Goal: Task Accomplishment & Management: Use online tool/utility

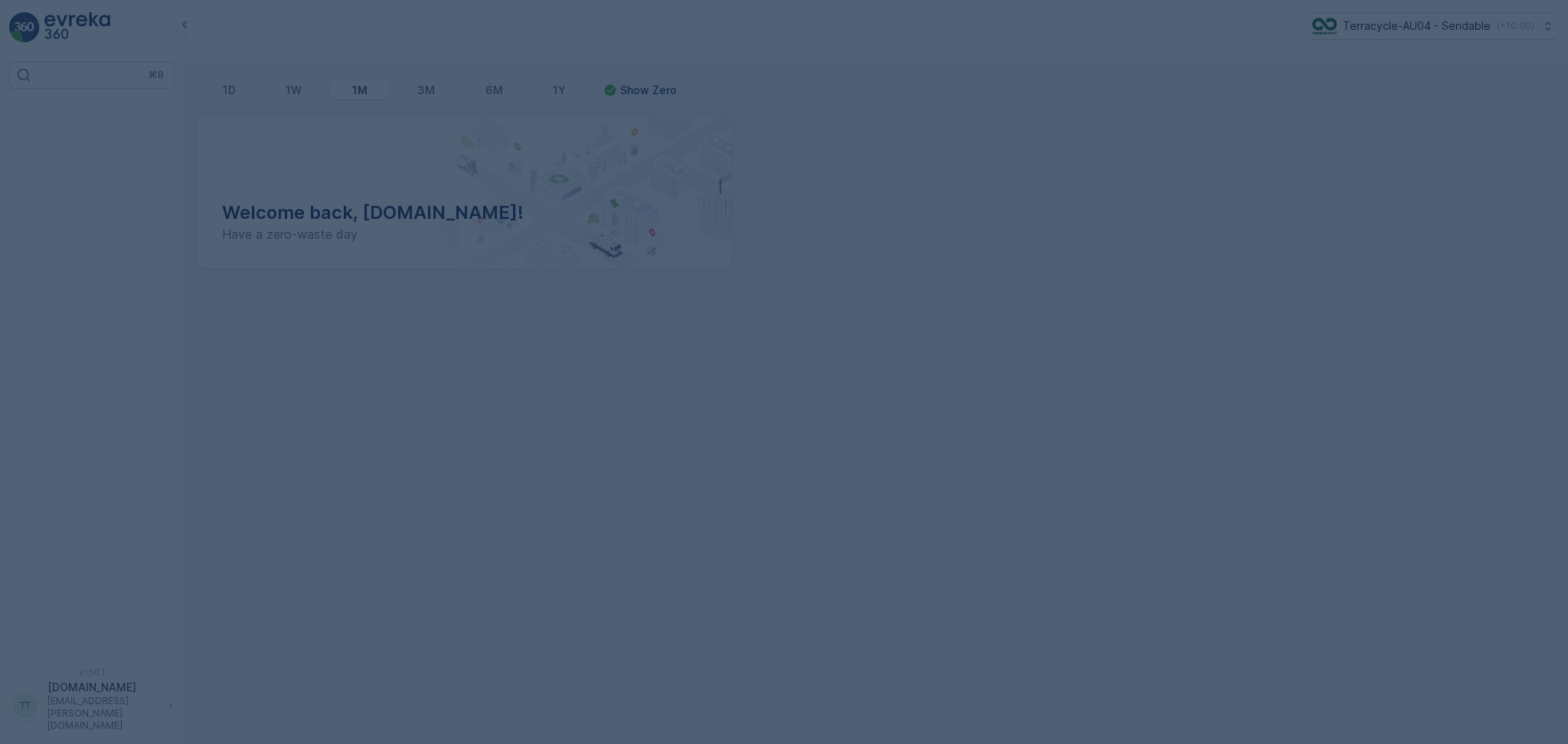
click at [1355, 30] on div at bounding box center [784, 372] width 1568 height 744
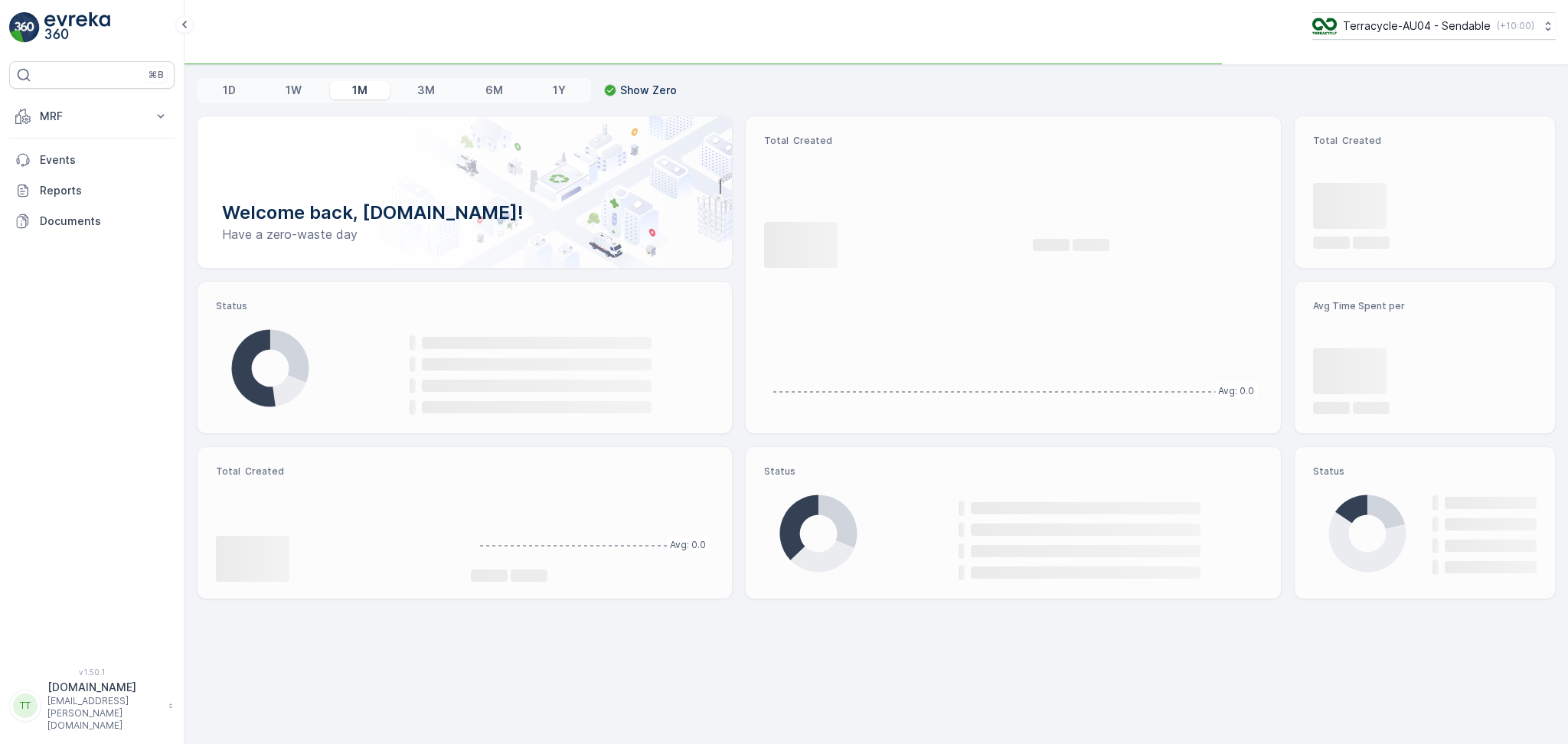
click at [1355, 30] on p "Terracycle-AU04 - Sendable" at bounding box center [1417, 26] width 148 height 15
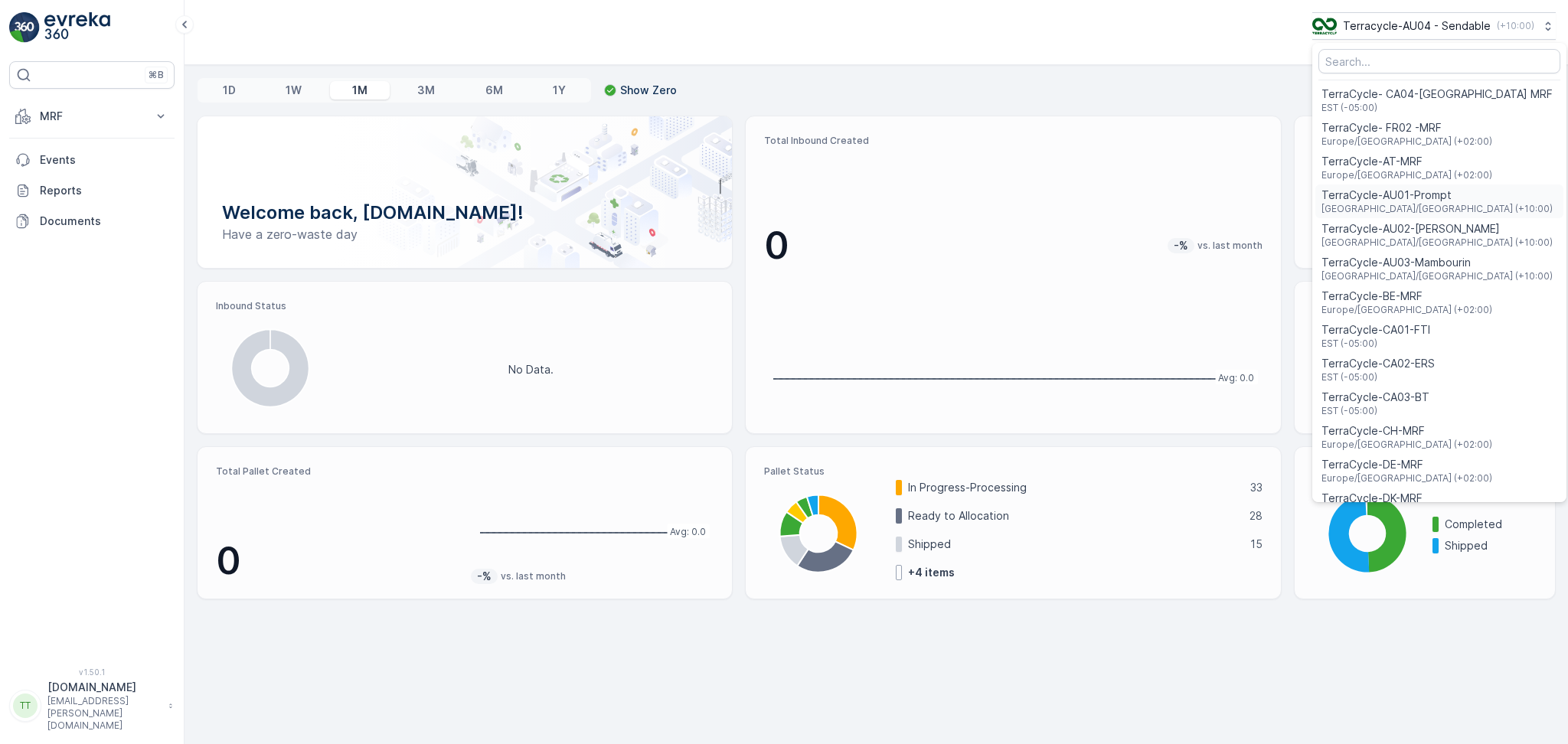
click at [1362, 201] on span "TerraCycle-AU01-Prompt" at bounding box center [1437, 195] width 231 height 15
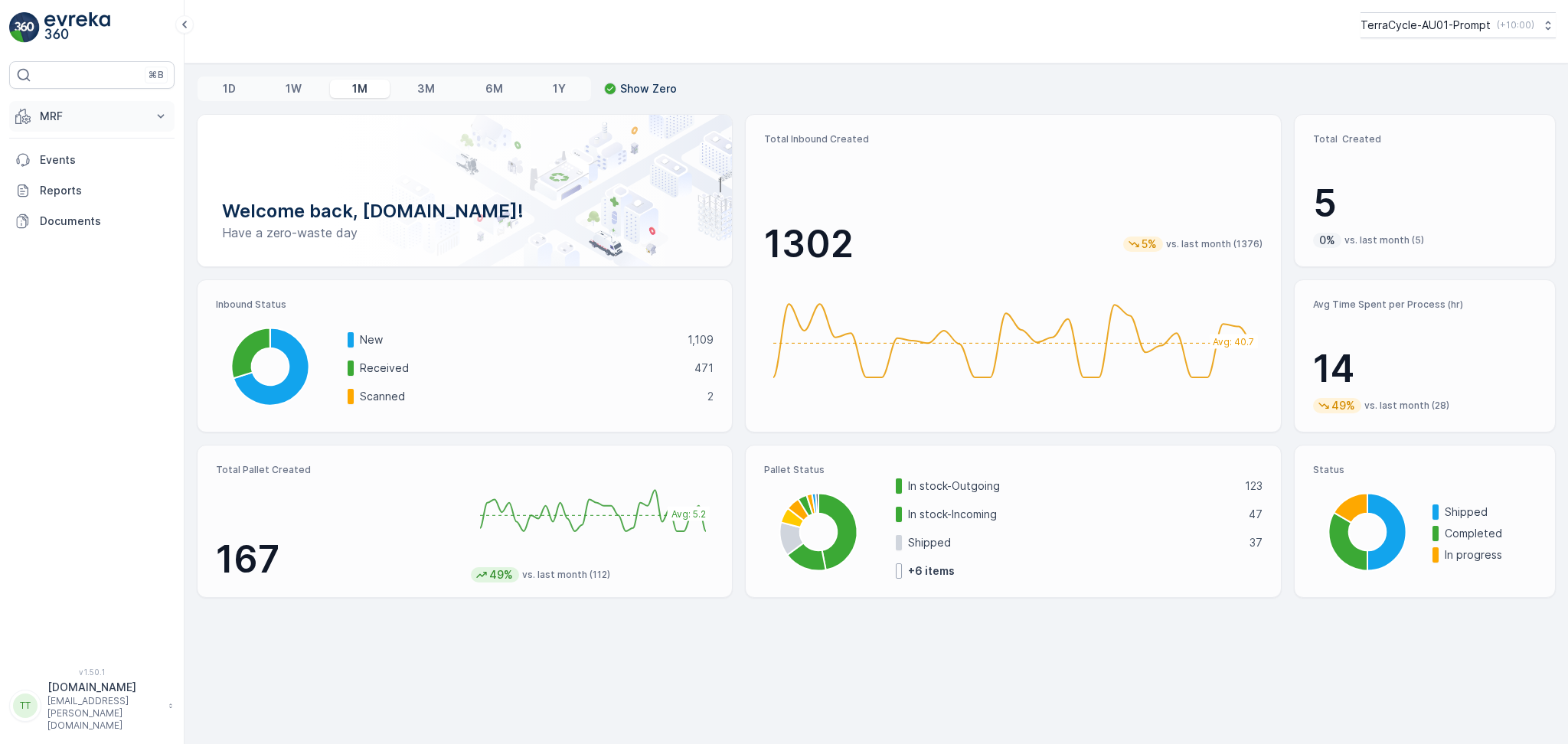
click at [82, 124] on button "MRF" at bounding box center [91, 116] width 166 height 30
click at [64, 161] on p "Inbound" at bounding box center [60, 163] width 42 height 15
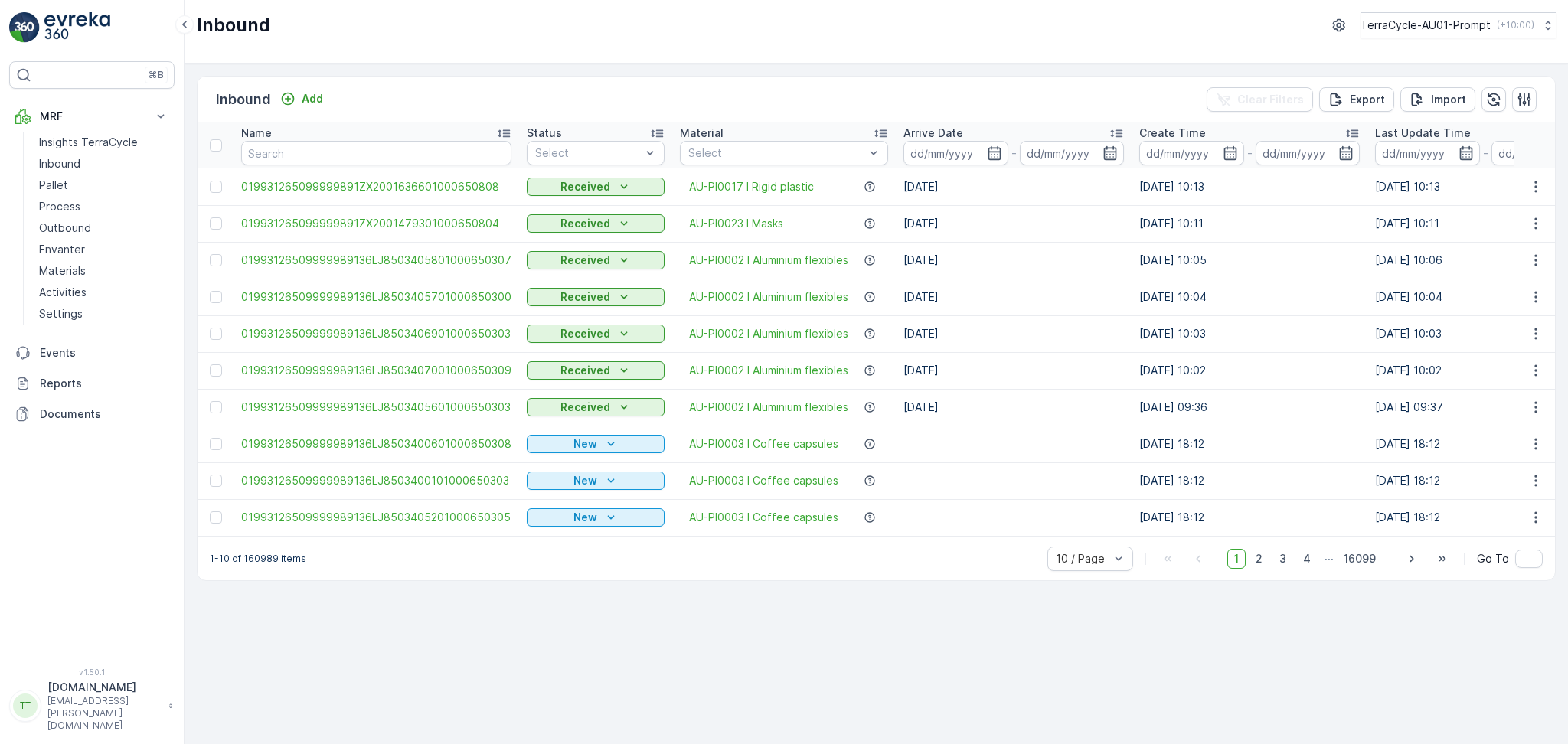
click at [864, 624] on div "Inbound Add Clear Filters Export Import Name Status Select Material Select Arri…" at bounding box center [876, 403] width 1384 height 680
click at [273, 146] on input "text" at bounding box center [377, 153] width 270 height 25
click at [959, 160] on input at bounding box center [956, 153] width 105 height 25
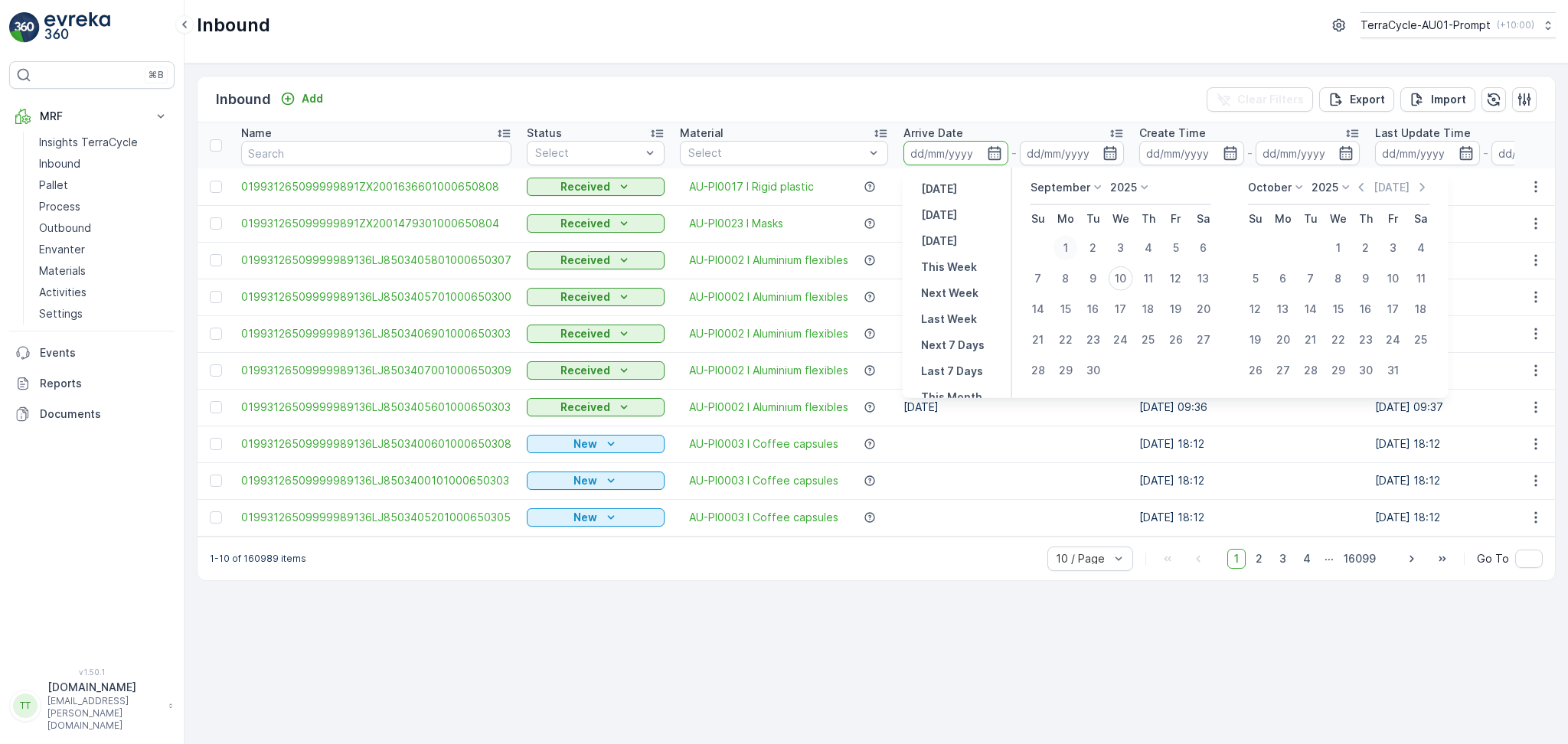
click at [1069, 245] on div "1" at bounding box center [1066, 248] width 25 height 25
type input "01.09.2025"
click at [1095, 286] on div "9" at bounding box center [1093, 278] width 25 height 25
type input "09.09.2025"
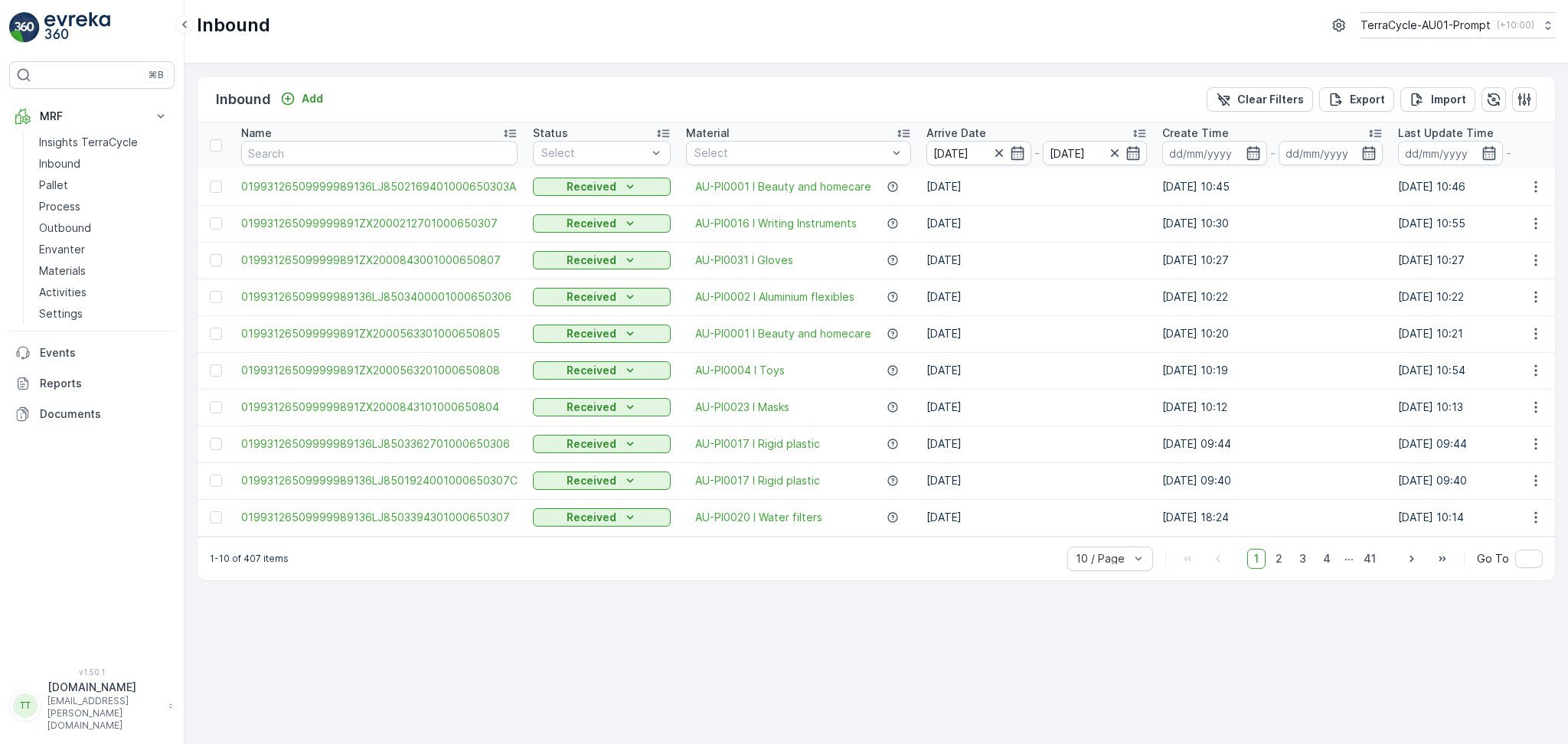
click at [982, 588] on div "Inbound Add Clear Filters Export Import Name Status Select Material Select Arri…" at bounding box center [876, 403] width 1384 height 680
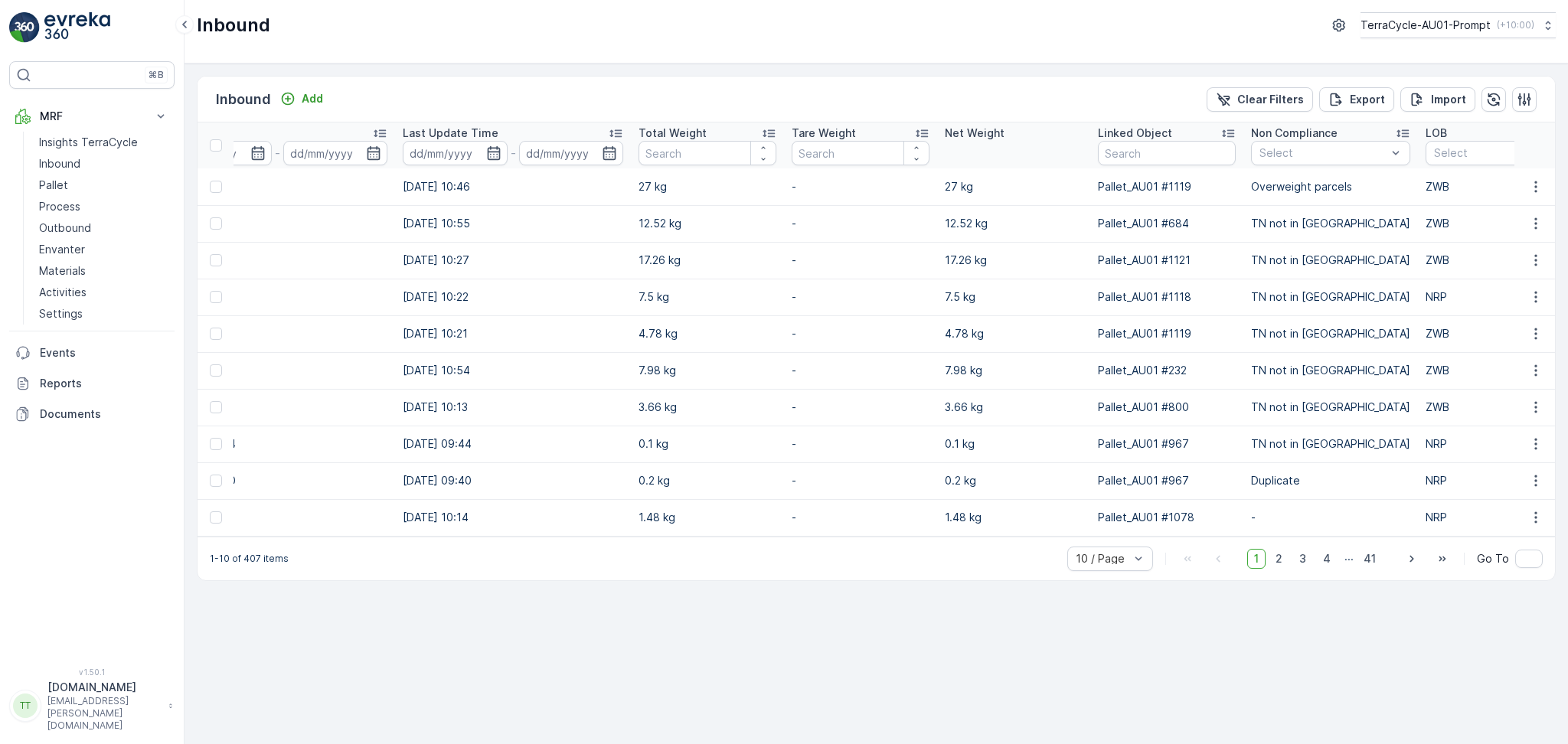
scroll to position [0, 1030]
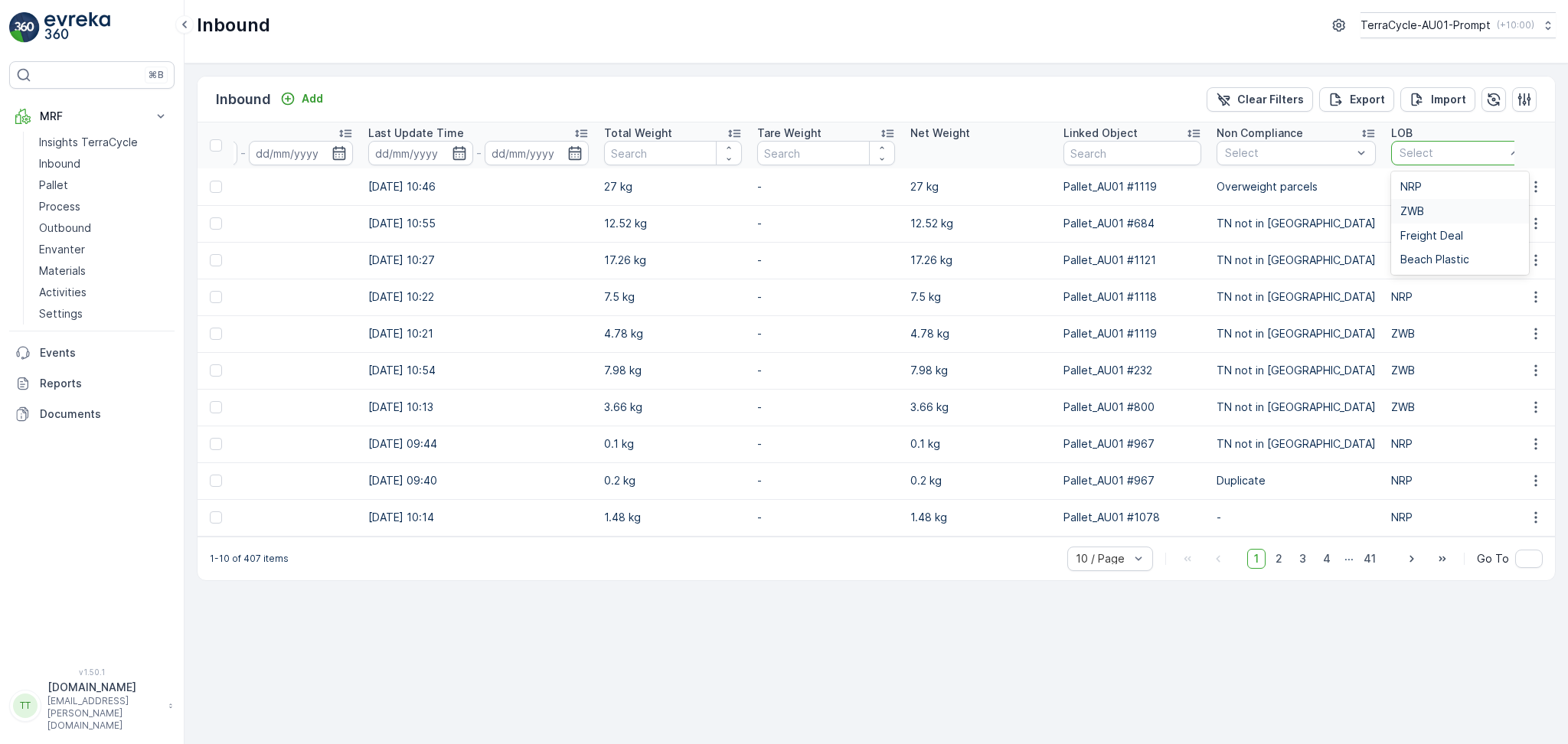
click at [1418, 206] on div "ZWB" at bounding box center [1460, 211] width 119 height 12
click at [675, 535] on td "2.24 kg" at bounding box center [672, 517] width 154 height 37
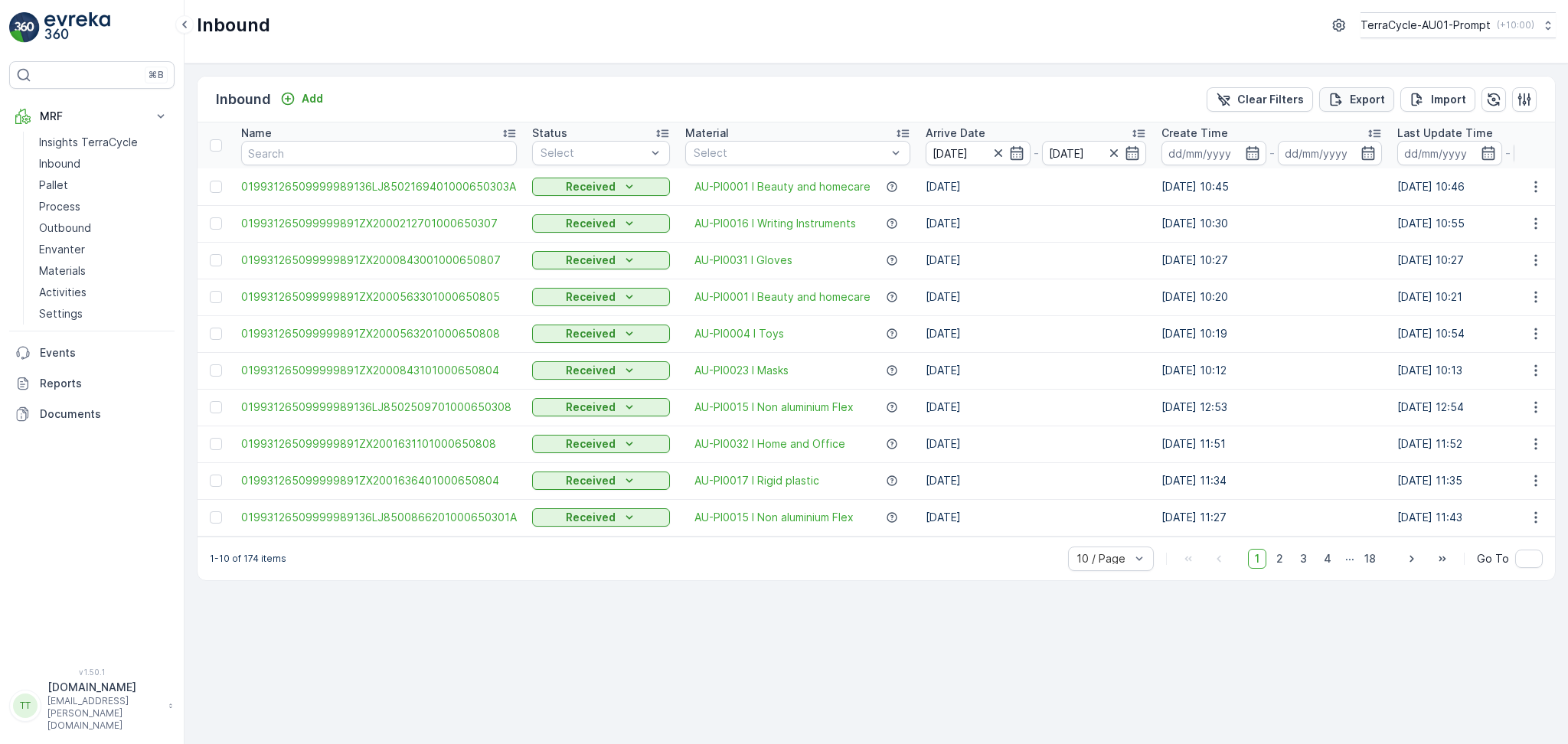
click at [1354, 105] on p "Export" at bounding box center [1367, 99] width 35 height 15
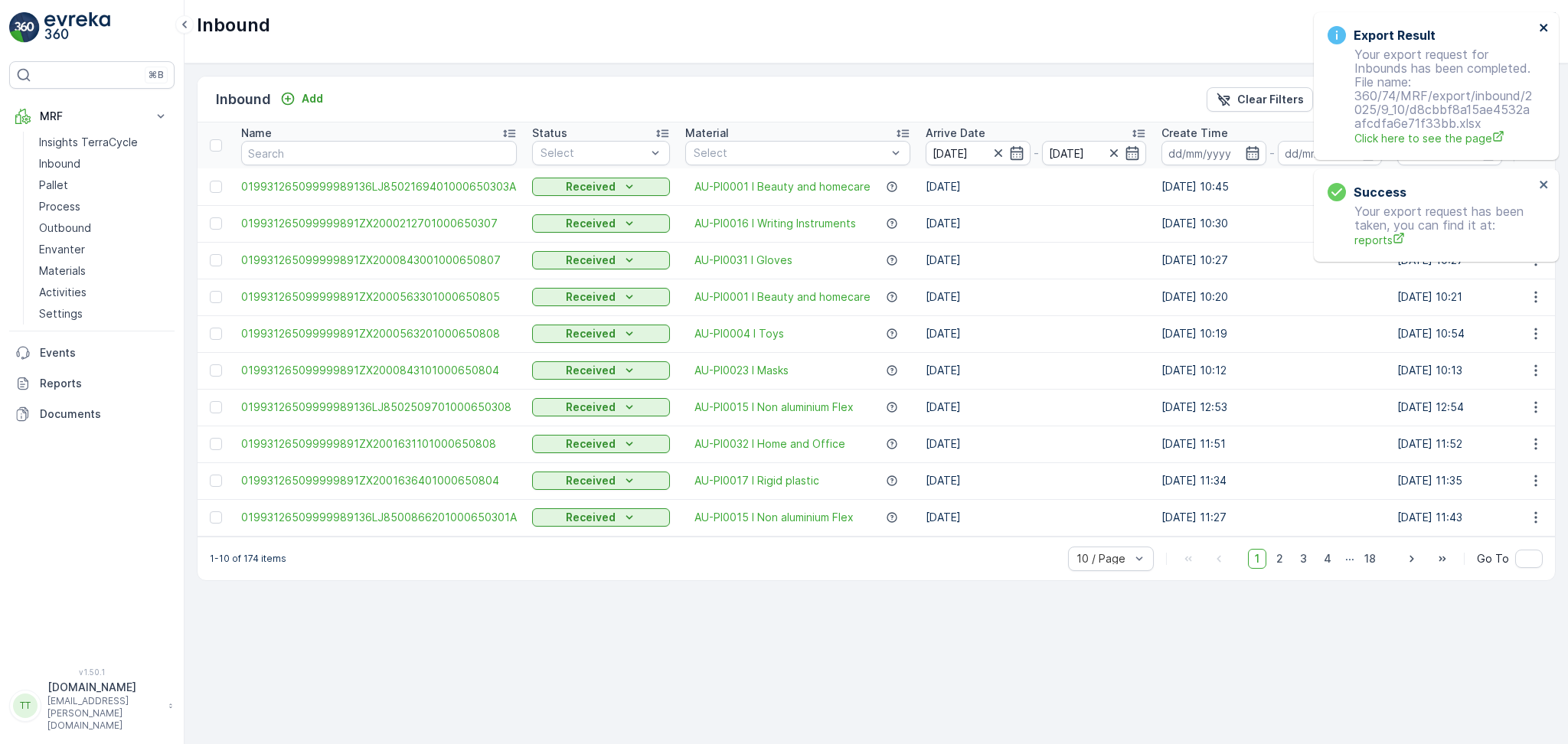
click at [1549, 27] on icon "close" at bounding box center [1544, 27] width 10 height 12
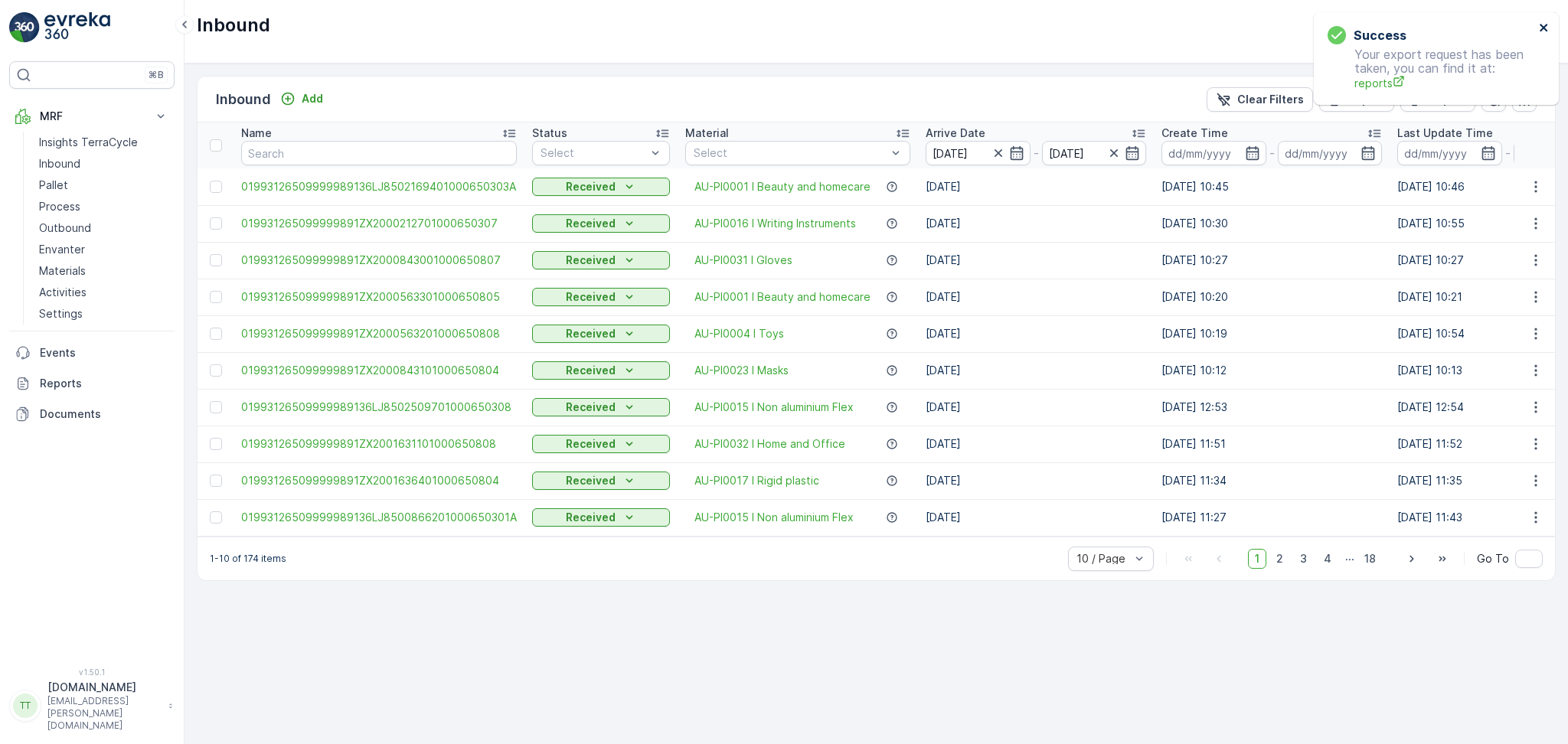
click at [1540, 30] on icon "close" at bounding box center [1544, 27] width 10 height 12
click at [879, 38] on div "Inbound TerraCycle-AU01-Prompt ( +10:00 )" at bounding box center [876, 31] width 1384 height 63
click at [55, 374] on link "Reports" at bounding box center [91, 384] width 166 height 30
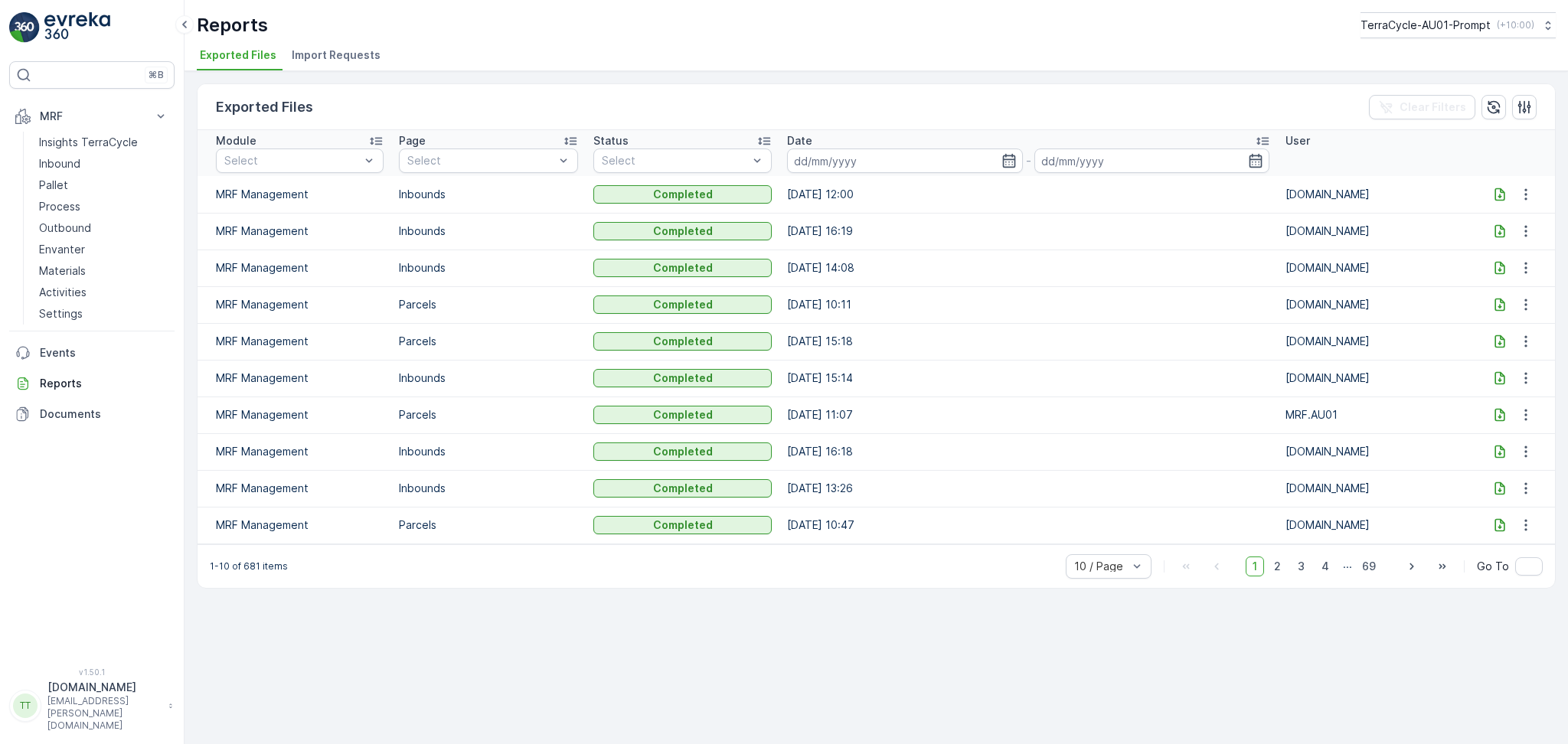
click at [1502, 194] on icon at bounding box center [1500, 194] width 10 height 13
click at [1398, 32] on p "TerraCycle-AU01-Prompt" at bounding box center [1425, 25] width 130 height 15
type input "Z"
click at [1477, 95] on span "TerraCycle-NZ01-TripleP" at bounding box center [1434, 92] width 128 height 15
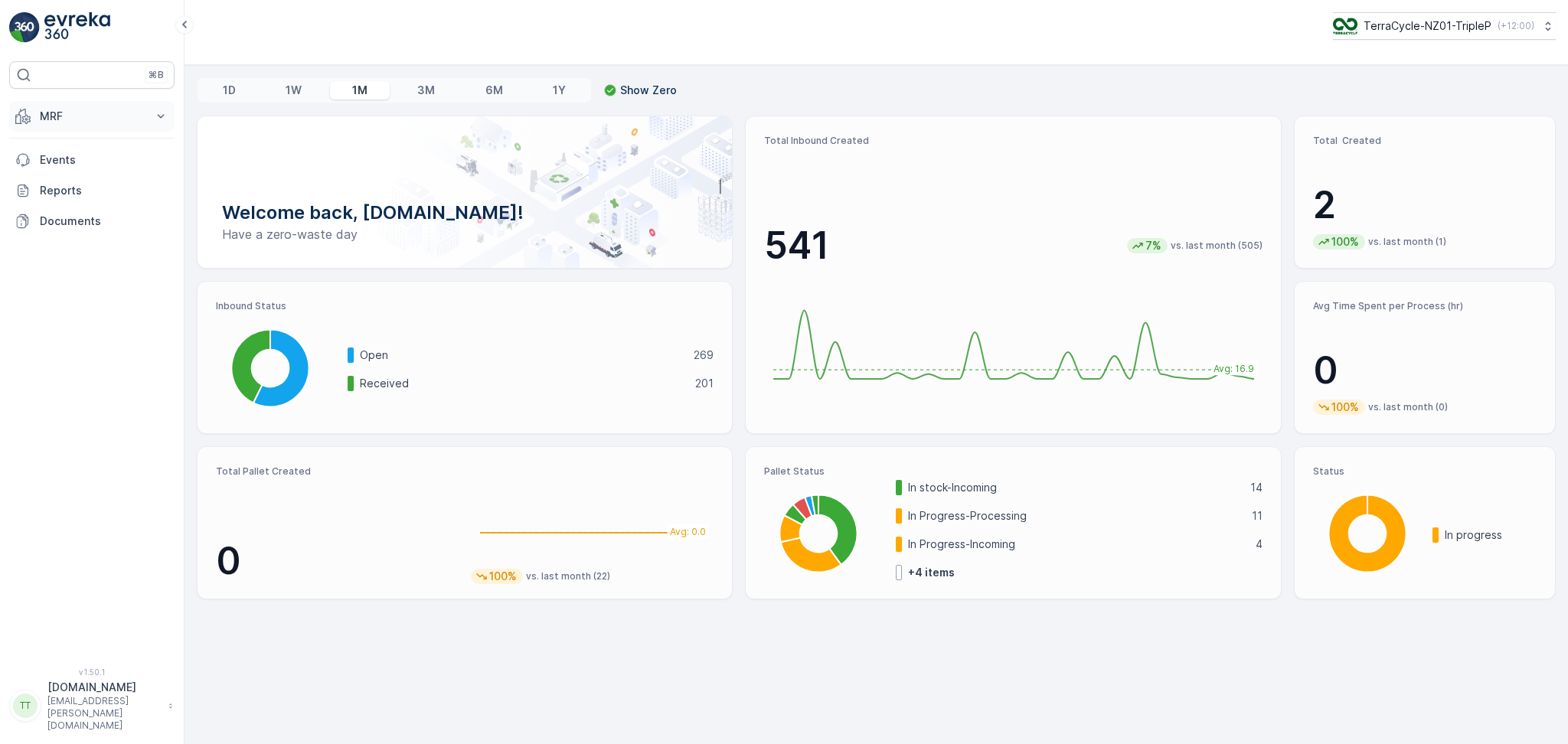
click at [62, 115] on p "MRF" at bounding box center [92, 116] width 104 height 15
click at [62, 162] on p "Inbound" at bounding box center [60, 163] width 42 height 15
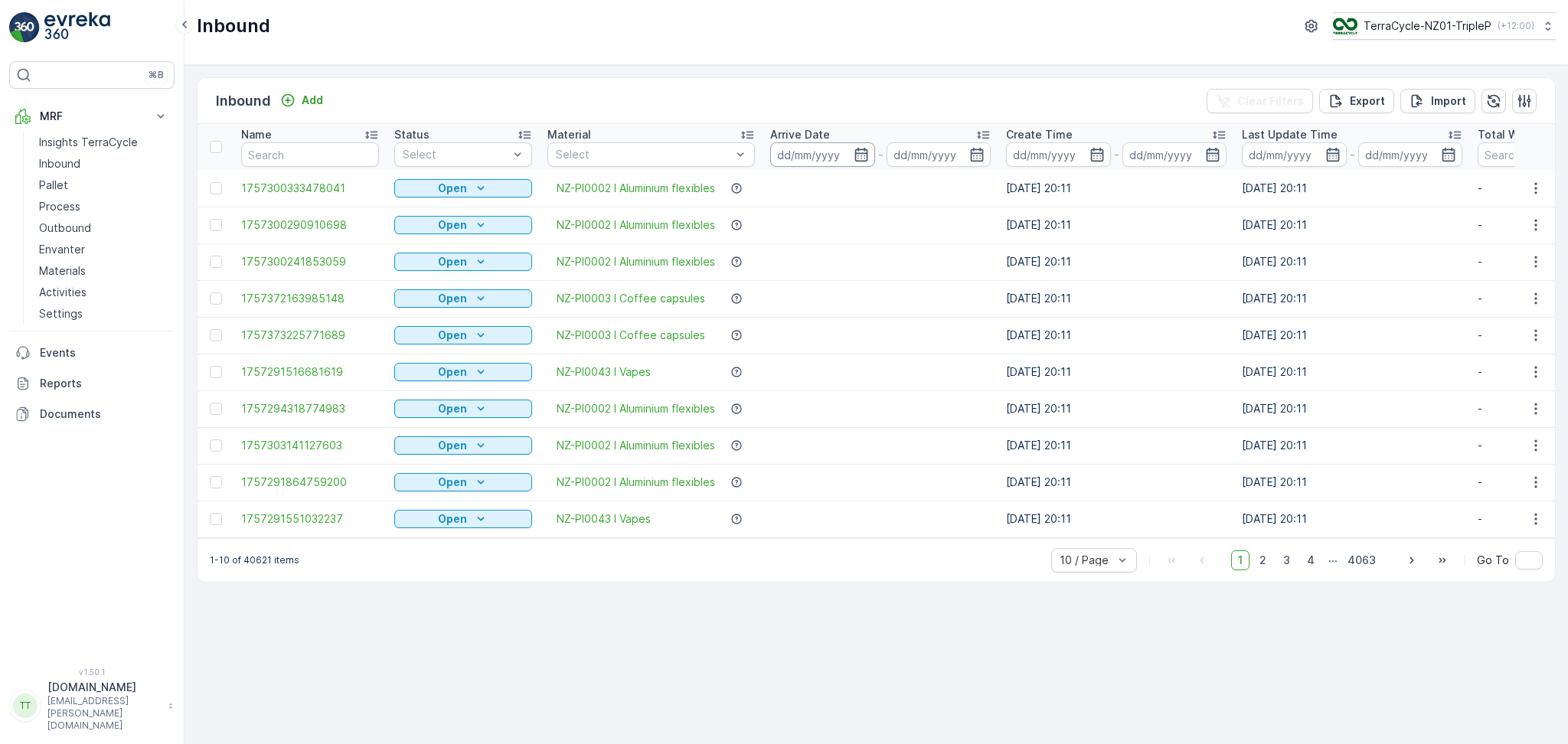
click at [817, 154] on input at bounding box center [822, 154] width 105 height 25
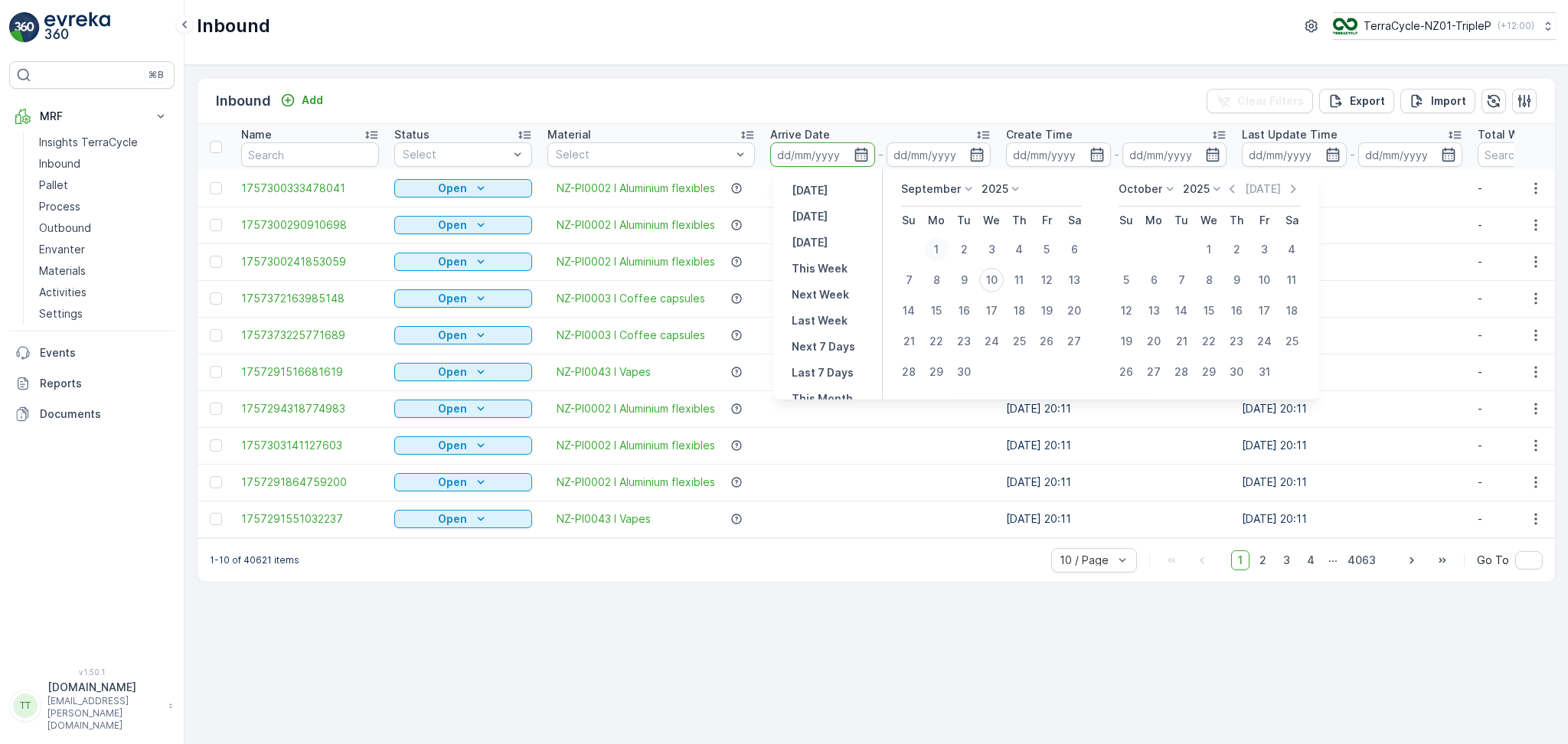
click at [933, 247] on div "1" at bounding box center [936, 249] width 25 height 25
type input "01.09.2025"
click at [979, 281] on button "10" at bounding box center [991, 280] width 27 height 27
type input "10.09.2025"
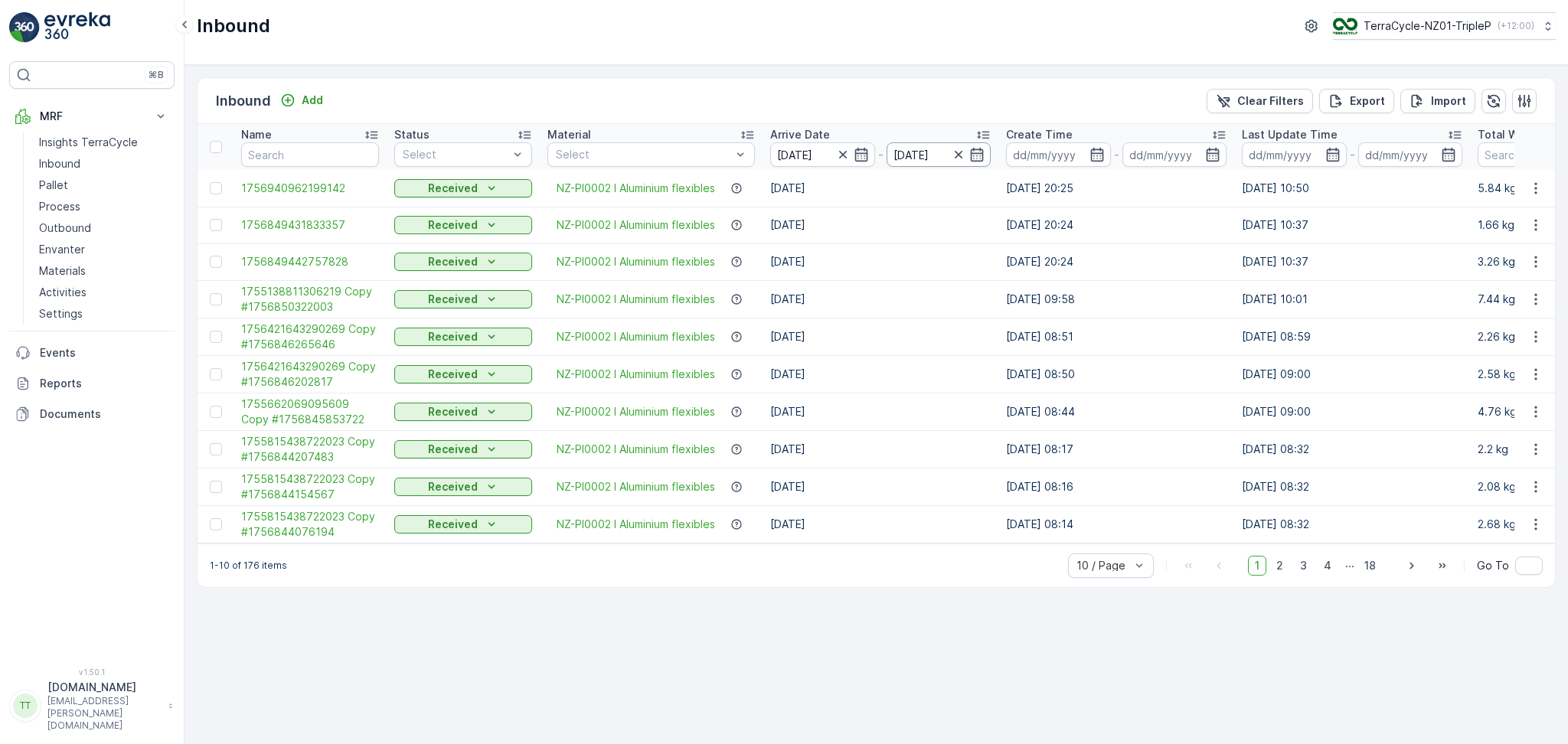
click at [930, 153] on input "10.09.2025" at bounding box center [939, 154] width 105 height 25
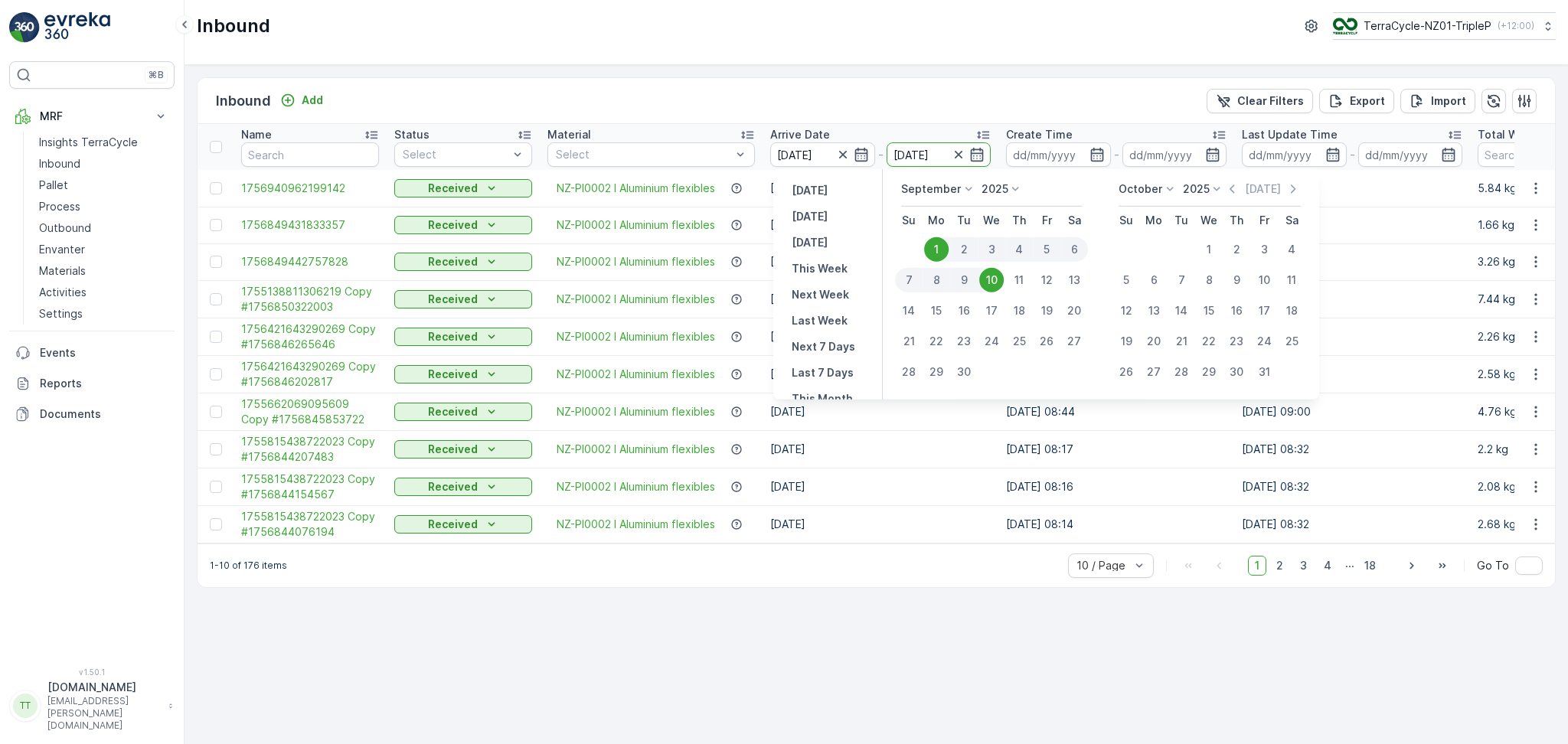
click at [967, 280] on div "9" at bounding box center [964, 280] width 27 height 25
type input "09.09.2025"
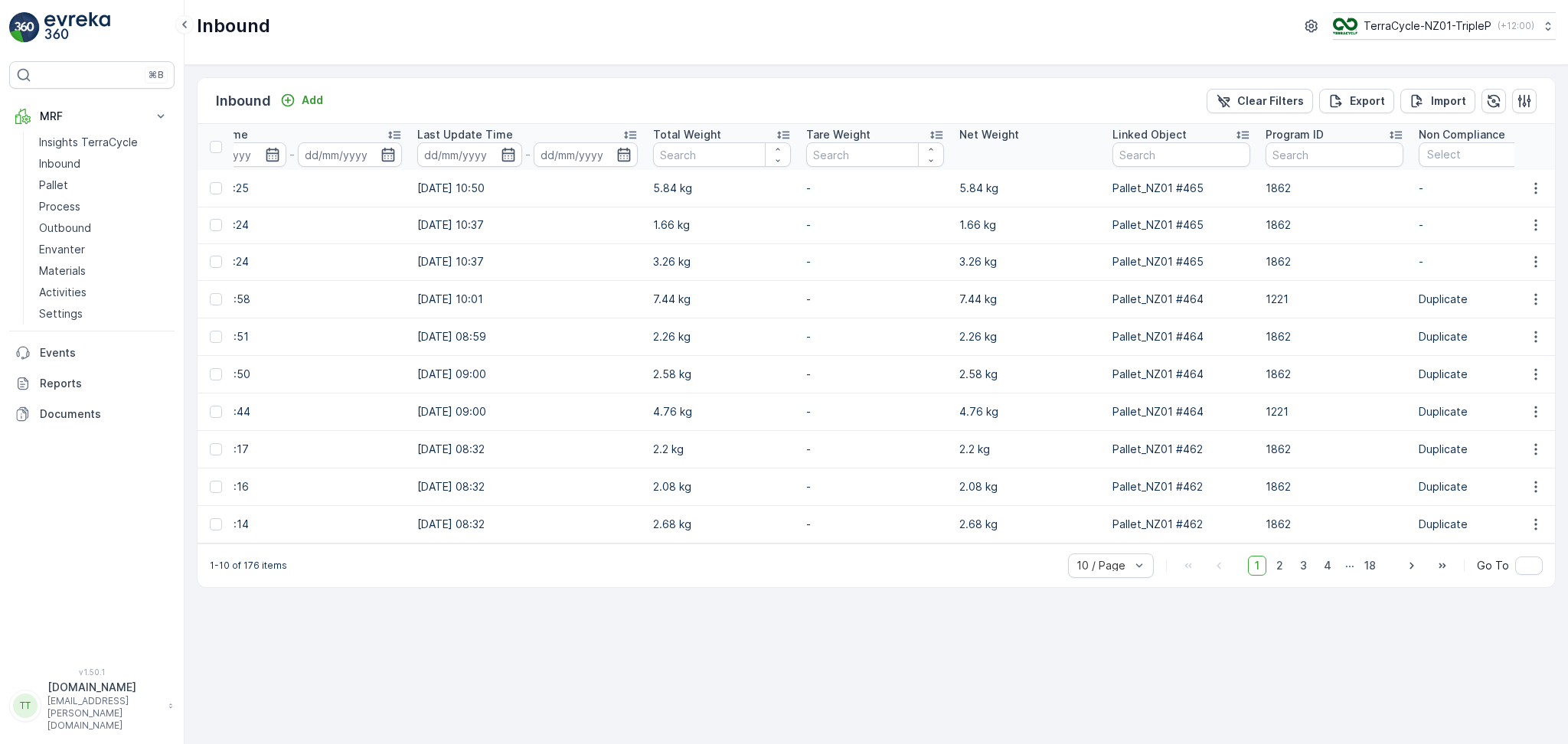
scroll to position [0, 1184]
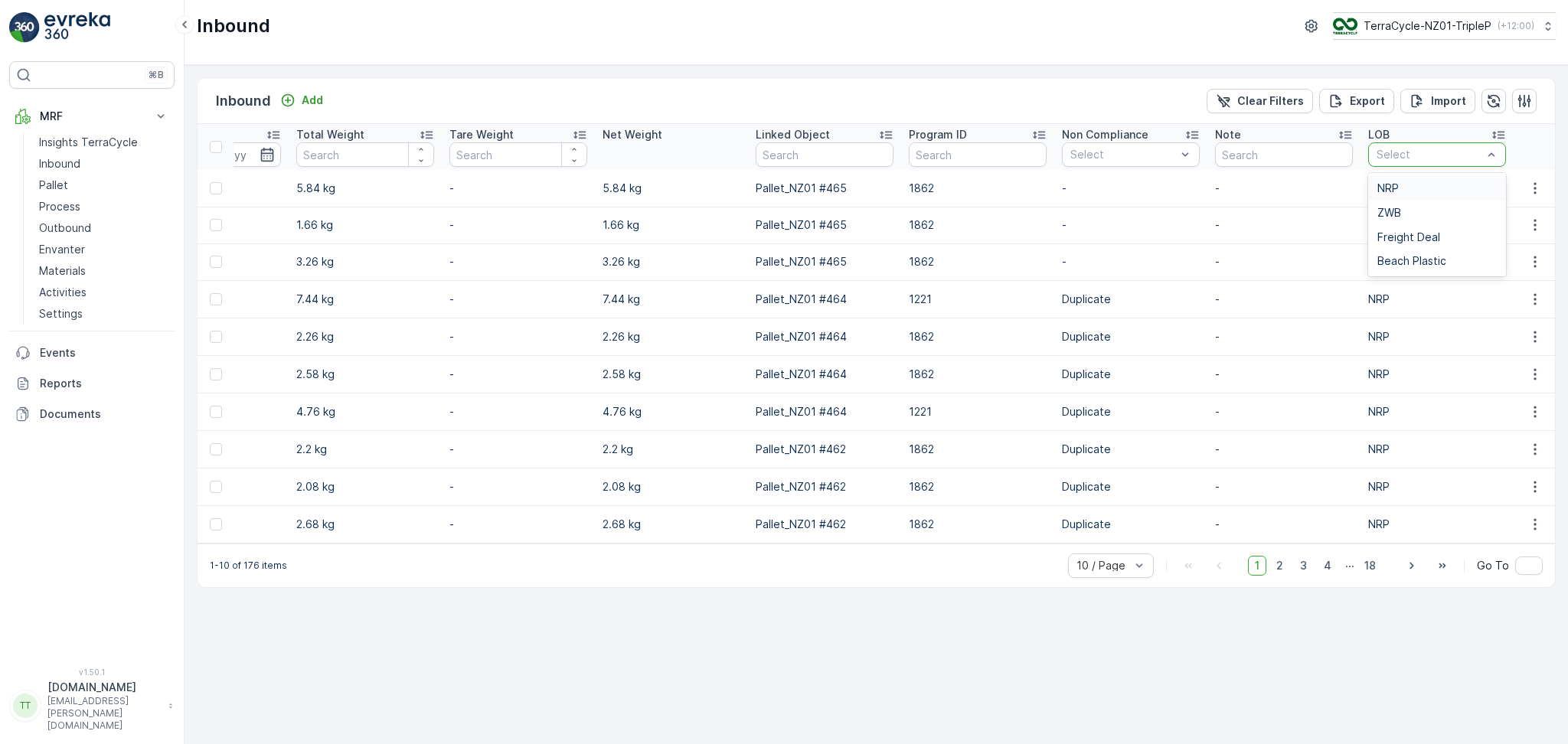
click at [1406, 166] on div "Select" at bounding box center [1437, 154] width 138 height 25
click at [1413, 208] on div "ZWB" at bounding box center [1437, 213] width 119 height 12
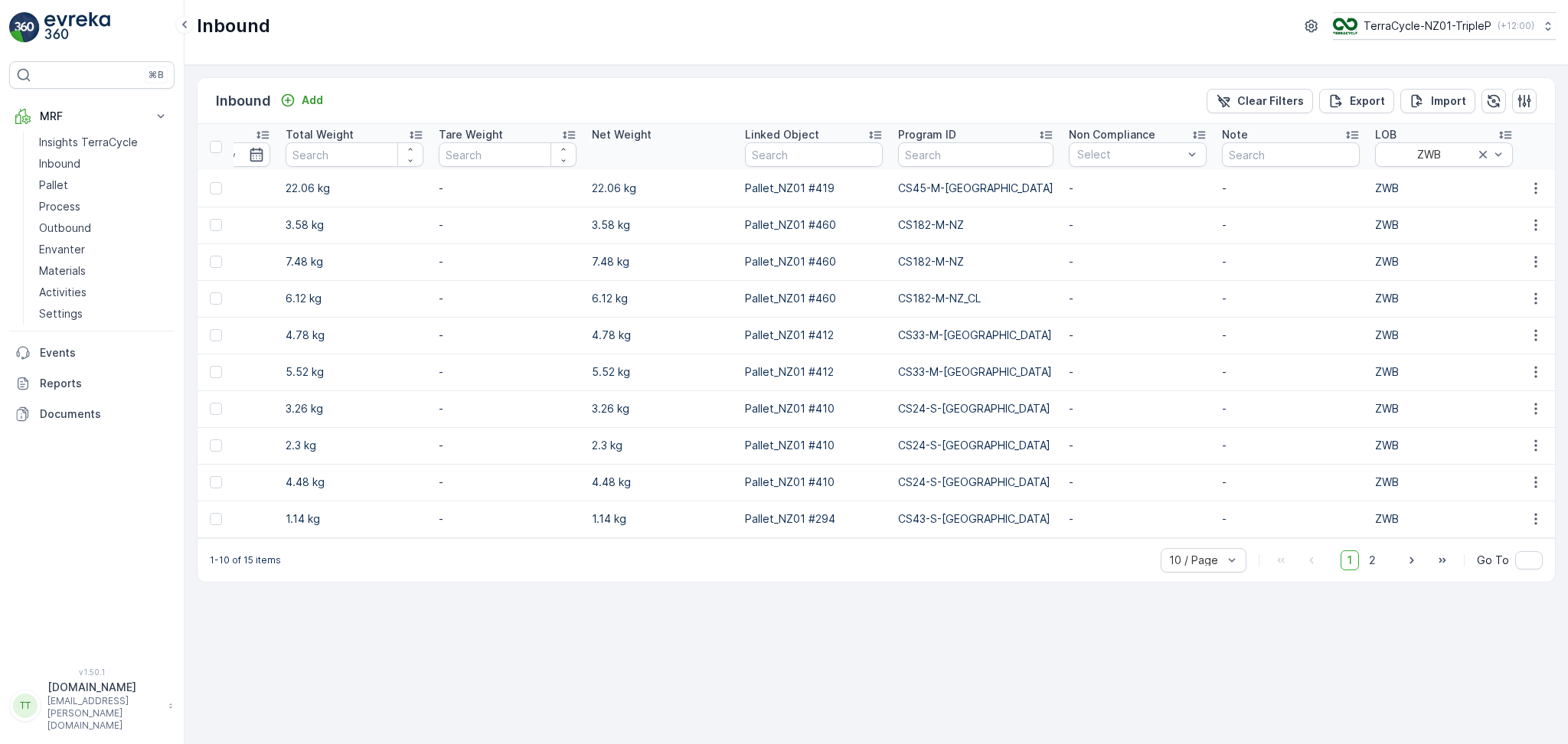
scroll to position [0, 1172]
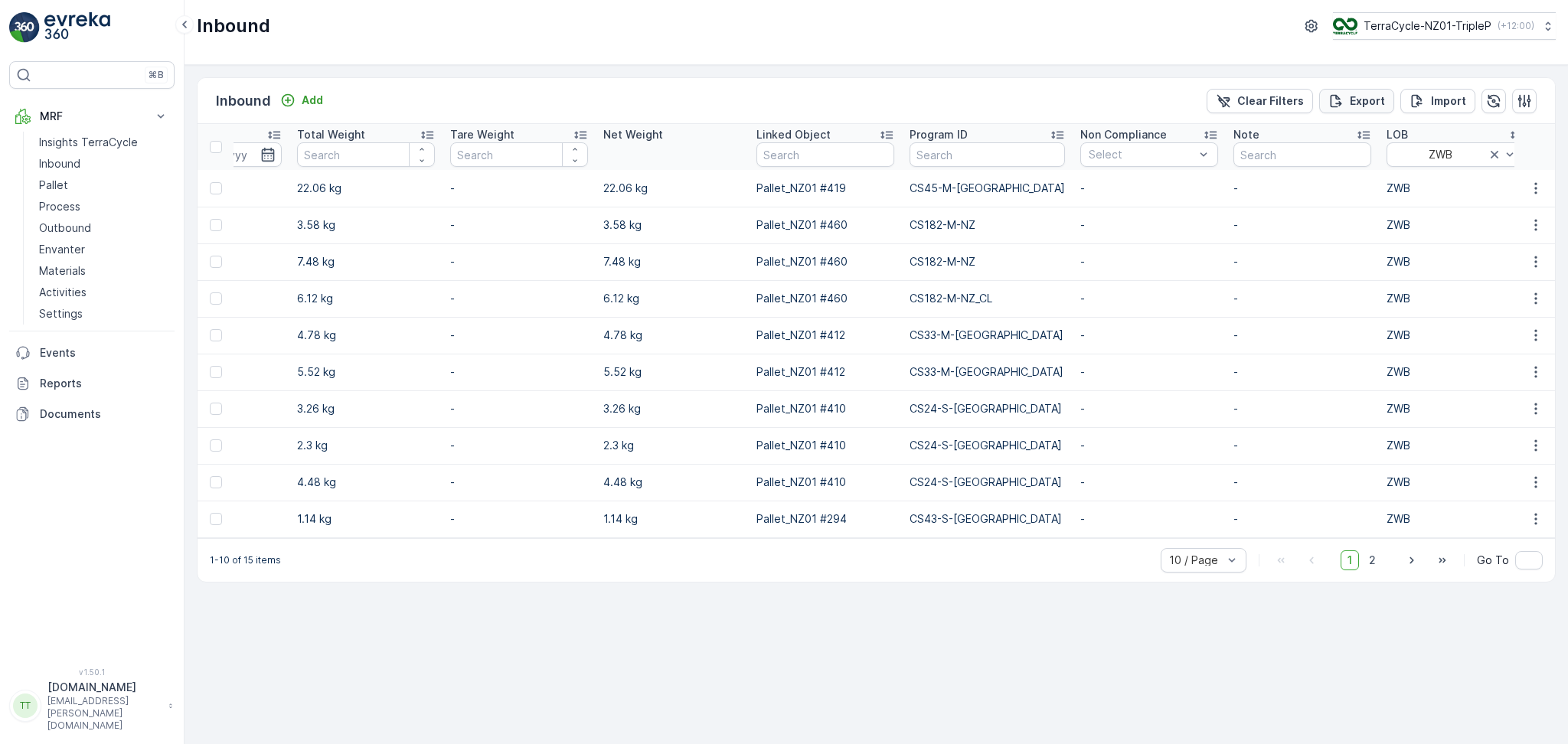
click at [1375, 103] on p "Export" at bounding box center [1367, 101] width 35 height 15
click at [58, 380] on p "Reports" at bounding box center [104, 383] width 129 height 15
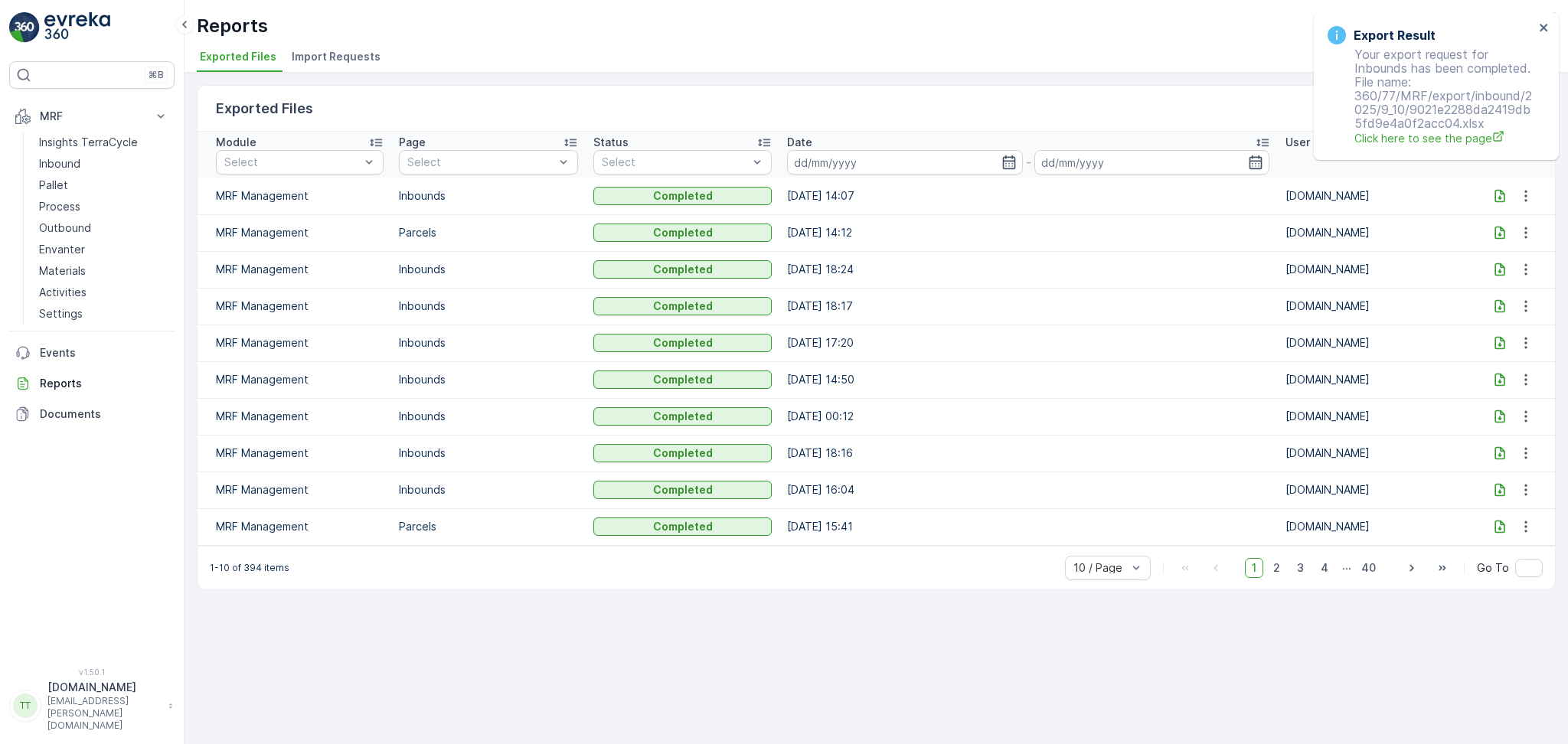
click at [1498, 195] on icon at bounding box center [1500, 196] width 10 height 13
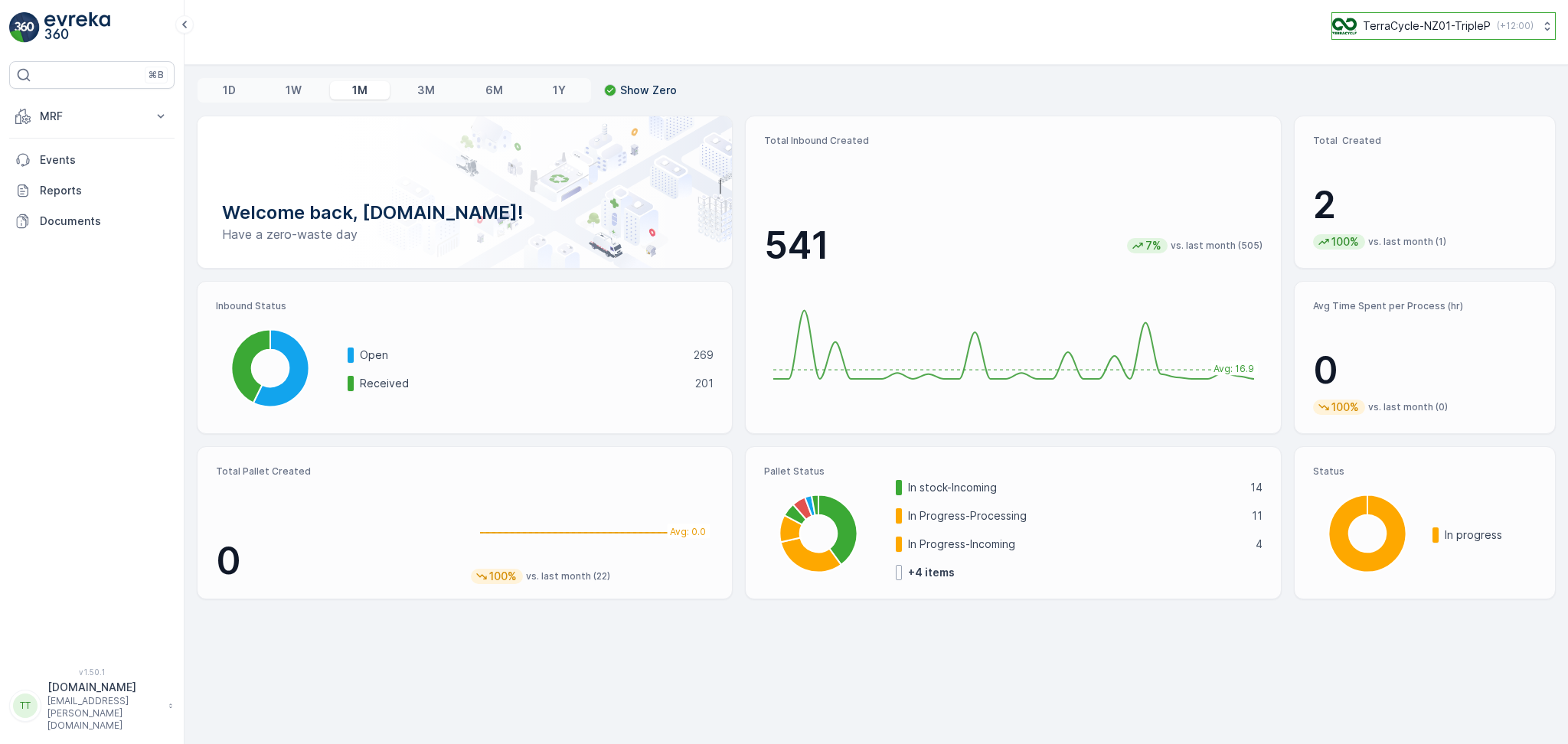
click at [1339, 32] on img at bounding box center [1344, 26] width 25 height 17
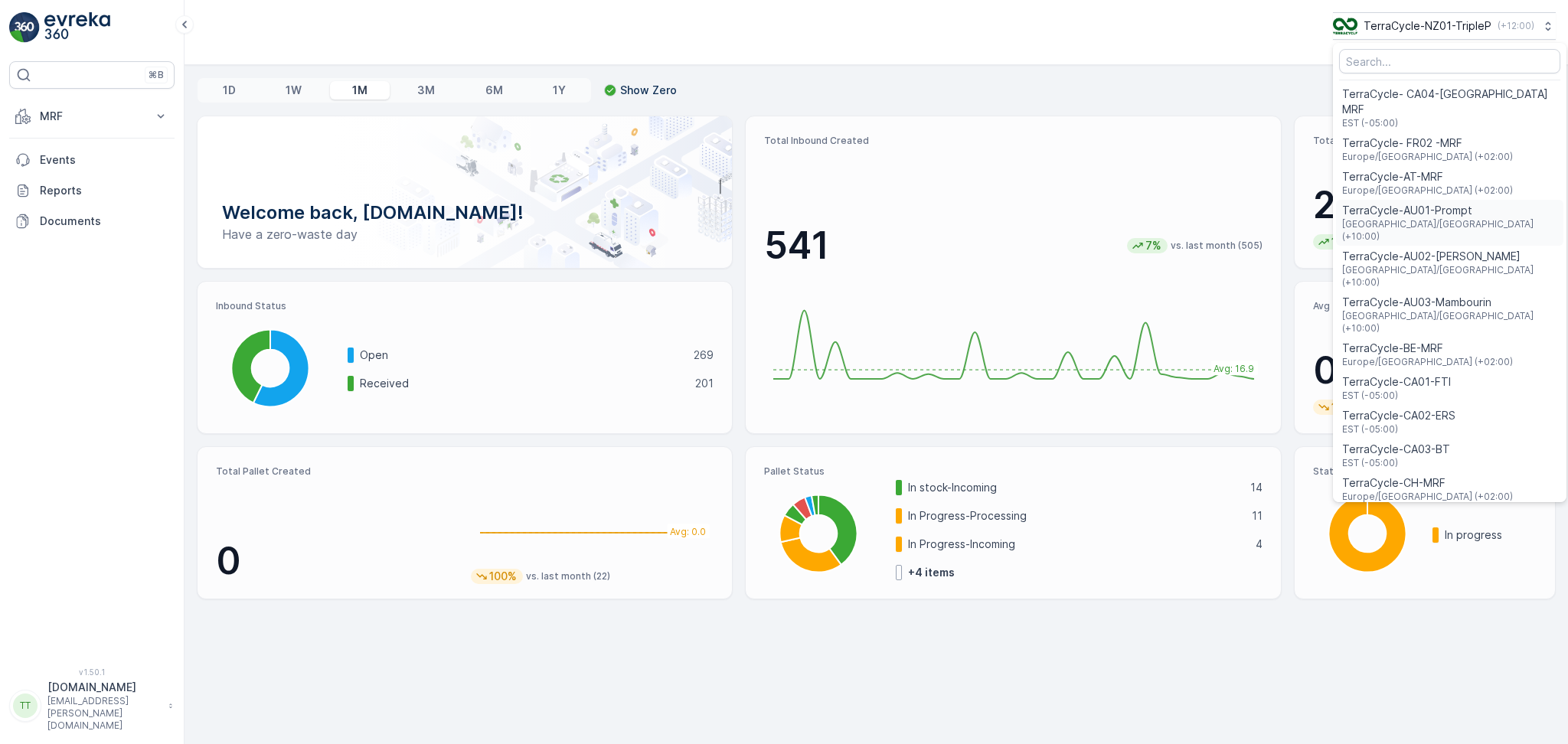
click at [1400, 218] on span "Australia/Sydney (+10:00)" at bounding box center [1450, 230] width 215 height 25
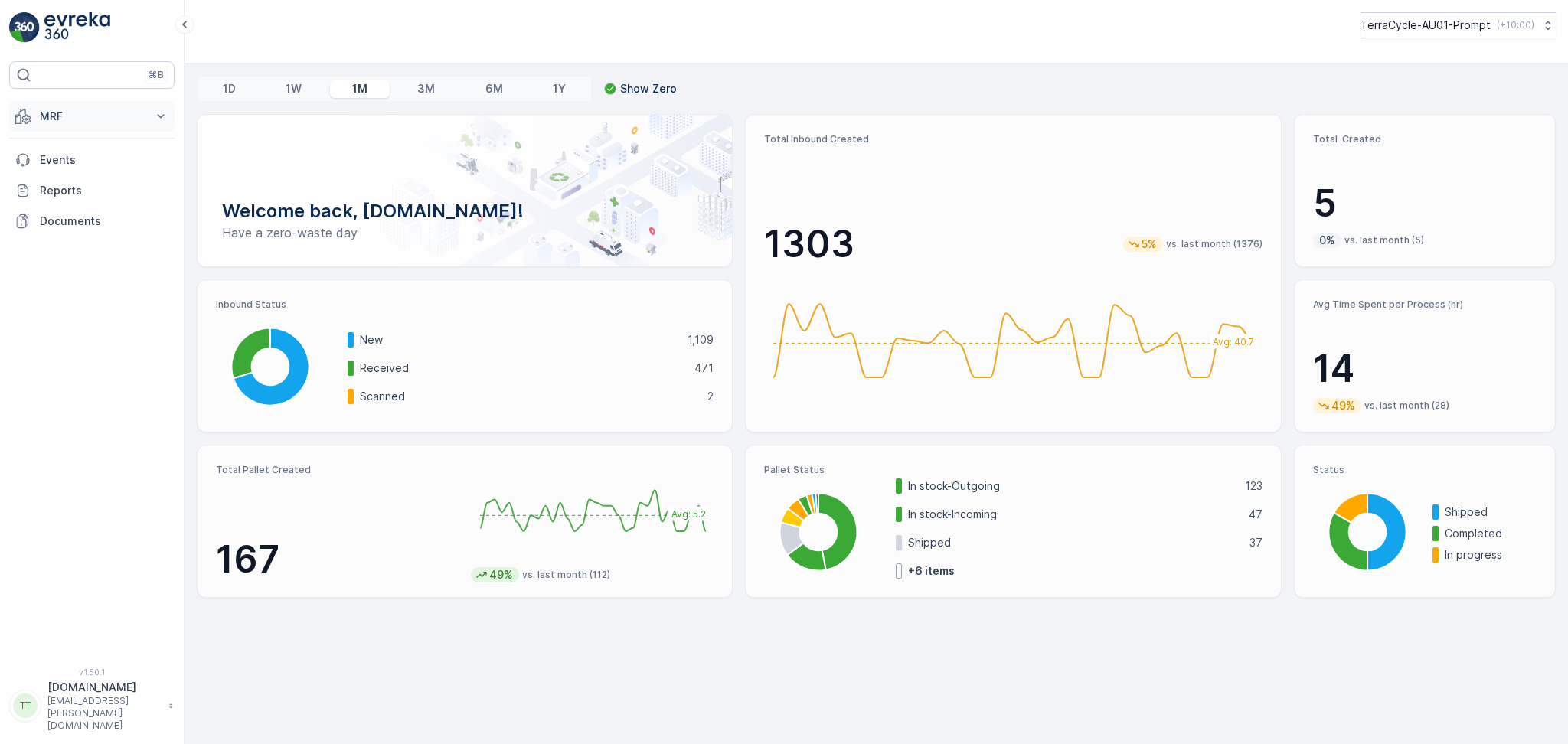
click at [130, 109] on p "MRF" at bounding box center [92, 116] width 104 height 15
click at [65, 164] on p "Inbound" at bounding box center [60, 163] width 42 height 15
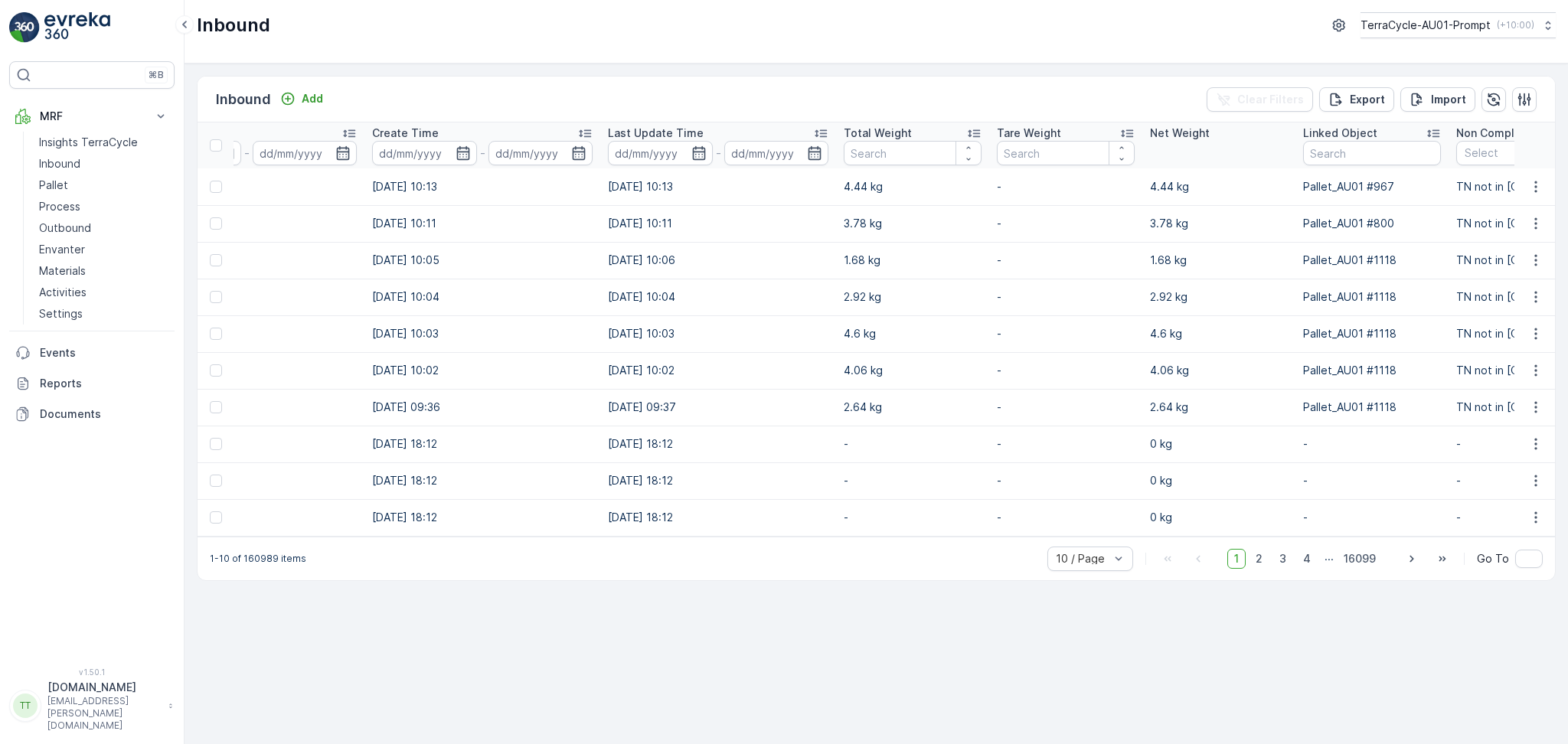
scroll to position [0, 1314]
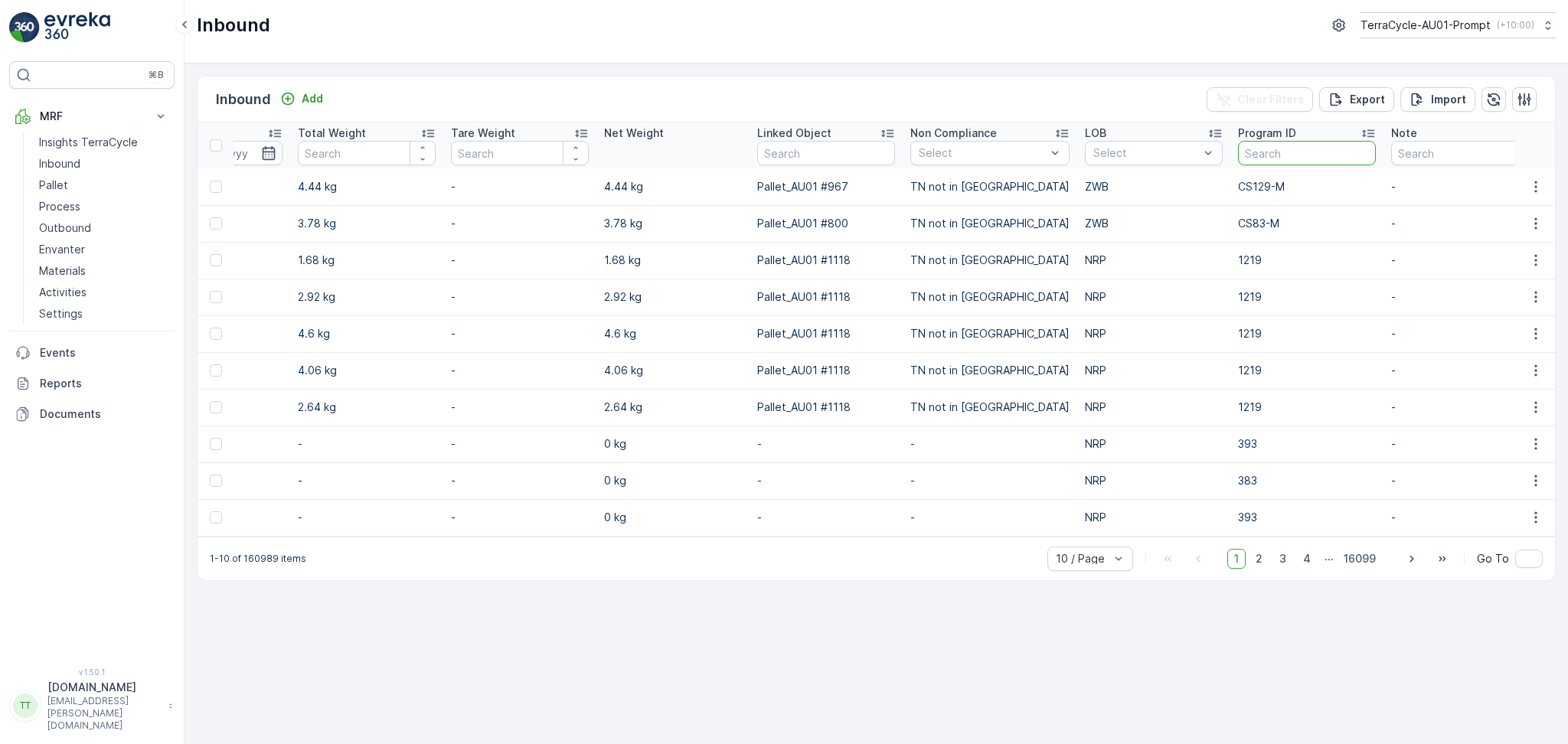
click at [1281, 154] on input "text" at bounding box center [1307, 153] width 138 height 25
type input "391"
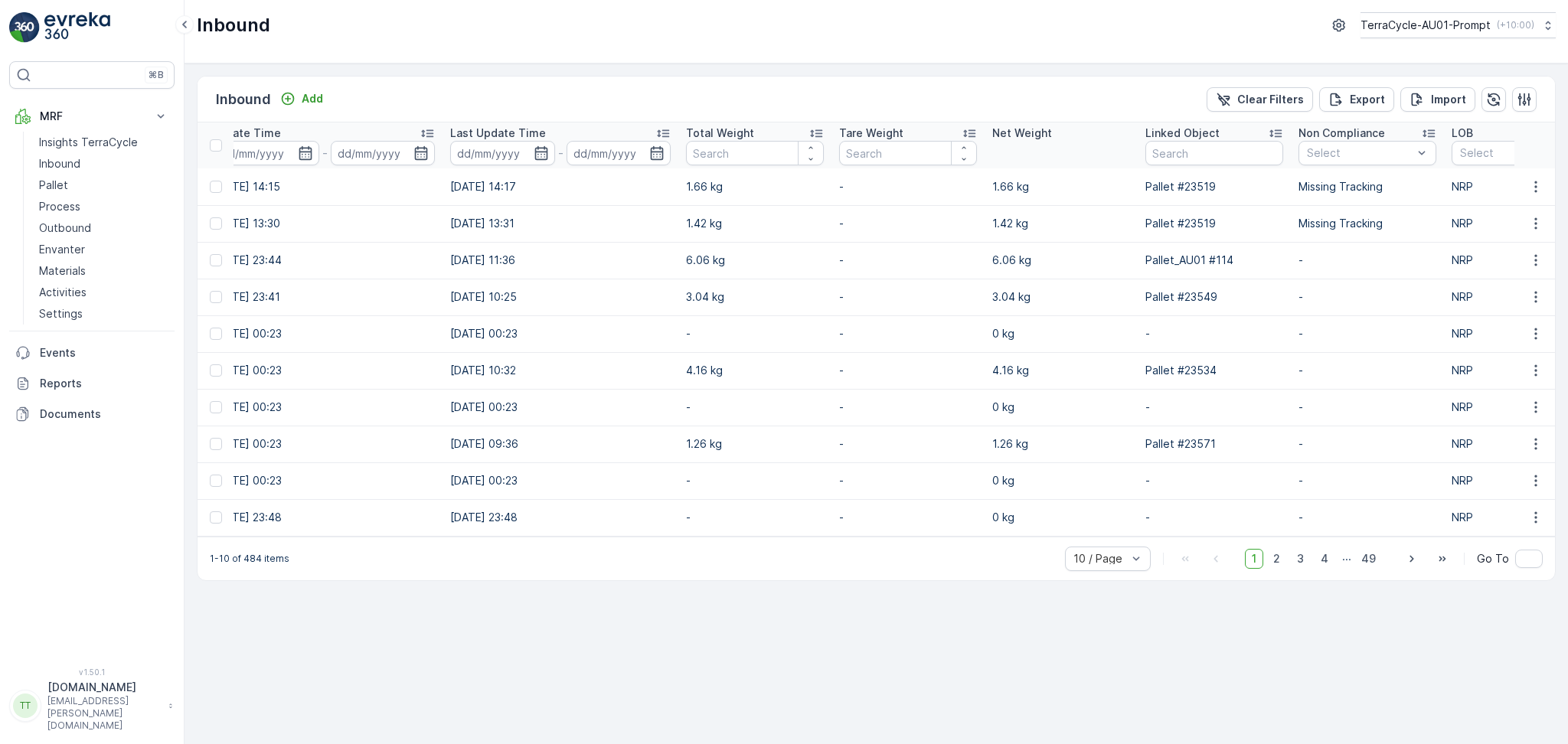
scroll to position [0, 1363]
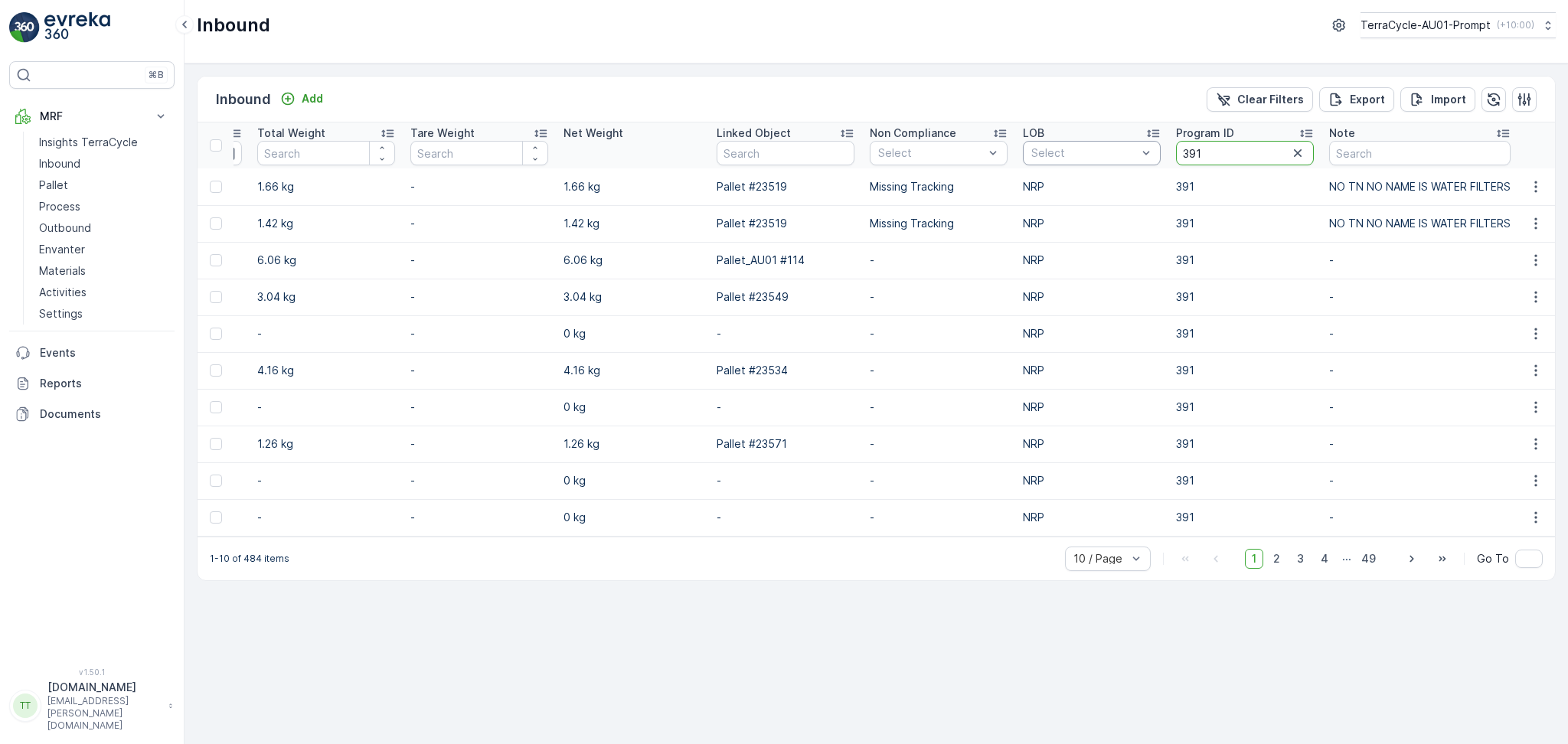
drag, startPoint x: 1259, startPoint y: 149, endPoint x: 1118, endPoint y: 156, distance: 141.2
click at [1118, 156] on tr "Name Status Select Material Select Arrive Date - Create Time - Last Update Time…" at bounding box center [197, 145] width 2726 height 46
type input "389"
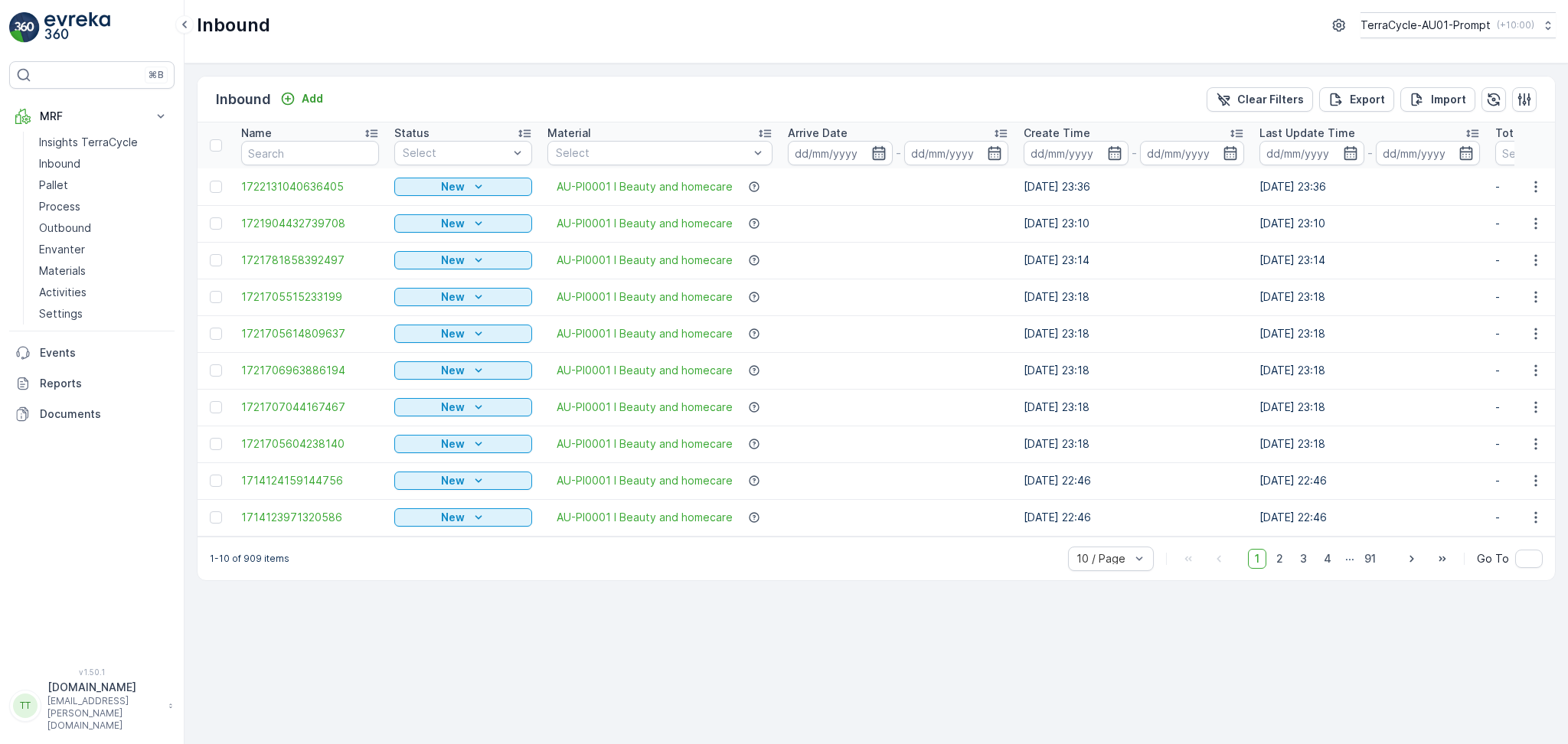
click at [872, 149] on icon "button" at bounding box center [879, 153] width 13 height 14
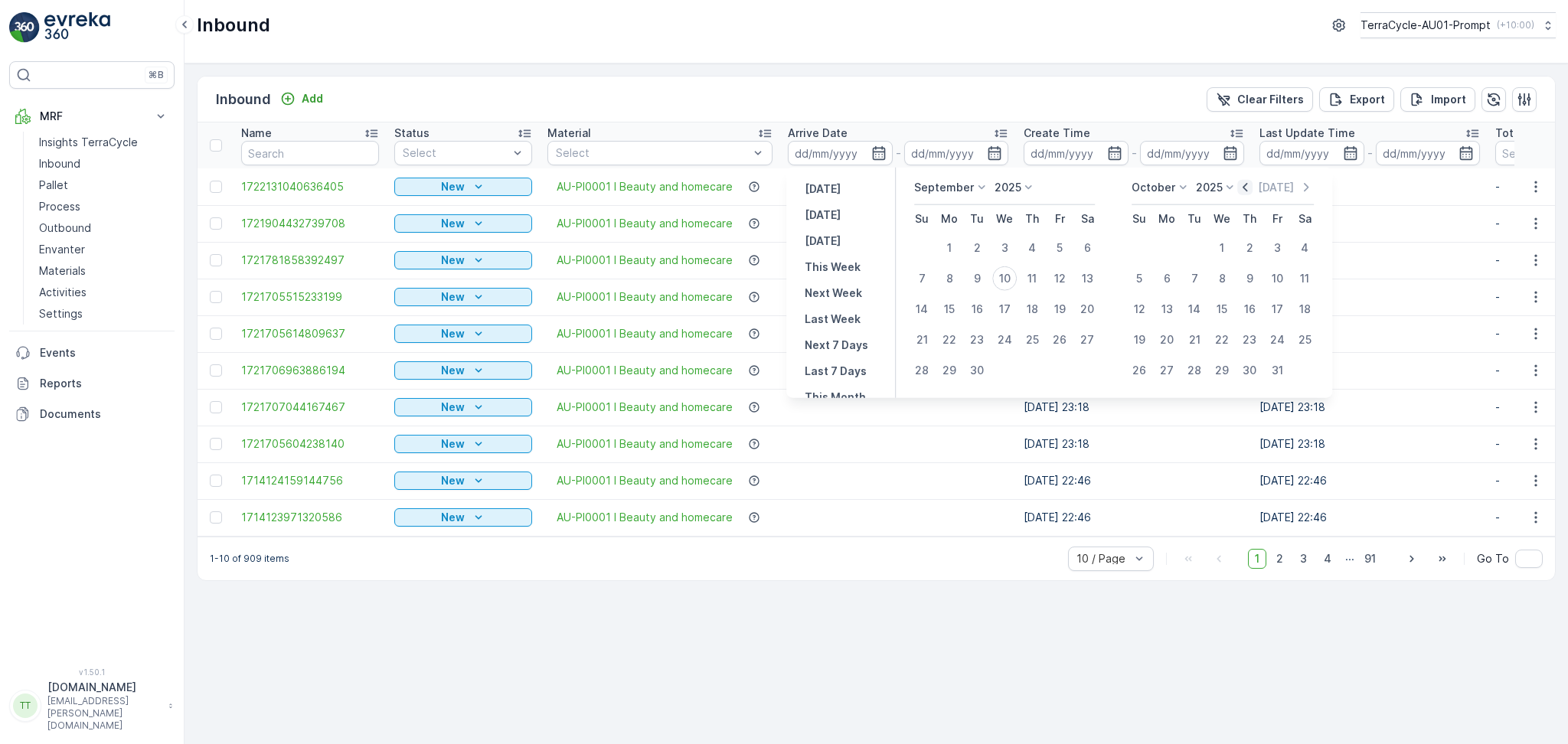
click at [1254, 191] on icon "button" at bounding box center [1246, 187] width 15 height 15
click at [1255, 191] on icon "button" at bounding box center [1262, 187] width 15 height 15
click at [981, 249] on div "1" at bounding box center [977, 248] width 25 height 25
type input "01.07.2025"
click at [1147, 398] on div "31" at bounding box center [1139, 401] width 25 height 25
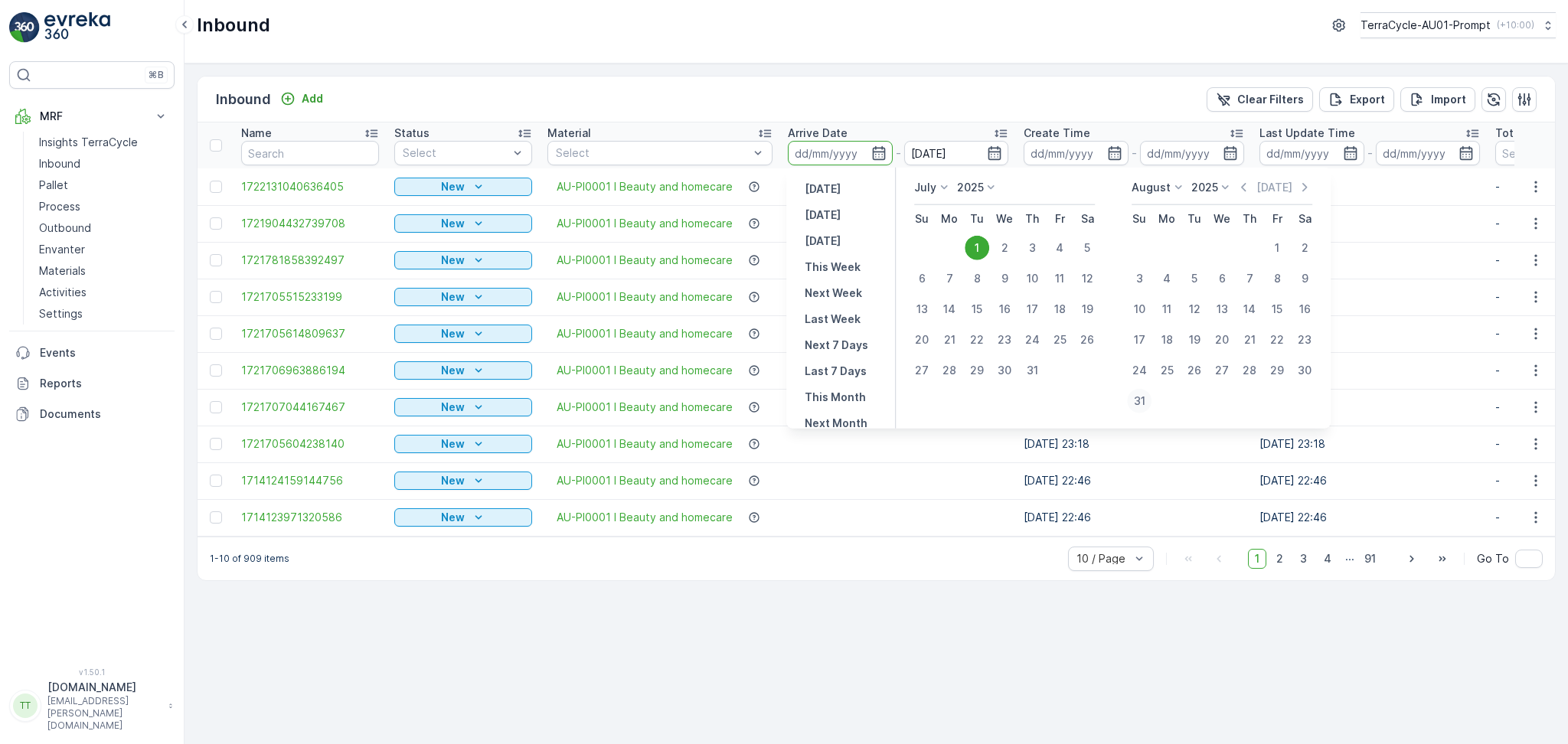
type input "31.08.2025"
click at [979, 244] on div "1" at bounding box center [977, 248] width 25 height 25
type input "01.07.2025"
click at [1142, 401] on div "31" at bounding box center [1139, 401] width 25 height 25
type input "31.08.2025"
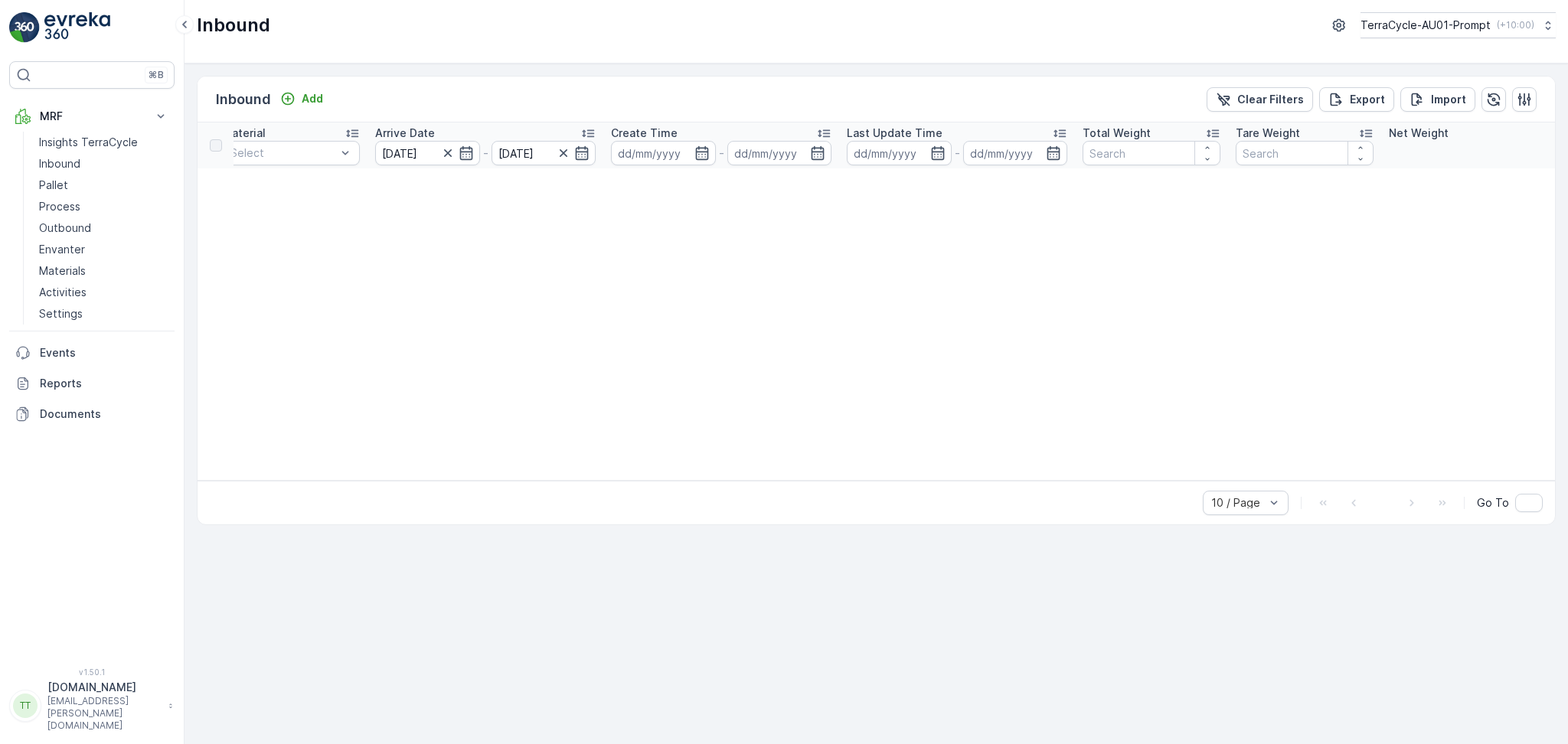
scroll to position [0, 313]
click at [559, 157] on input "31.08.2025" at bounding box center [557, 153] width 105 height 25
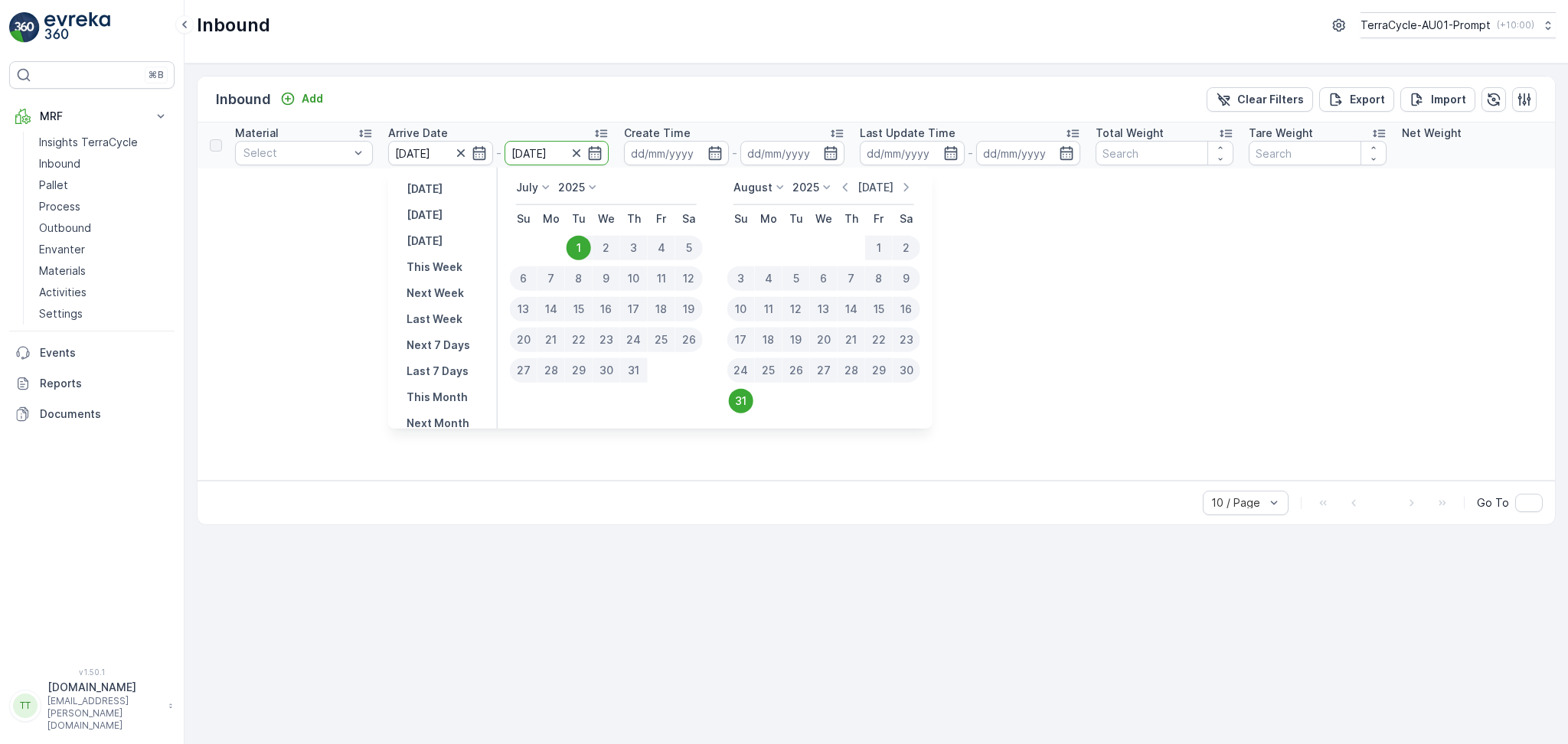
click at [864, 189] on p "Today" at bounding box center [876, 187] width 36 height 15
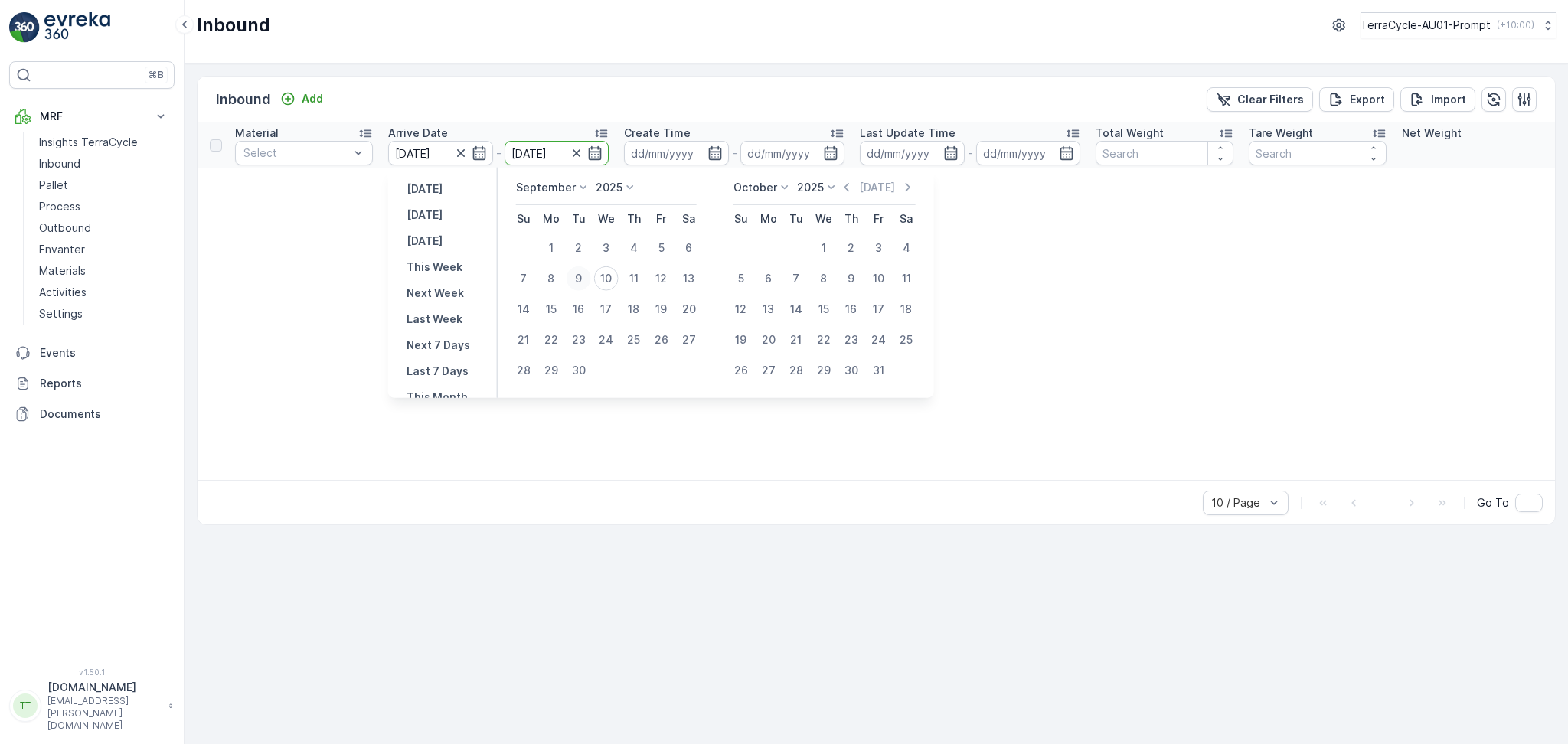
click at [577, 280] on div "9" at bounding box center [579, 278] width 25 height 25
type input "09.09.2025"
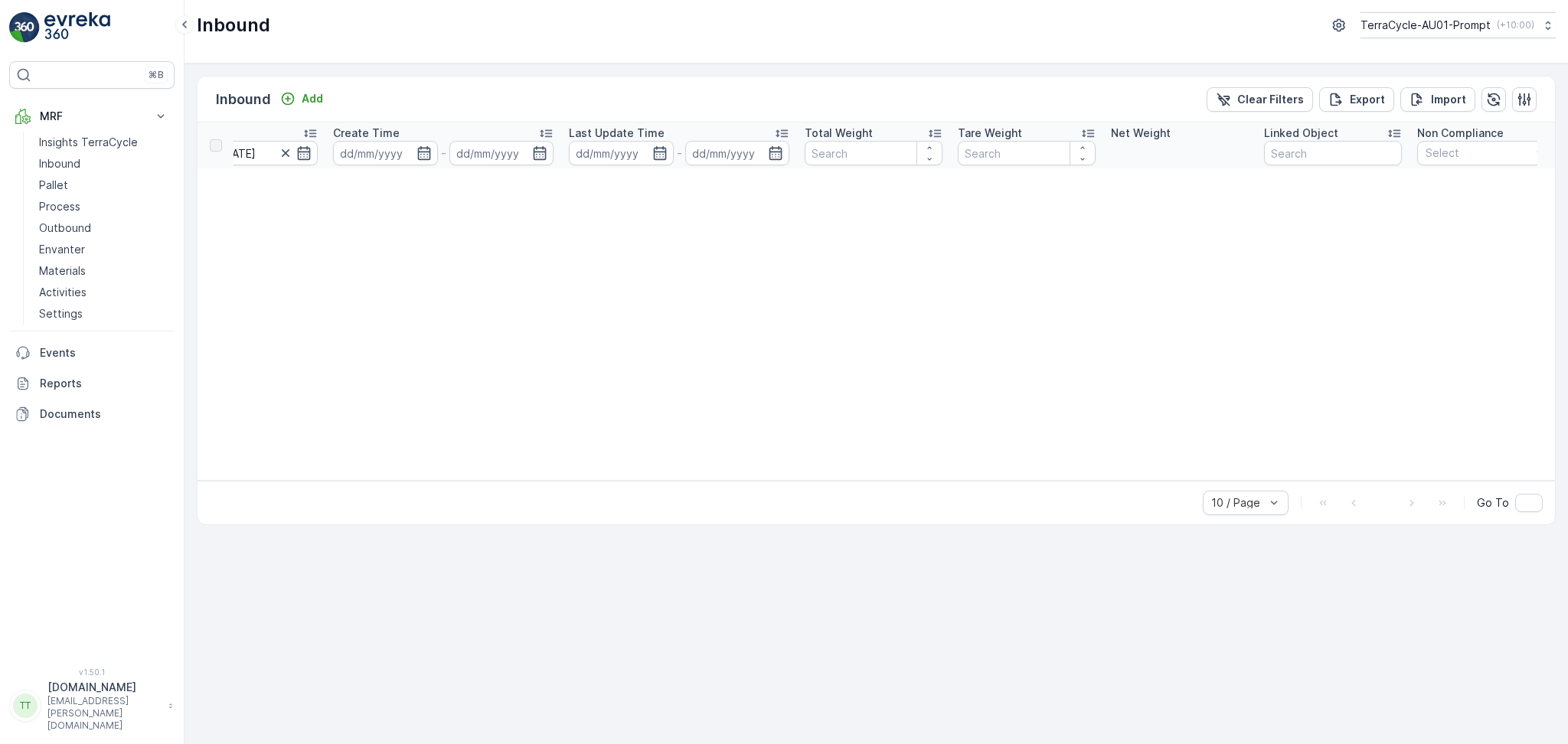
scroll to position [0, 1088]
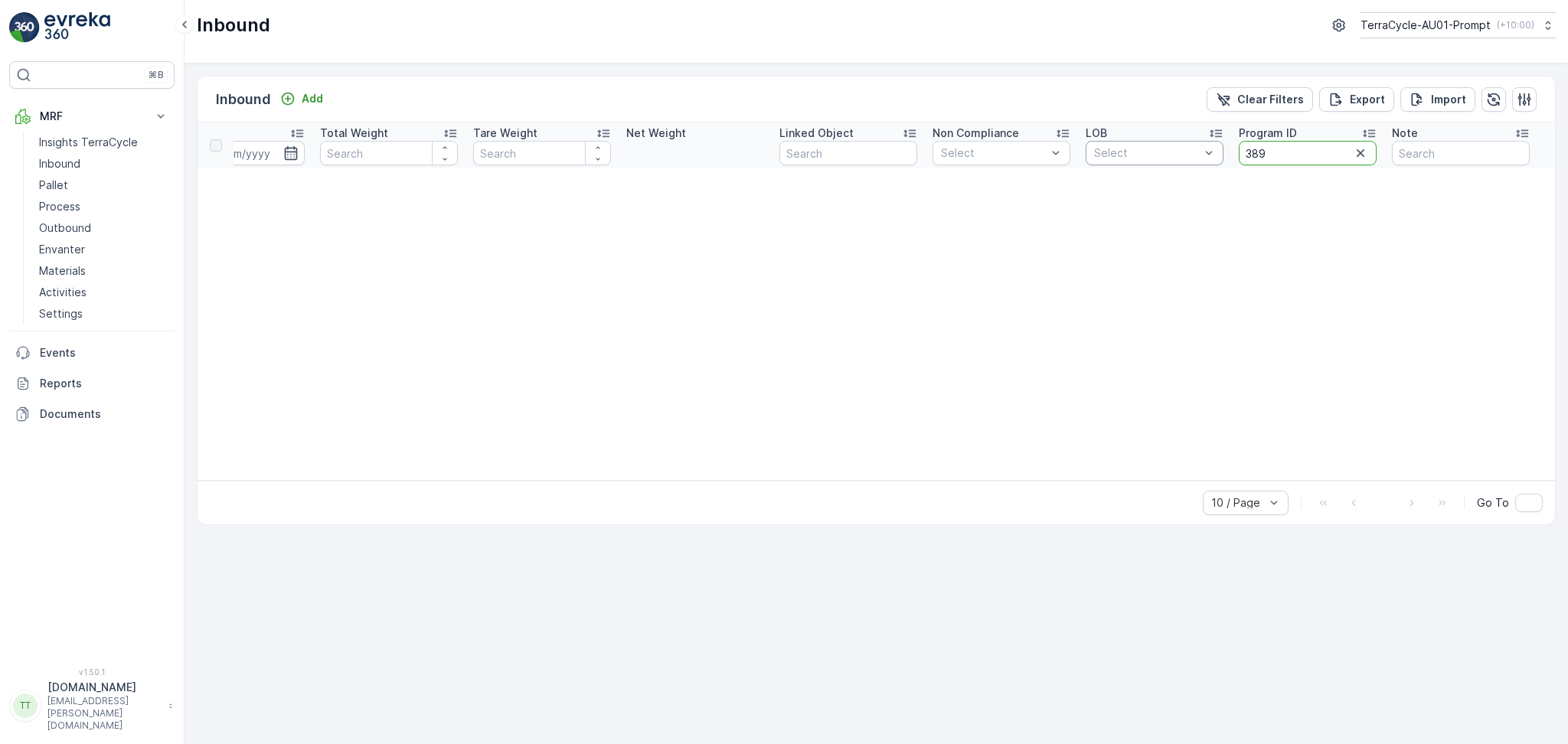
drag, startPoint x: 1288, startPoint y: 145, endPoint x: 1167, endPoint y: 147, distance: 121.0
click at [1171, 147] on tr "Name Status Select Material Select Arrive Date 01.07.2025 - 09.09.2025 Create T…" at bounding box center [333, 145] width 2447 height 46
type input "381"
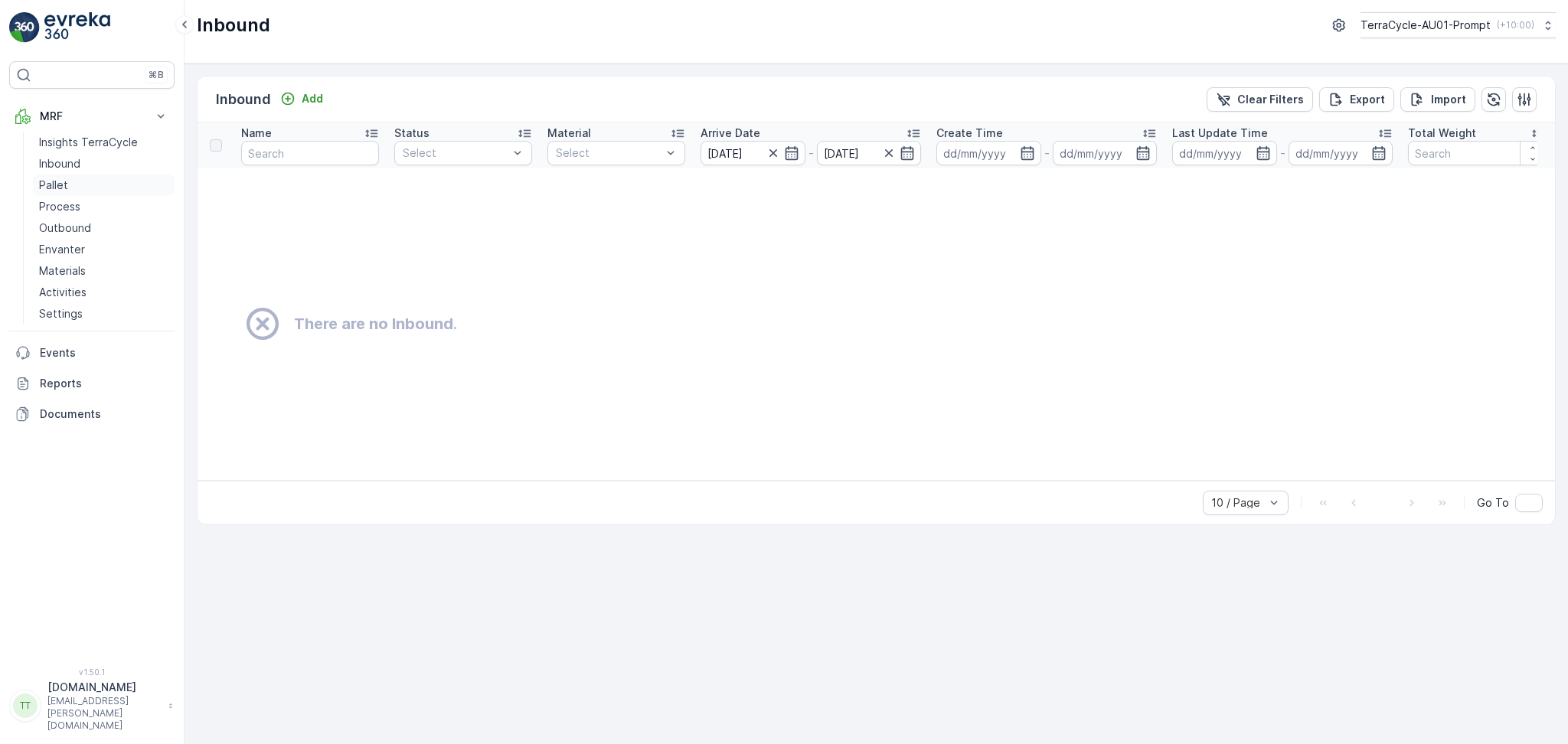
click at [64, 185] on p "Pallet" at bounding box center [54, 185] width 29 height 15
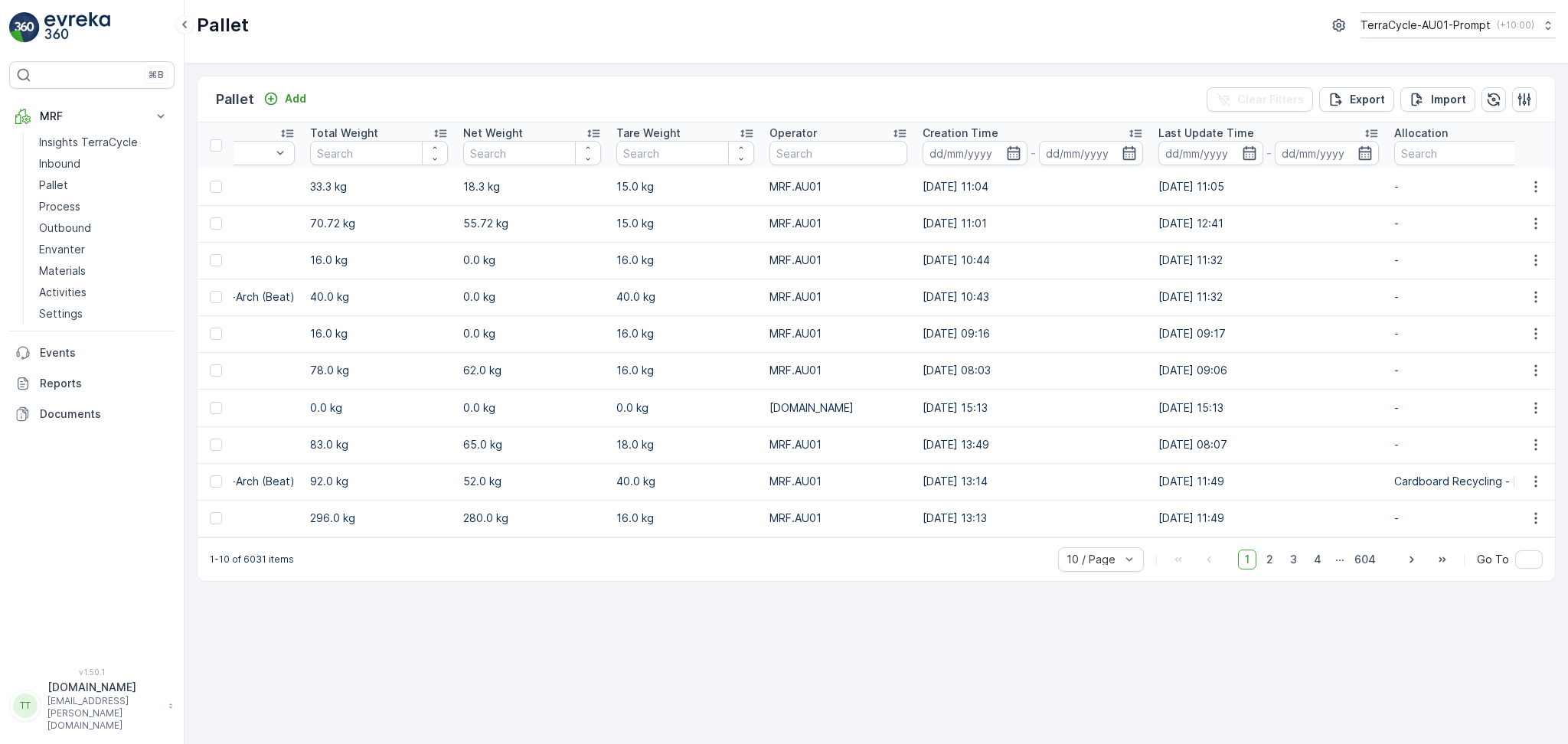
scroll to position [0, 7944]
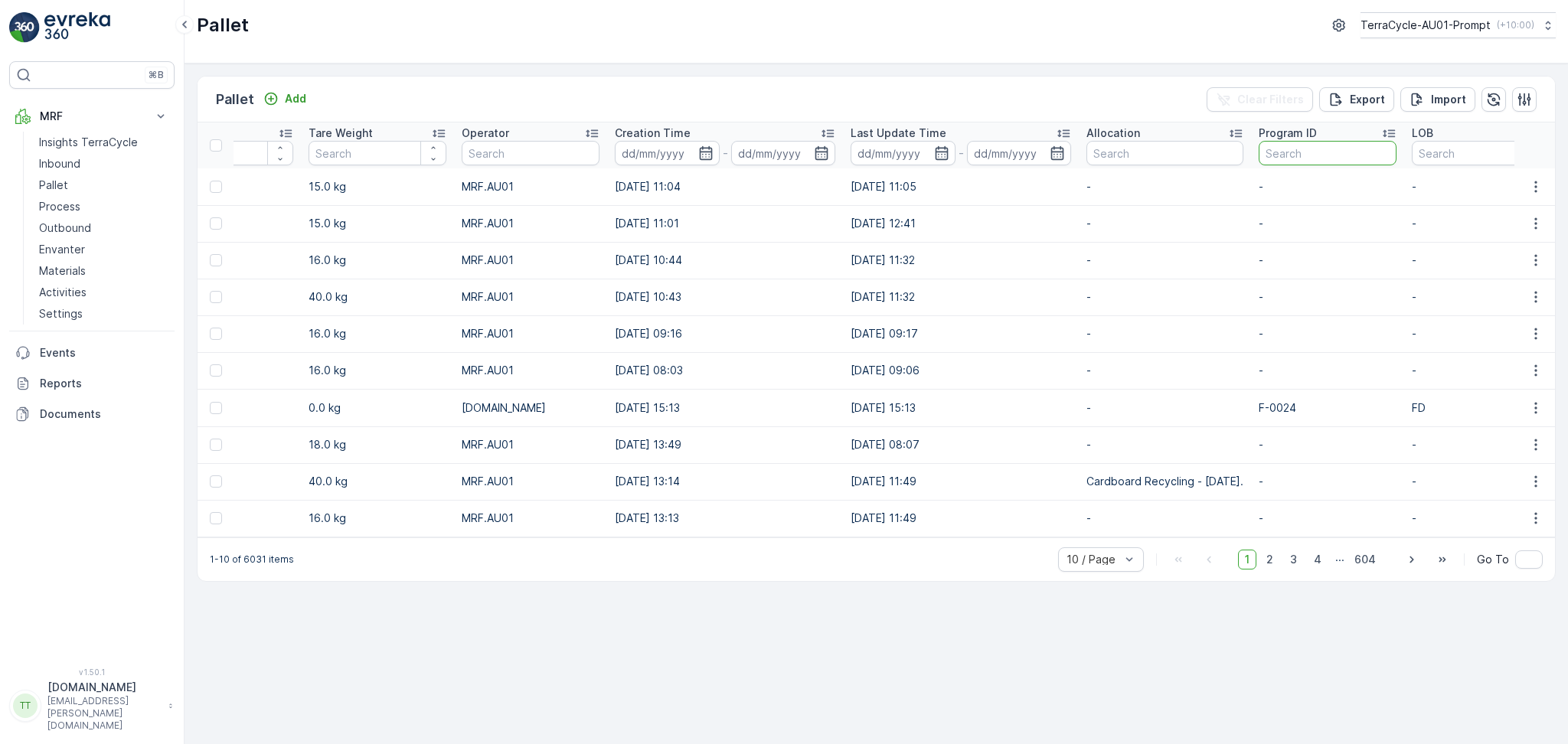
click at [1259, 141] on input "text" at bounding box center [1328, 153] width 138 height 25
paste input "F-0016"
type input "F-0016"
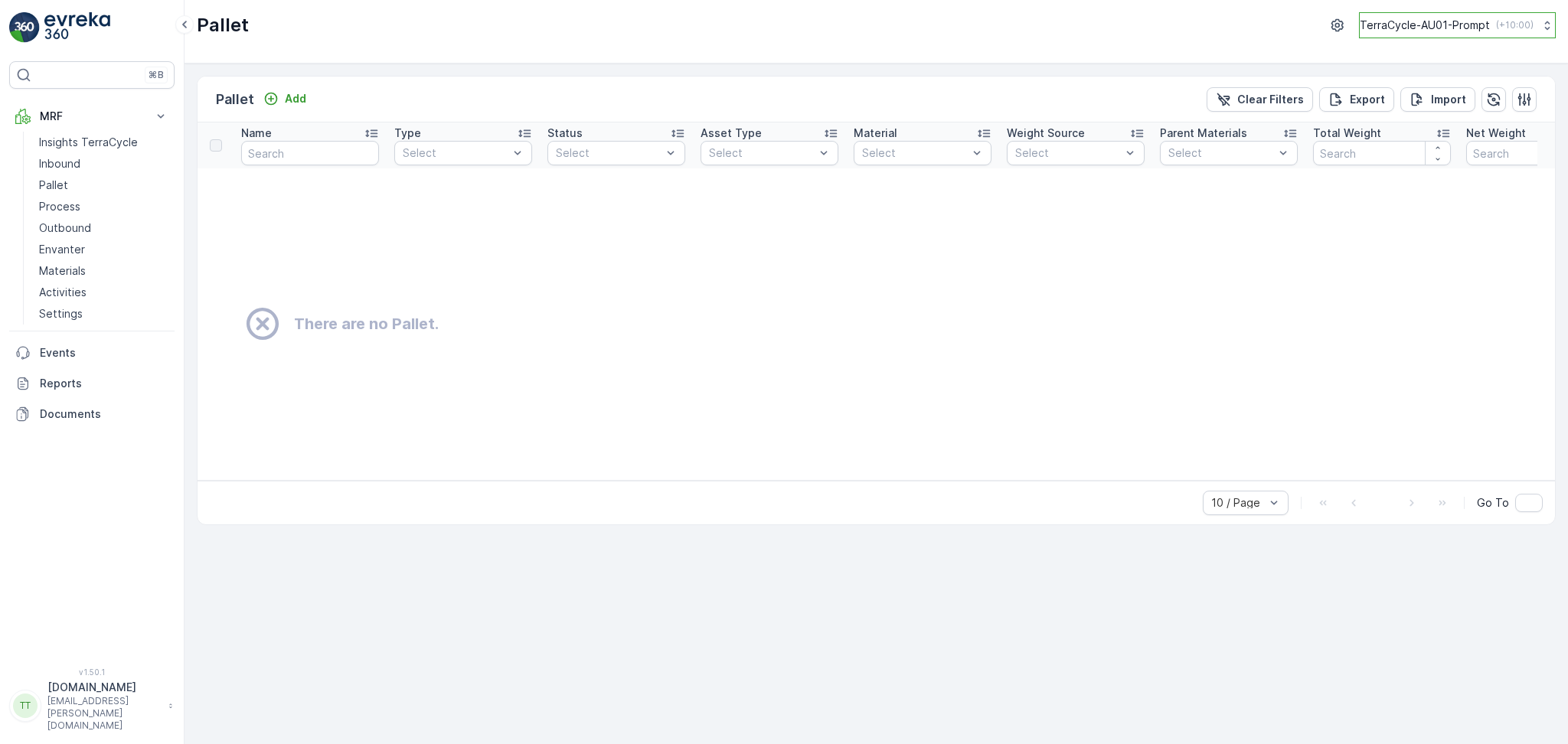
click at [1444, 24] on p "TerraCycle-AU01-Prompt" at bounding box center [1425, 25] width 130 height 15
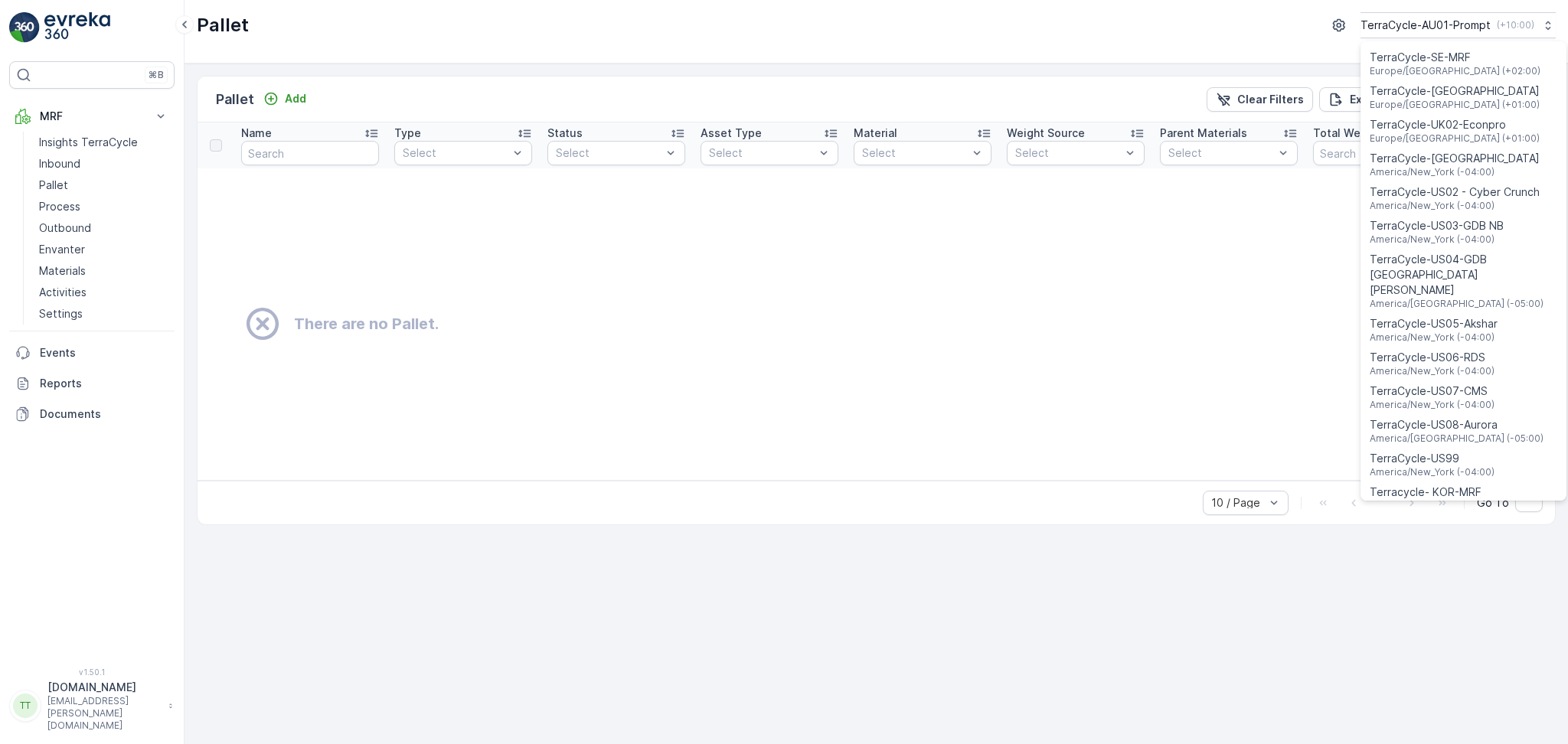
scroll to position [1021, 0]
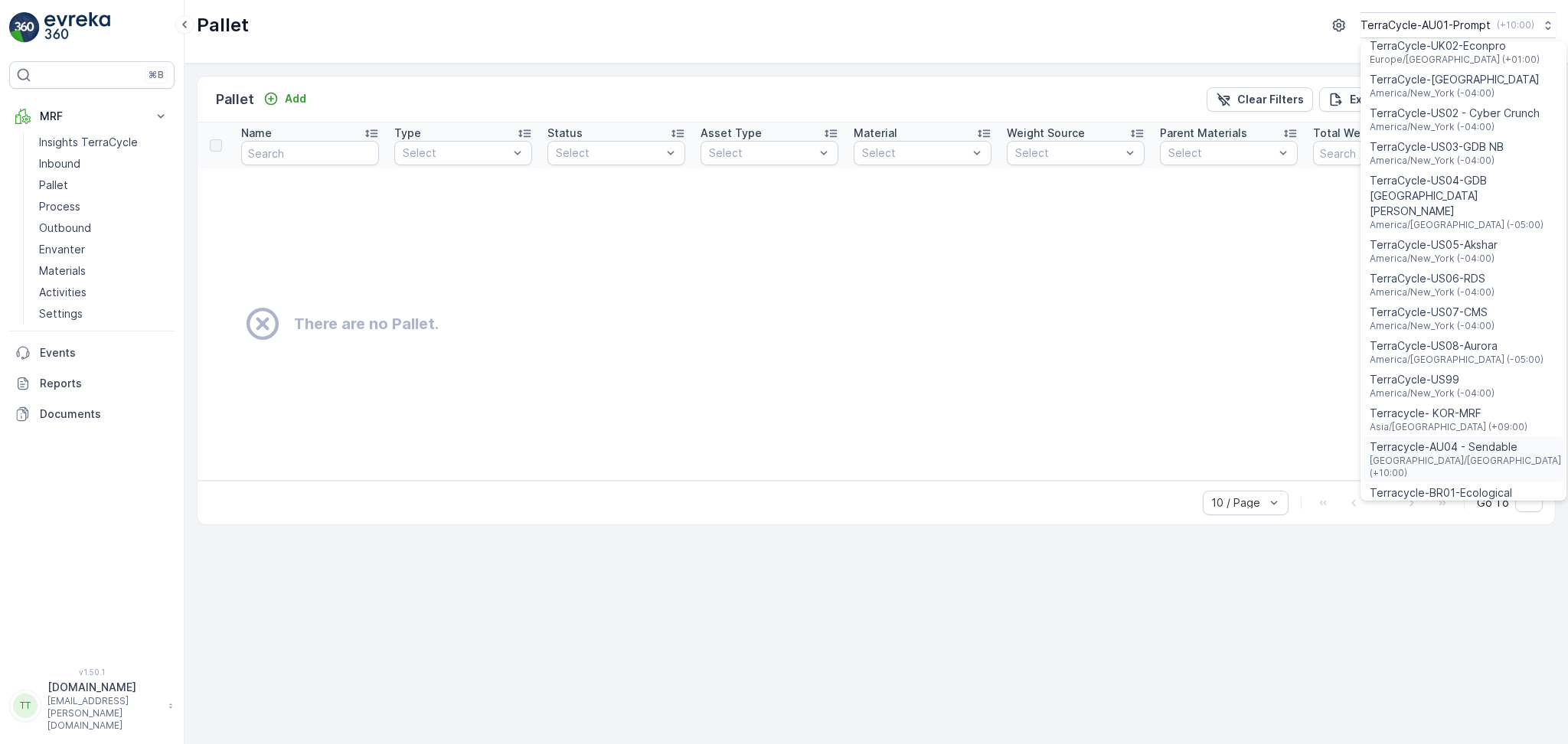
click at [1509, 436] on div "Terracycle-AU04 - Sendable Australia/Sydney (+10:00)" at bounding box center [1464, 459] width 200 height 46
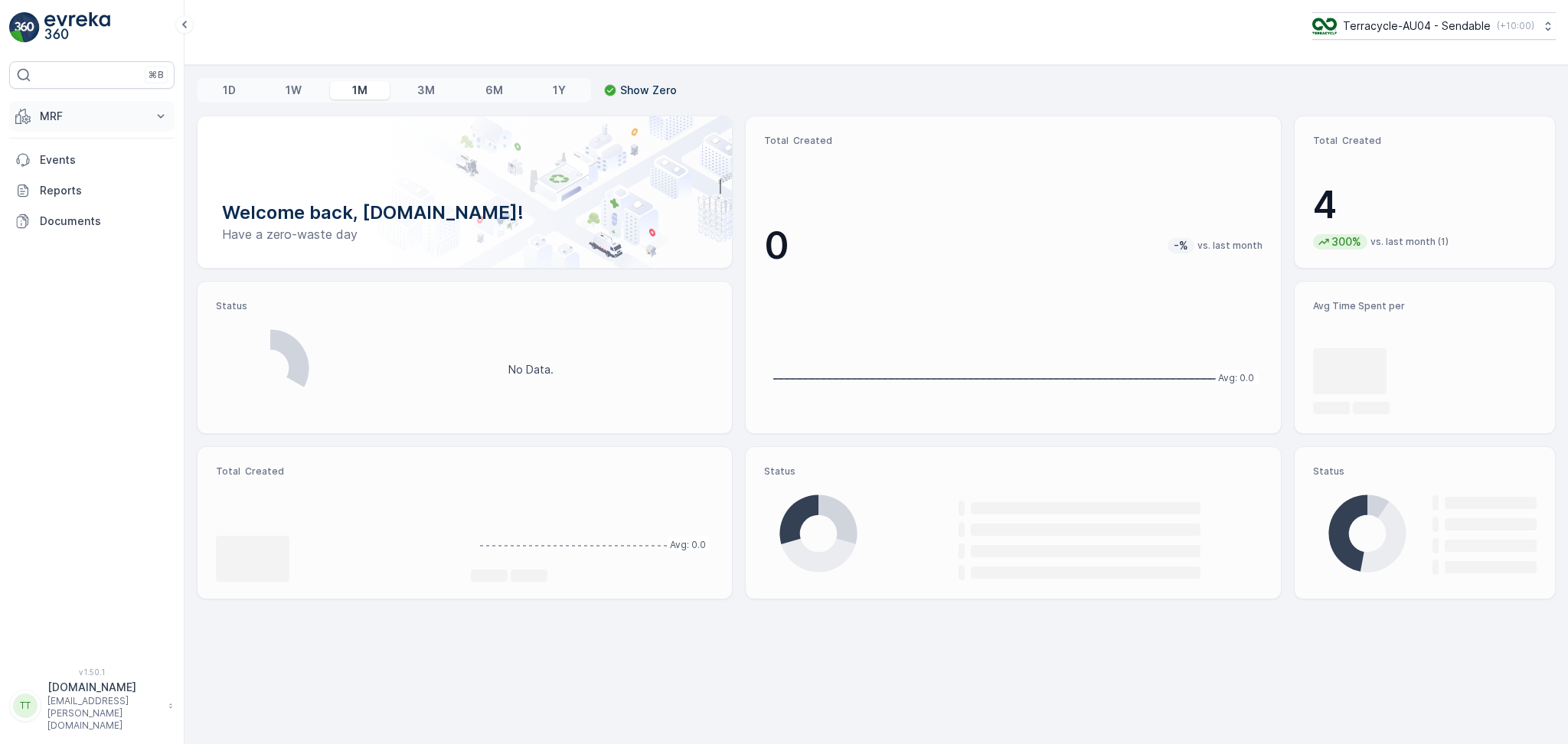
click at [84, 120] on p "MRF" at bounding box center [92, 116] width 104 height 15
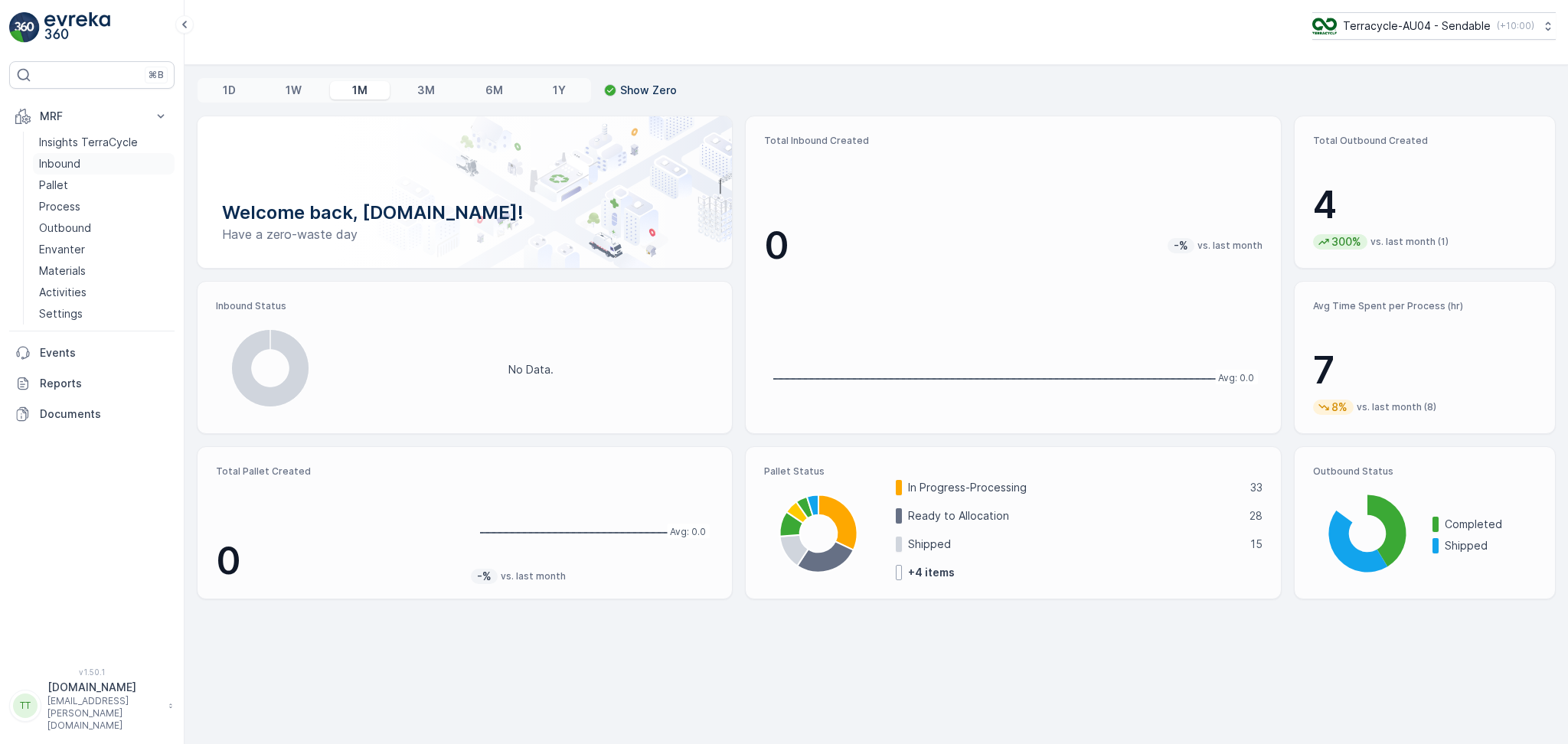
click at [70, 165] on p "Inbound" at bounding box center [60, 163] width 42 height 15
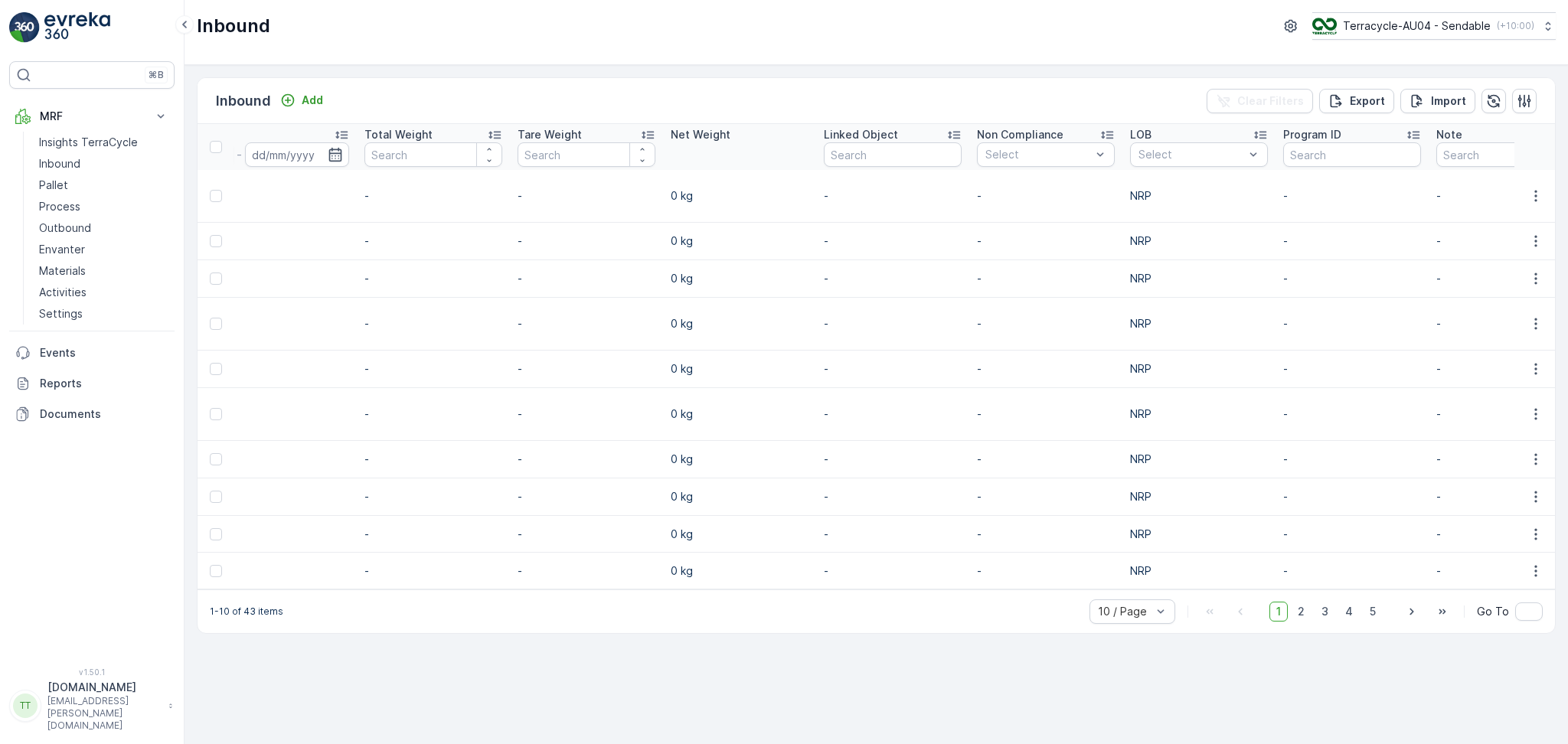
scroll to position [0, 1197]
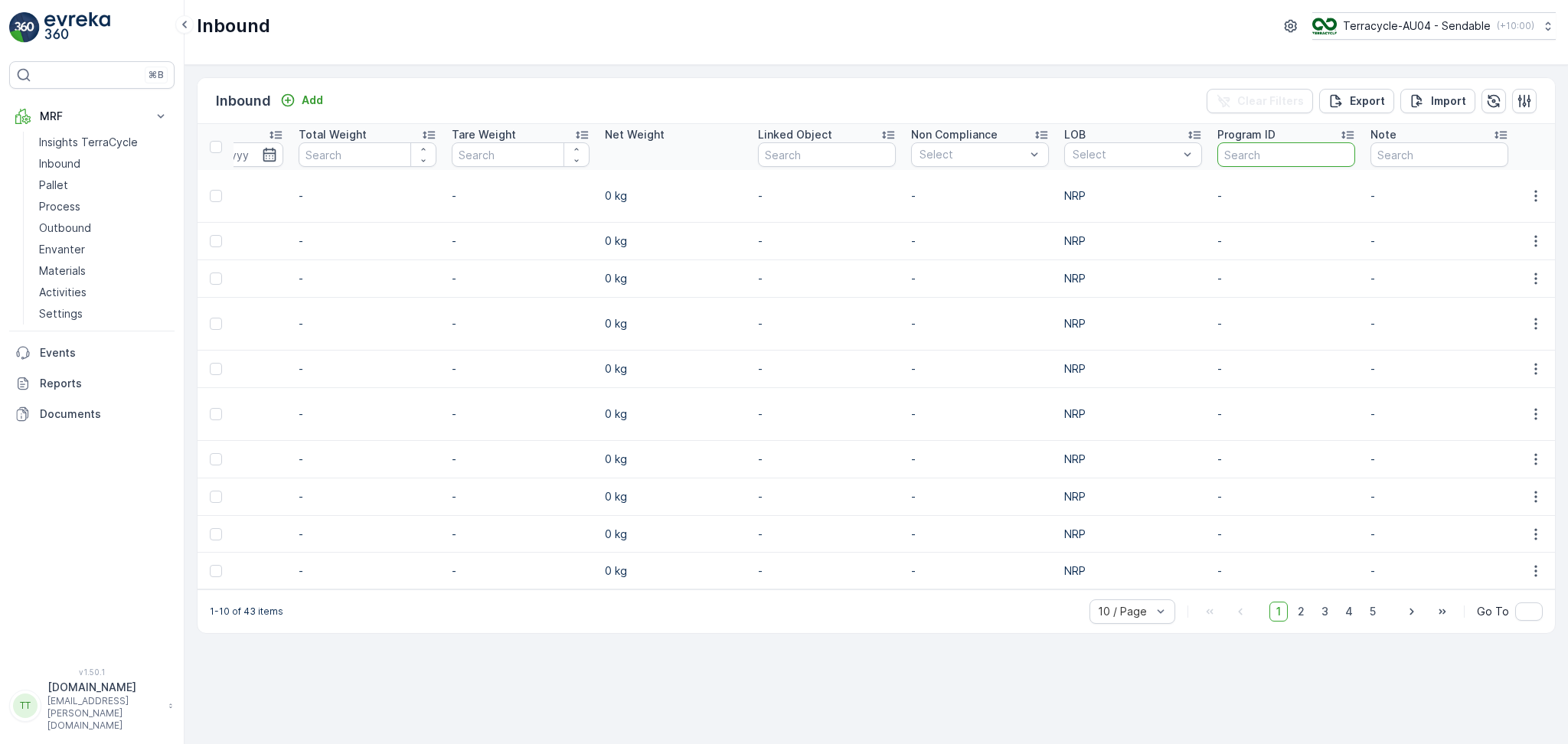
click at [1287, 154] on input "text" at bounding box center [1287, 154] width 138 height 25
paste input "F-0016"
type input "F-0016"
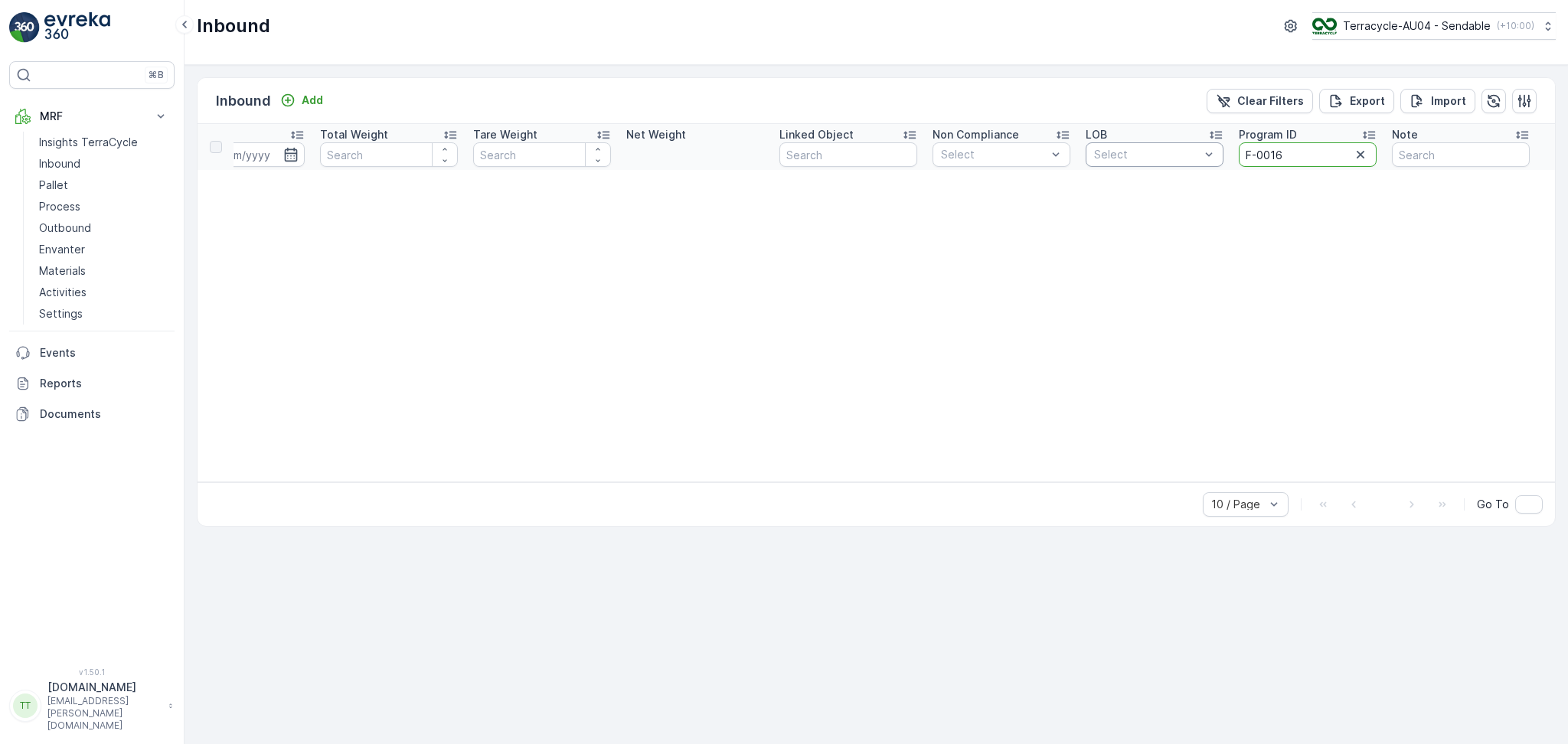
drag, startPoint x: 1292, startPoint y: 156, endPoint x: 1207, endPoint y: 161, distance: 85.1
click at [1207, 161] on tr "Name Status Select Material Select Arrive Date - Create Time - Last Update Time…" at bounding box center [333, 146] width 2447 height 46
click at [1355, 154] on icon "button" at bounding box center [1360, 154] width 15 height 15
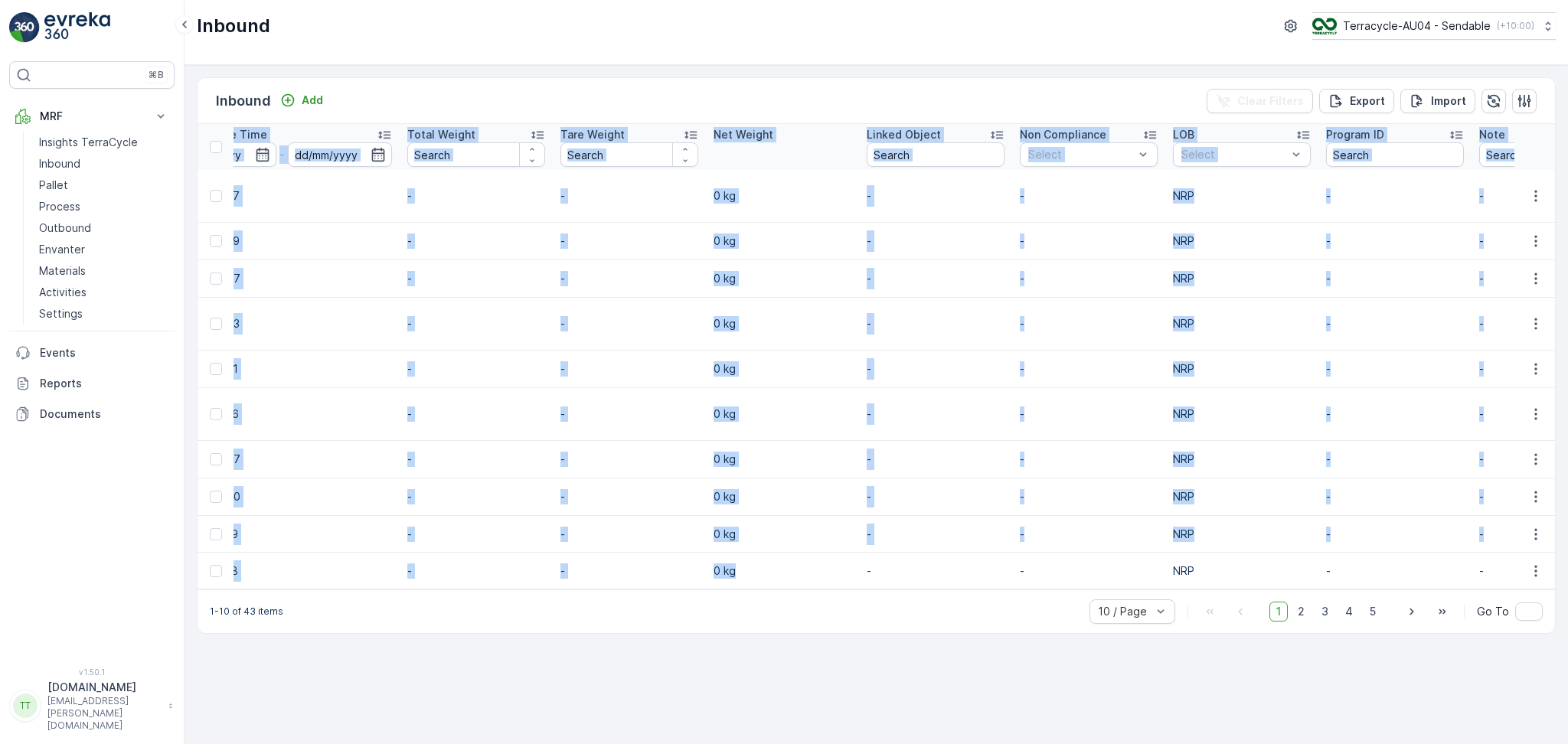
drag, startPoint x: 807, startPoint y: 574, endPoint x: 460, endPoint y: 573, distance: 347.0
click at [450, 576] on div "Name Status Select Material Select Arrive Date - Create Time - Last Update Time…" at bounding box center [876, 356] width 1358 height 465
click at [733, 570] on td "0 kg" at bounding box center [783, 571] width 154 height 37
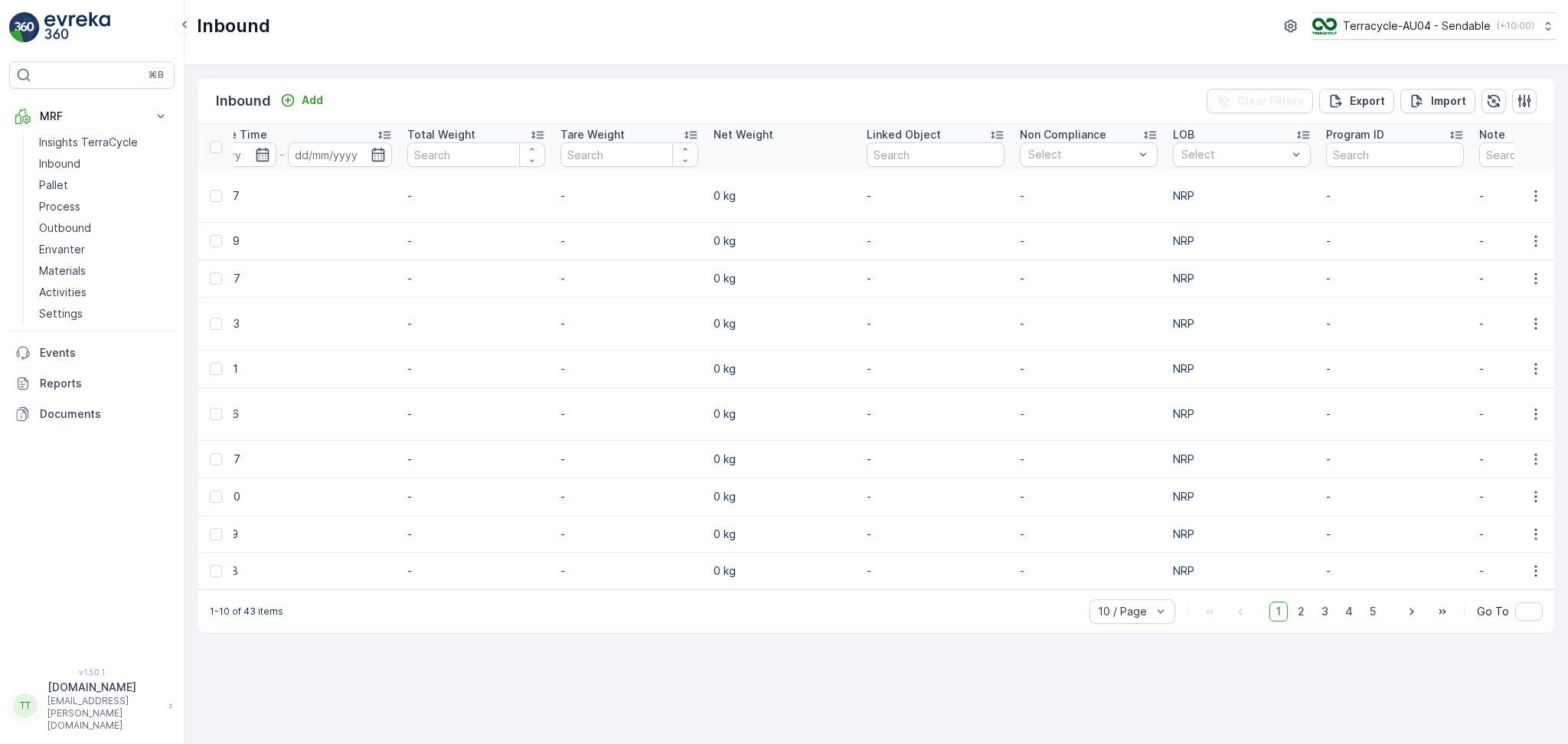
click at [730, 589] on div "1-10 of 43 items 10 / Page 1 2 3 4 5 Go To" at bounding box center [876, 611] width 1358 height 44
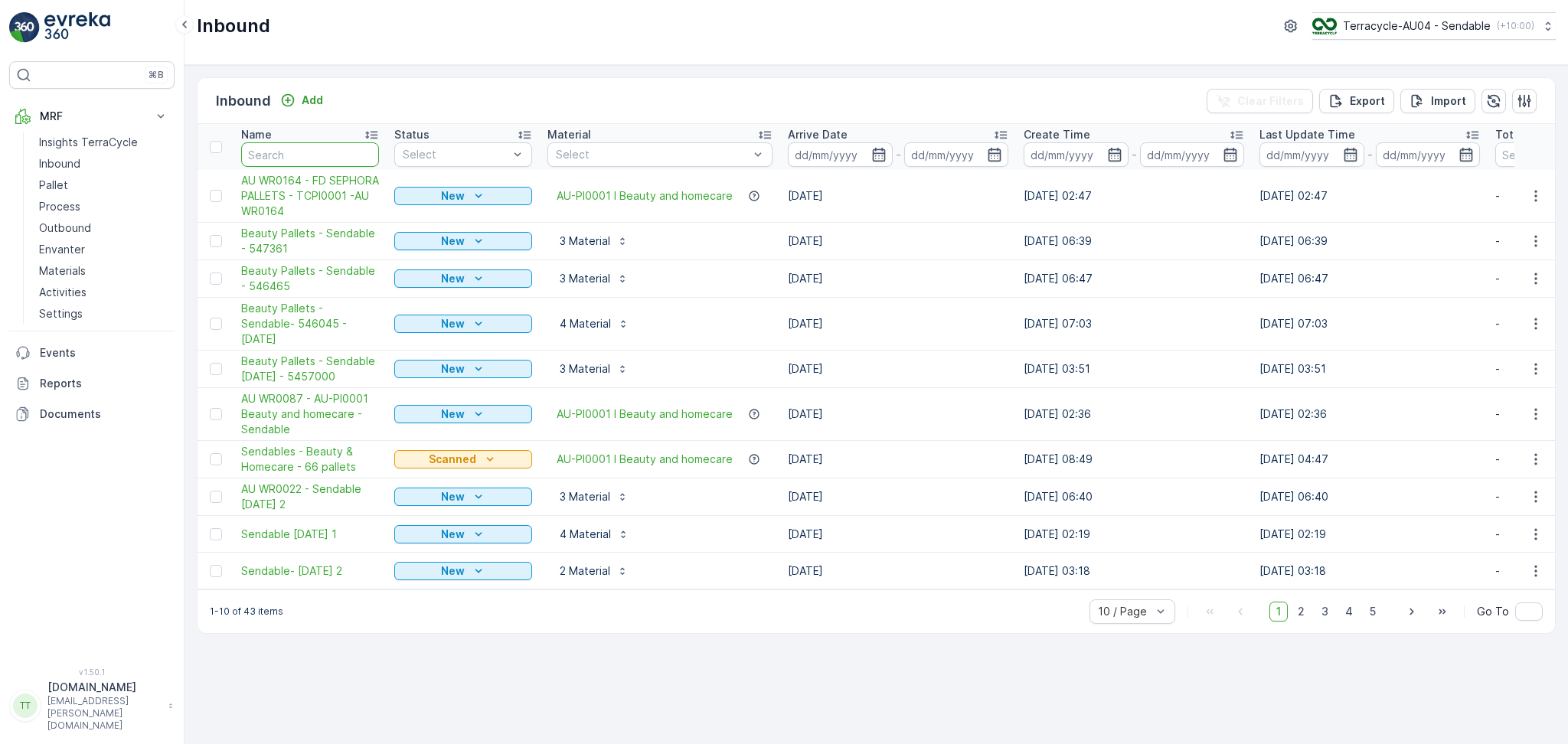
click at [318, 147] on input "text" at bounding box center [310, 154] width 138 height 25
click at [327, 163] on input "text" at bounding box center [310, 154] width 138 height 25
paste input "L'Occitane"
type input "L'Occitane"
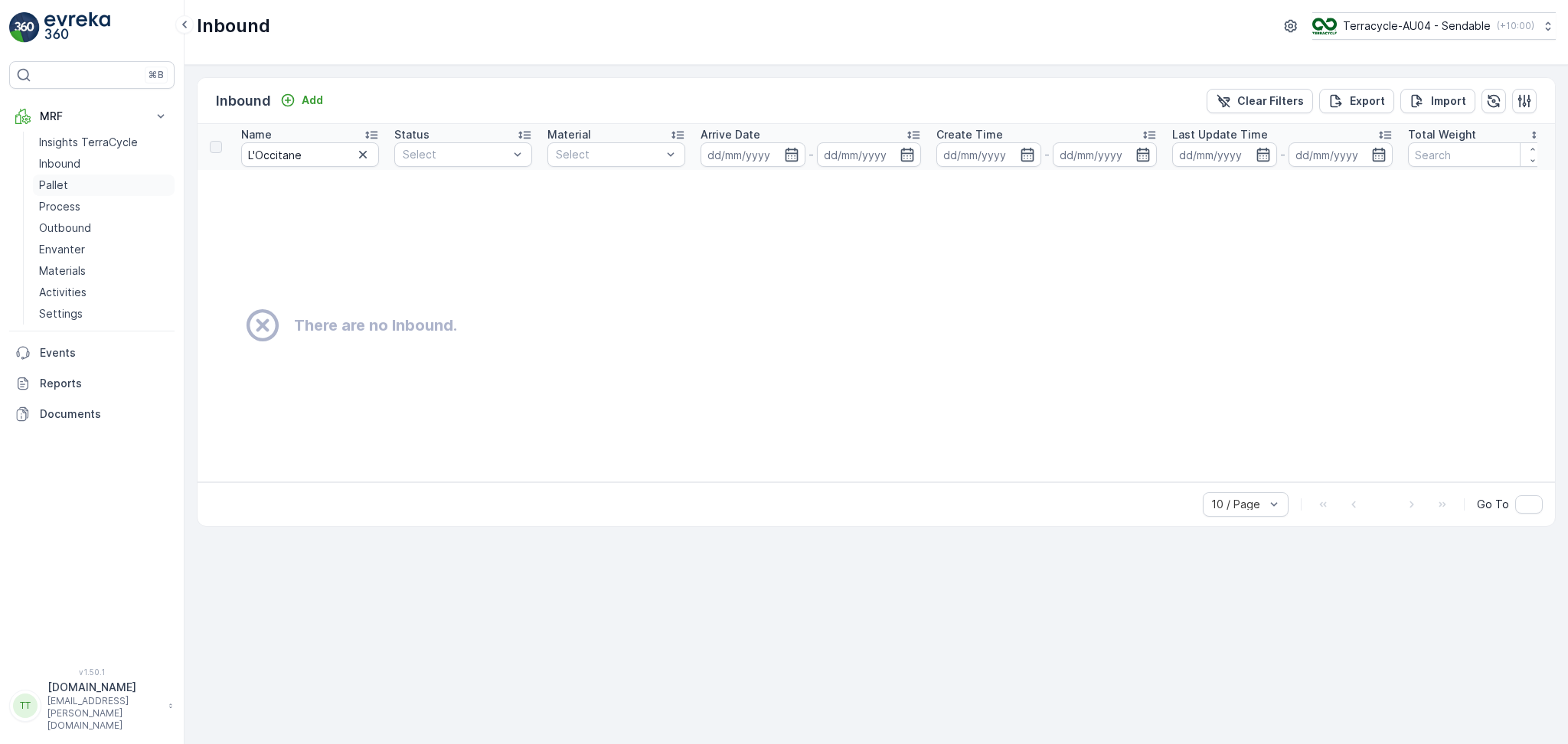
click at [63, 187] on p "Pallet" at bounding box center [54, 185] width 29 height 15
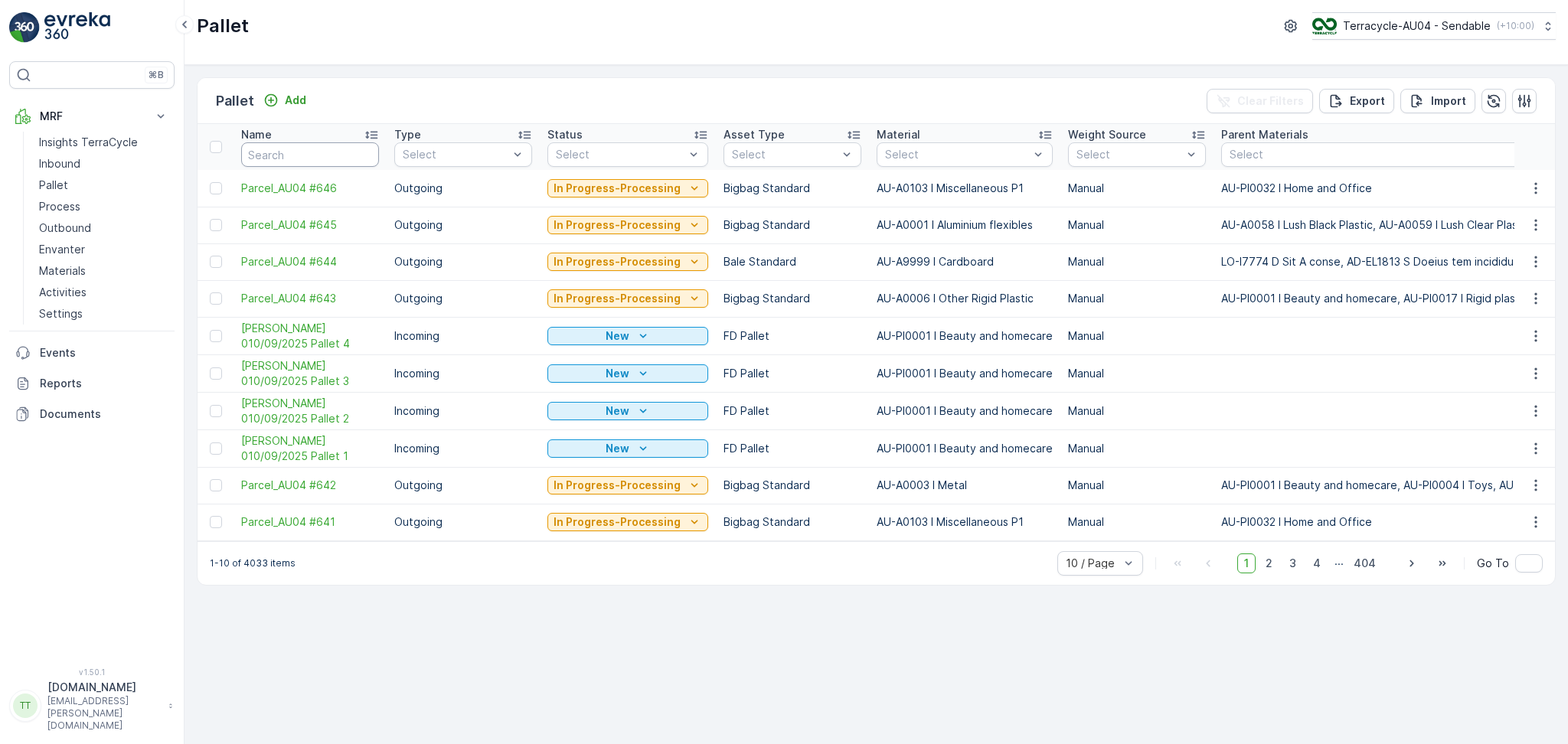
click at [304, 153] on input "text" at bounding box center [310, 154] width 138 height 25
paste input "L'Occitane"
type input "L'Occitane"
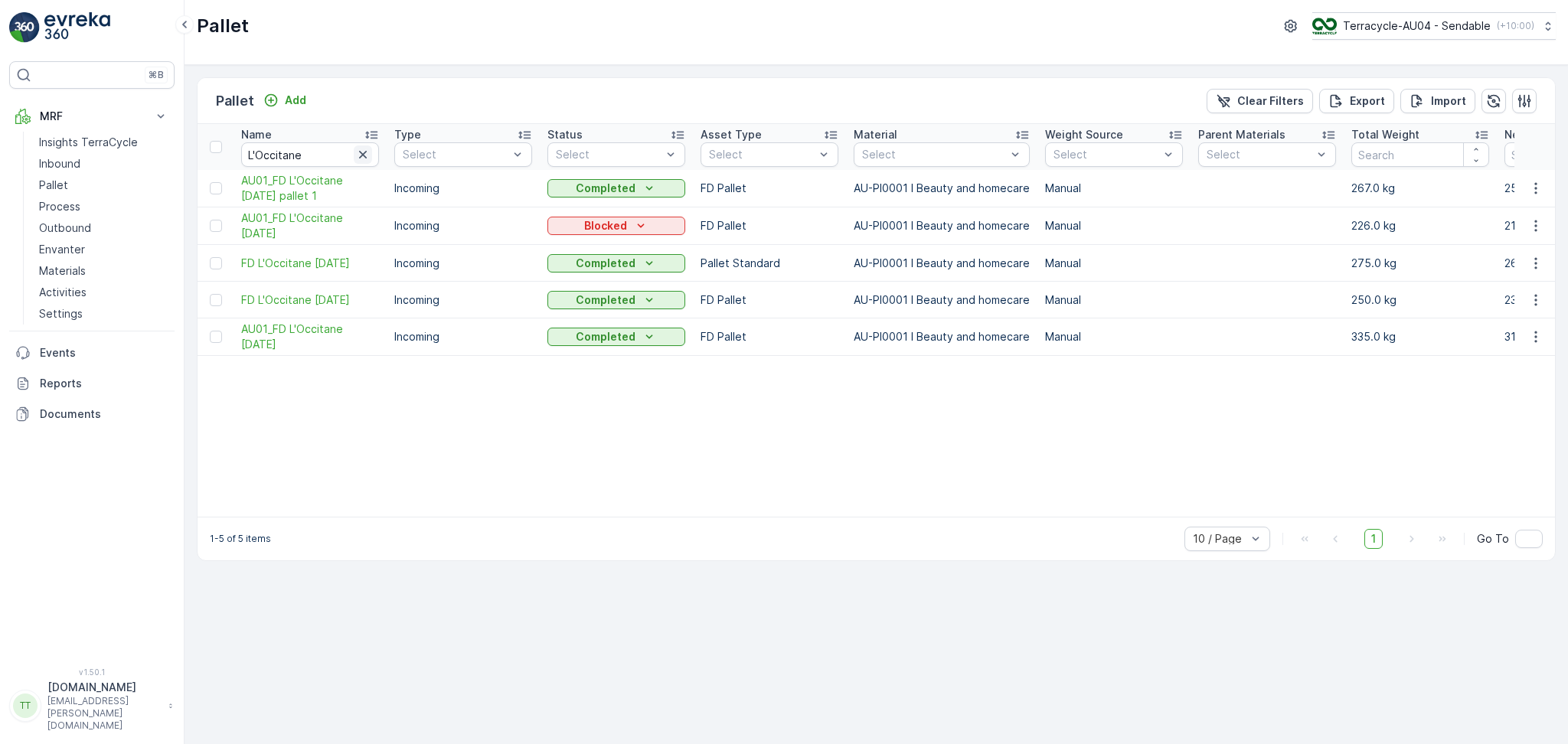
click at [360, 160] on icon "button" at bounding box center [362, 154] width 15 height 15
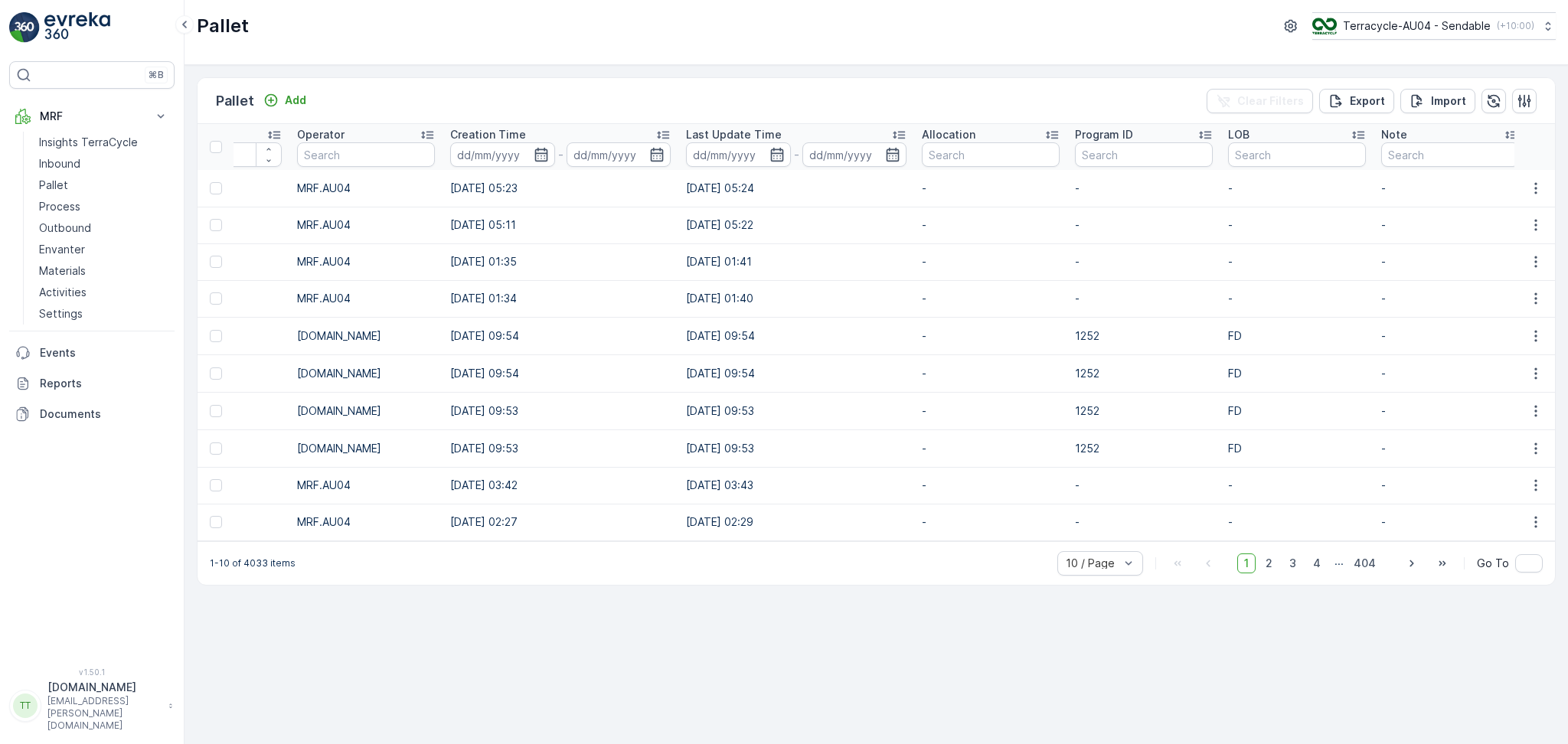
scroll to position [0, 7114]
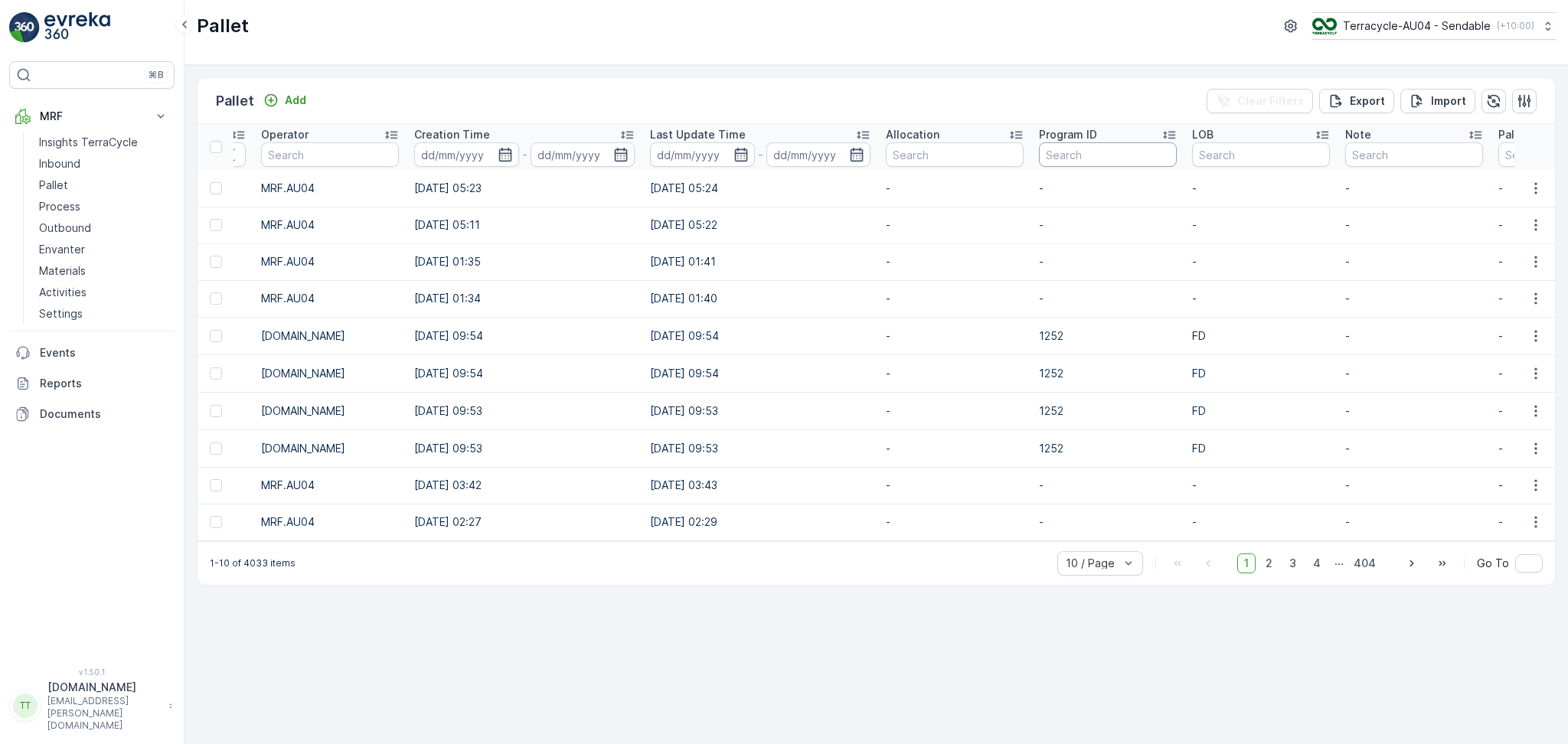
click at [1039, 146] on input "text" at bounding box center [1108, 154] width 138 height 25
type input "391"
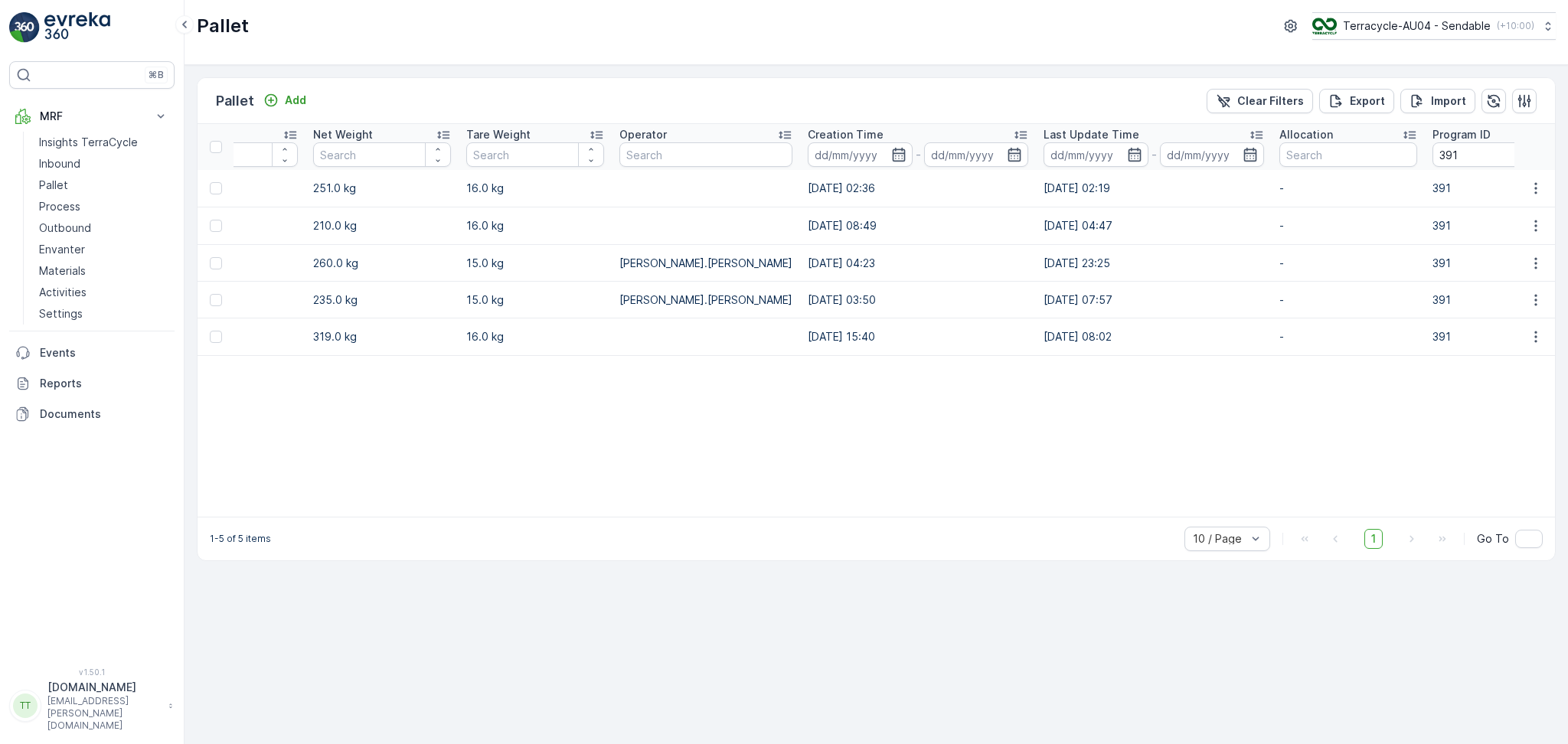
scroll to position [0, 1831]
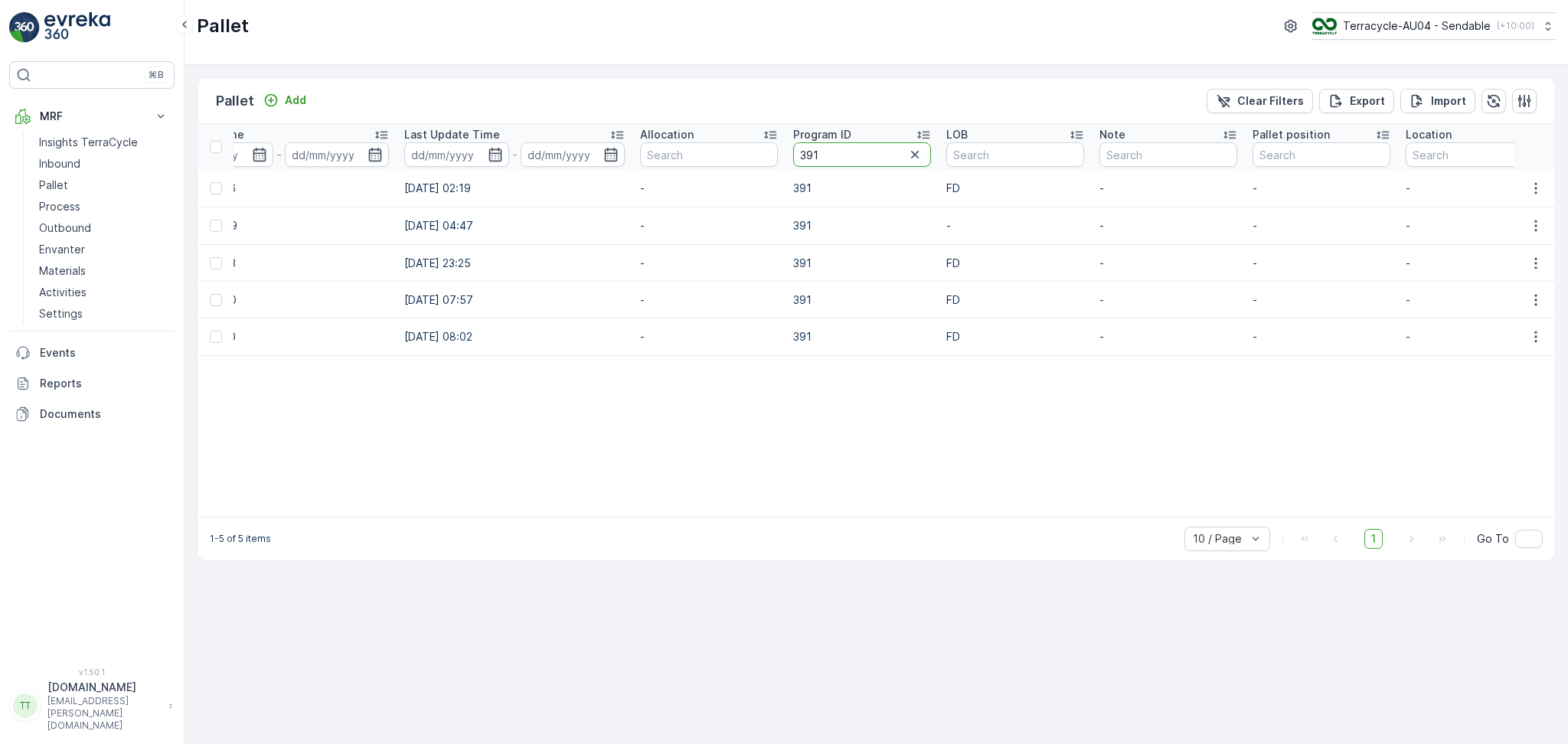
drag, startPoint x: 826, startPoint y: 146, endPoint x: 678, endPoint y: 154, distance: 148.2
type input "389"
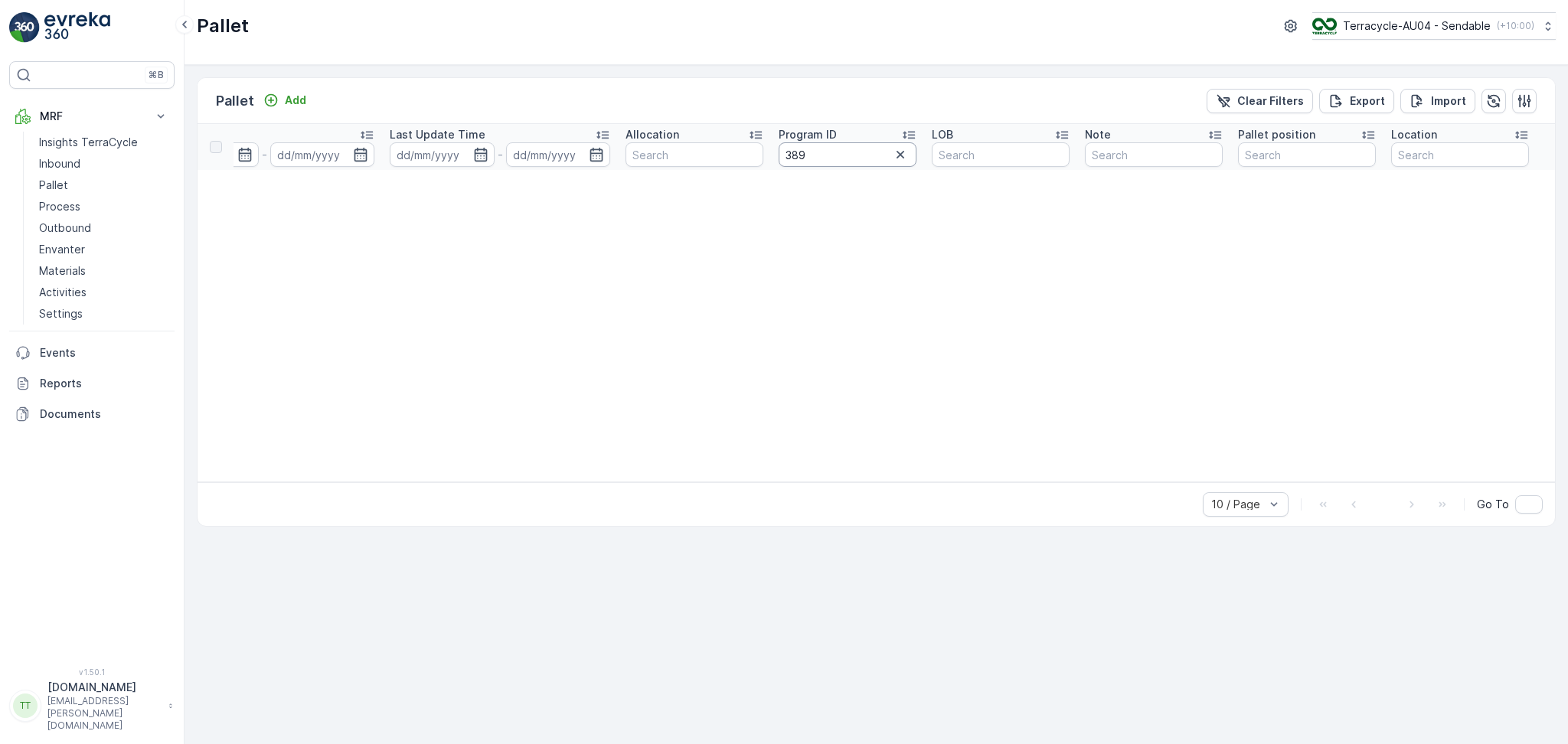
drag, startPoint x: 820, startPoint y: 154, endPoint x: 674, endPoint y: 147, distance: 146.2
paste input "F-0016"
type input "F-0016"
click at [816, 157] on input "text" at bounding box center [848, 154] width 138 height 25
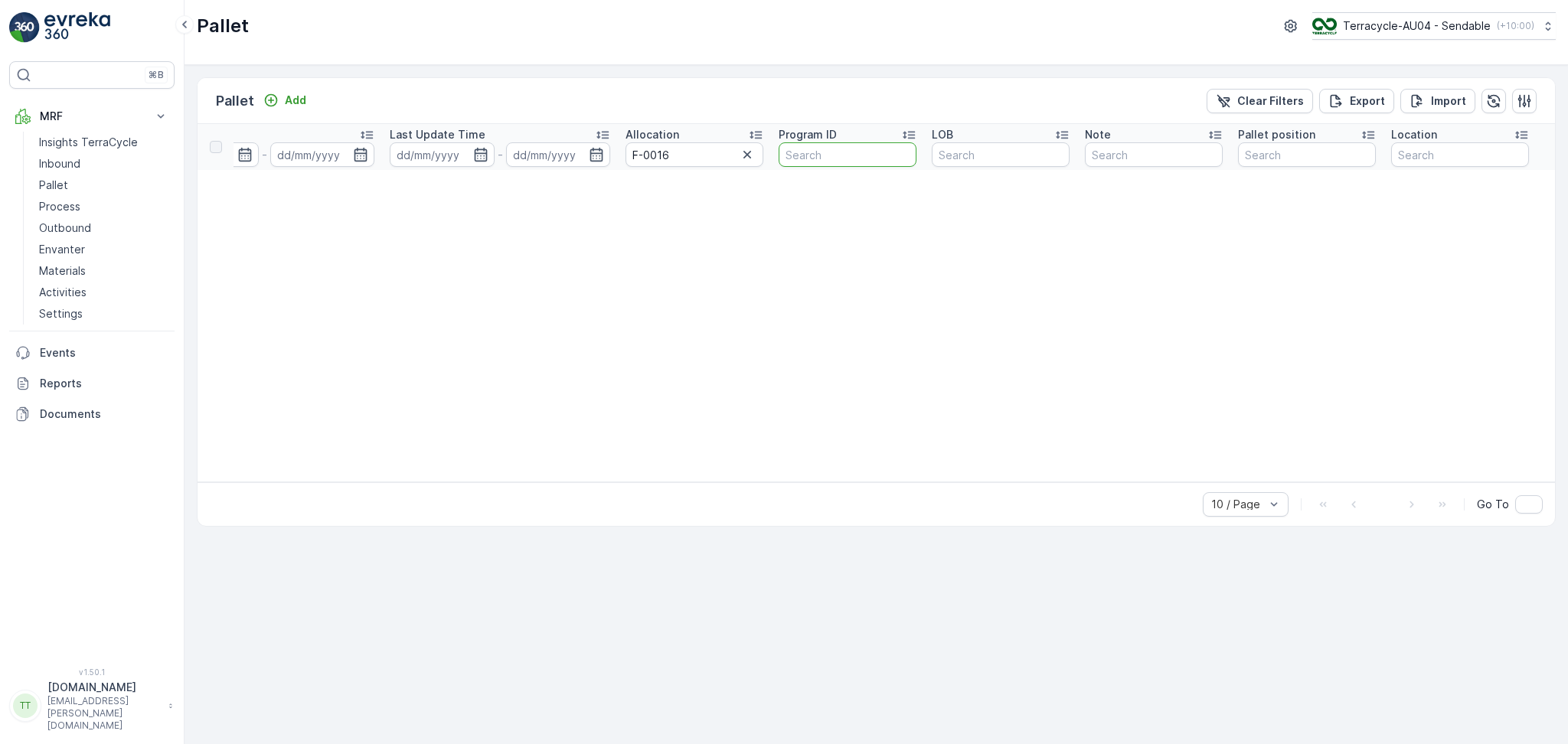
paste input "F-0016"
type input "F-0016"
click at [696, 158] on input "F-0016" at bounding box center [694, 154] width 138 height 25
click at [752, 154] on icon "button" at bounding box center [747, 154] width 15 height 15
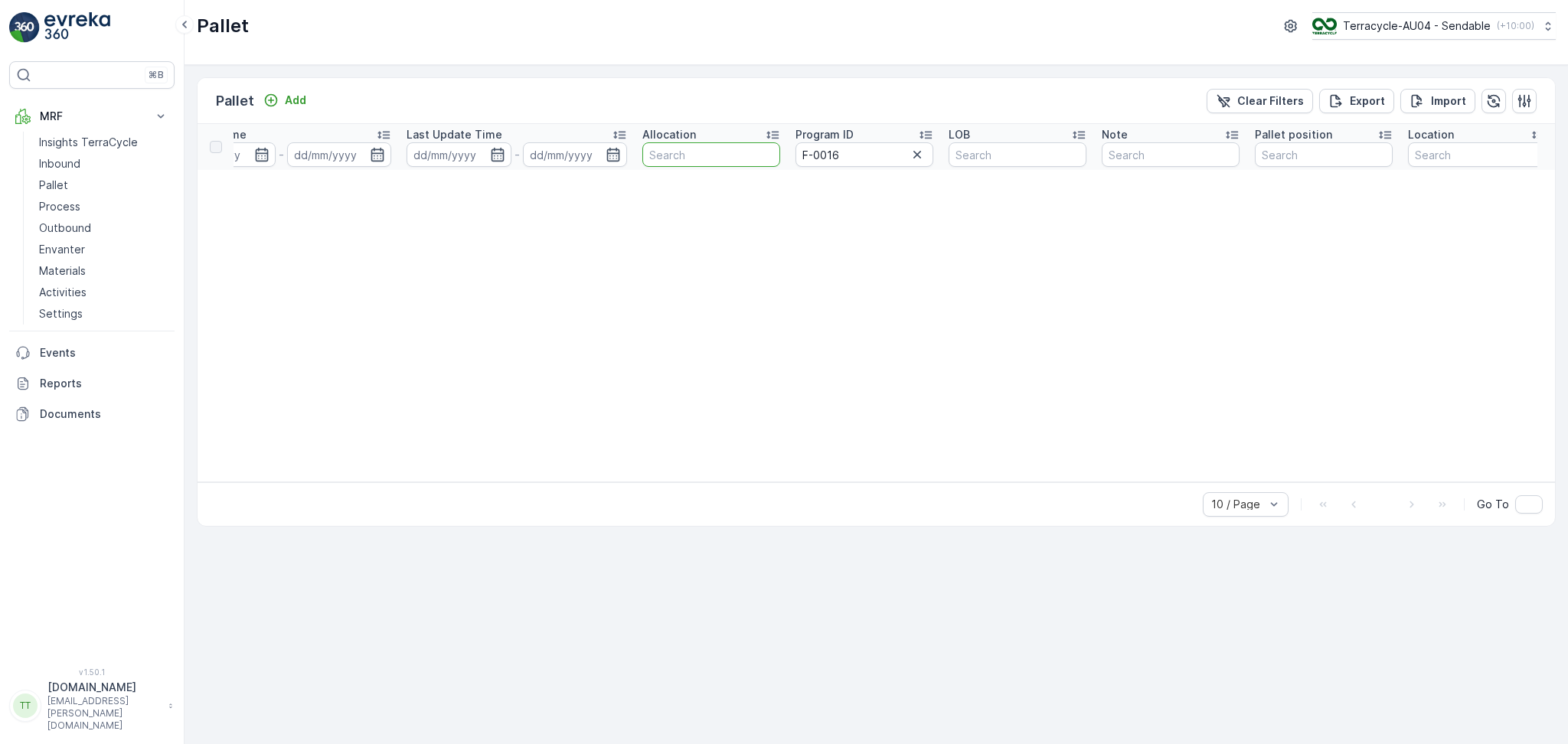
click at [880, 311] on table "Name Type Select Status Select Asset Type Select Material Select Weight Source …" at bounding box center [7, 303] width 3130 height 358
click at [860, 152] on input "F-0016" at bounding box center [864, 154] width 138 height 25
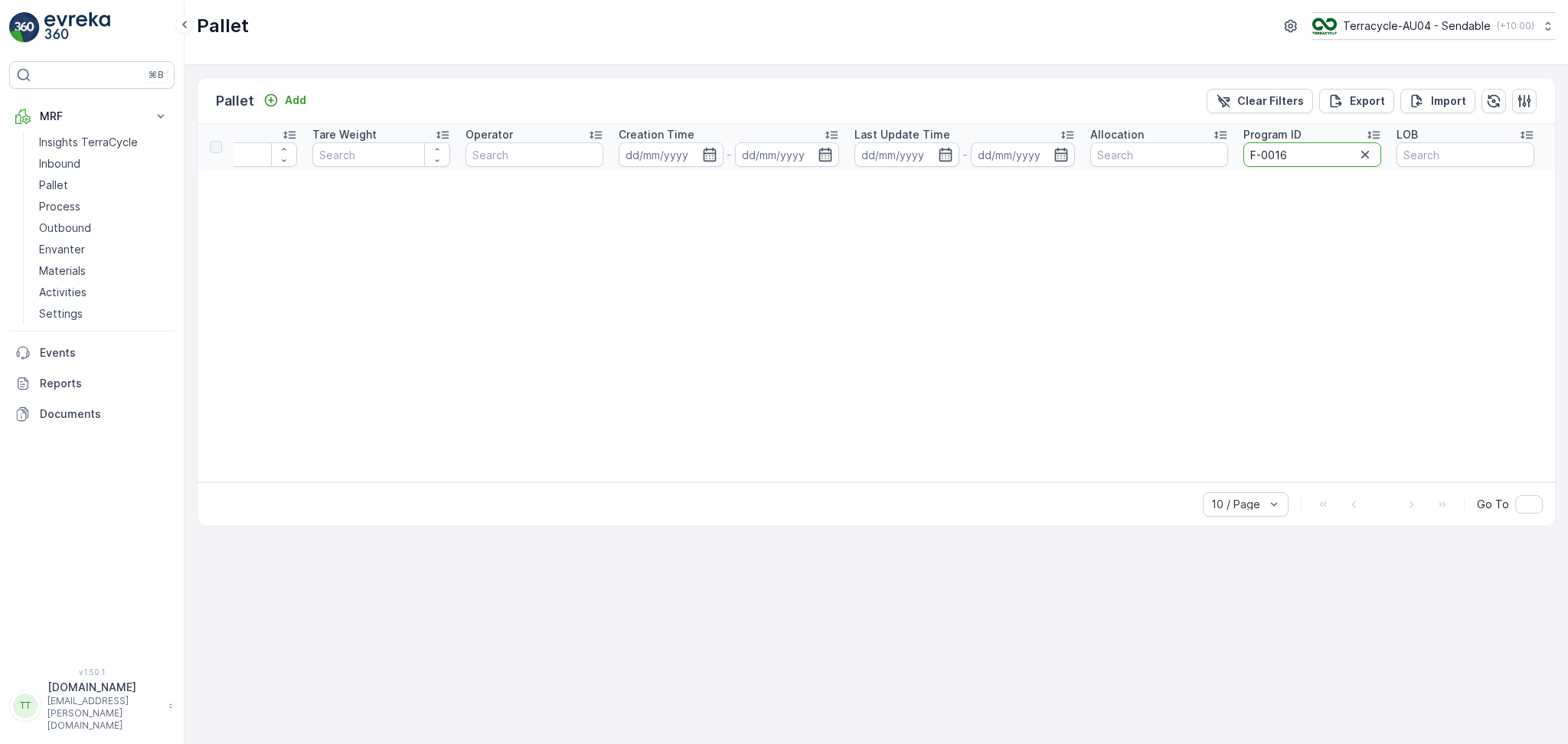
scroll to position [0, 1772]
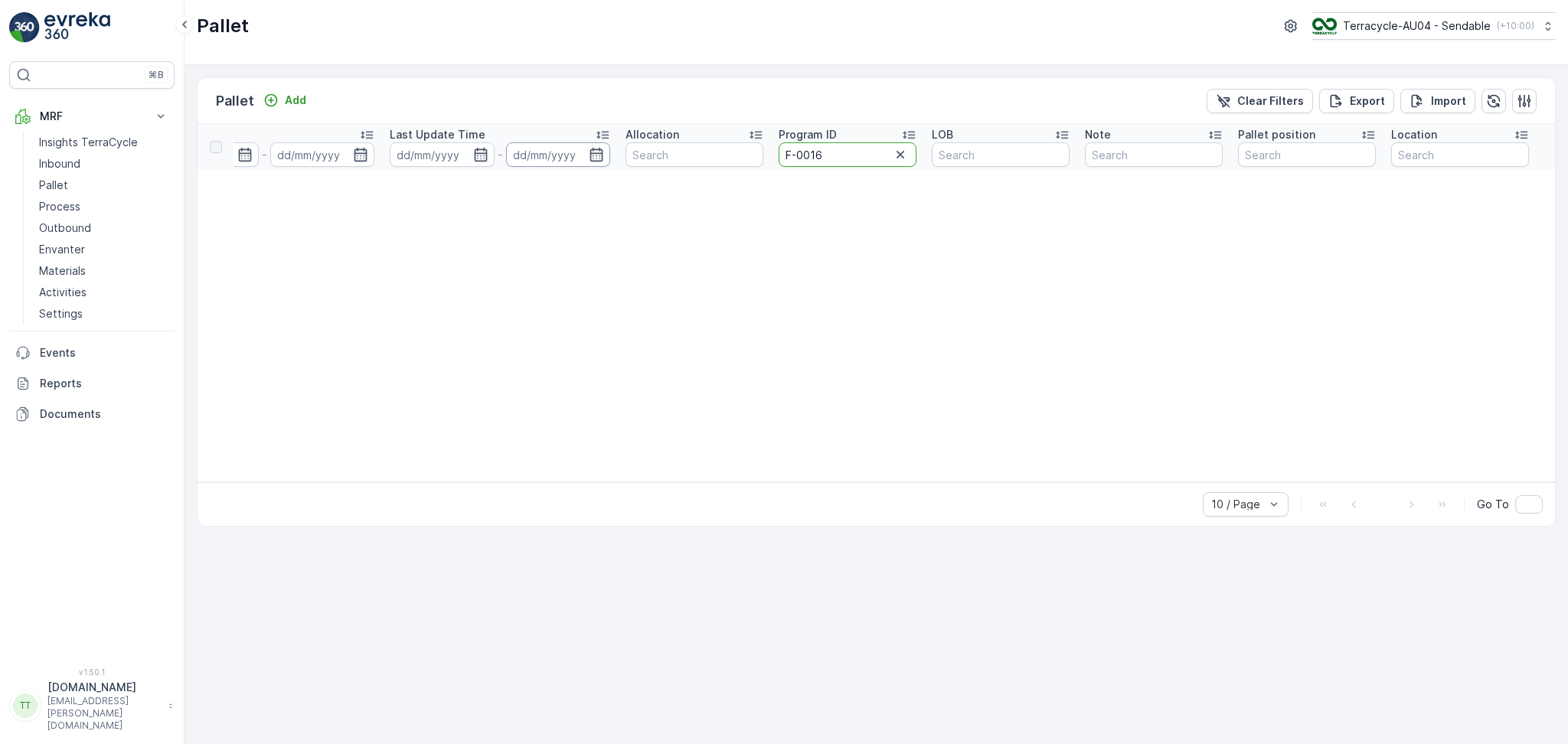
drag, startPoint x: 854, startPoint y: 153, endPoint x: 577, endPoint y: 153, distance: 277.0
type input "391"
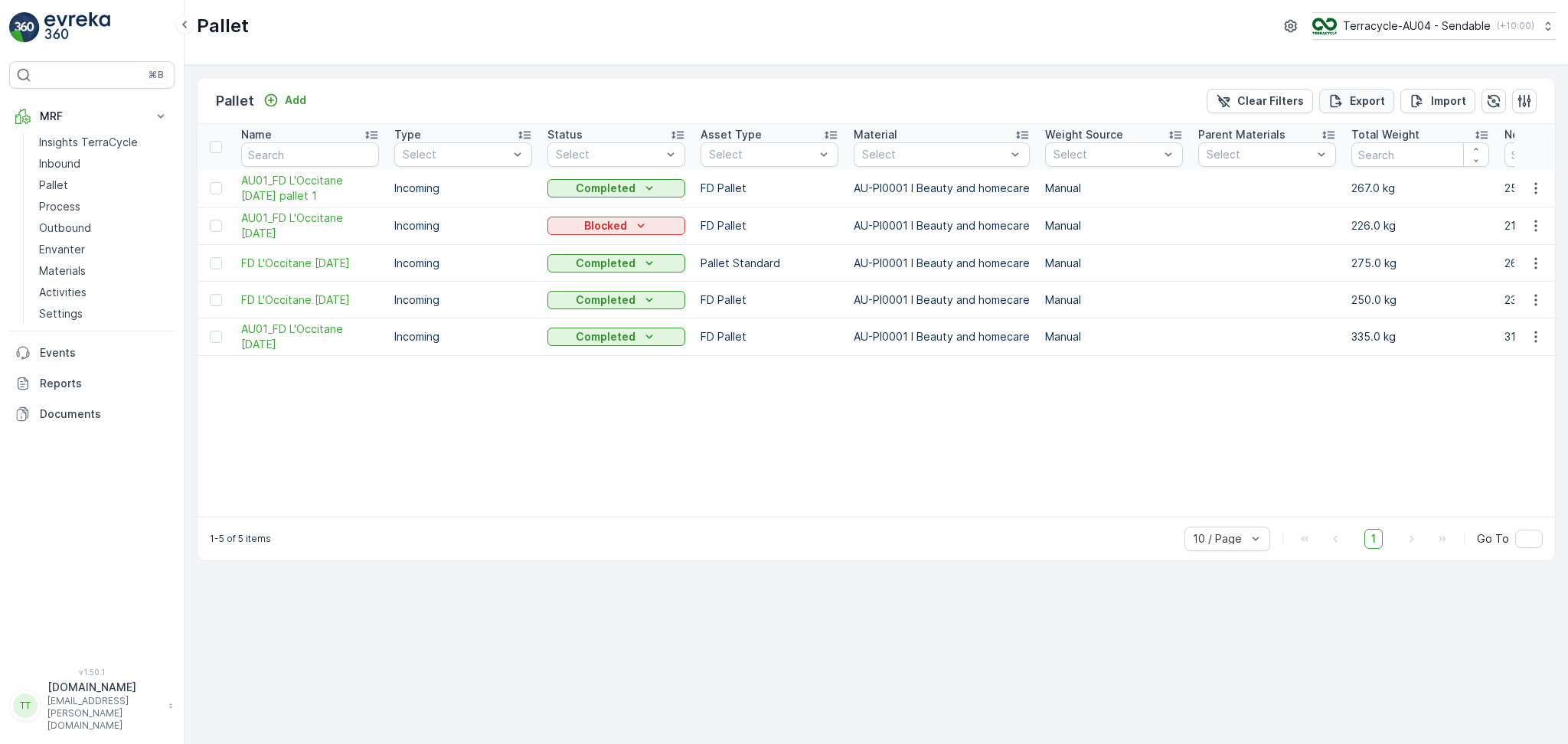
click at [1360, 96] on p "Export" at bounding box center [1367, 101] width 35 height 15
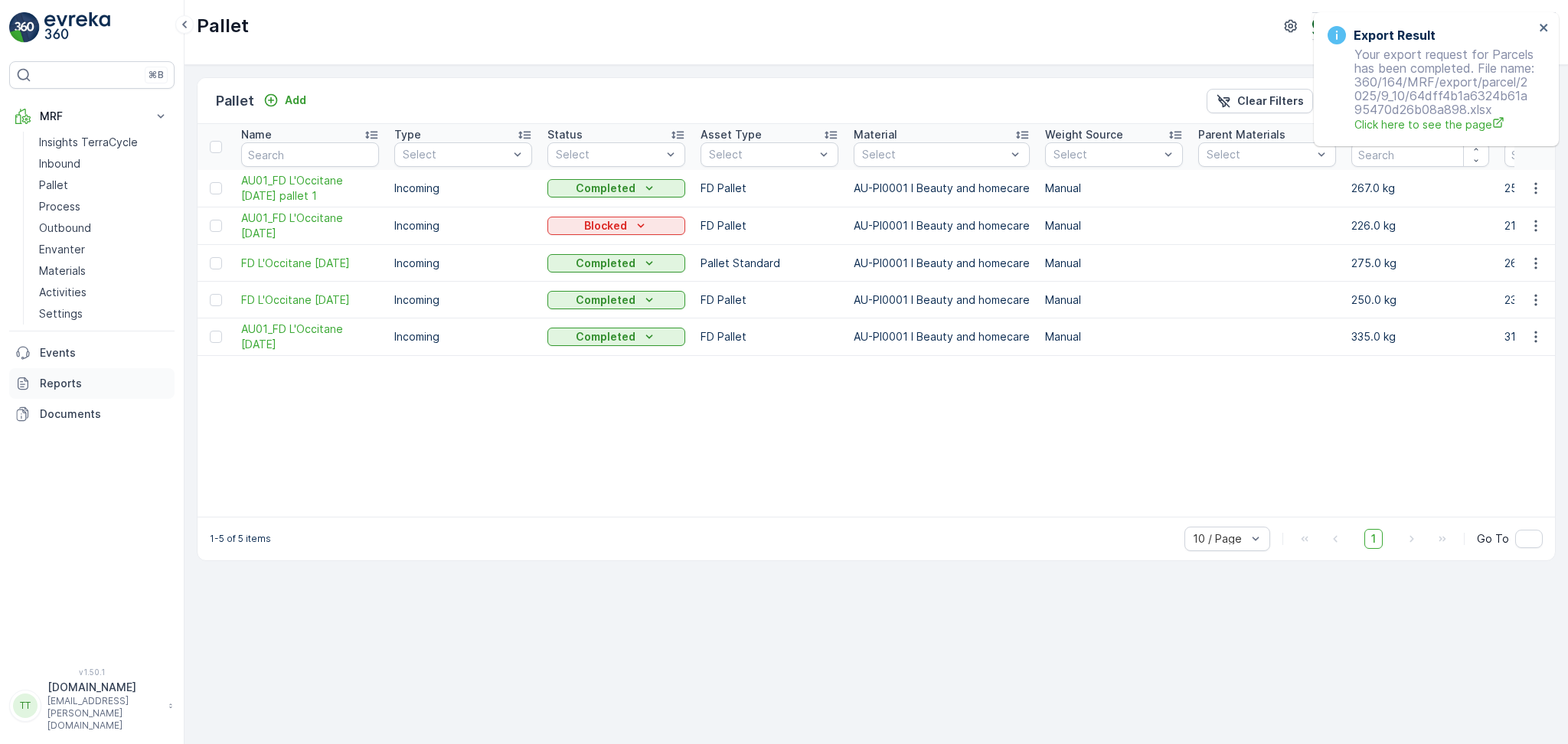
click at [74, 381] on p "Reports" at bounding box center [104, 383] width 129 height 15
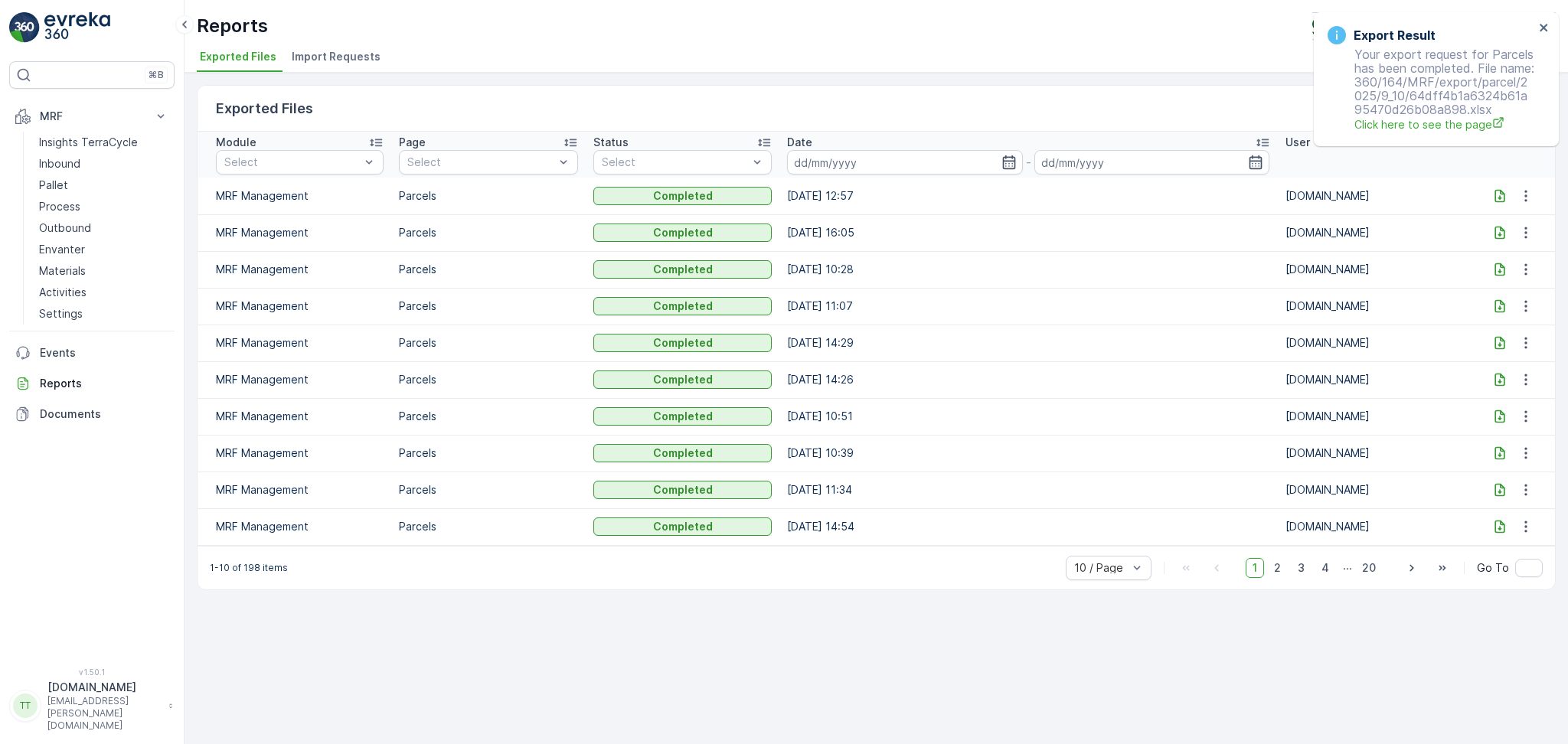
click at [1500, 194] on icon at bounding box center [1500, 196] width 15 height 15
click at [1539, 23] on icon "close" at bounding box center [1544, 27] width 10 height 12
click at [1545, 29] on icon "close" at bounding box center [1544, 27] width 10 height 12
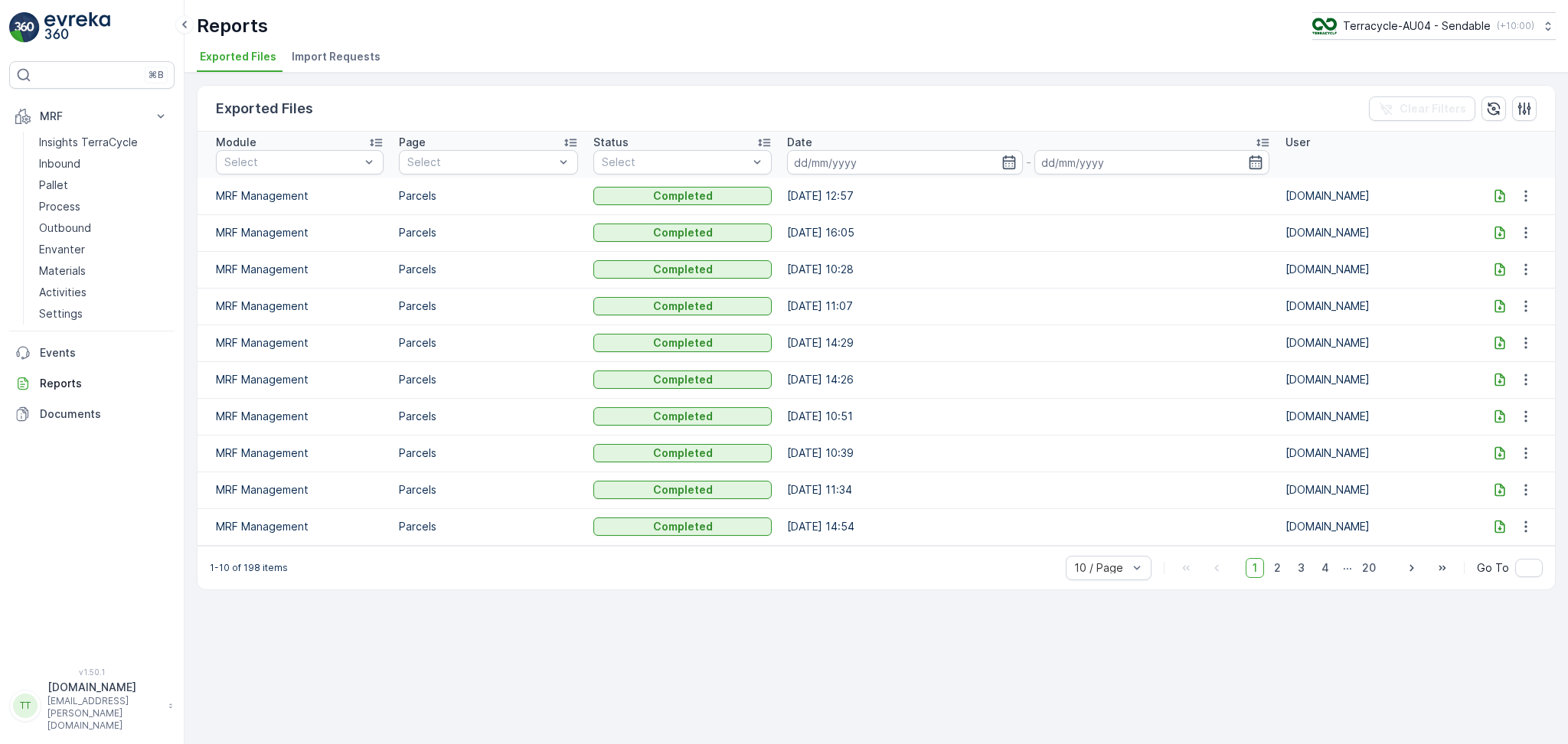
click at [1463, 43] on div "Reports Terracycle-AU04 - Sendable ( +10:00 ) Exported Files Import Requests" at bounding box center [876, 36] width 1384 height 73
click at [1462, 38] on button "Terracycle-AU04 - Sendable ( +10:00 )" at bounding box center [1434, 26] width 245 height 27
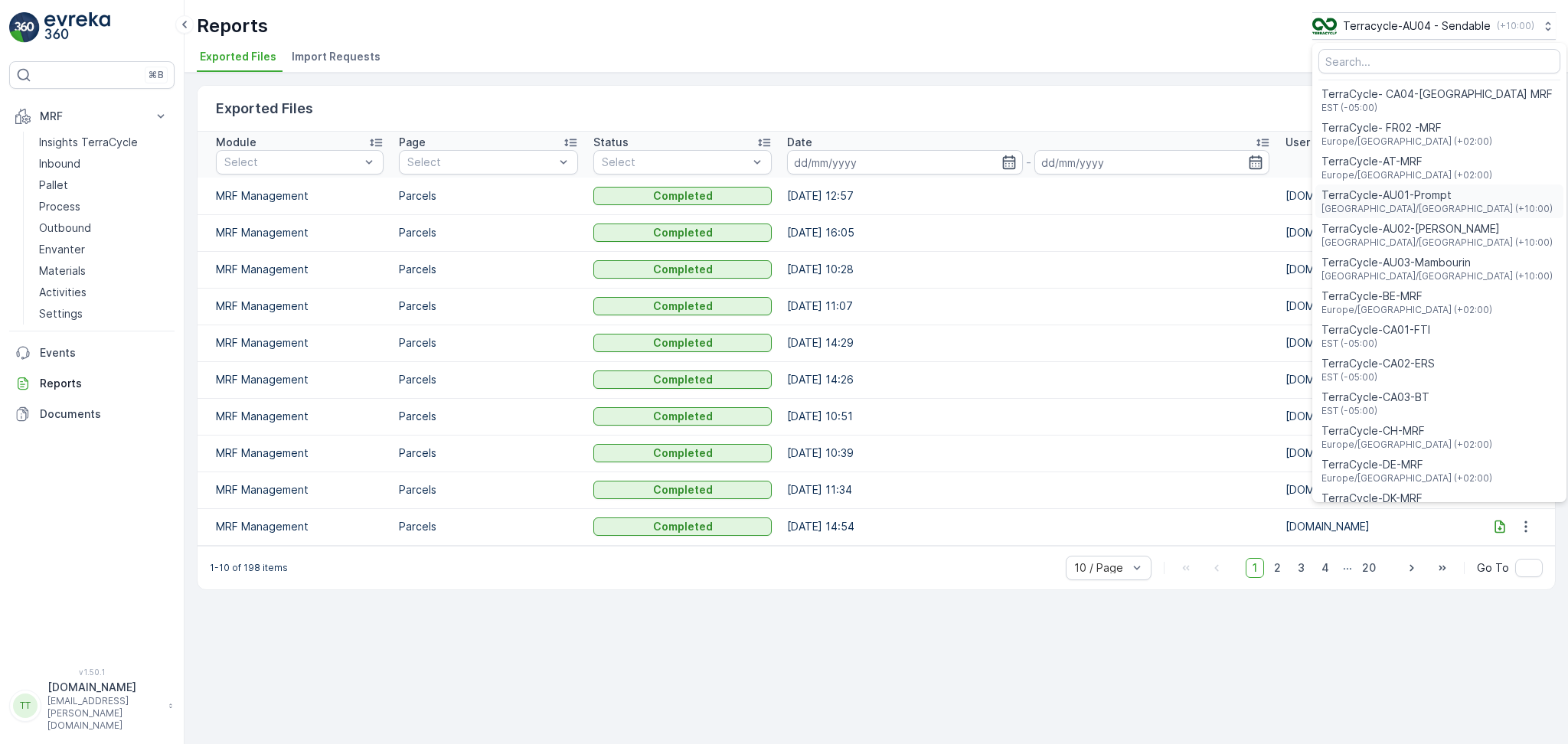
click at [1456, 209] on div "TerraCycle-AU01-Prompt Australia/Sydney (+10:00)" at bounding box center [1439, 201] width 248 height 34
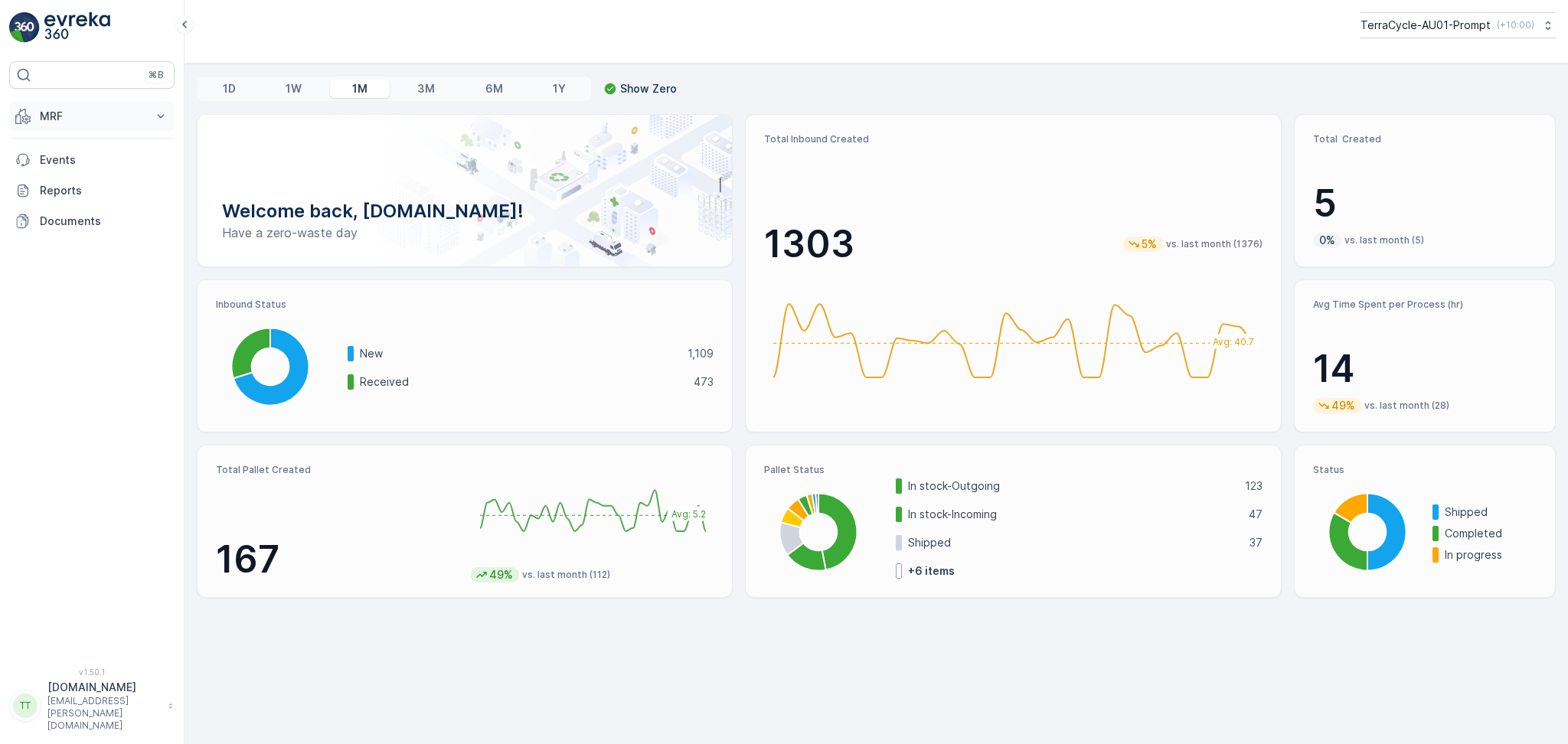
click at [82, 116] on p "MRF" at bounding box center [92, 116] width 104 height 15
click at [62, 167] on p "Inbound" at bounding box center [60, 163] width 42 height 15
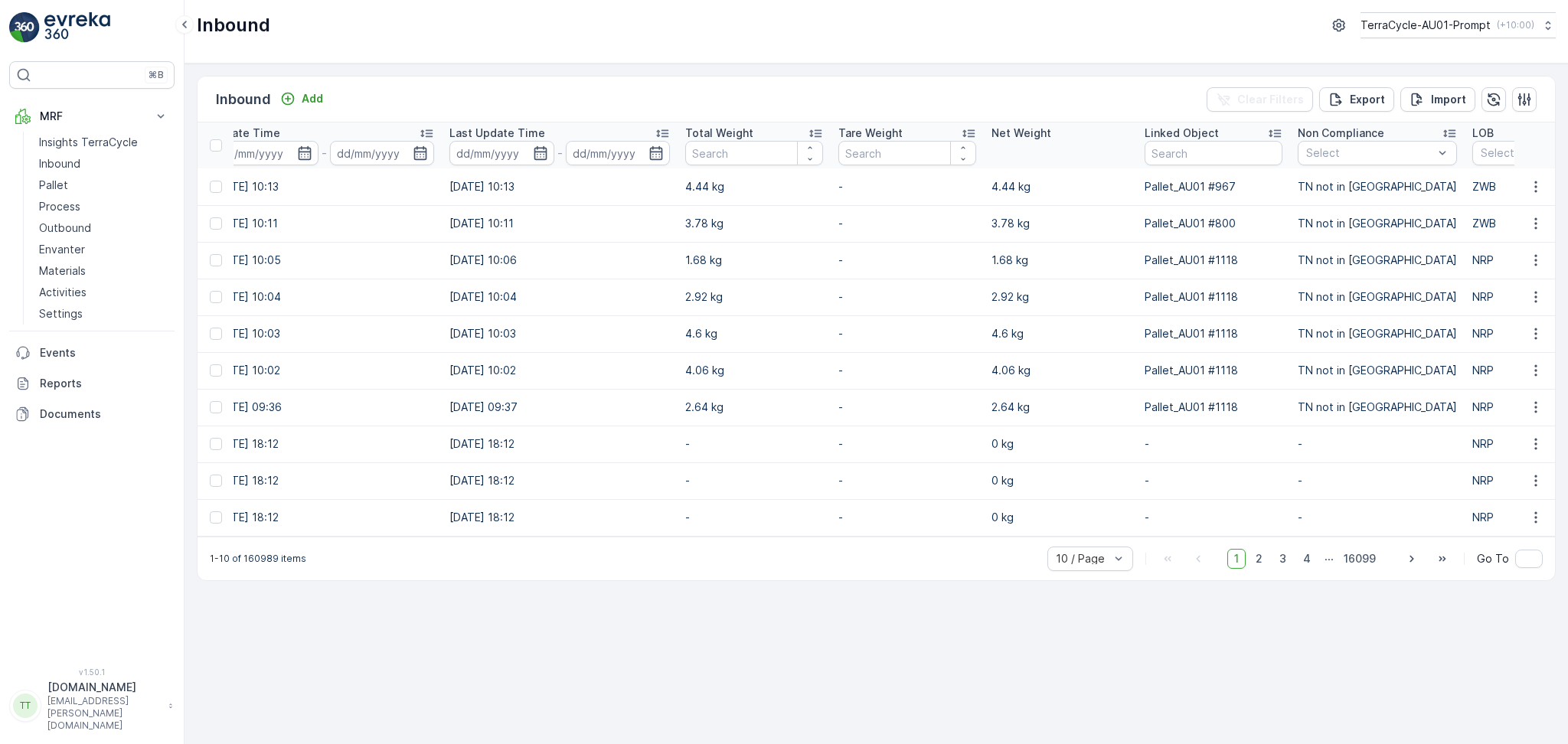
scroll to position [0, 1314]
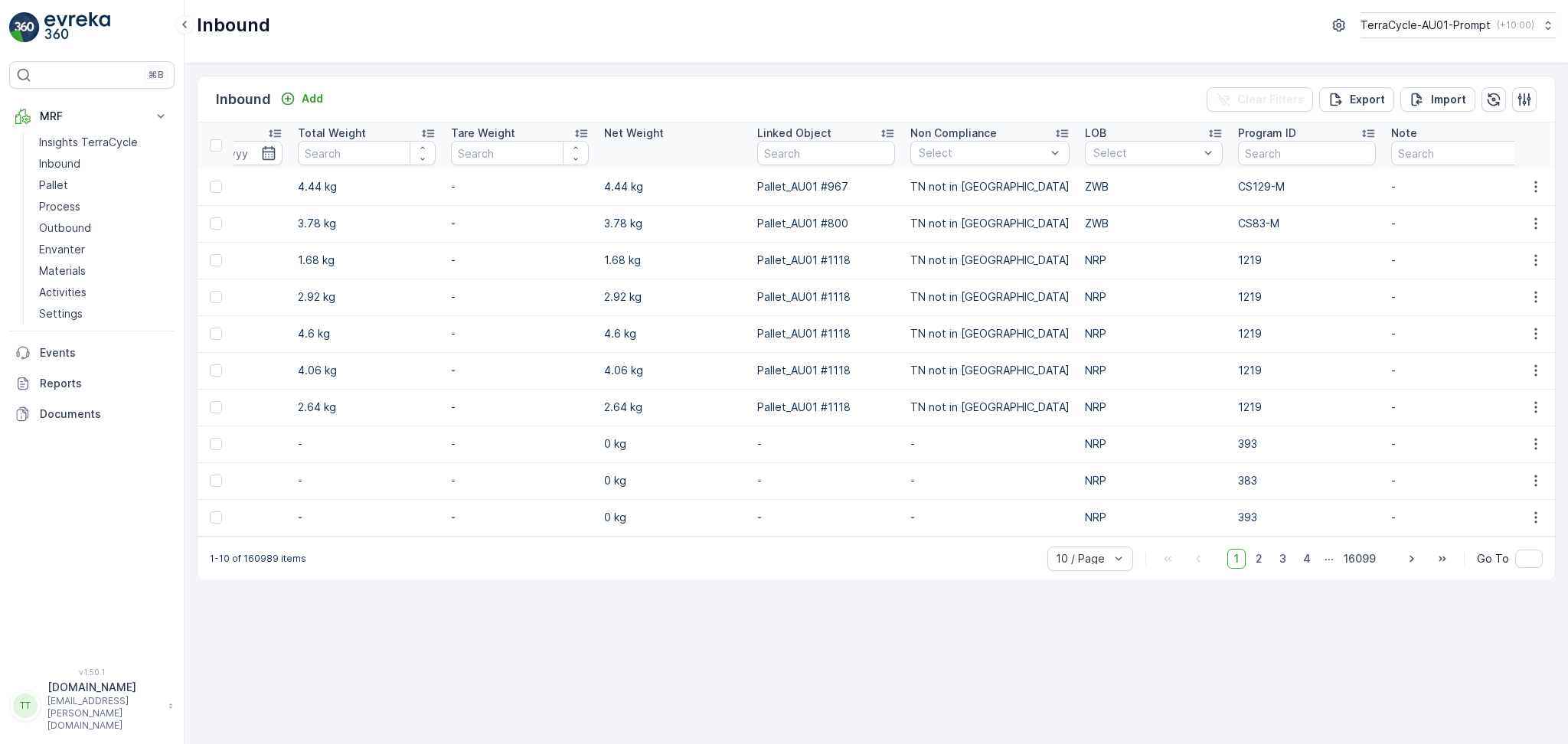
click at [1283, 142] on input "text" at bounding box center [1307, 153] width 138 height 25
paste input "F-0016"
type input "F-0016"
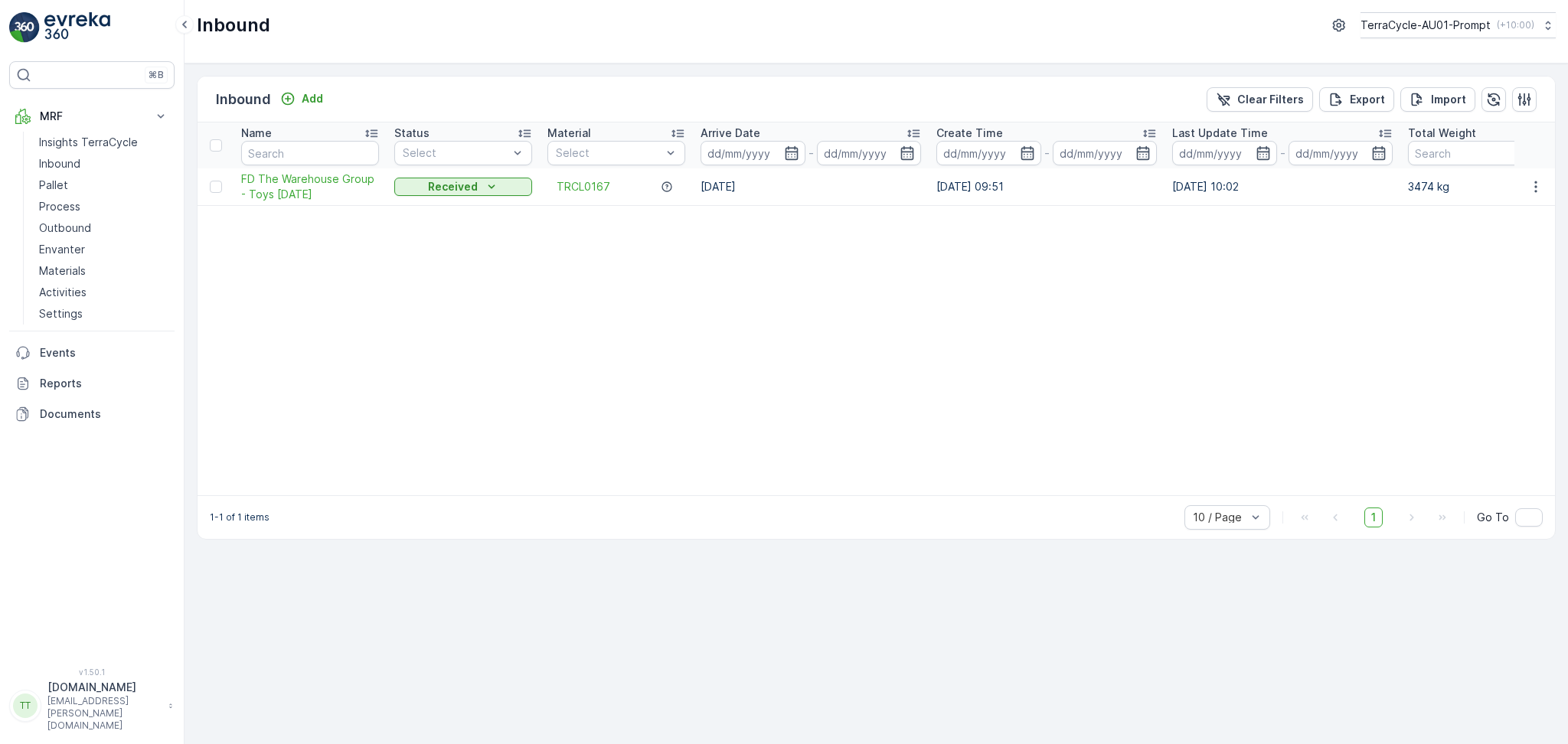
drag, startPoint x: 511, startPoint y: 503, endPoint x: 750, endPoint y: 505, distance: 239.0
click at [744, 507] on div "1-1 of 1 items 10 / Page 1 Go To" at bounding box center [876, 517] width 1358 height 44
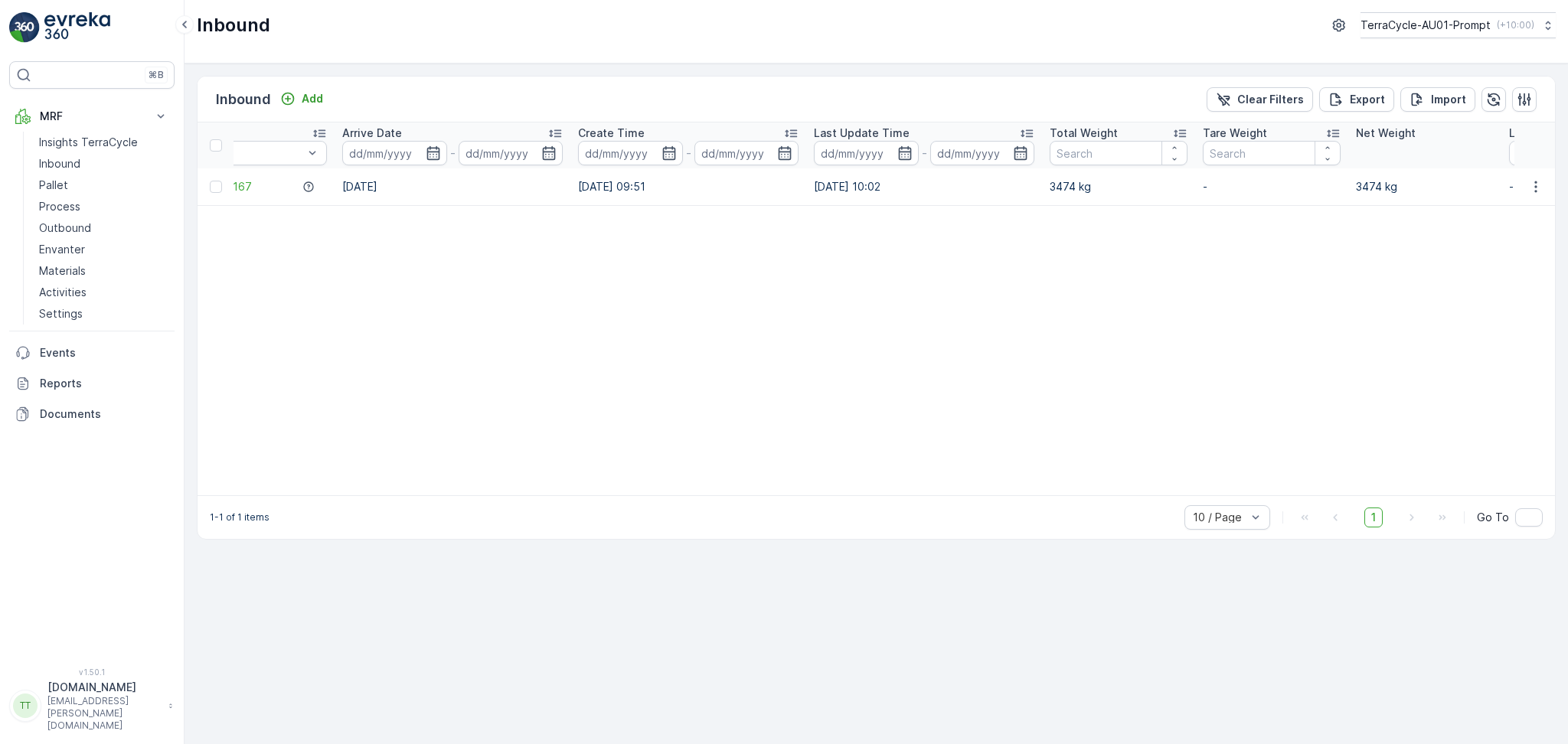
scroll to position [0, 1111]
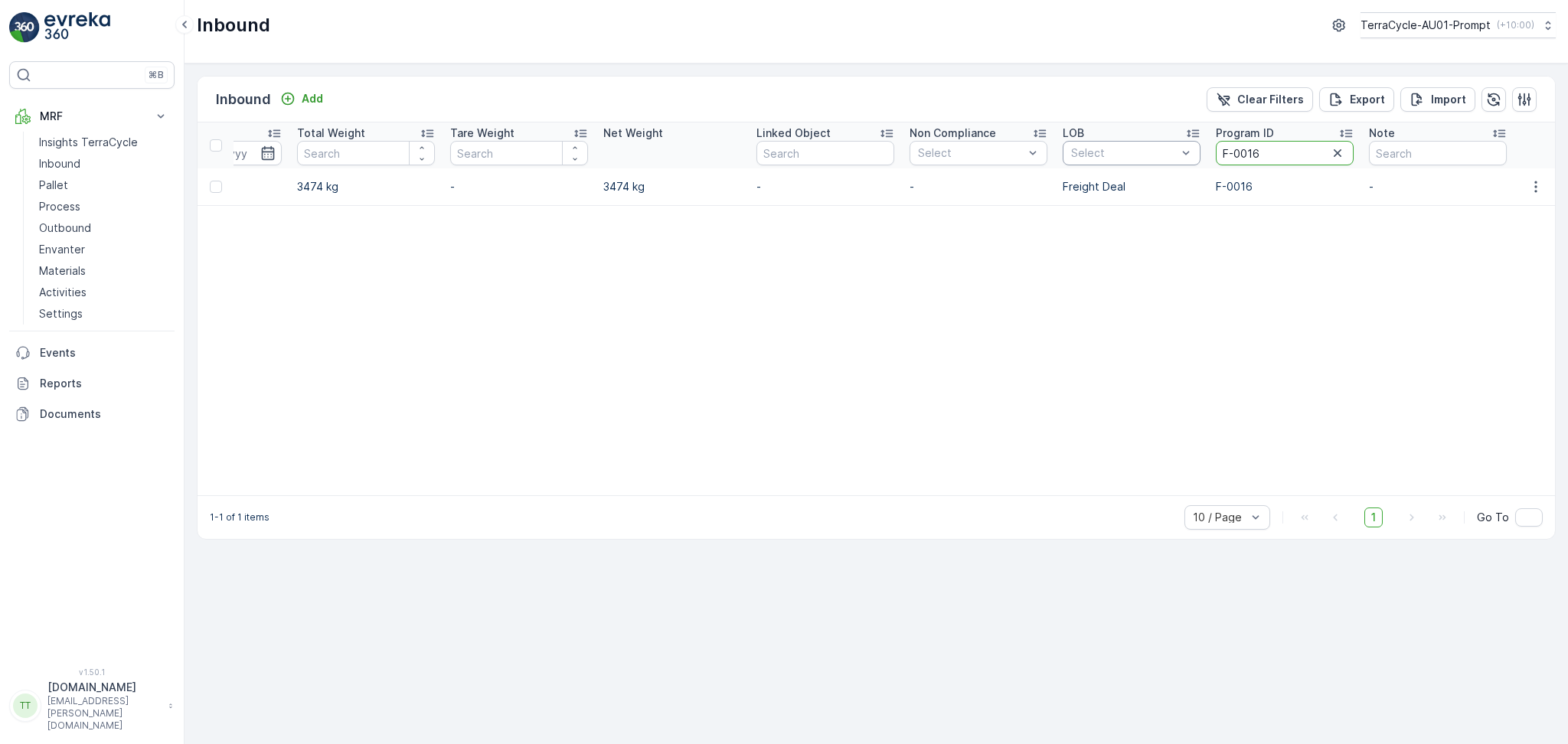
drag, startPoint x: 1267, startPoint y: 157, endPoint x: 1187, endPoint y: 157, distance: 80.0
click at [1191, 157] on tr "Name Status Select Material Select Arrive Date - Create Time - Last Update Time…" at bounding box center [321, 145] width 2470 height 46
paste input "391"
type input "391"
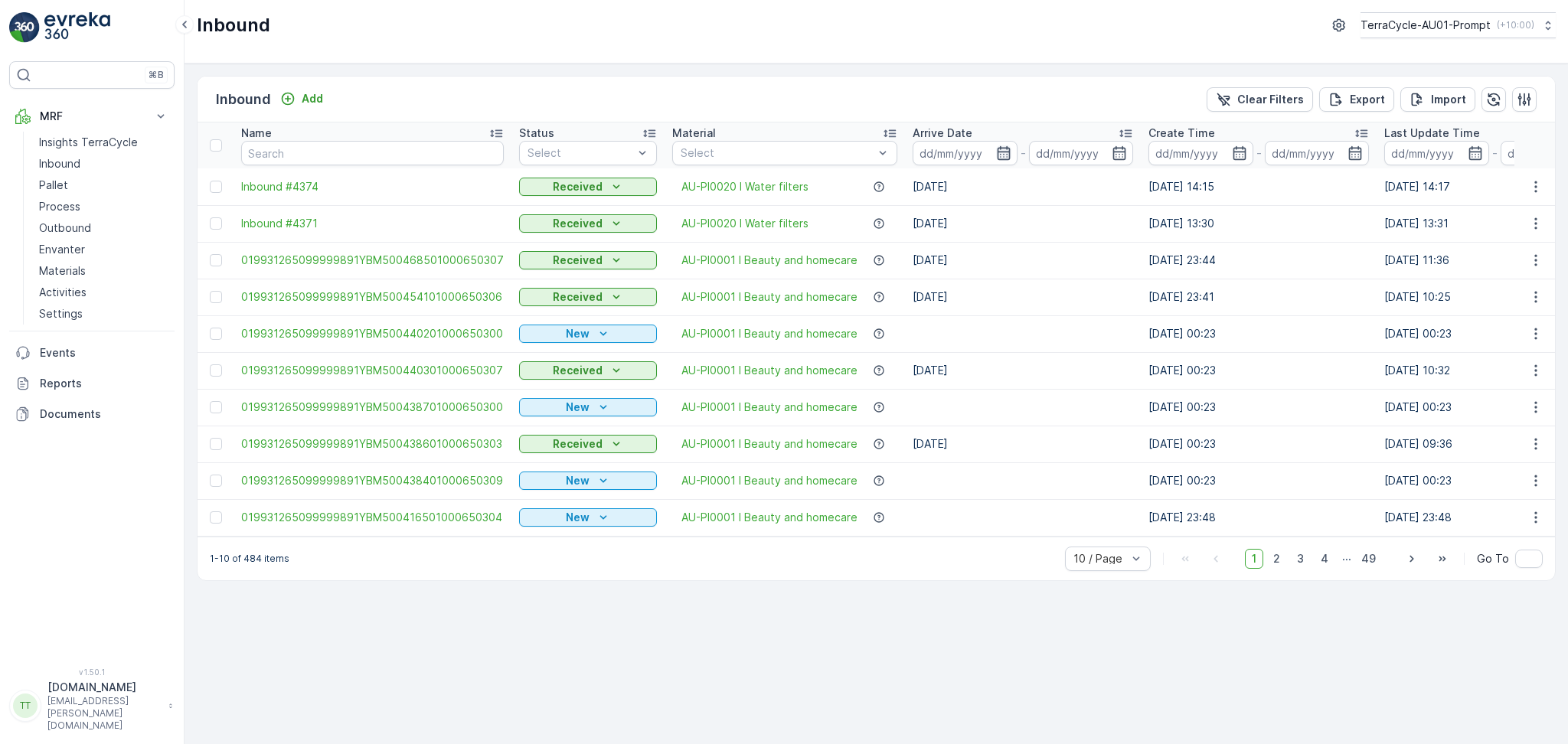
click at [996, 157] on icon "button" at bounding box center [1003, 153] width 15 height 15
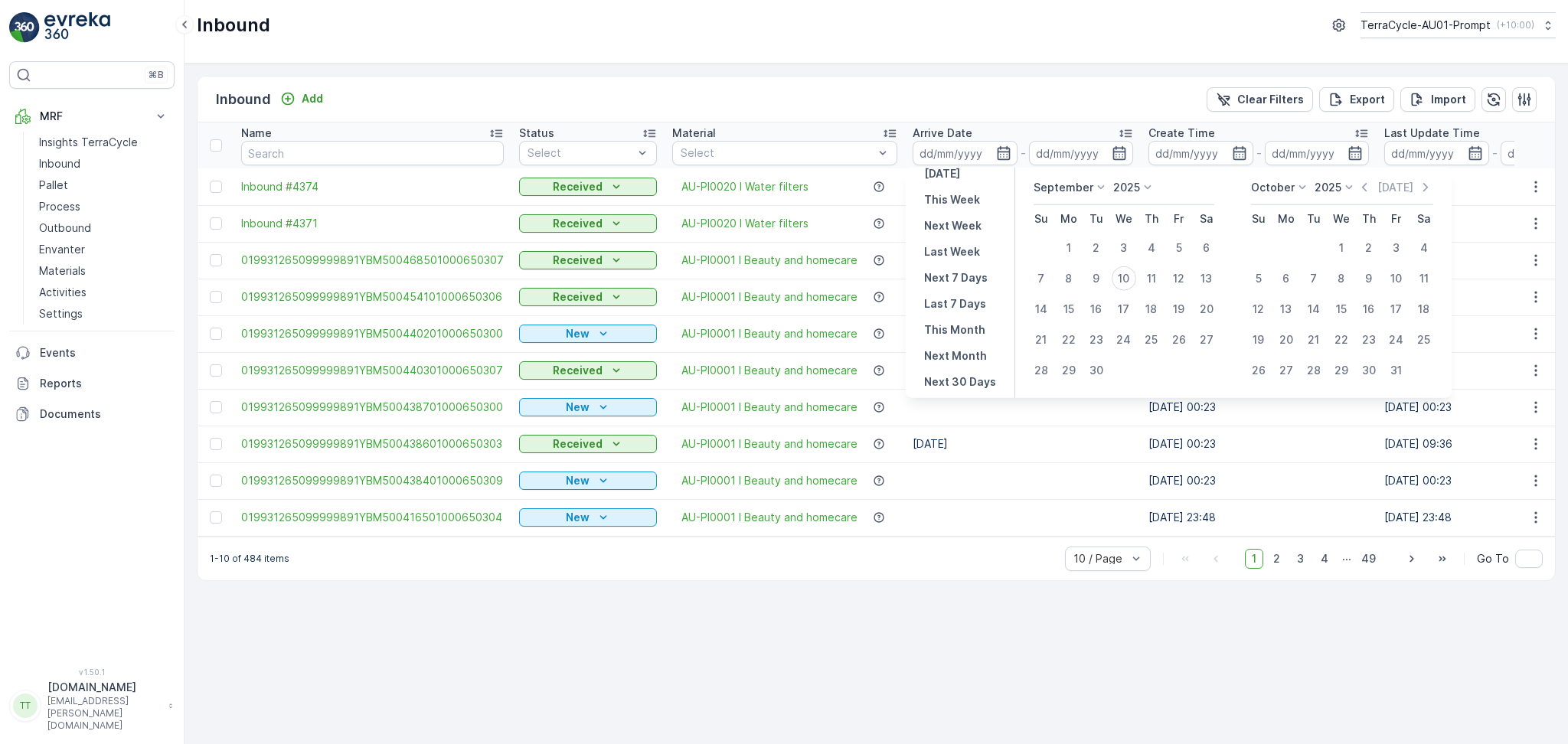
scroll to position [138, 0]
click at [950, 154] on input at bounding box center [965, 153] width 105 height 25
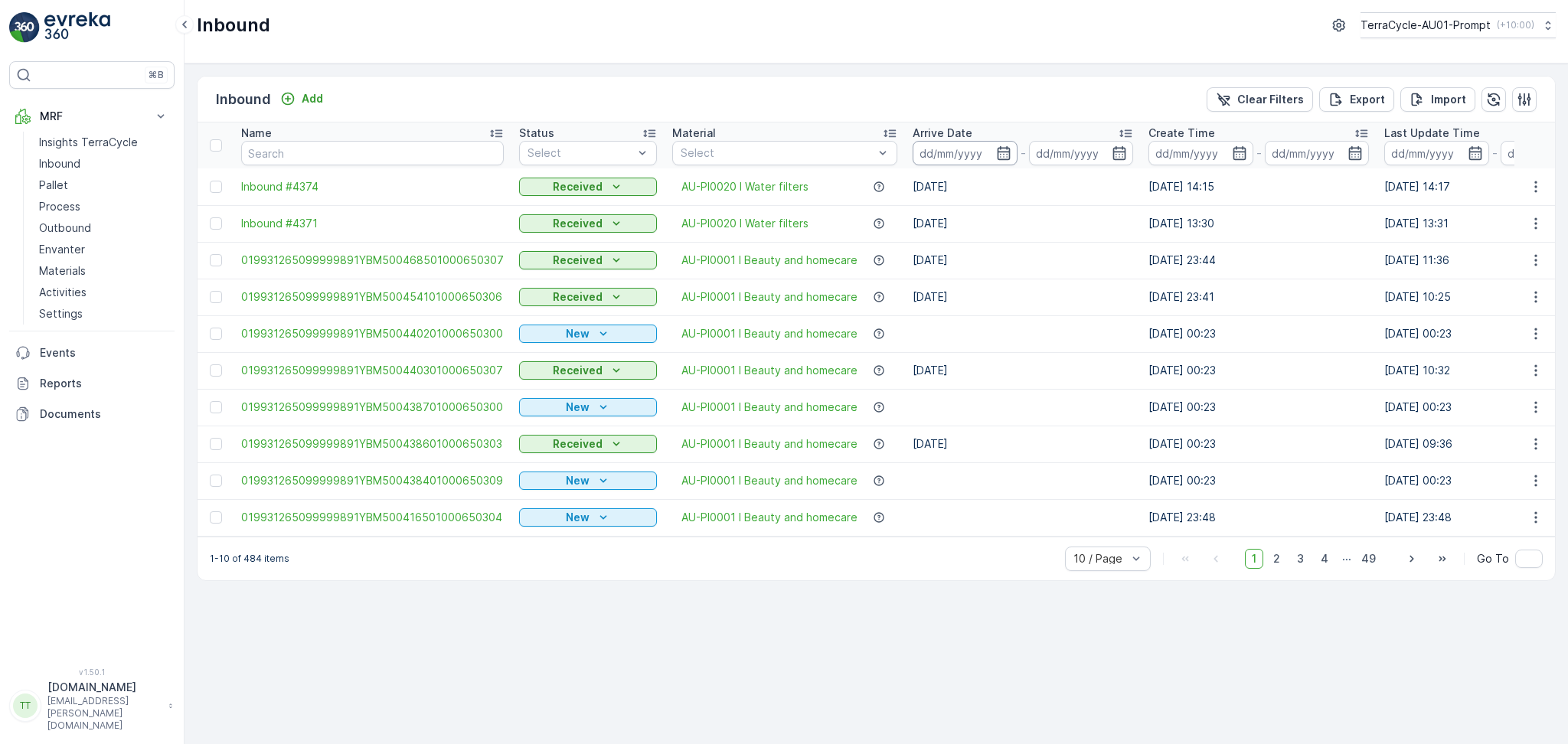
click at [950, 154] on input at bounding box center [965, 153] width 105 height 25
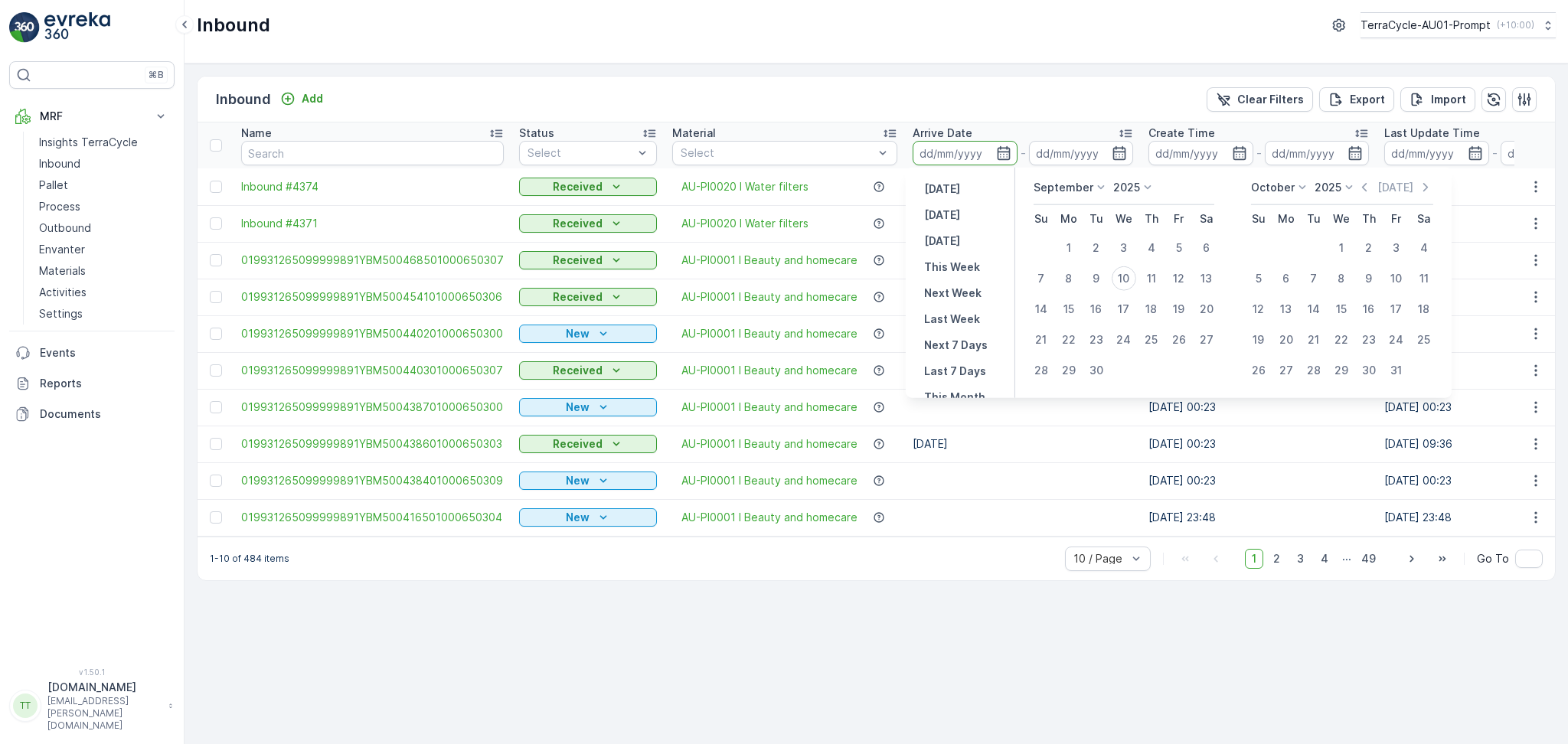
click at [950, 154] on input at bounding box center [965, 153] width 105 height 25
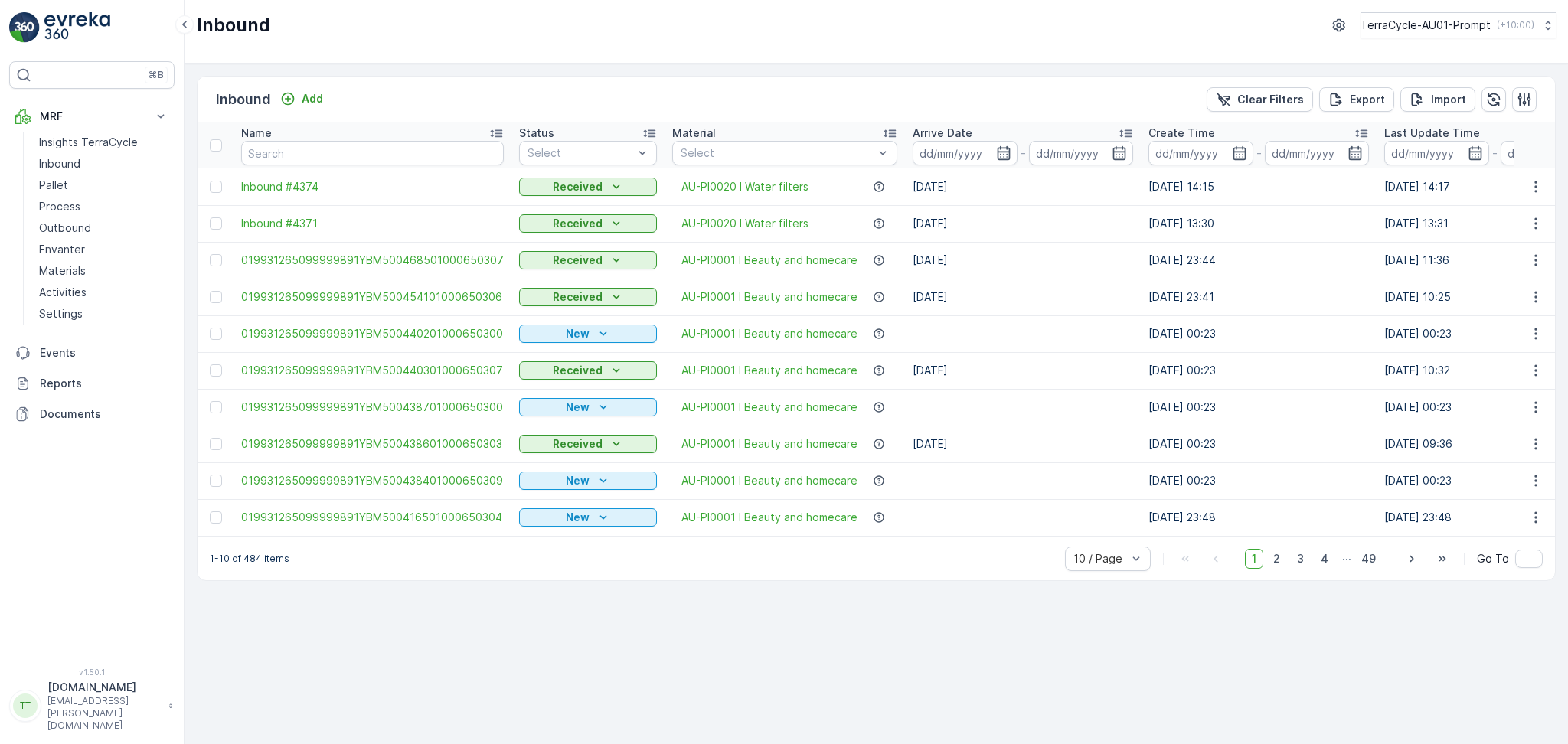
click at [1354, 133] on icon at bounding box center [1361, 133] width 15 height 15
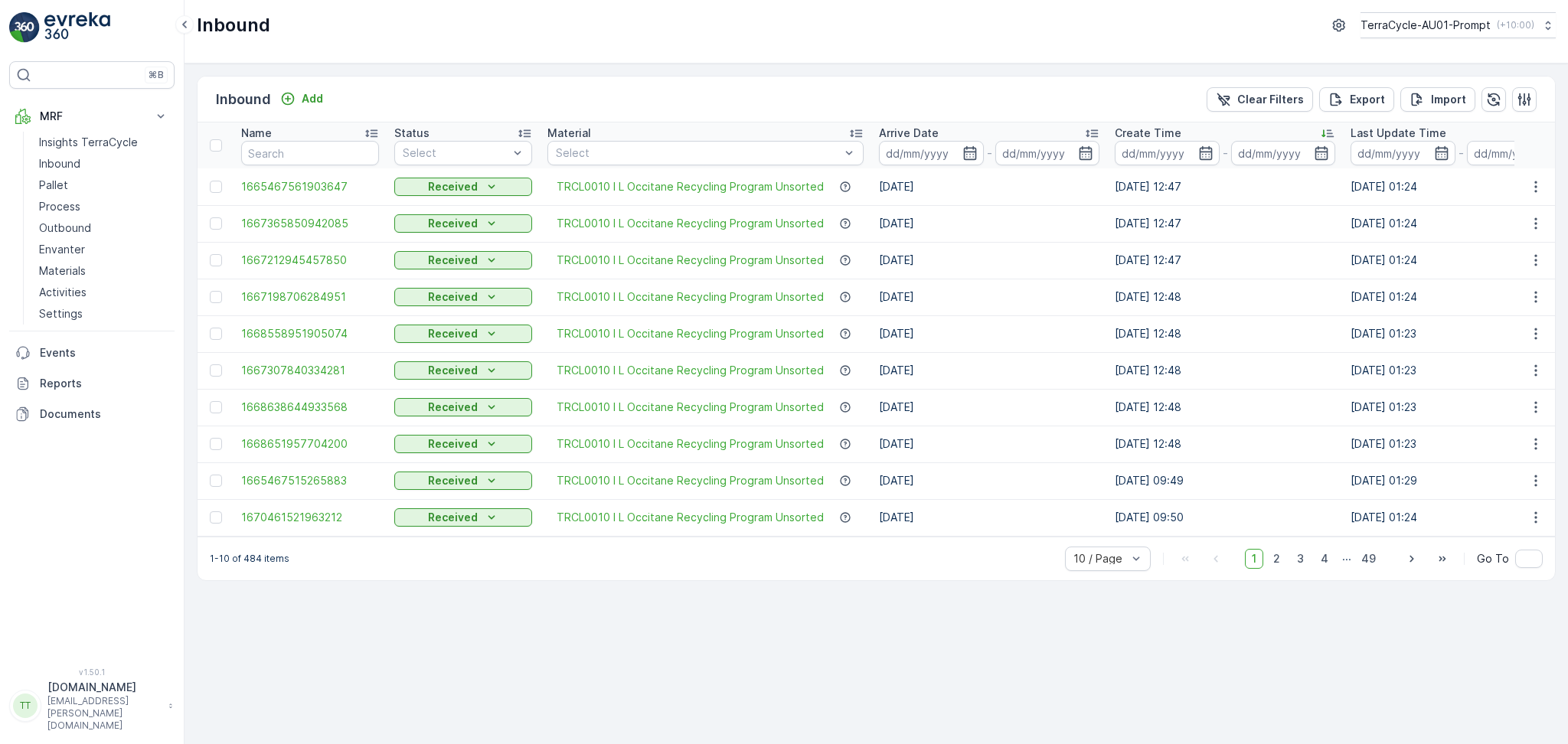
click at [1094, 135] on icon at bounding box center [1091, 133] width 15 height 15
click at [1086, 134] on icon at bounding box center [1091, 133] width 15 height 15
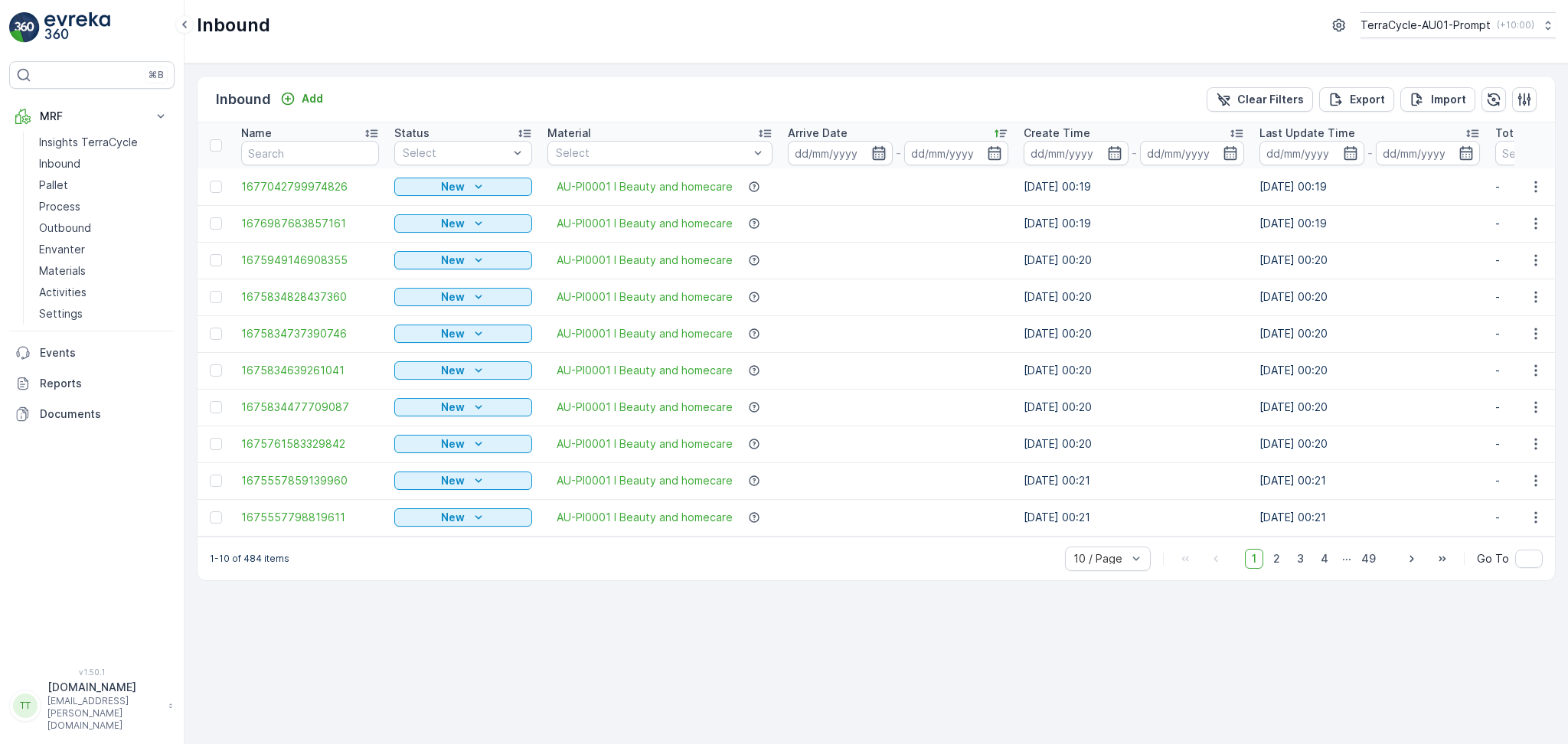
click at [878, 154] on icon "button" at bounding box center [879, 153] width 15 height 15
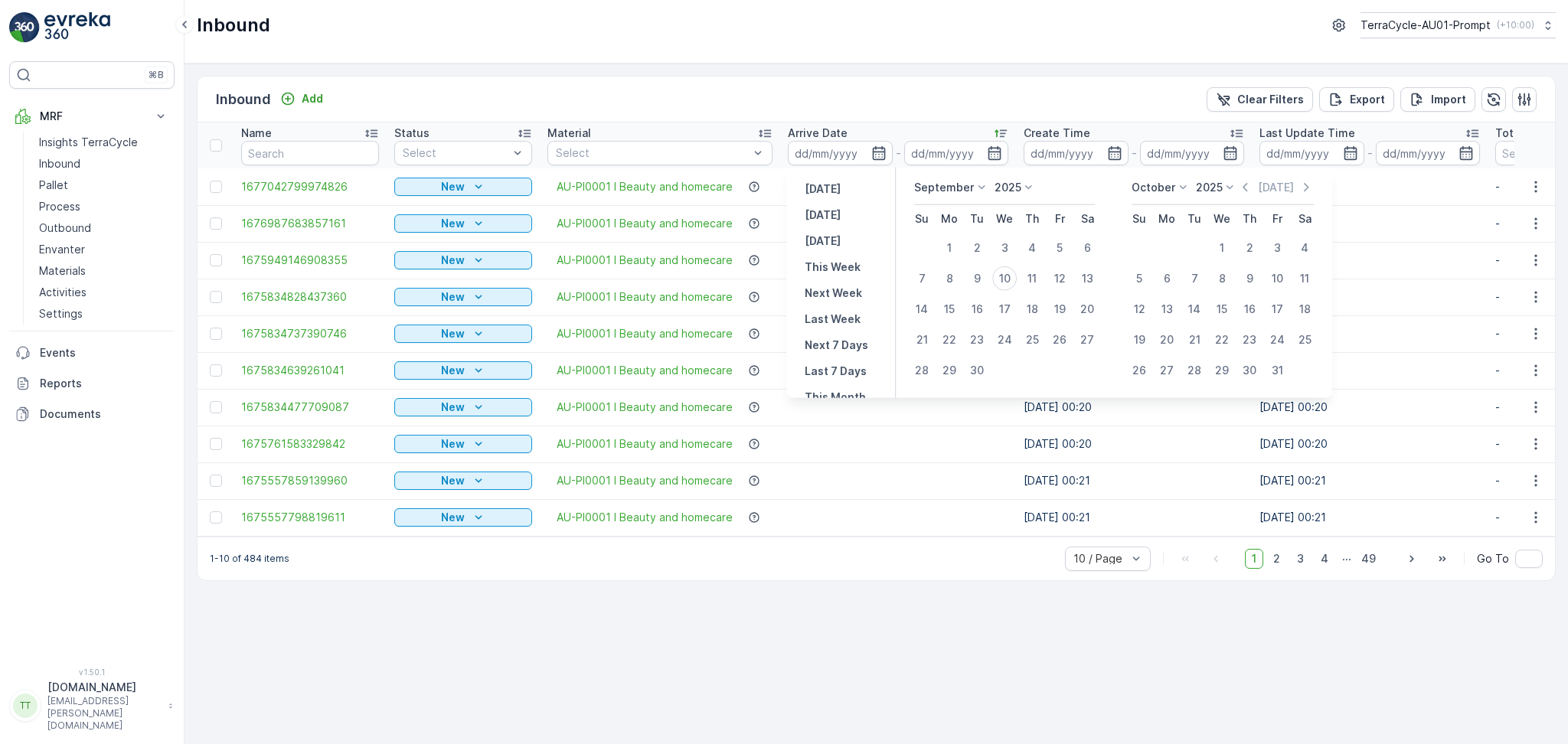
click at [1025, 187] on icon at bounding box center [1029, 187] width 15 height 15
click at [1023, 251] on span "2022" at bounding box center [1017, 252] width 26 height 15
click at [1032, 246] on div "1" at bounding box center [1032, 248] width 25 height 25
type input "[DATE]"
click at [817, 149] on input at bounding box center [840, 153] width 105 height 25
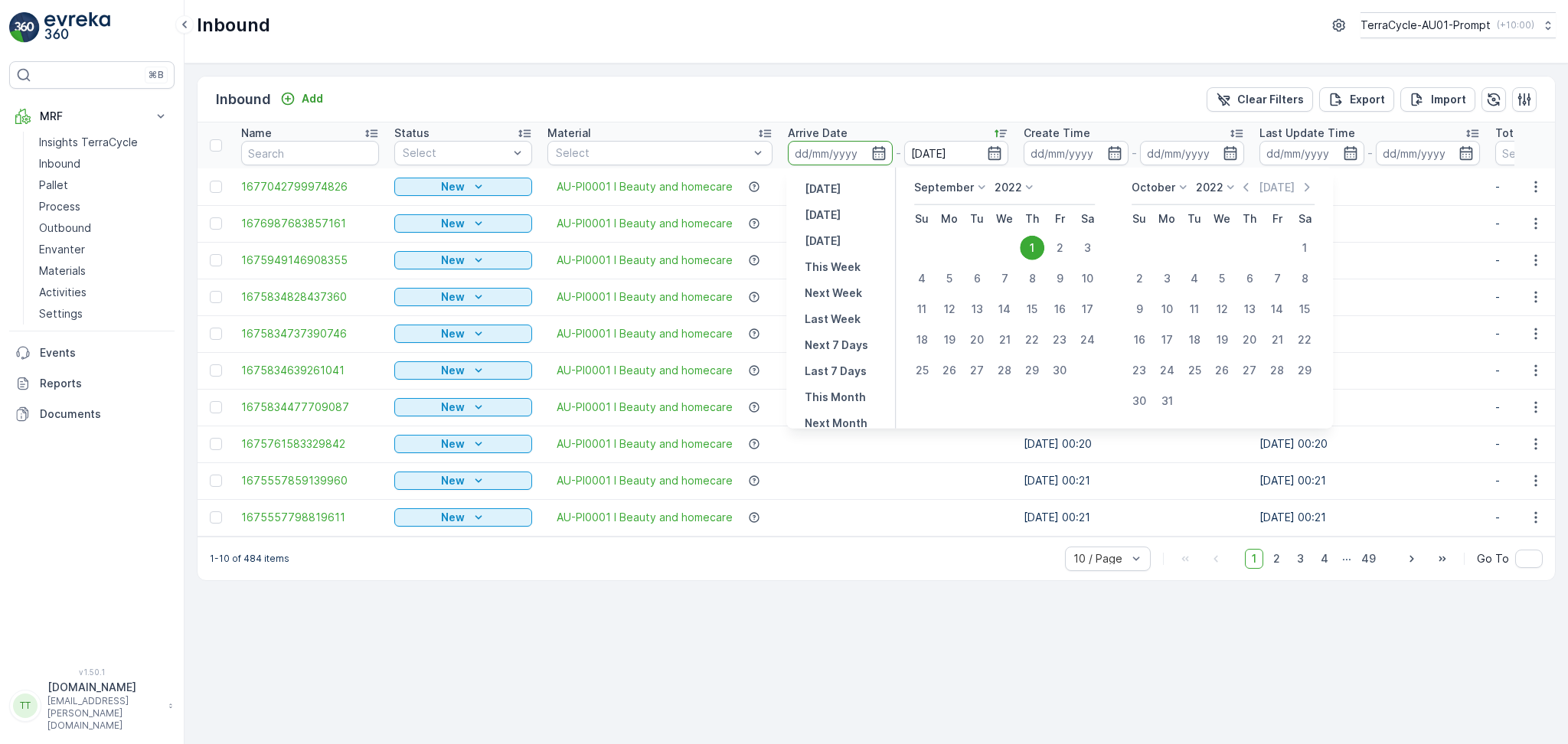
type input "[DATE]"
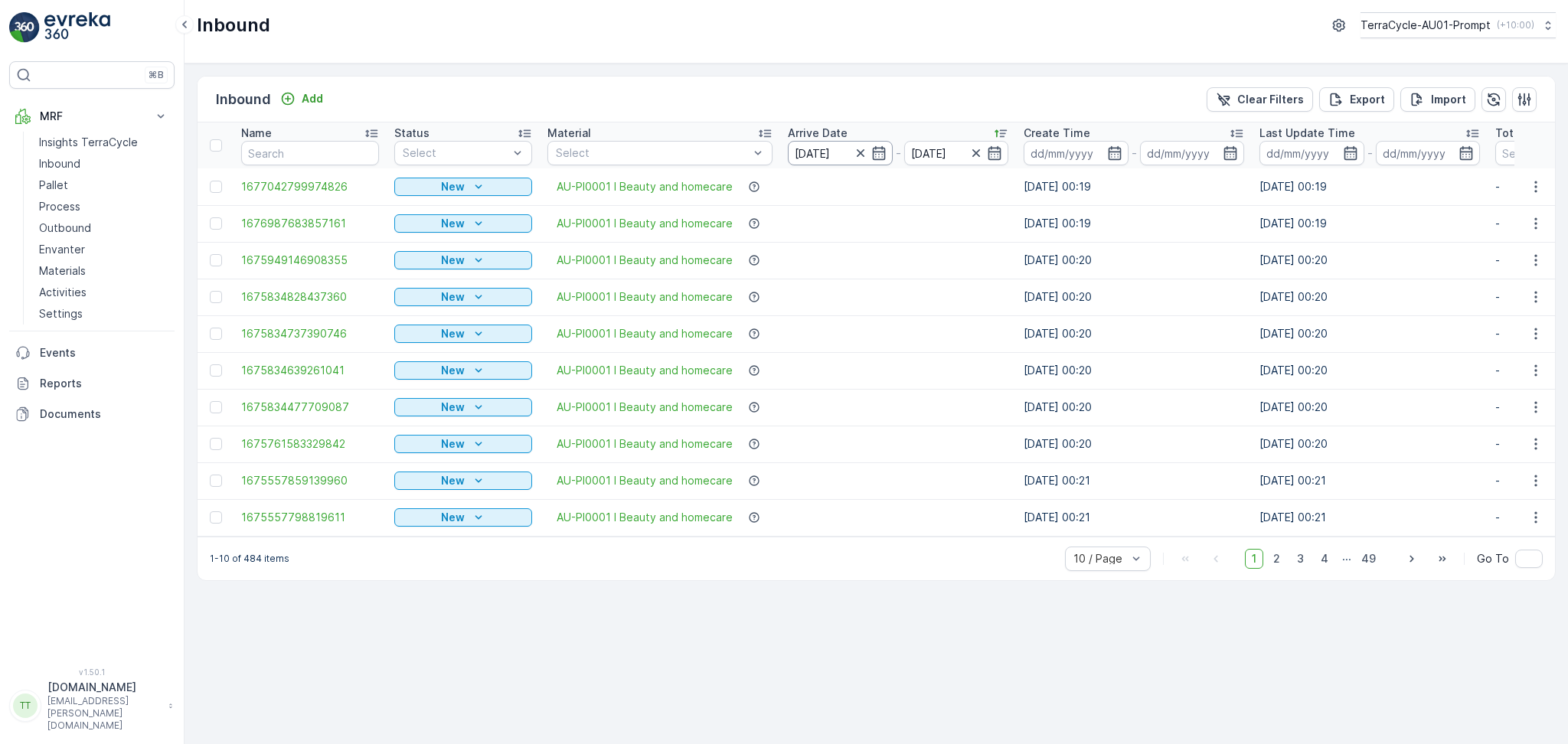
click at [817, 149] on input "[DATE]" at bounding box center [840, 153] width 105 height 25
click at [942, 154] on input "[DATE]" at bounding box center [956, 153] width 105 height 25
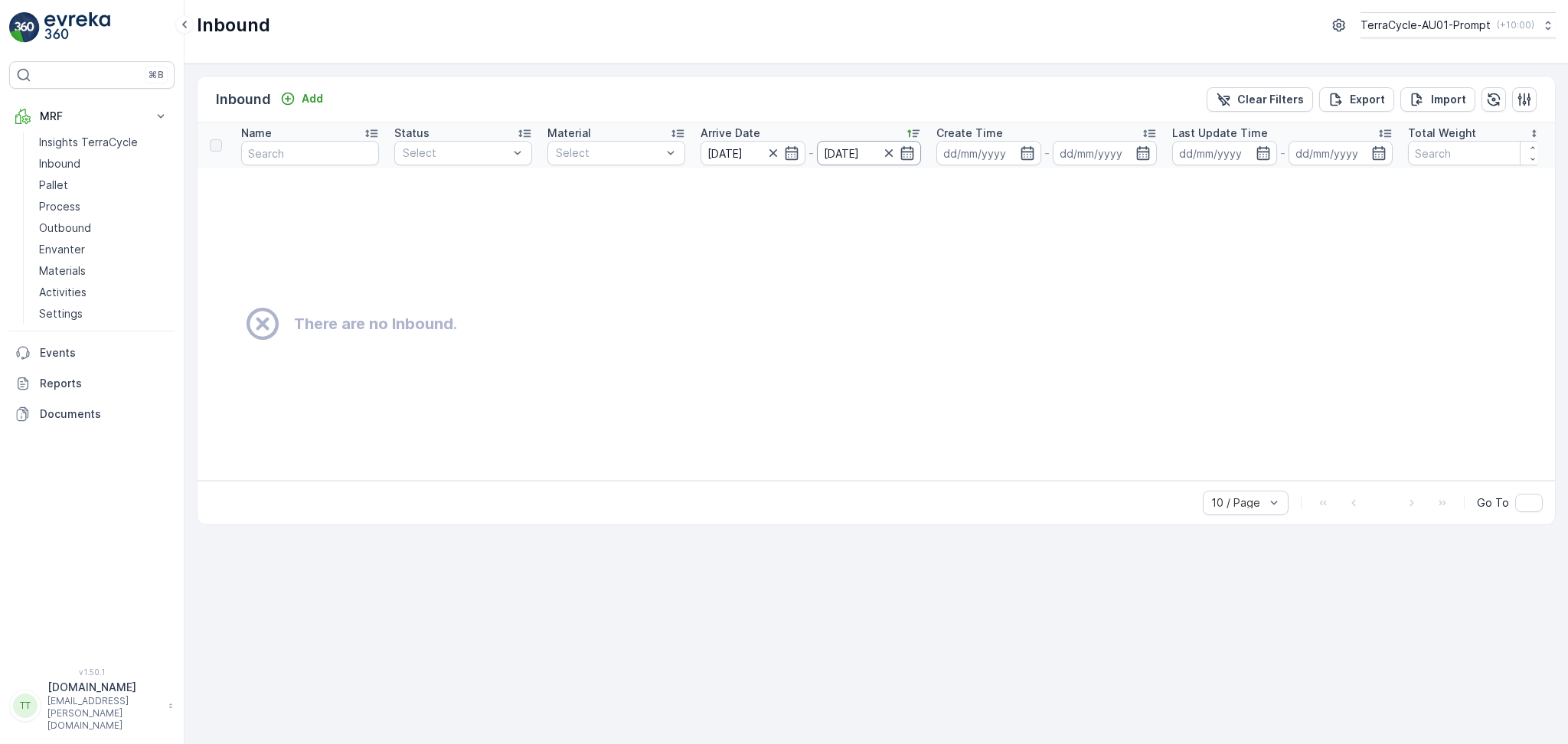
click at [858, 149] on input "[DATE]" at bounding box center [869, 153] width 105 height 25
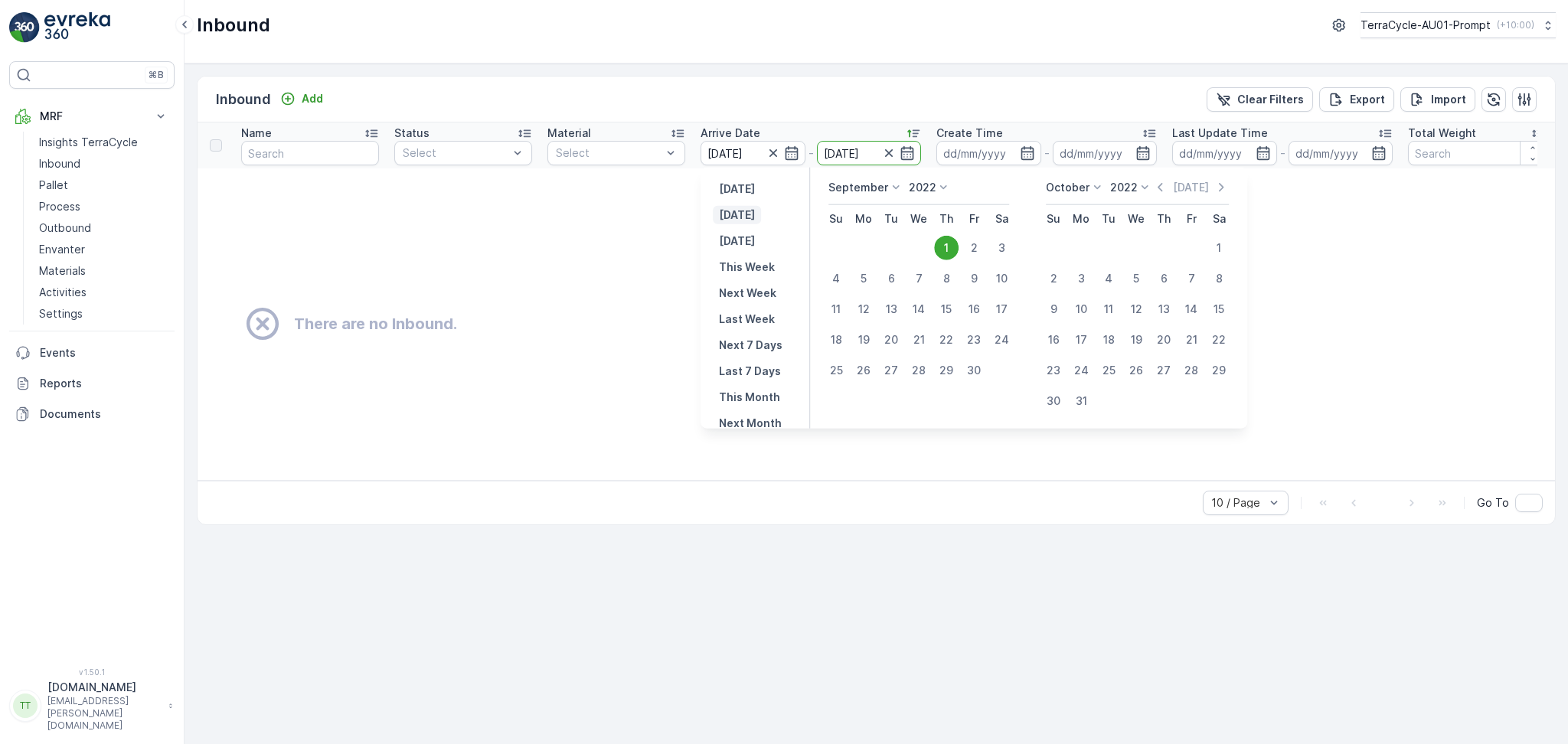
click at [736, 215] on p "[DATE]" at bounding box center [736, 215] width 36 height 15
type input "[DATE]"
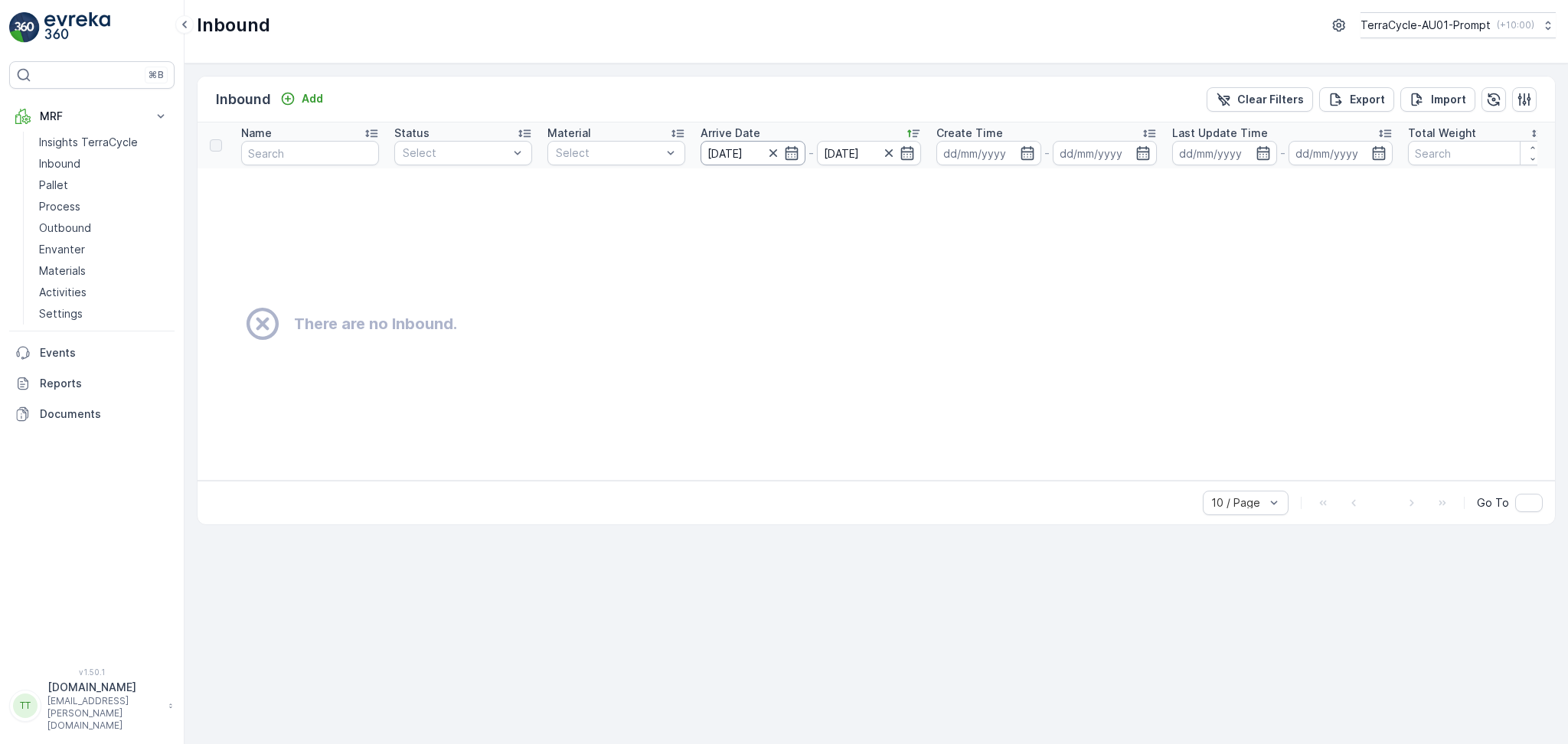
click at [744, 149] on input "[DATE]" at bounding box center [752, 153] width 105 height 25
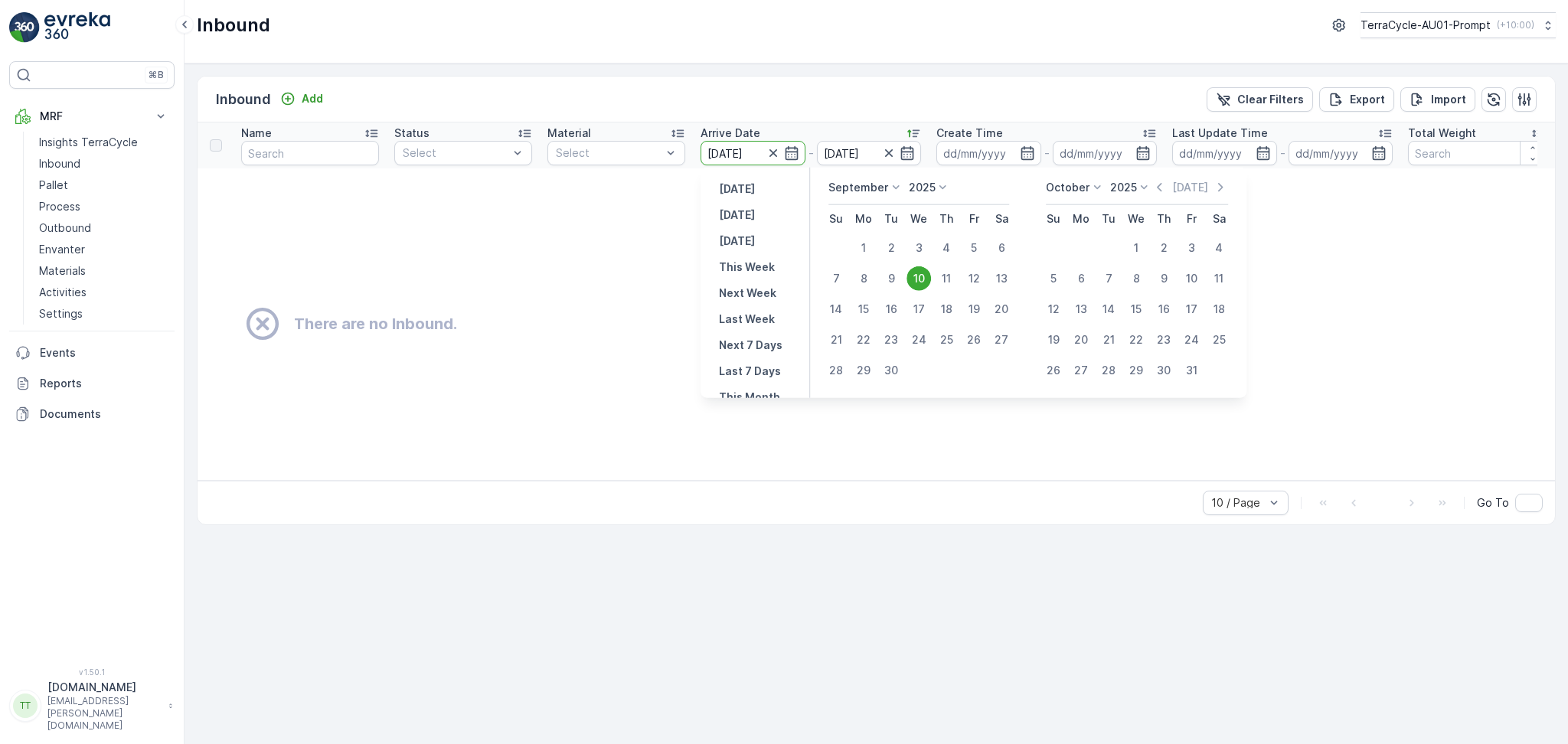
click at [936, 188] on icon at bounding box center [943, 187] width 15 height 15
click at [928, 251] on span "2022" at bounding box center [931, 252] width 26 height 15
click at [864, 193] on p "September" at bounding box center [858, 187] width 60 height 15
click at [870, 209] on span "January" at bounding box center [858, 209] width 41 height 15
click at [998, 245] on div "1" at bounding box center [1001, 248] width 25 height 25
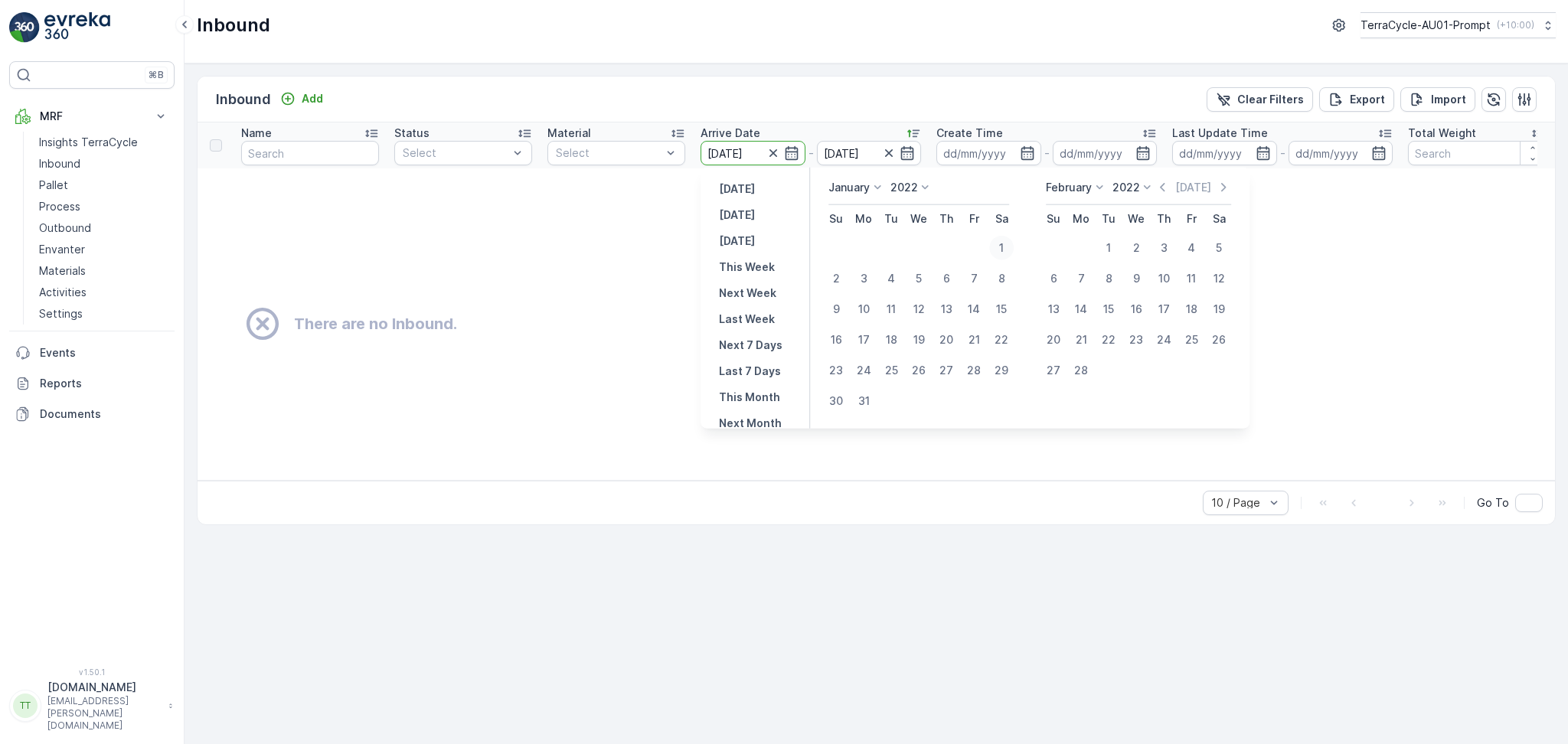
type input "[DATE]"
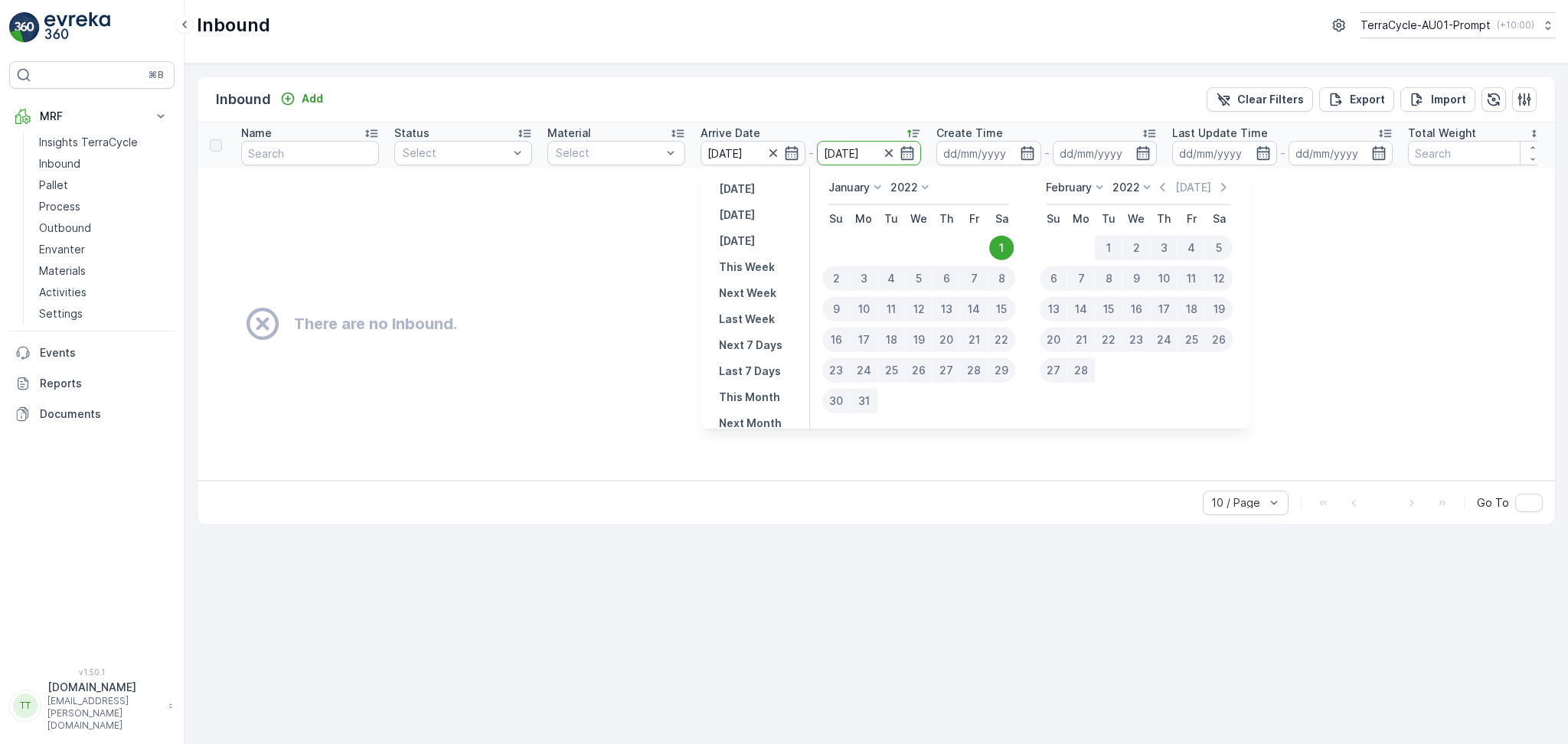
click at [732, 107] on div "Inbound Add Clear Filters Export Import" at bounding box center [876, 99] width 1358 height 46
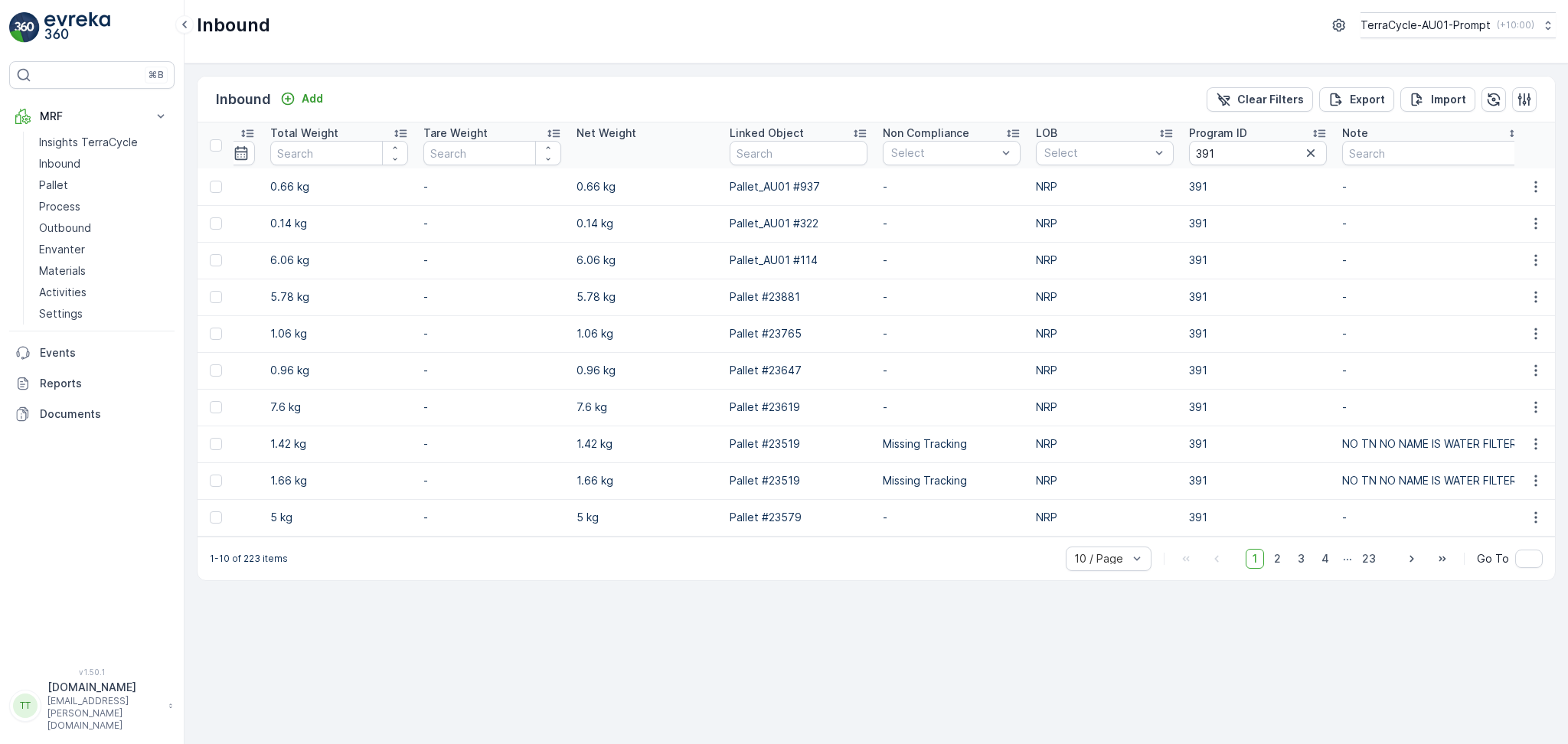
scroll to position [0, 1362]
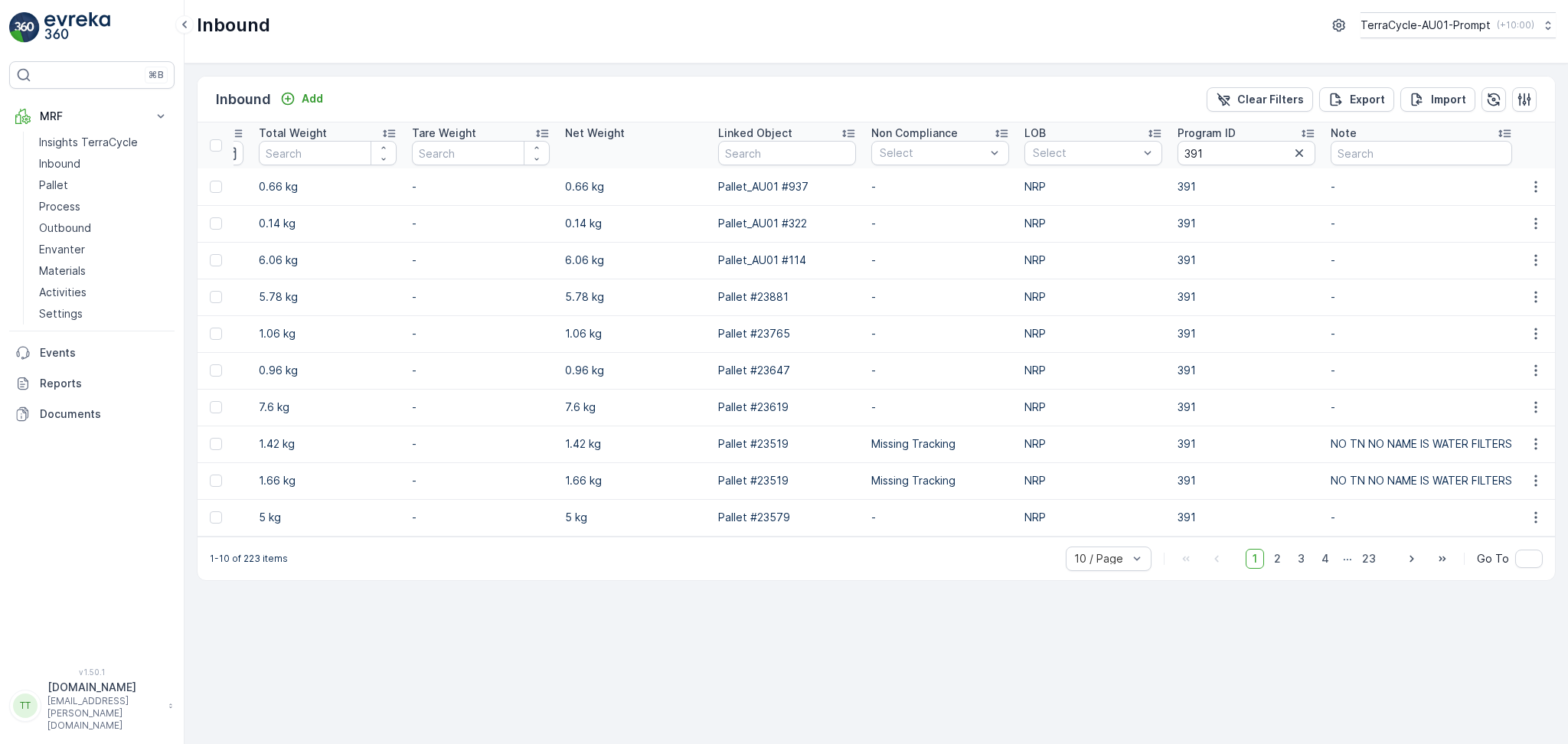
drag, startPoint x: 910, startPoint y: 544, endPoint x: 876, endPoint y: 543, distance: 34.0
click at [907, 543] on div "1-10 of 223 items 10 / Page 1 2 3 4 ... 23 Go To" at bounding box center [876, 558] width 1358 height 44
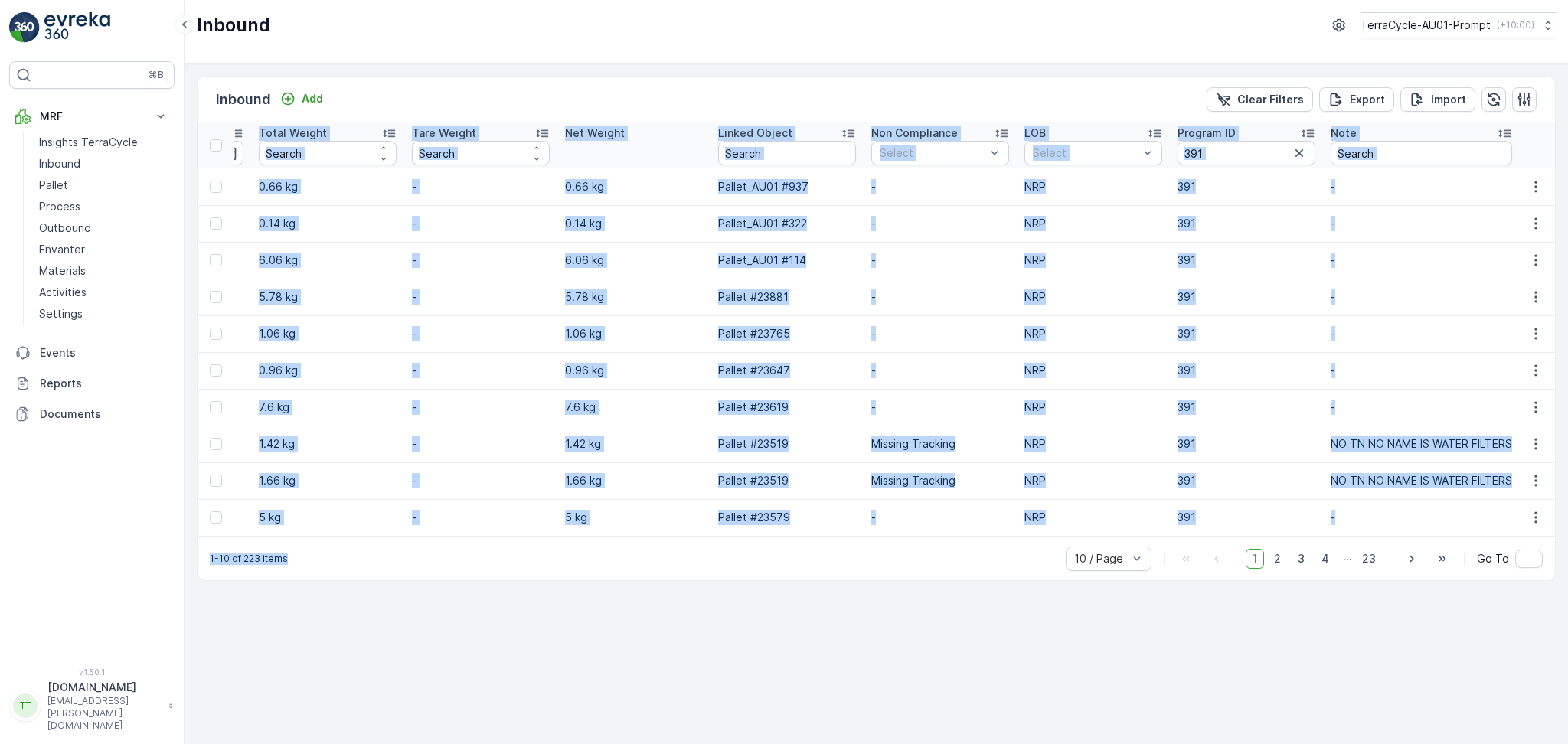
drag, startPoint x: 876, startPoint y: 543, endPoint x: 804, endPoint y: 540, distance: 72.1
click at [804, 540] on div "Inbound Add Clear Filters Export Import Name Status Select Material Select Arri…" at bounding box center [876, 328] width 1359 height 505
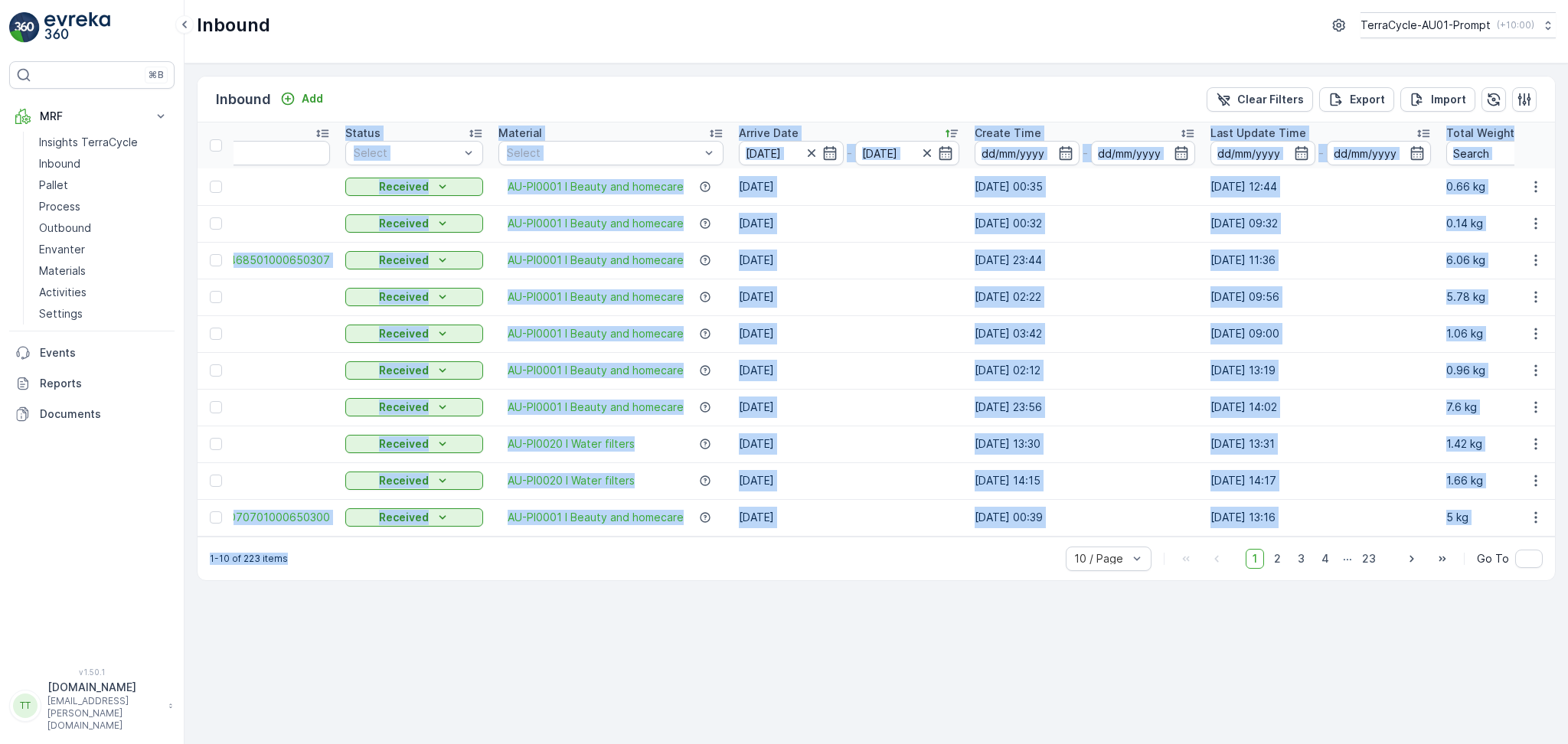
click at [804, 632] on div "Inbound Add Clear Filters Export Import Name Status Select Material Select Arri…" at bounding box center [876, 403] width 1384 height 680
click at [822, 536] on div "Name Status Select Material Select Arrive Date [DATE] - [DATE] Create Time - La…" at bounding box center [876, 329] width 1358 height 414
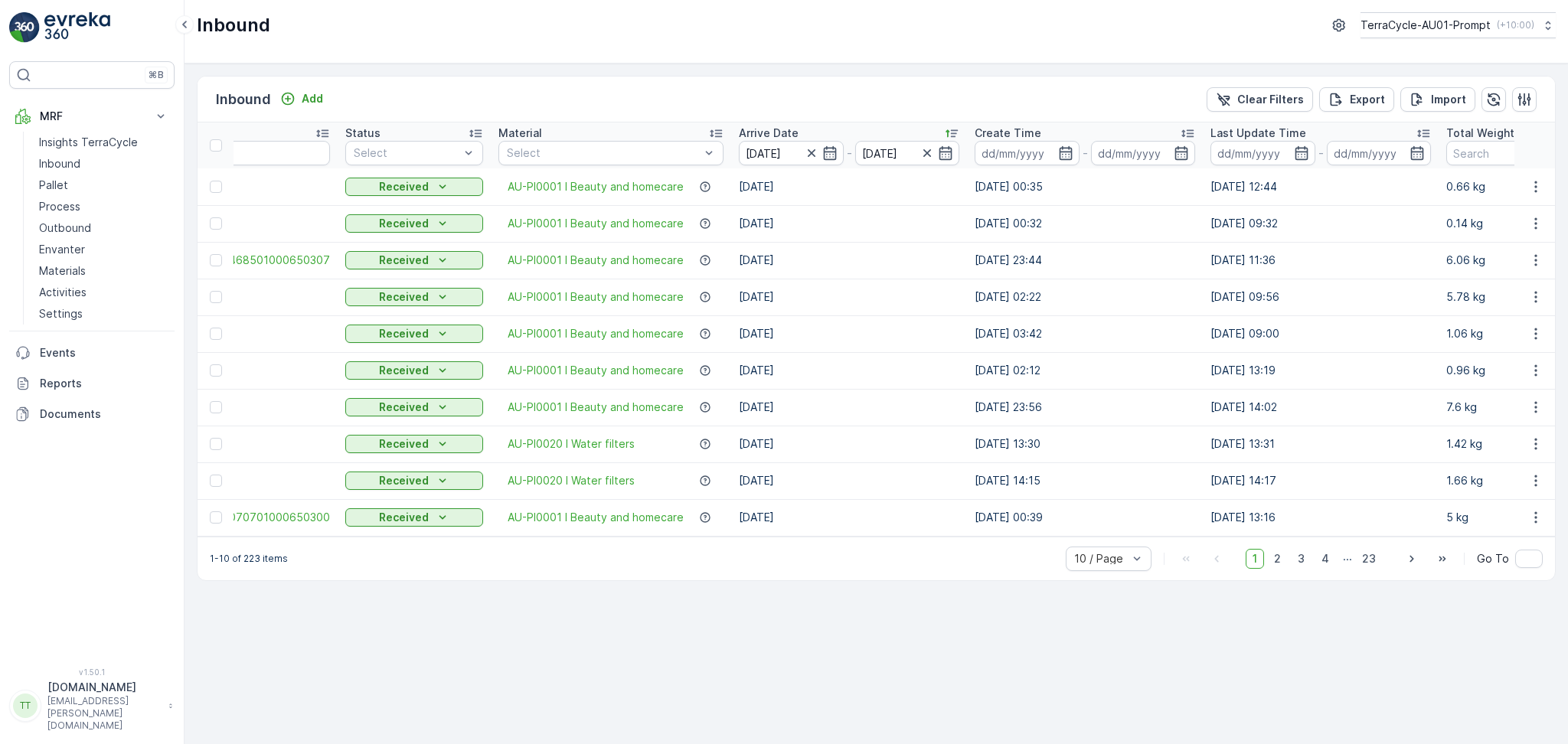
click at [813, 589] on div "Inbound Add Clear Filters Export Import Name Status Select Material Select Arri…" at bounding box center [876, 403] width 1384 height 680
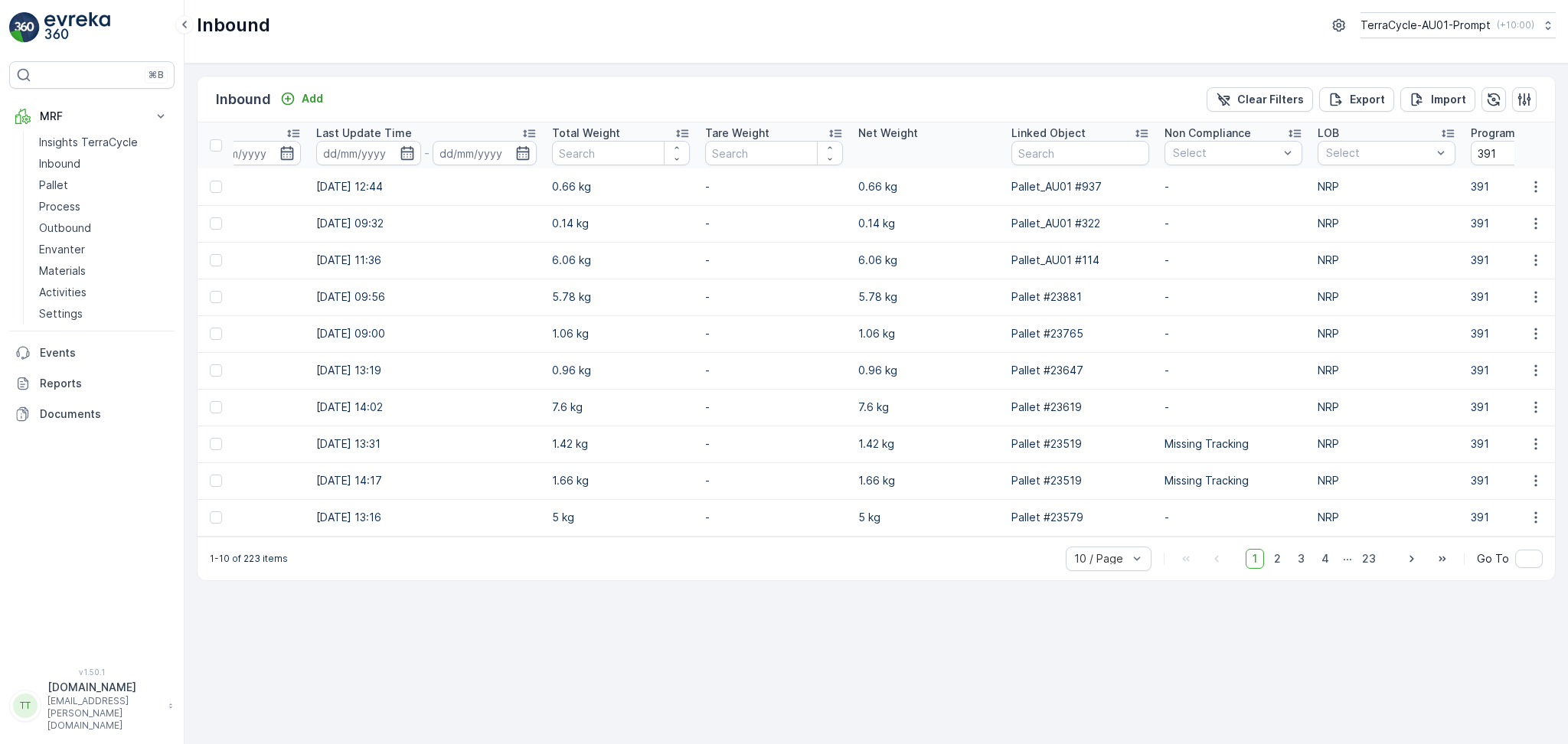
scroll to position [0, 1323]
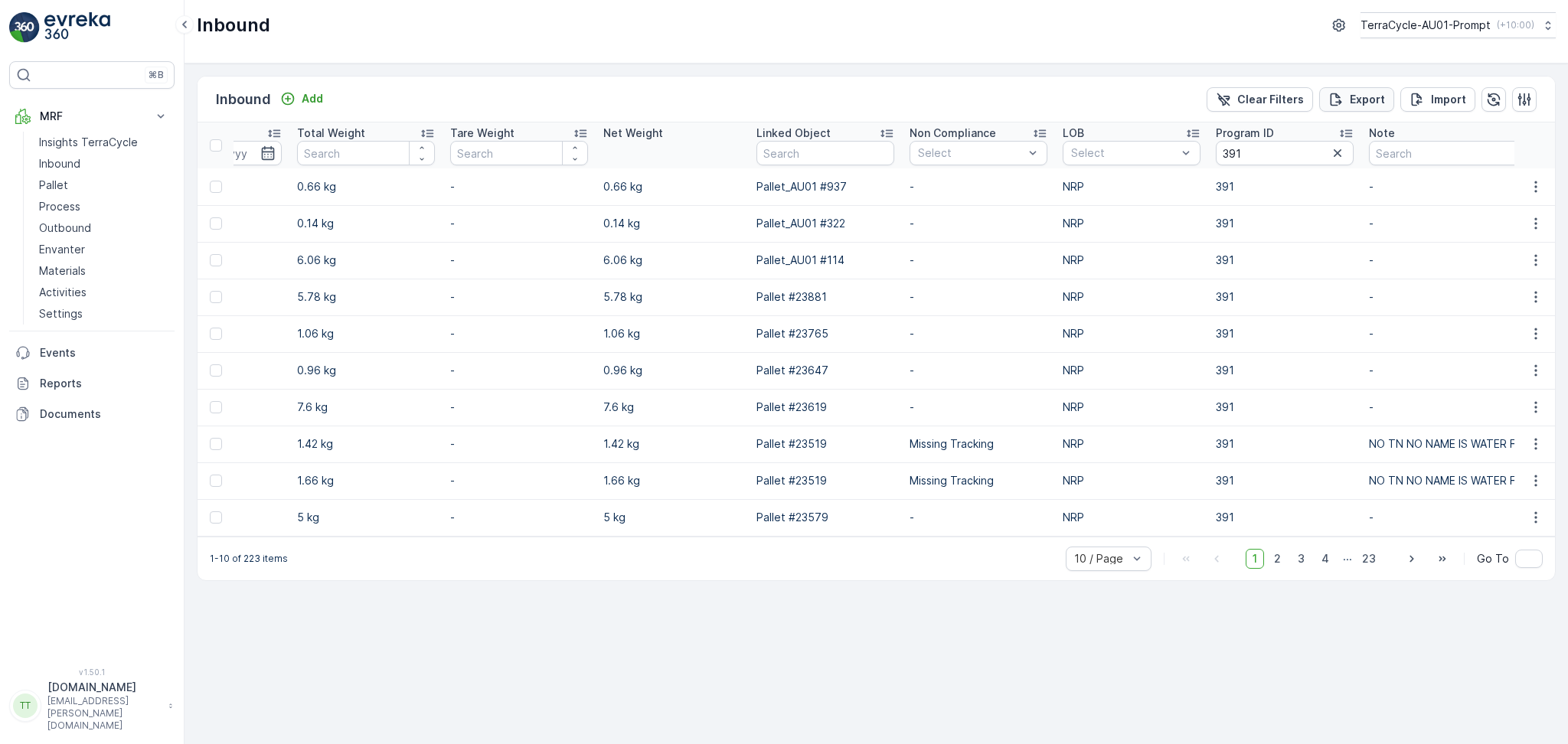
click at [1363, 103] on p "Export" at bounding box center [1367, 99] width 35 height 15
drag, startPoint x: 79, startPoint y: 376, endPoint x: 82, endPoint y: 384, distance: 8.5
click at [79, 377] on p "Reports" at bounding box center [104, 383] width 129 height 15
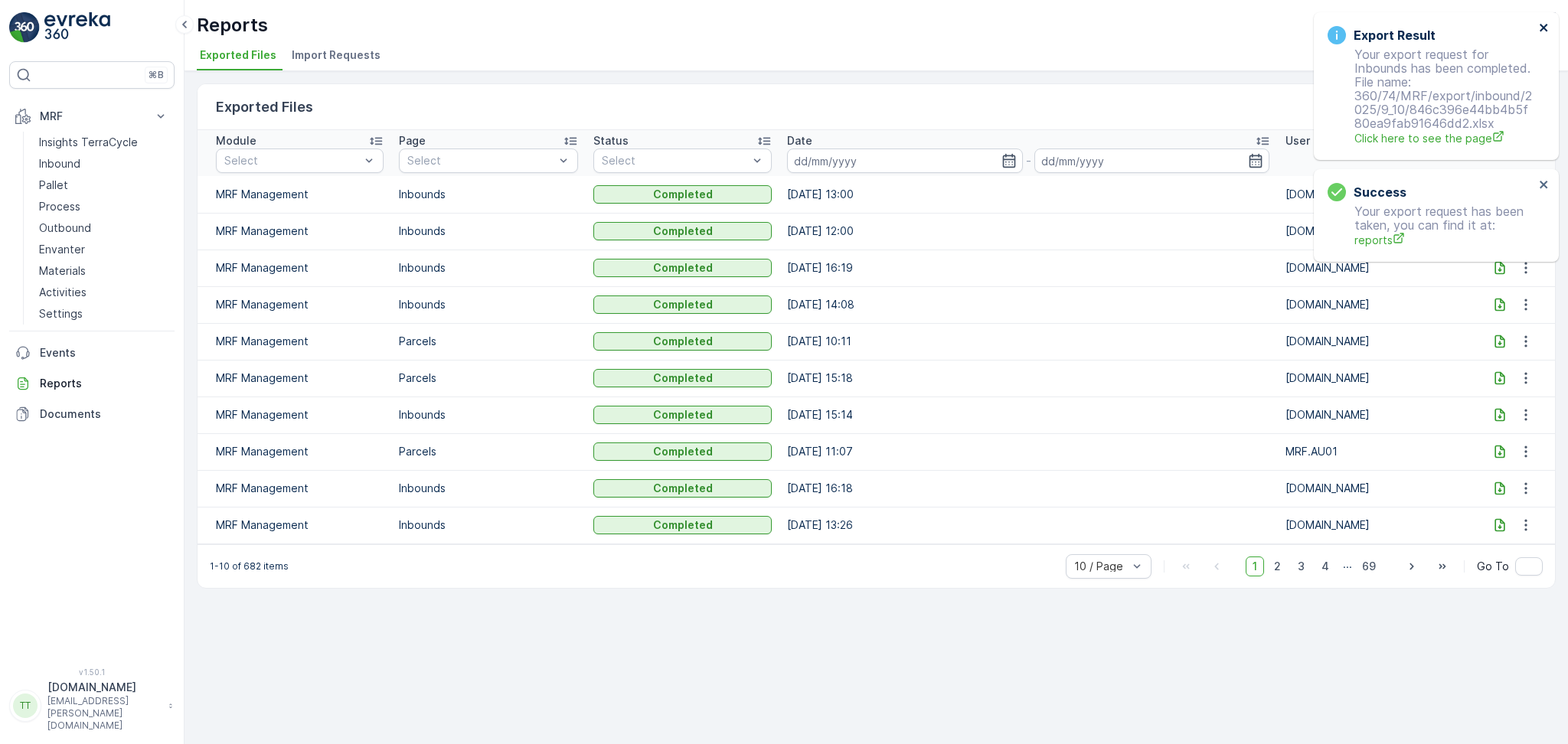
click at [1547, 27] on icon "close" at bounding box center [1544, 27] width 10 height 12
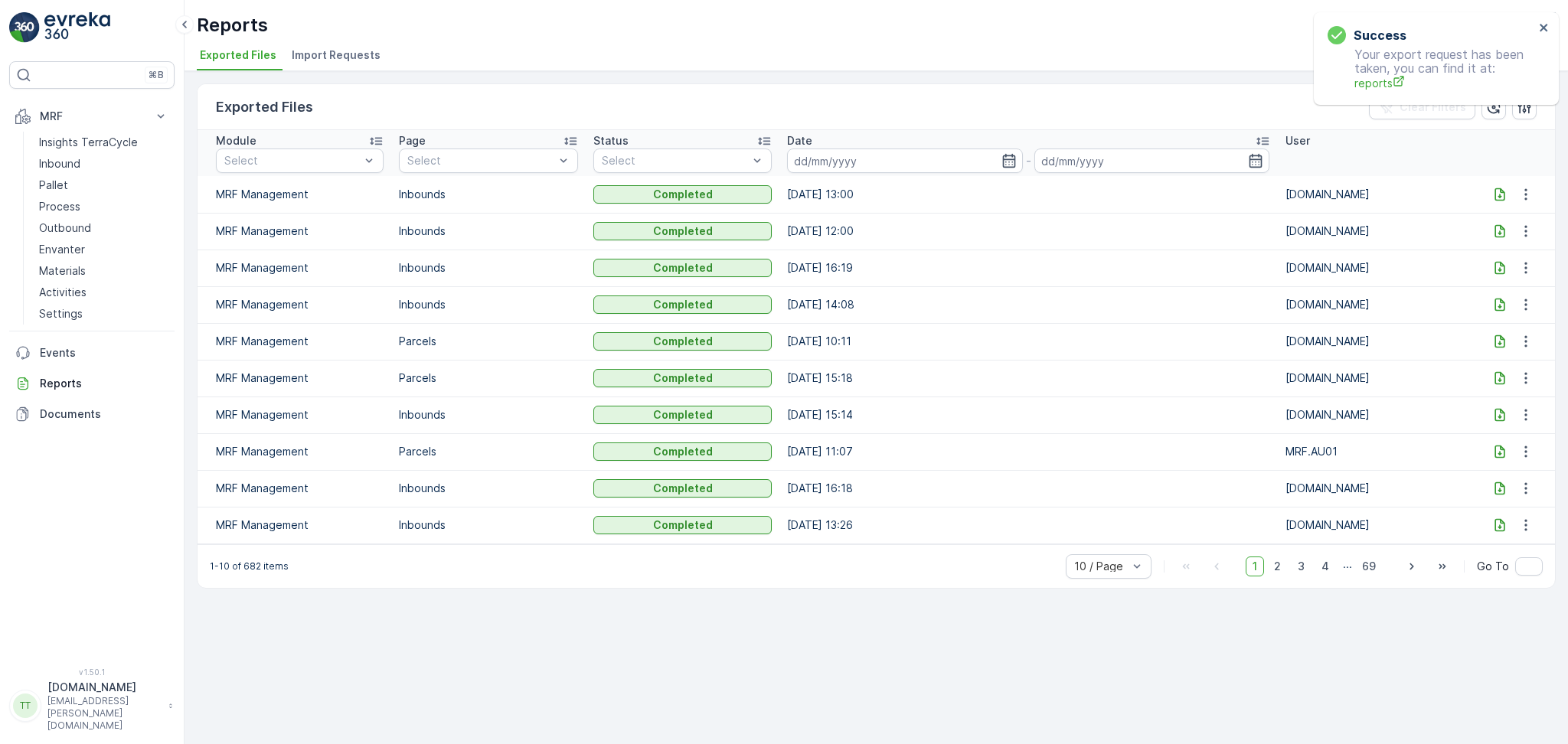
click at [1495, 195] on icon at bounding box center [1500, 194] width 15 height 15
click at [1547, 22] on icon "close" at bounding box center [1544, 27] width 10 height 12
click at [57, 165] on p "Inbound" at bounding box center [60, 163] width 42 height 15
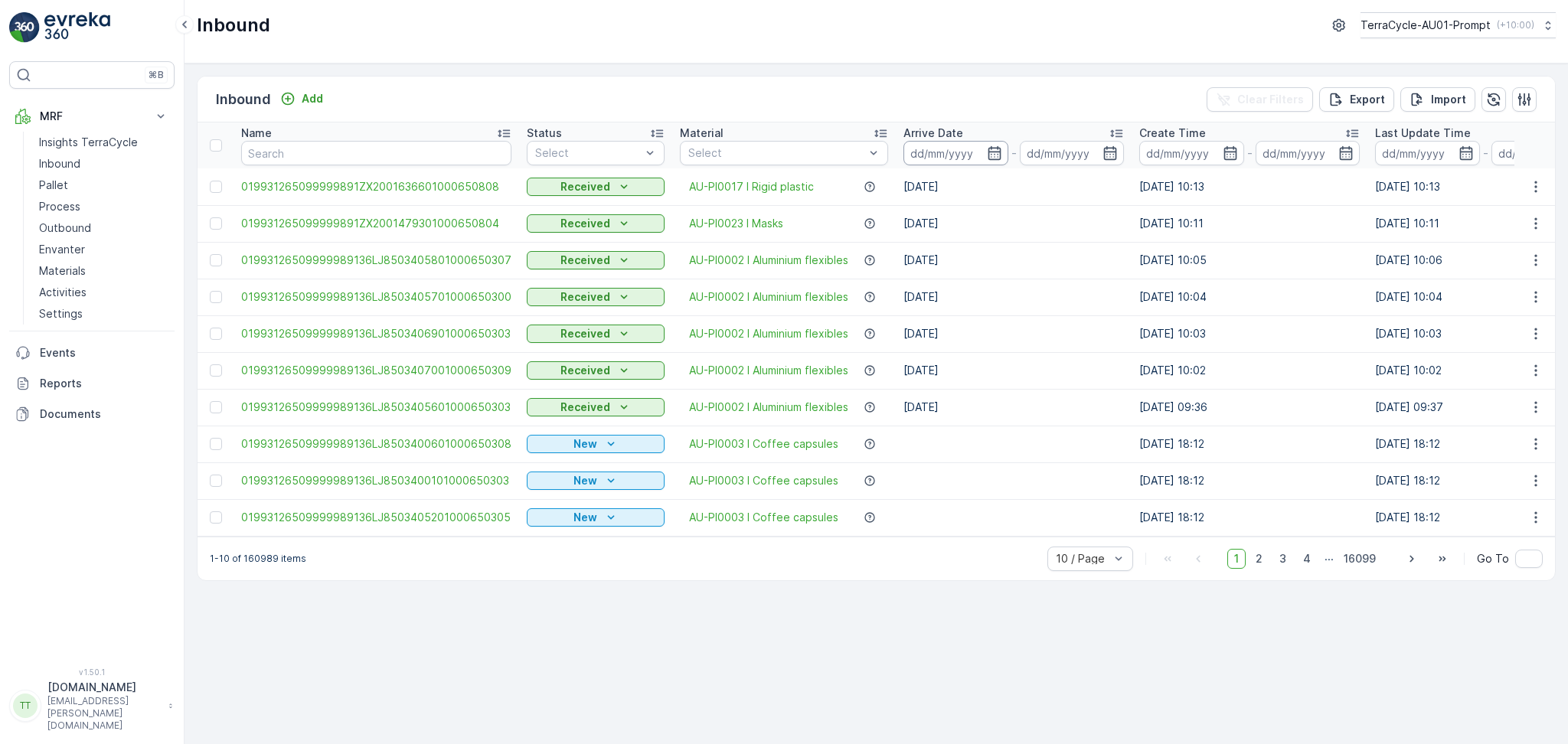
click at [1000, 156] on input at bounding box center [956, 153] width 105 height 25
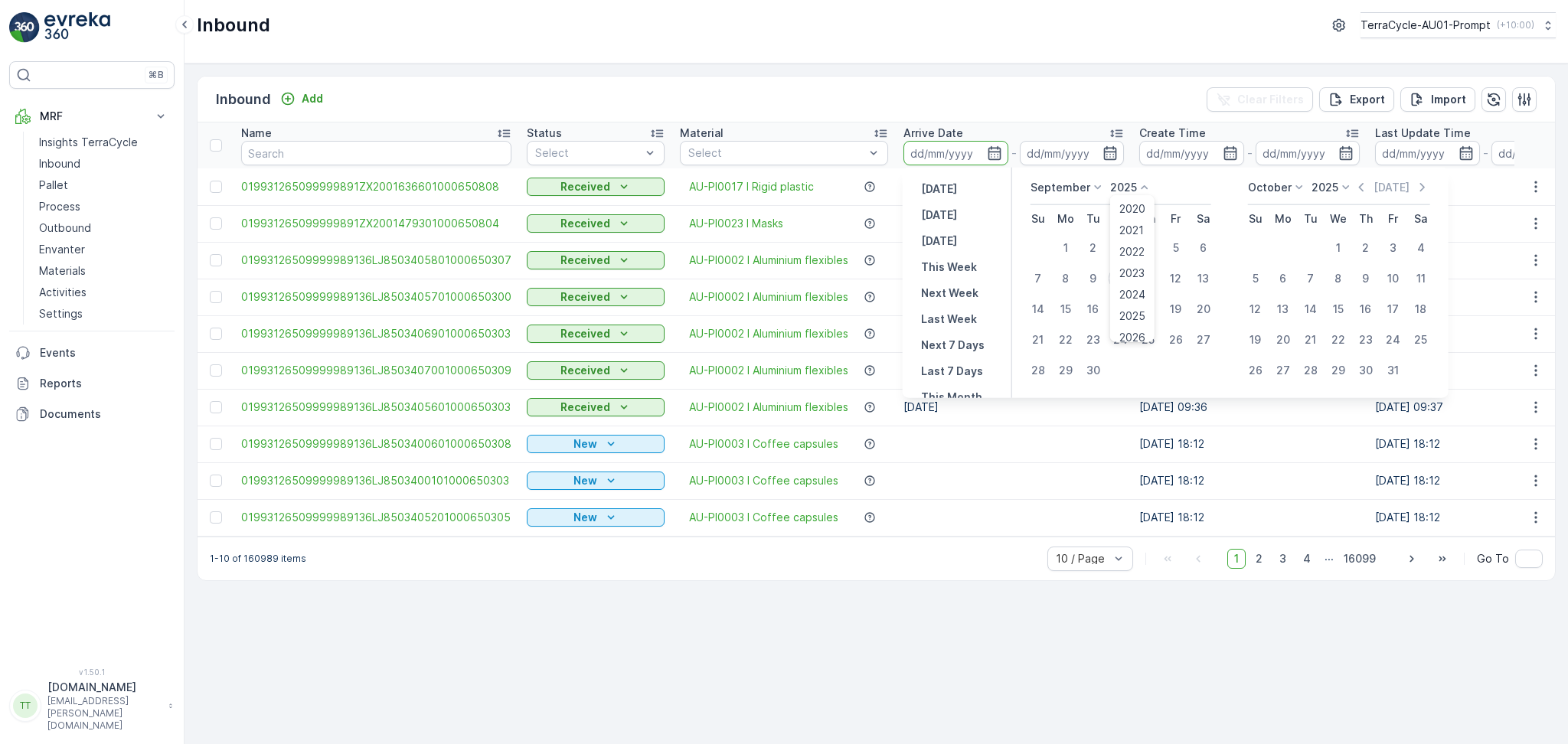
click at [1132, 193] on p "2025" at bounding box center [1124, 187] width 27 height 15
click at [1132, 257] on span "2022" at bounding box center [1132, 252] width 26 height 15
click at [1074, 190] on p "September" at bounding box center [1060, 187] width 60 height 15
click at [1075, 210] on span "January" at bounding box center [1060, 209] width 41 height 15
click at [1202, 248] on div "1" at bounding box center [1203, 248] width 25 height 25
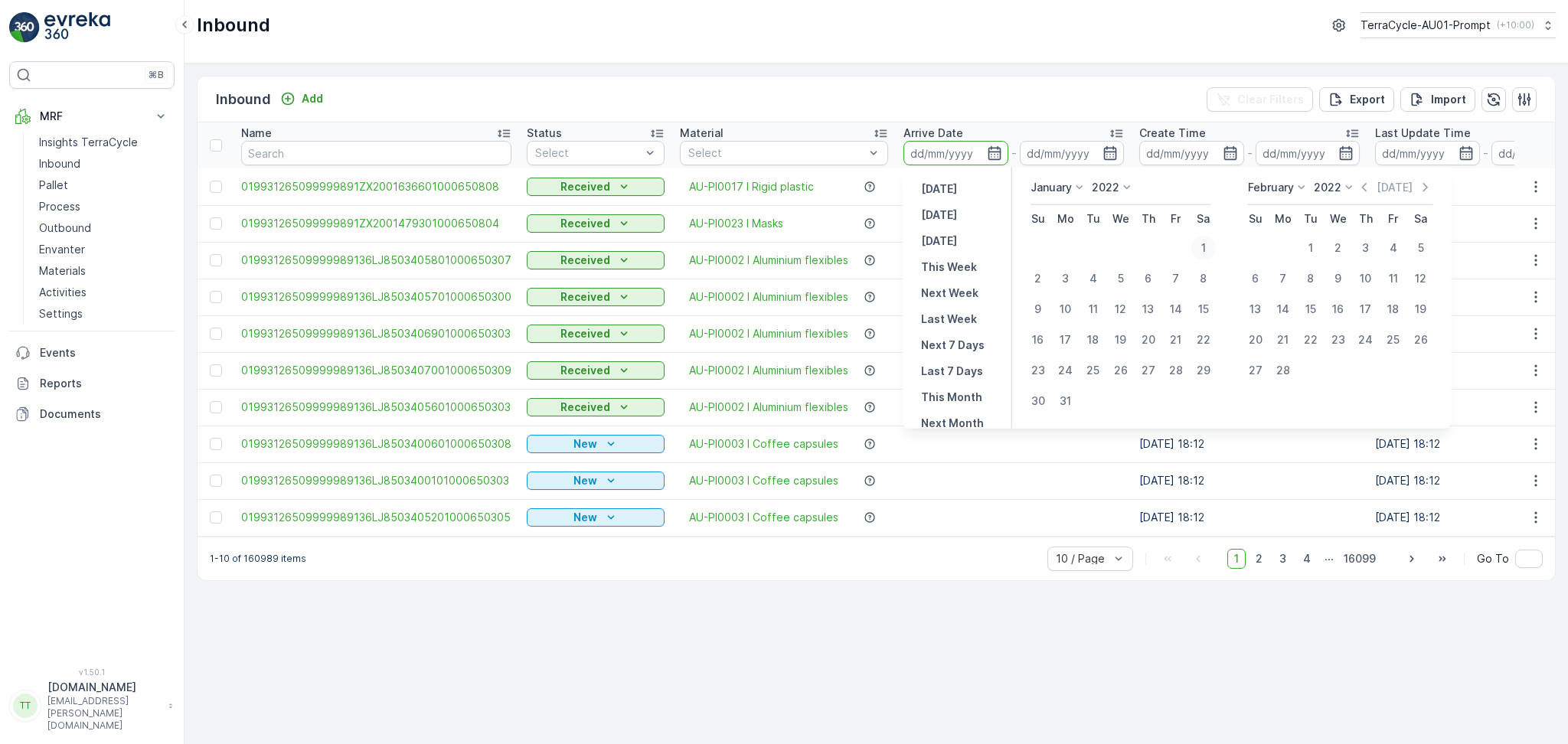
type input "[DATE]"
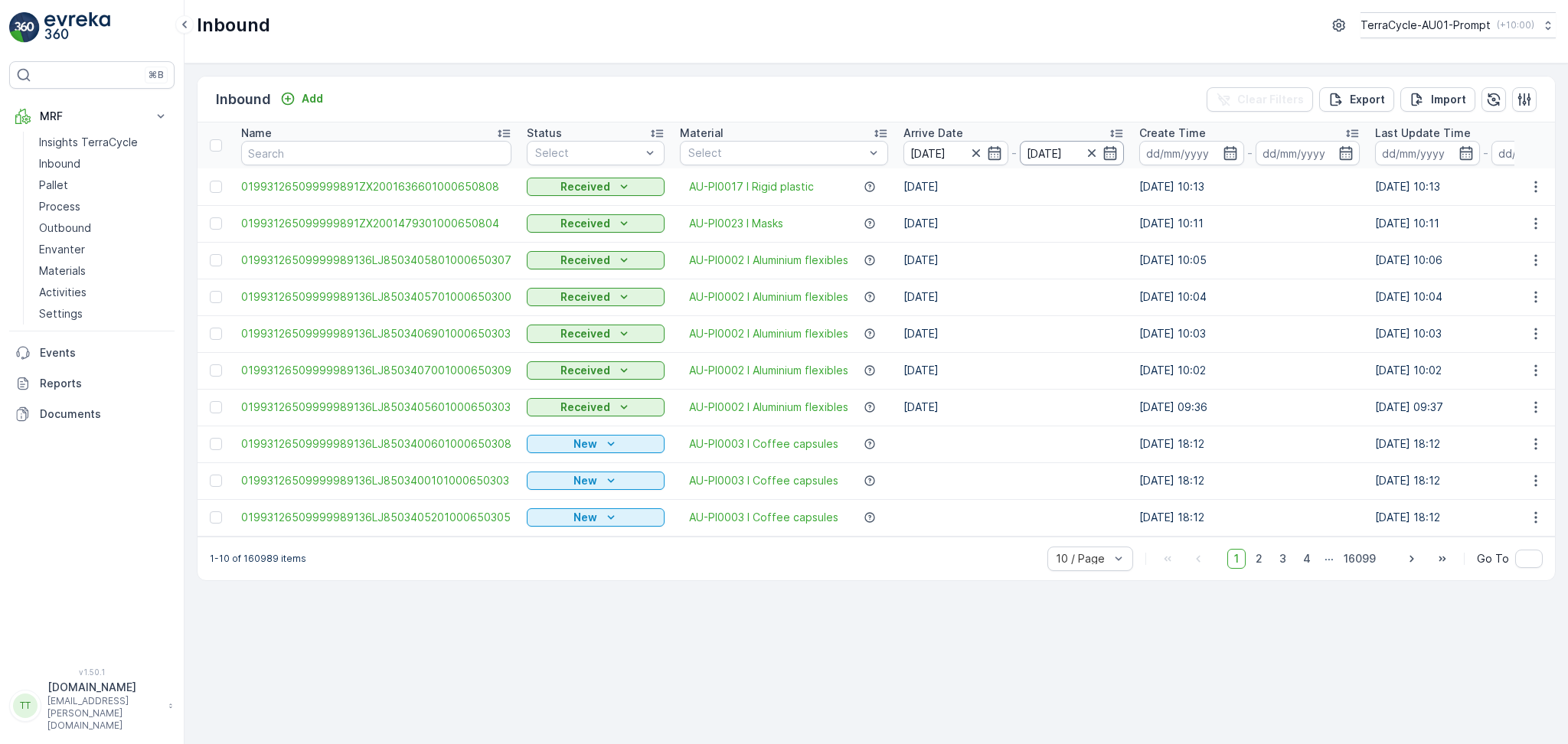
click at [1046, 154] on input "[DATE]" at bounding box center [1072, 153] width 105 height 25
click at [1051, 152] on input "[DATE]" at bounding box center [1072, 153] width 105 height 25
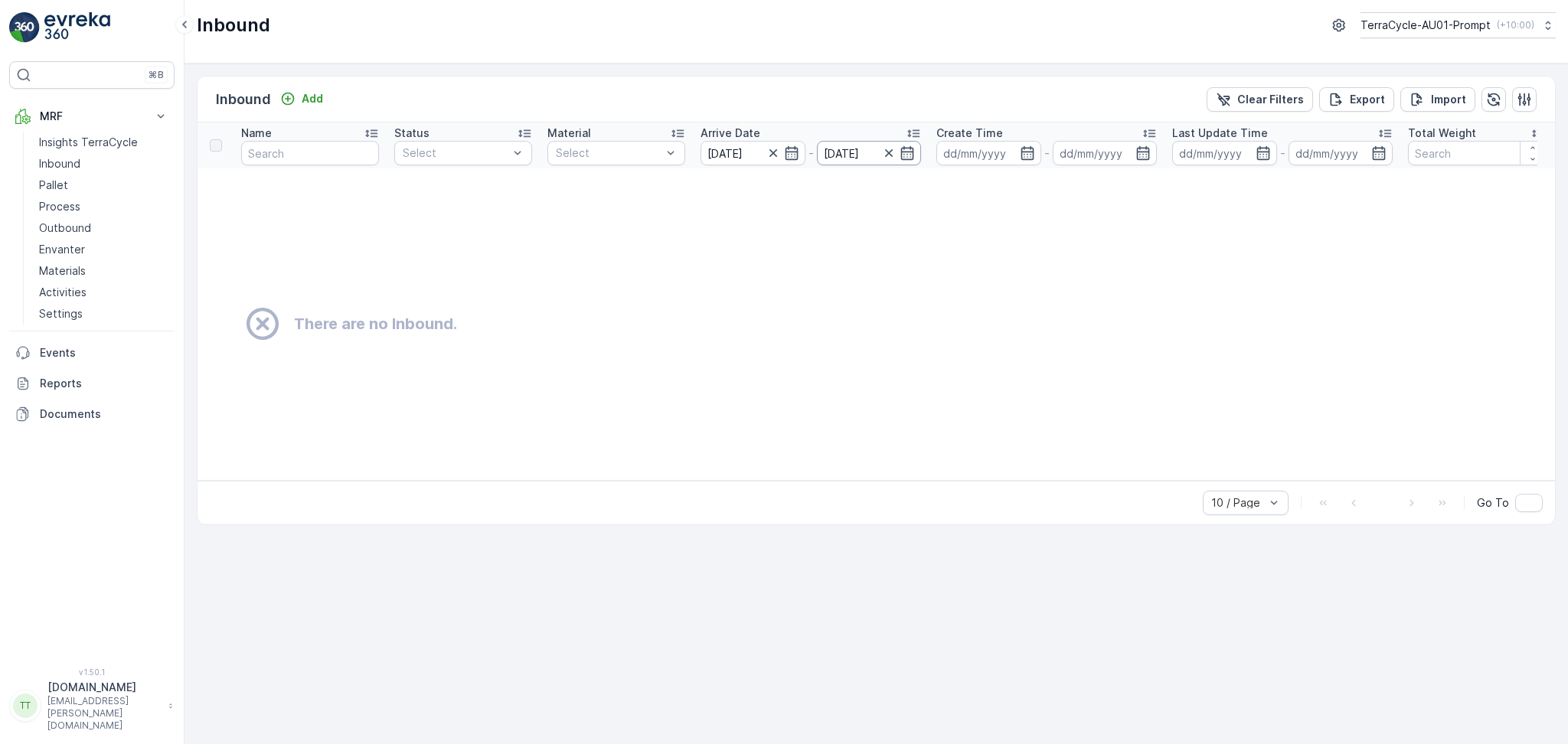
click at [860, 148] on input "[DATE]" at bounding box center [869, 153] width 105 height 25
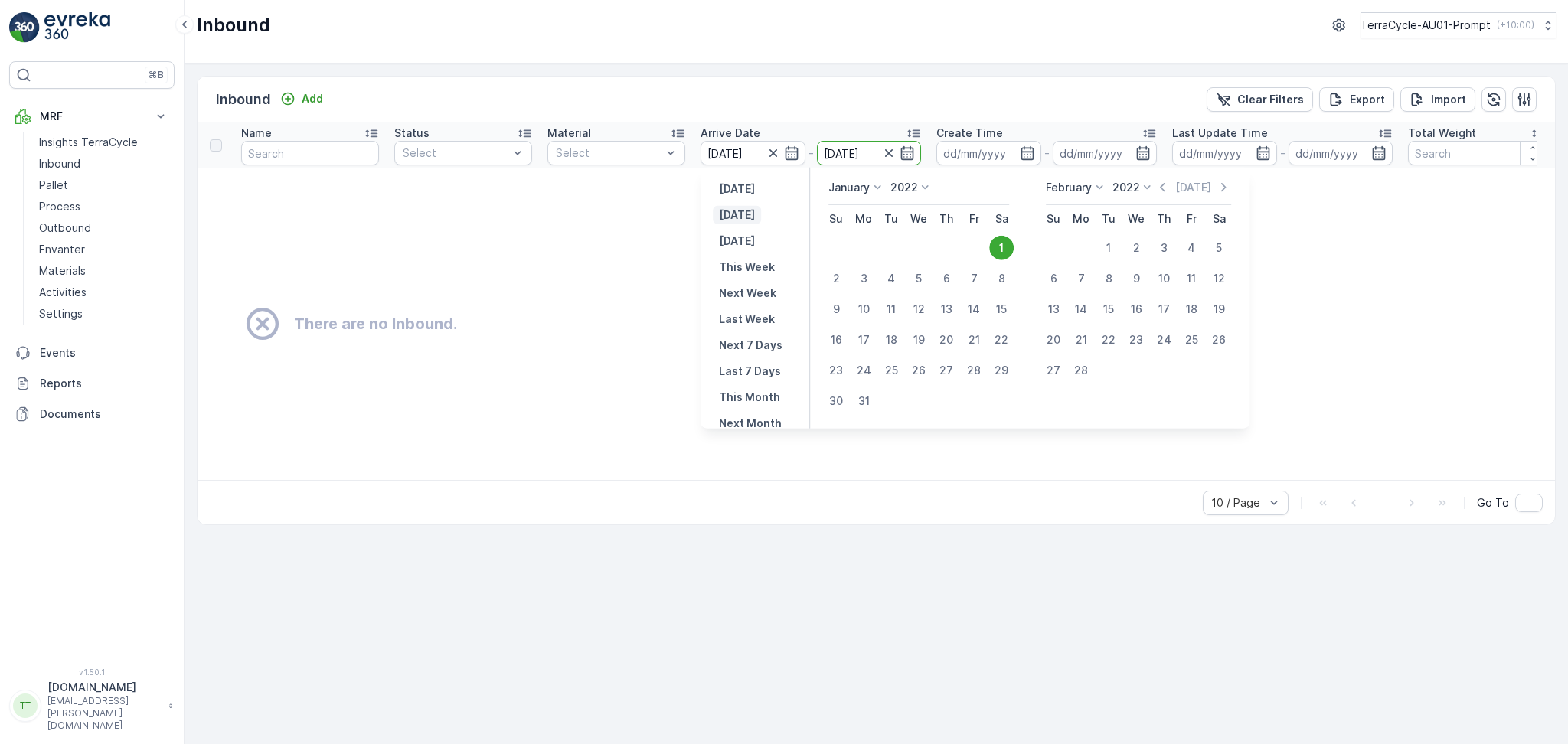
click at [744, 213] on p "[DATE]" at bounding box center [736, 215] width 36 height 15
type input "[DATE]"
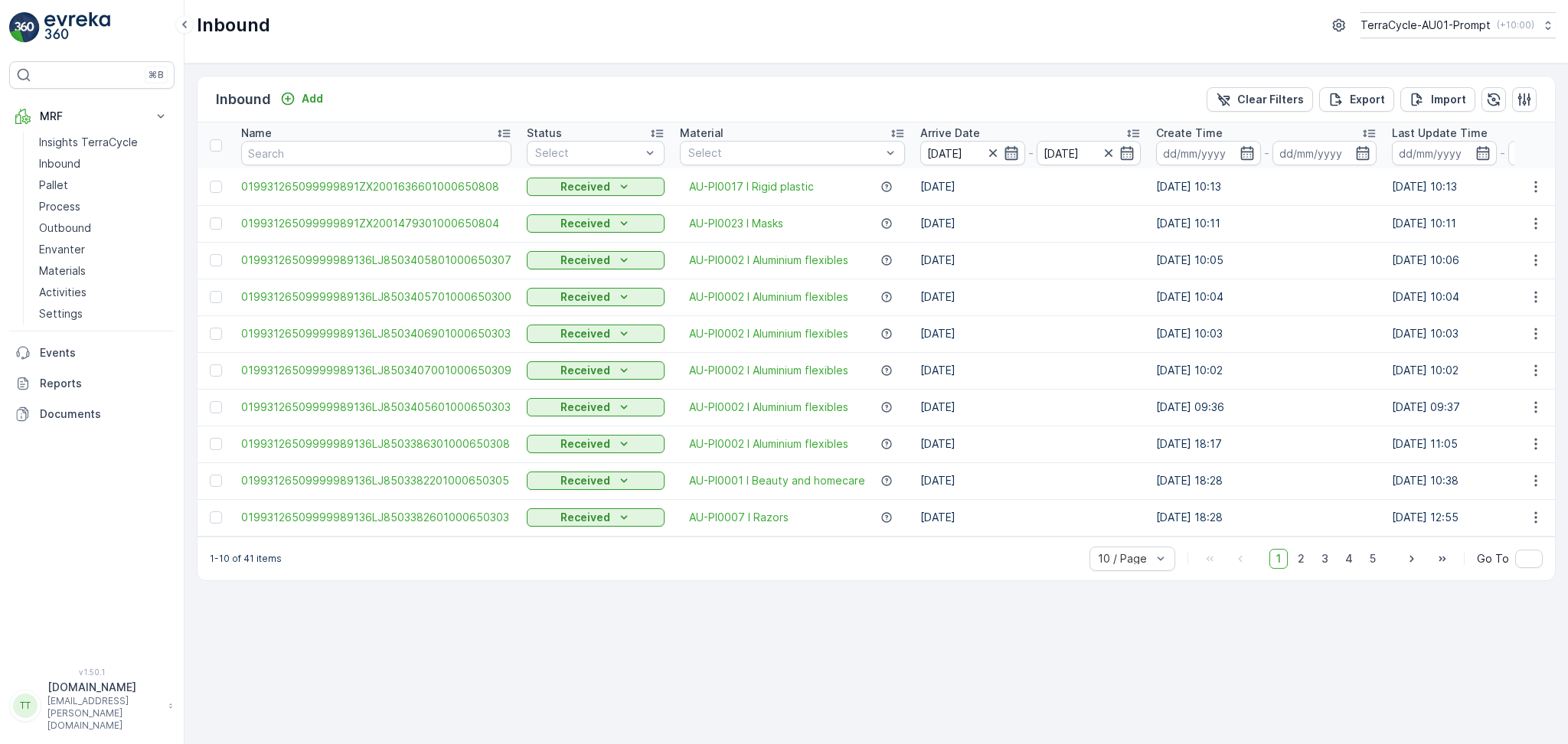
click at [1004, 156] on icon "button" at bounding box center [1011, 153] width 15 height 15
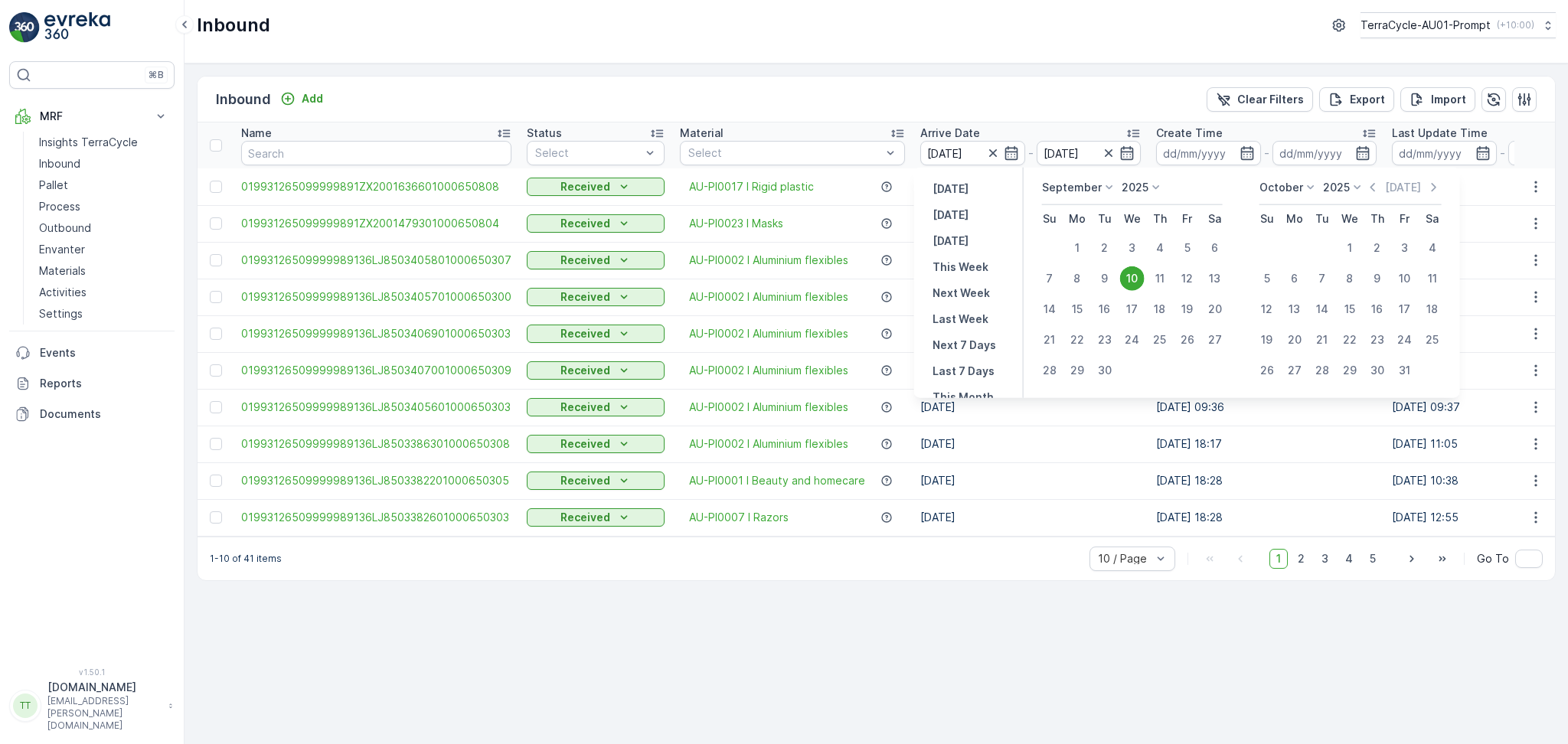
click at [1156, 190] on icon at bounding box center [1156, 187] width 15 height 15
click at [1143, 245] on span "2022" at bounding box center [1144, 252] width 26 height 15
click at [1082, 193] on p "September" at bounding box center [1071, 187] width 60 height 15
click at [1078, 208] on span "January" at bounding box center [1071, 209] width 41 height 15
click at [1206, 245] on div "1" at bounding box center [1215, 248] width 25 height 25
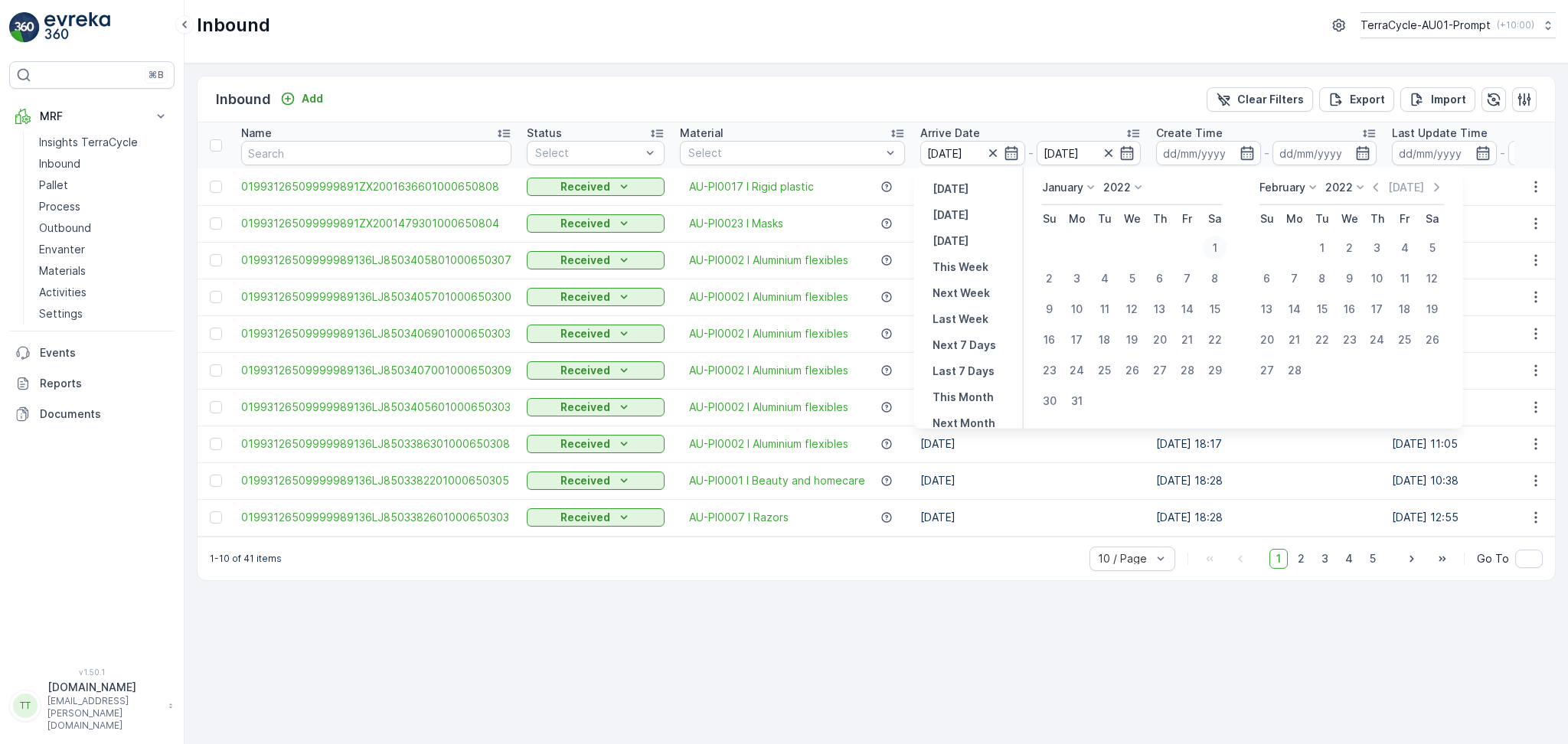
type input "[DATE]"
click at [1063, 159] on input "[DATE]" at bounding box center [1089, 153] width 105 height 25
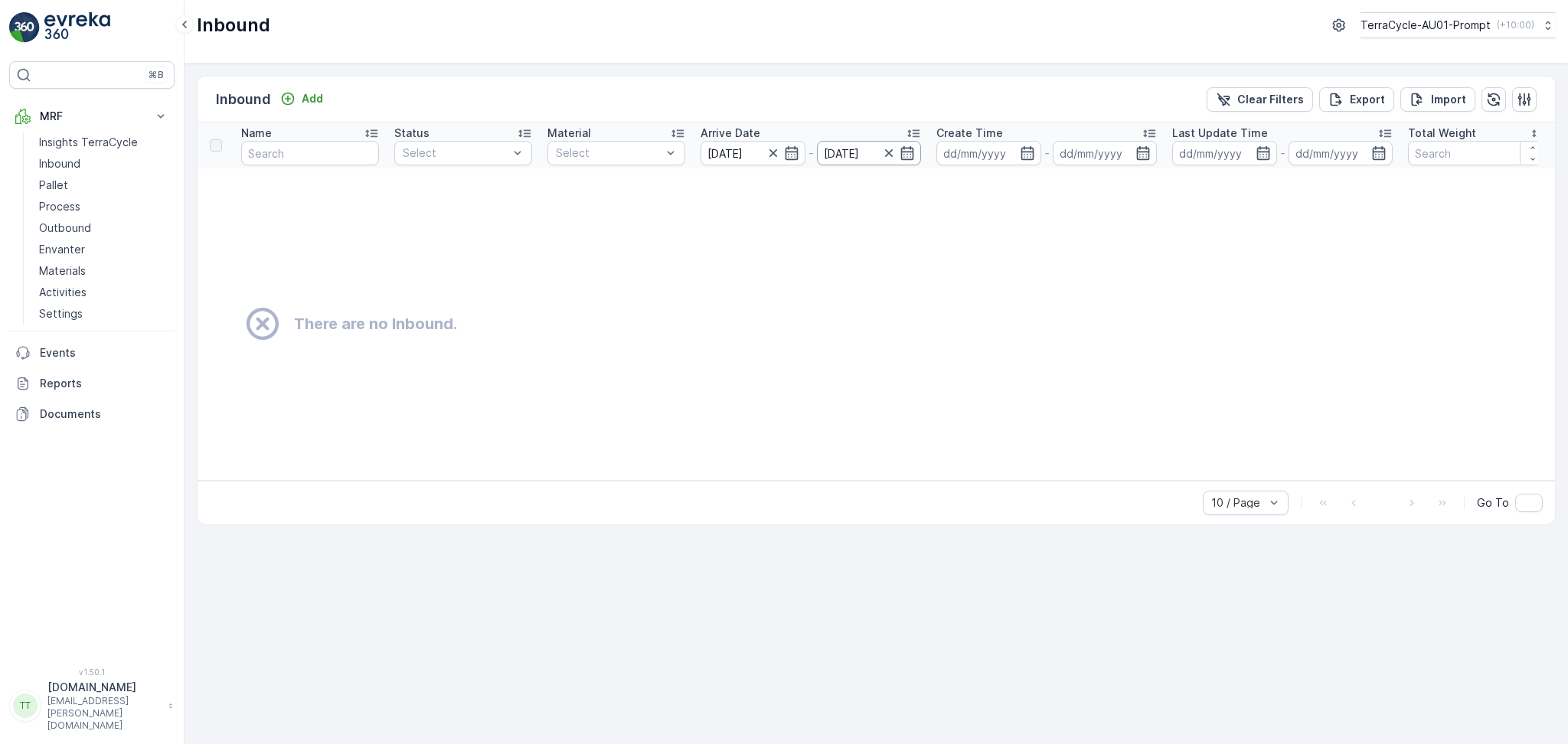
click at [851, 141] on input "[DATE]" at bounding box center [869, 153] width 105 height 25
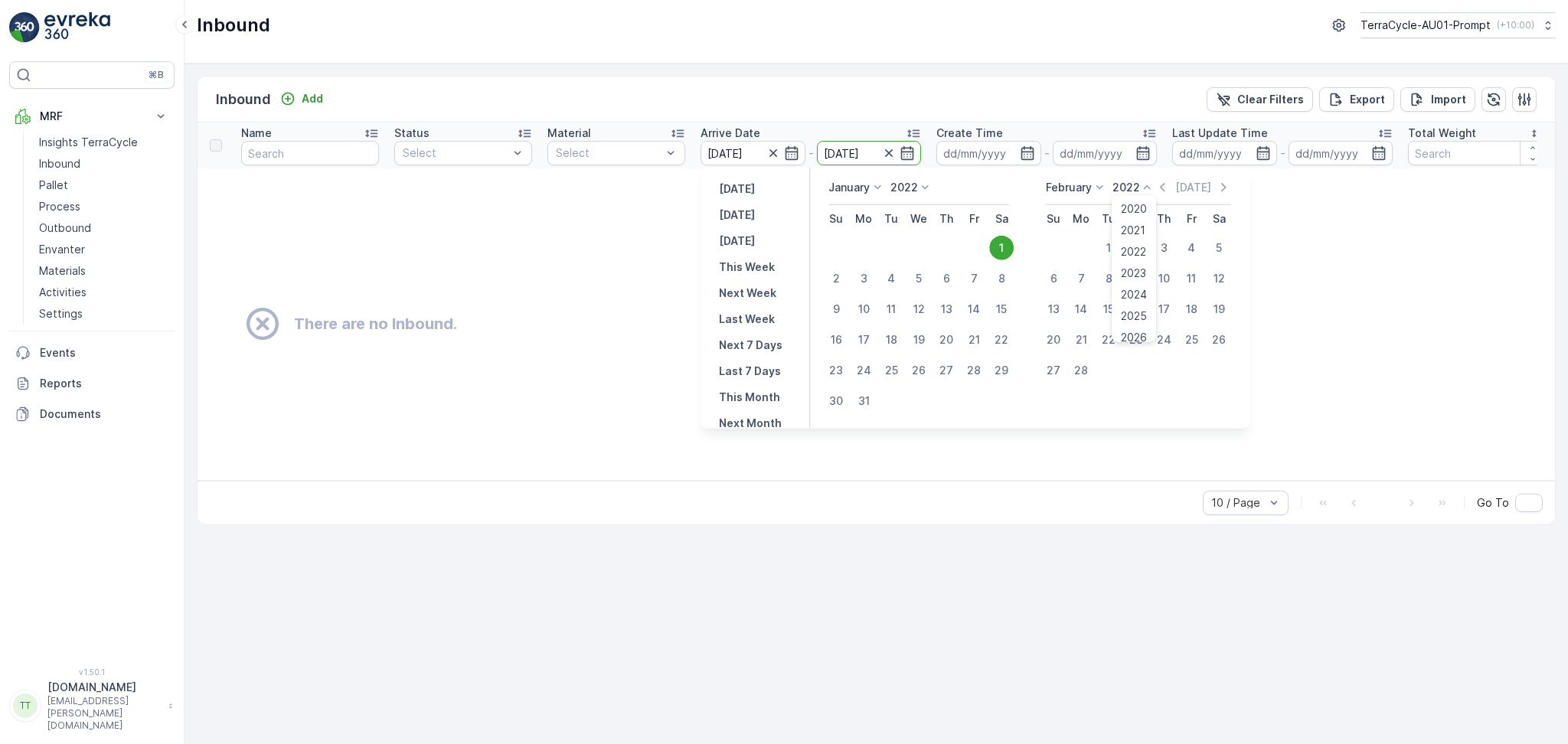
click at [1136, 193] on p "2022" at bounding box center [1127, 187] width 27 height 15
click at [1134, 308] on span "2025" at bounding box center [1135, 316] width 26 height 15
click at [1079, 193] on div "March" at bounding box center [1069, 187] width 47 height 15
click at [1095, 264] on span "September" at bounding box center [1084, 265] width 58 height 15
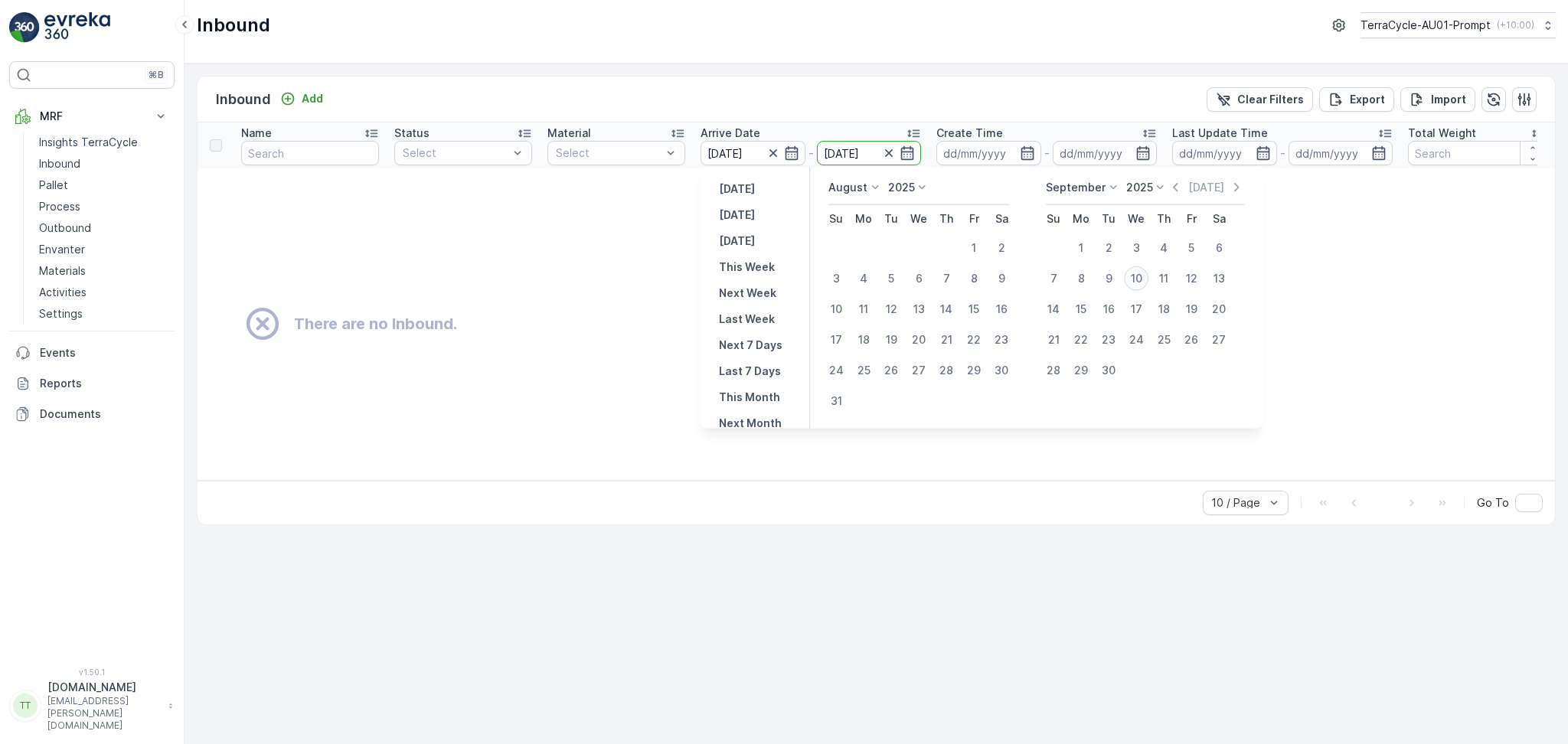
click at [1134, 277] on div "10" at bounding box center [1136, 278] width 25 height 25
type input "[DATE]"
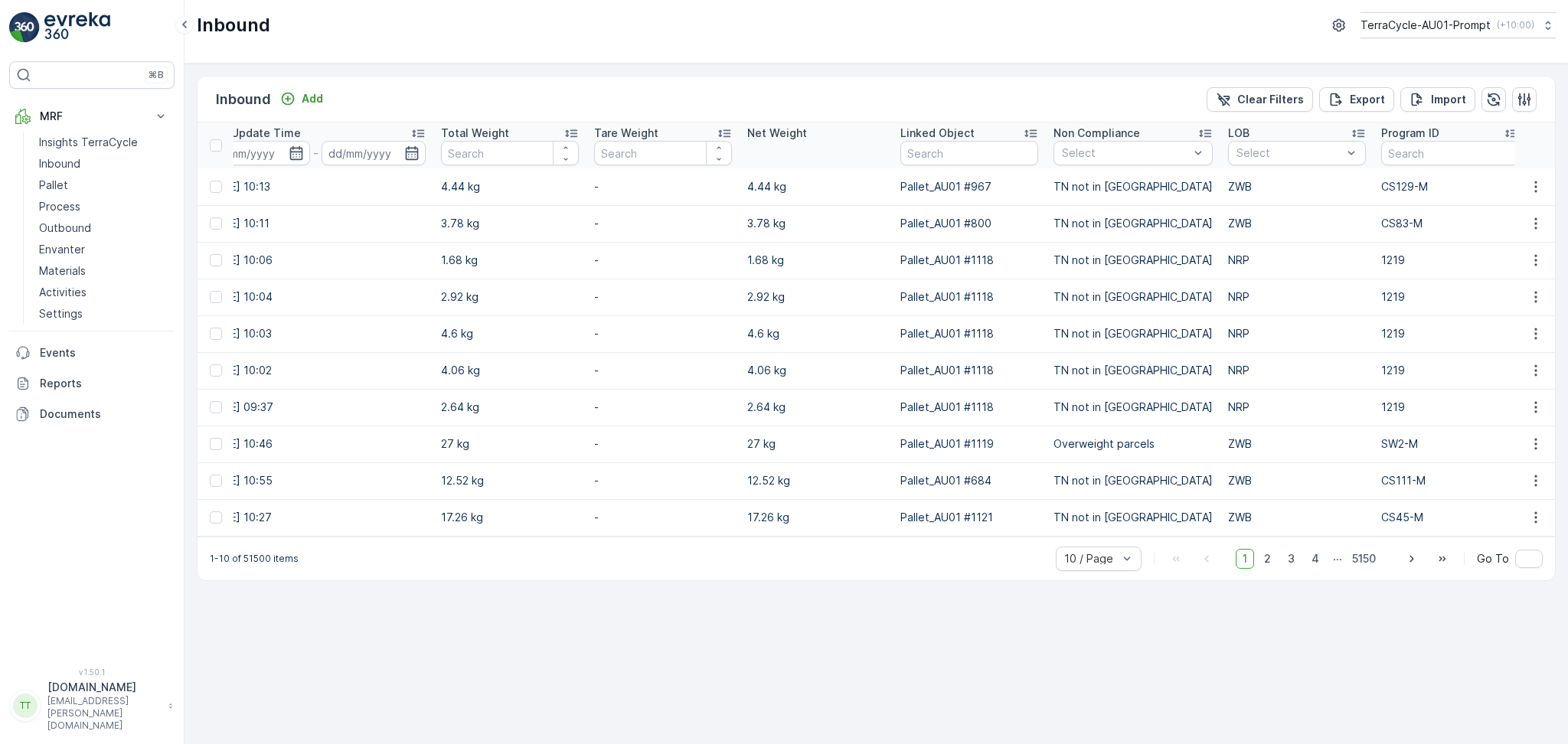
scroll to position [0, 1331]
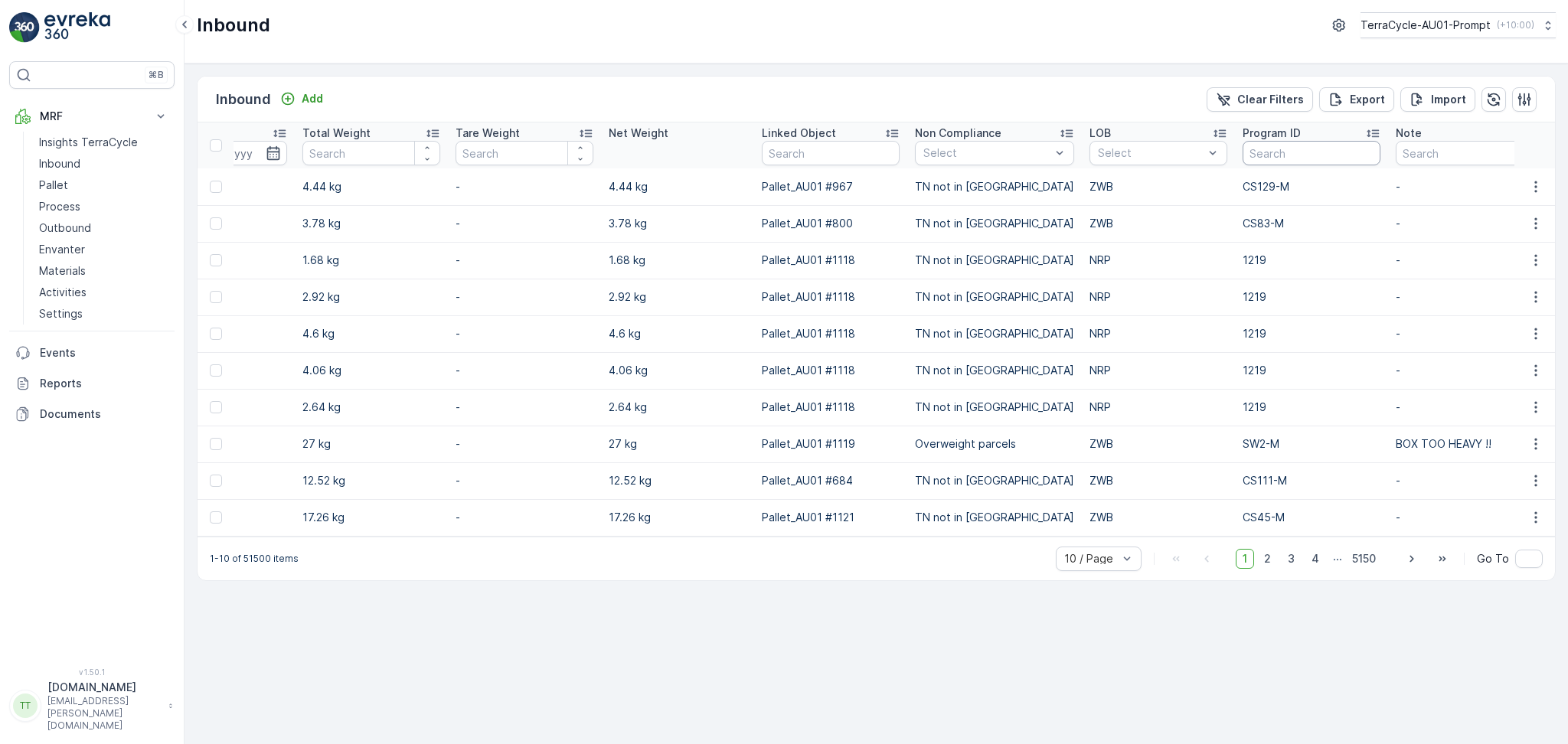
click at [1294, 154] on input "text" at bounding box center [1311, 153] width 138 height 25
type input "391"
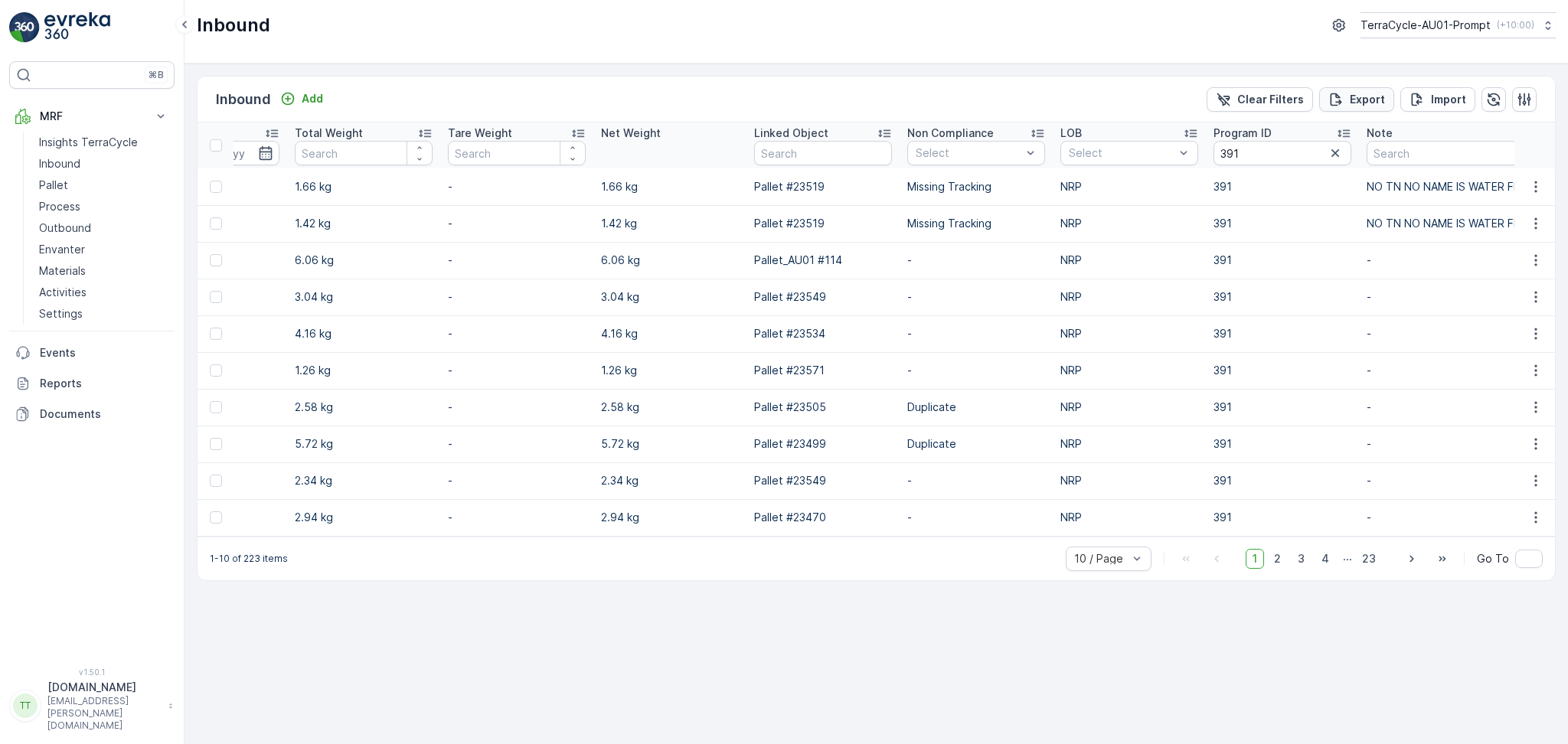
click at [1366, 102] on p "Export" at bounding box center [1367, 99] width 35 height 15
drag, startPoint x: 1277, startPoint y: 157, endPoint x: 1143, endPoint y: 154, distance: 134.0
click at [1143, 157] on tr "Name Status Select Material Select Arrive Date [DATE] - [DATE] Create Time - La…" at bounding box center [233, 145] width 2730 height 46
type input "389"
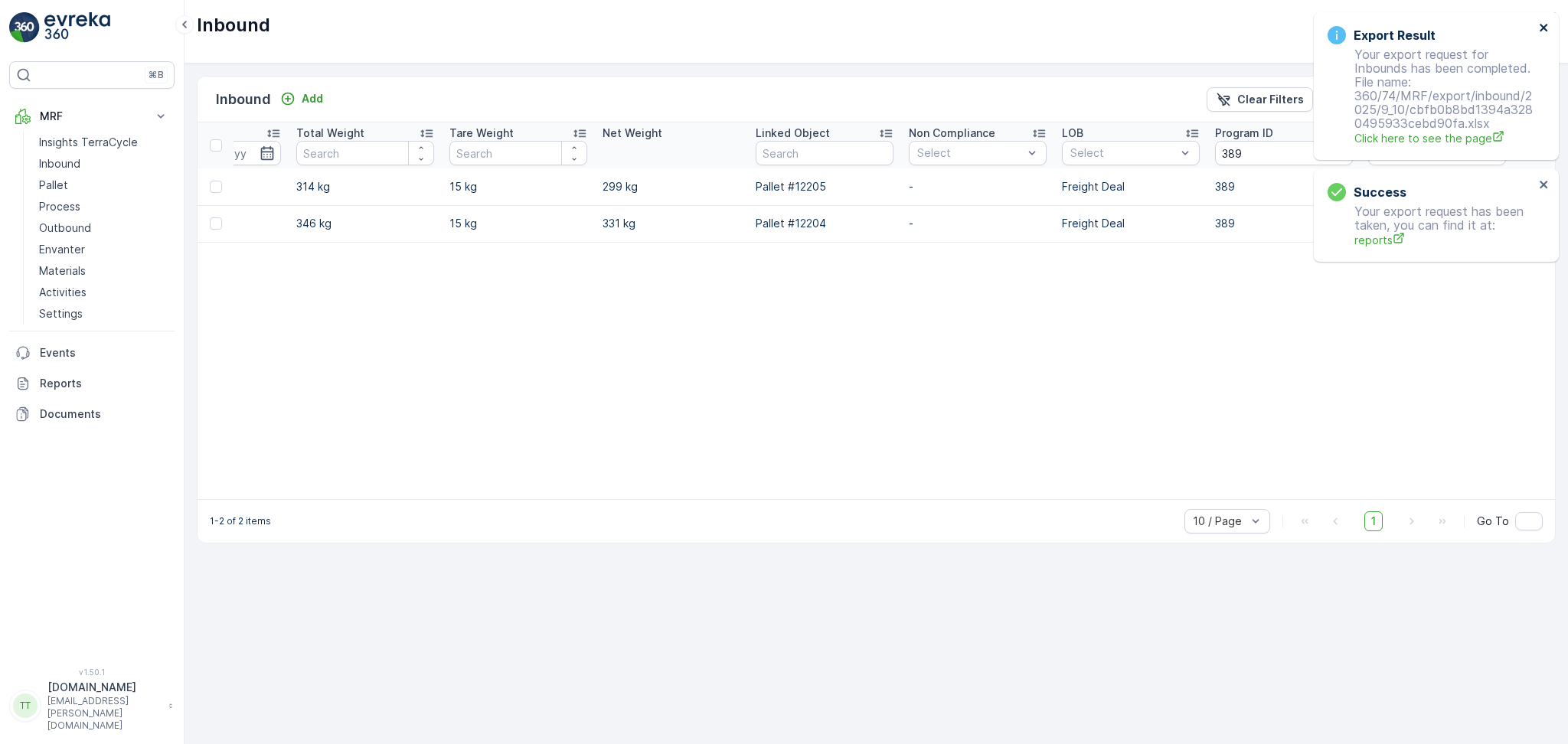
scroll to position [0, 1197]
drag, startPoint x: 843, startPoint y: 499, endPoint x: 604, endPoint y: 500, distance: 239.0
click at [604, 499] on div "Name Status Select Material Select Arrive Date [DATE] - [DATE] Create Time - La…" at bounding box center [876, 310] width 1358 height 376
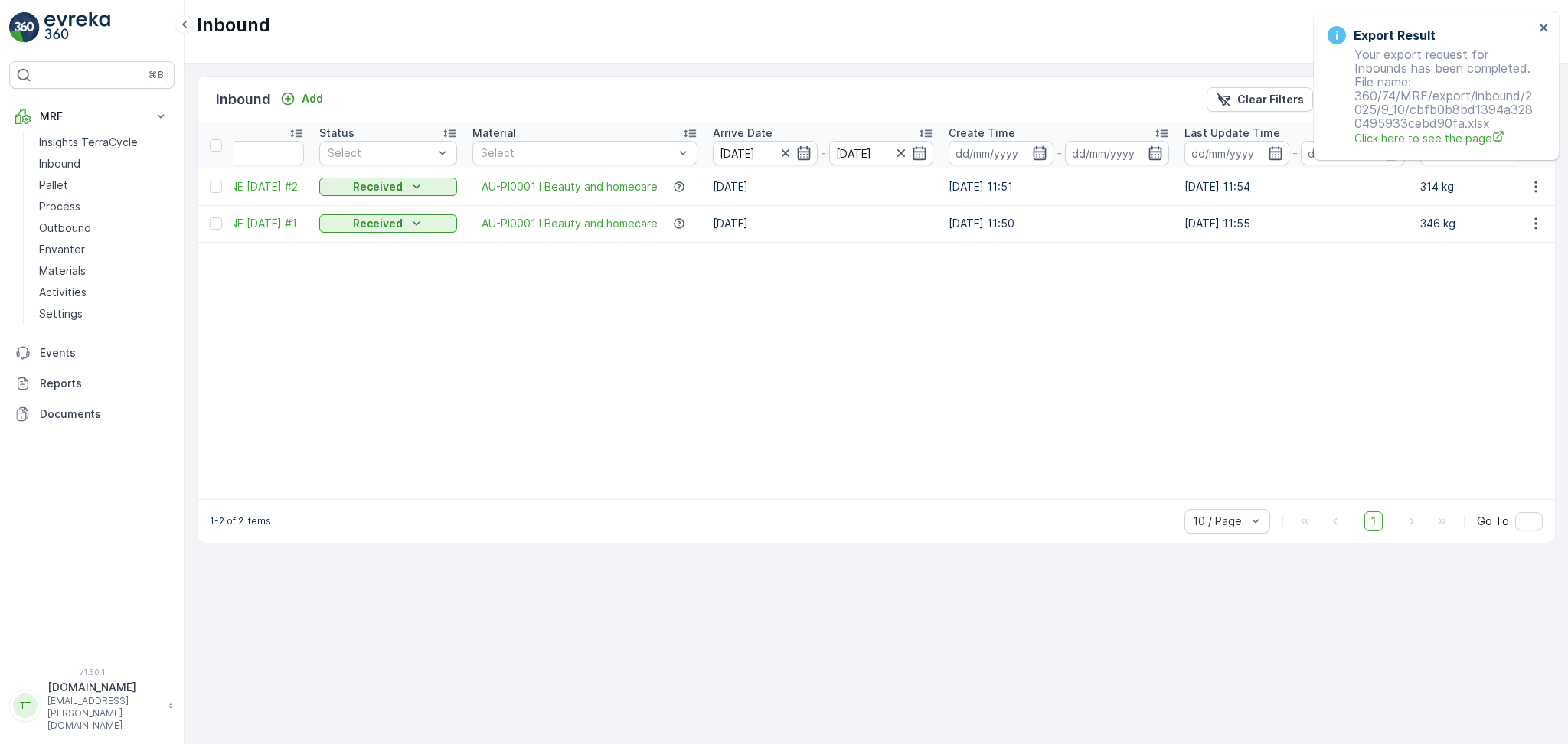
scroll to position [0, 0]
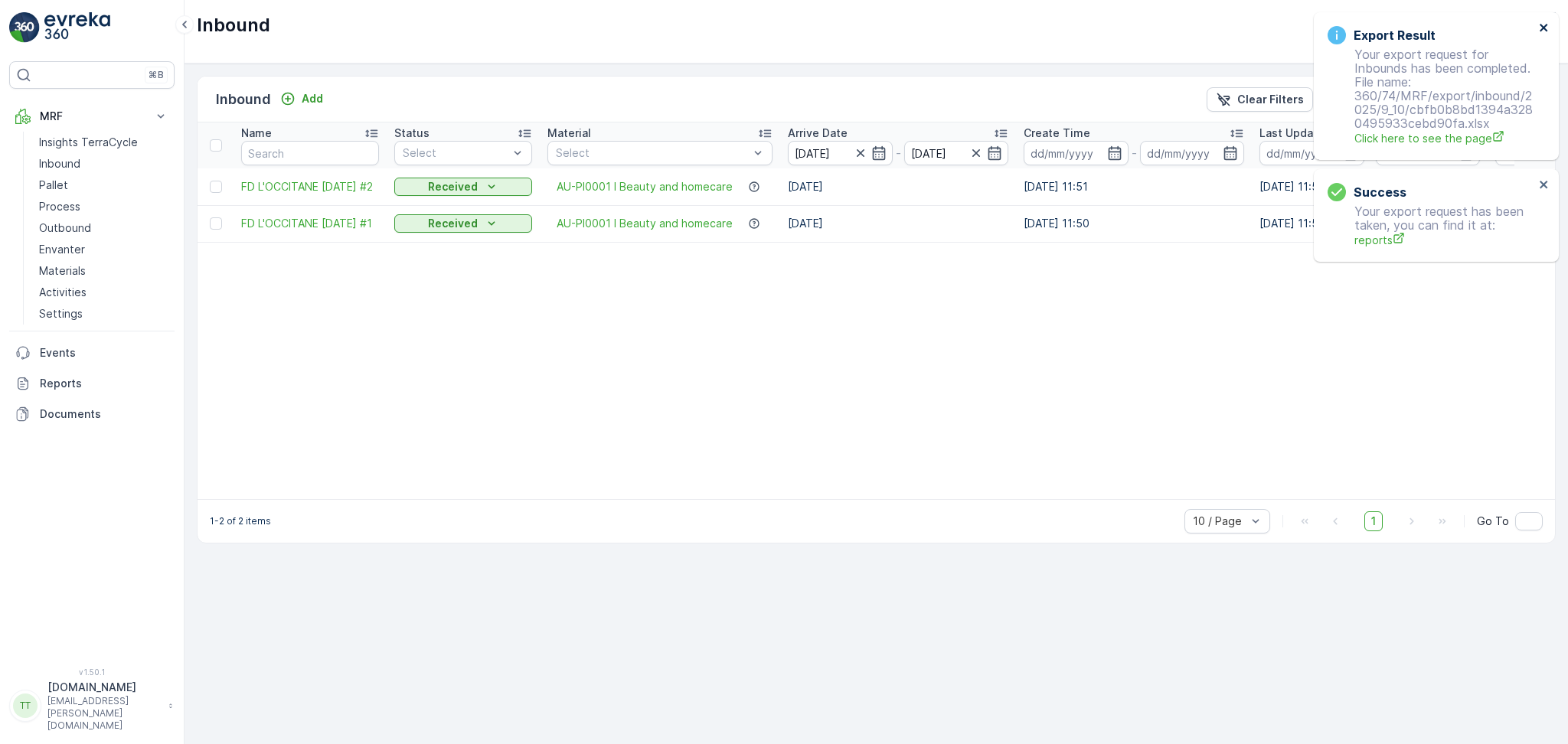
click at [1542, 26] on icon "close" at bounding box center [1544, 28] width 8 height 8
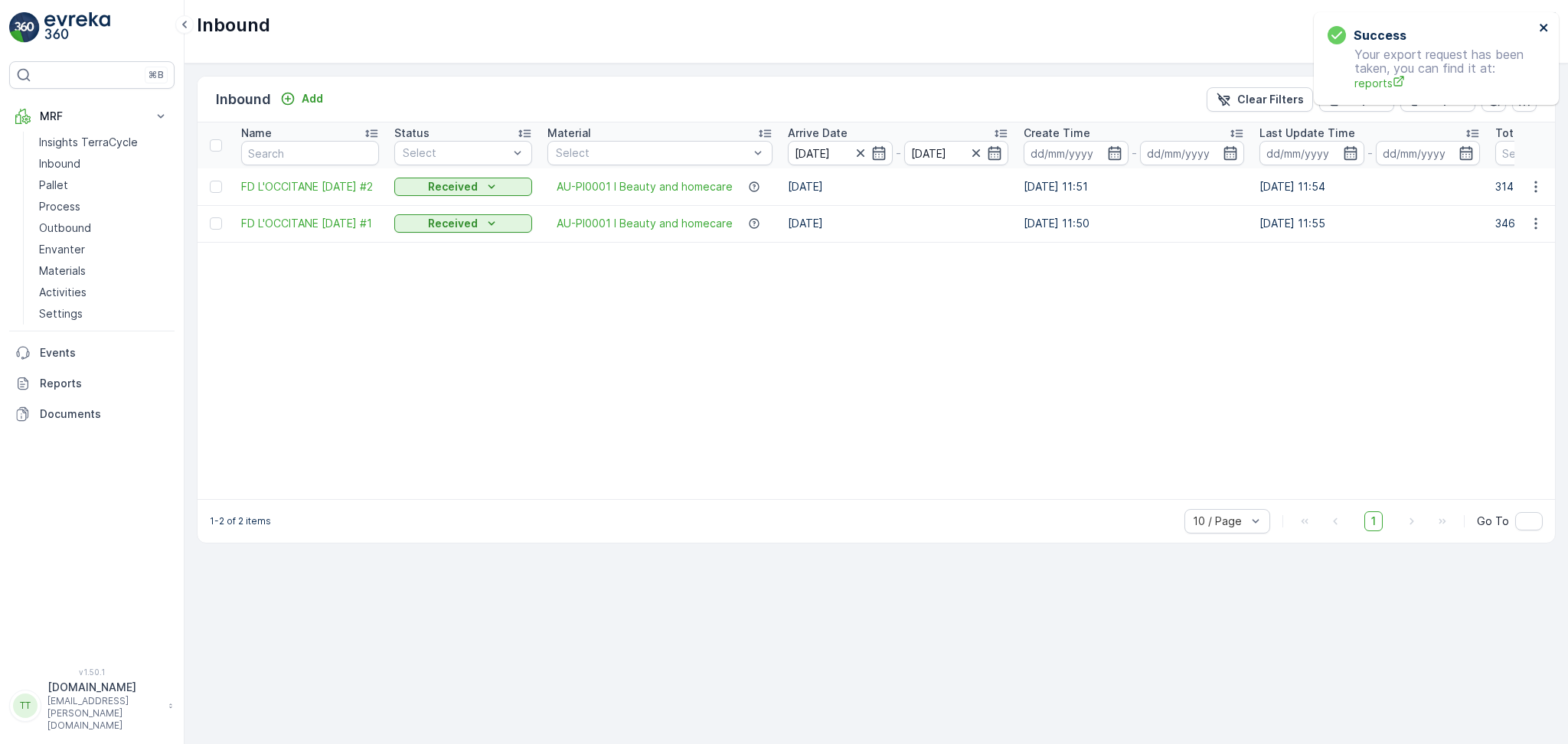
click at [1539, 24] on icon "close" at bounding box center [1544, 27] width 10 height 12
click at [1376, 101] on p "Export" at bounding box center [1367, 99] width 35 height 15
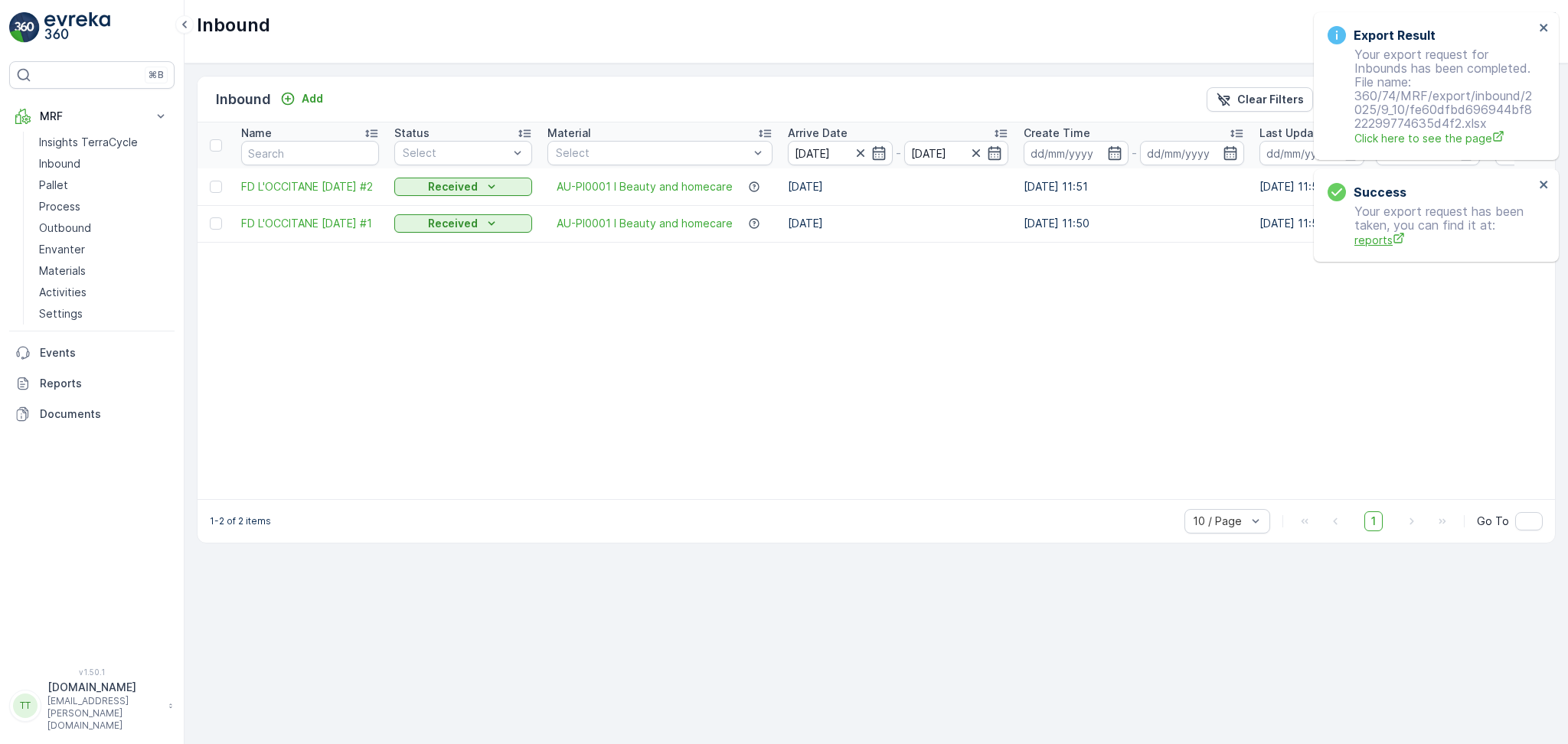
click at [1373, 236] on span "reports" at bounding box center [1444, 240] width 180 height 16
click at [62, 377] on p "Reports" at bounding box center [104, 383] width 129 height 15
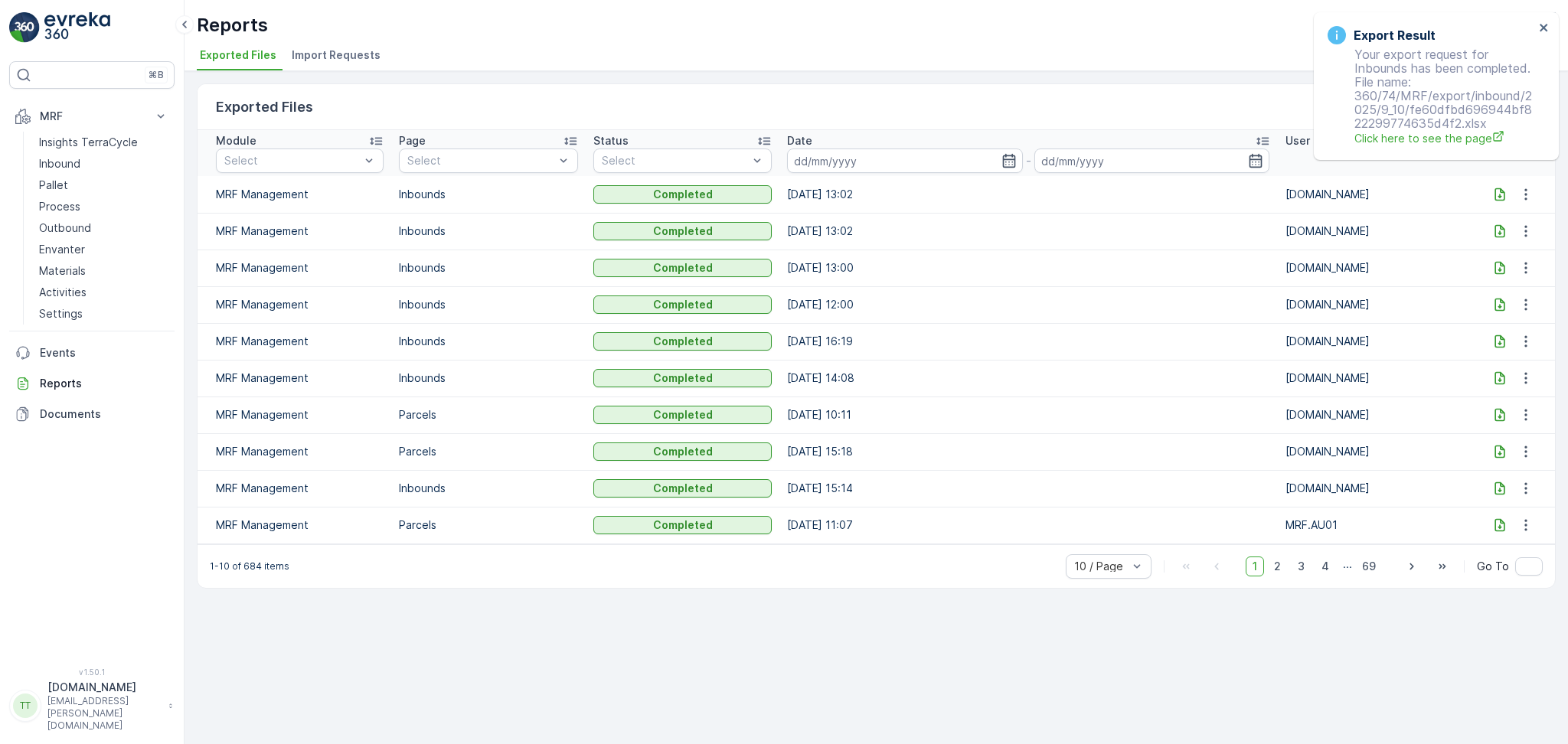
click at [1498, 196] on icon at bounding box center [1500, 194] width 10 height 13
click at [1549, 26] on icon "close" at bounding box center [1544, 27] width 10 height 12
click at [60, 161] on p "Inbound" at bounding box center [60, 163] width 42 height 15
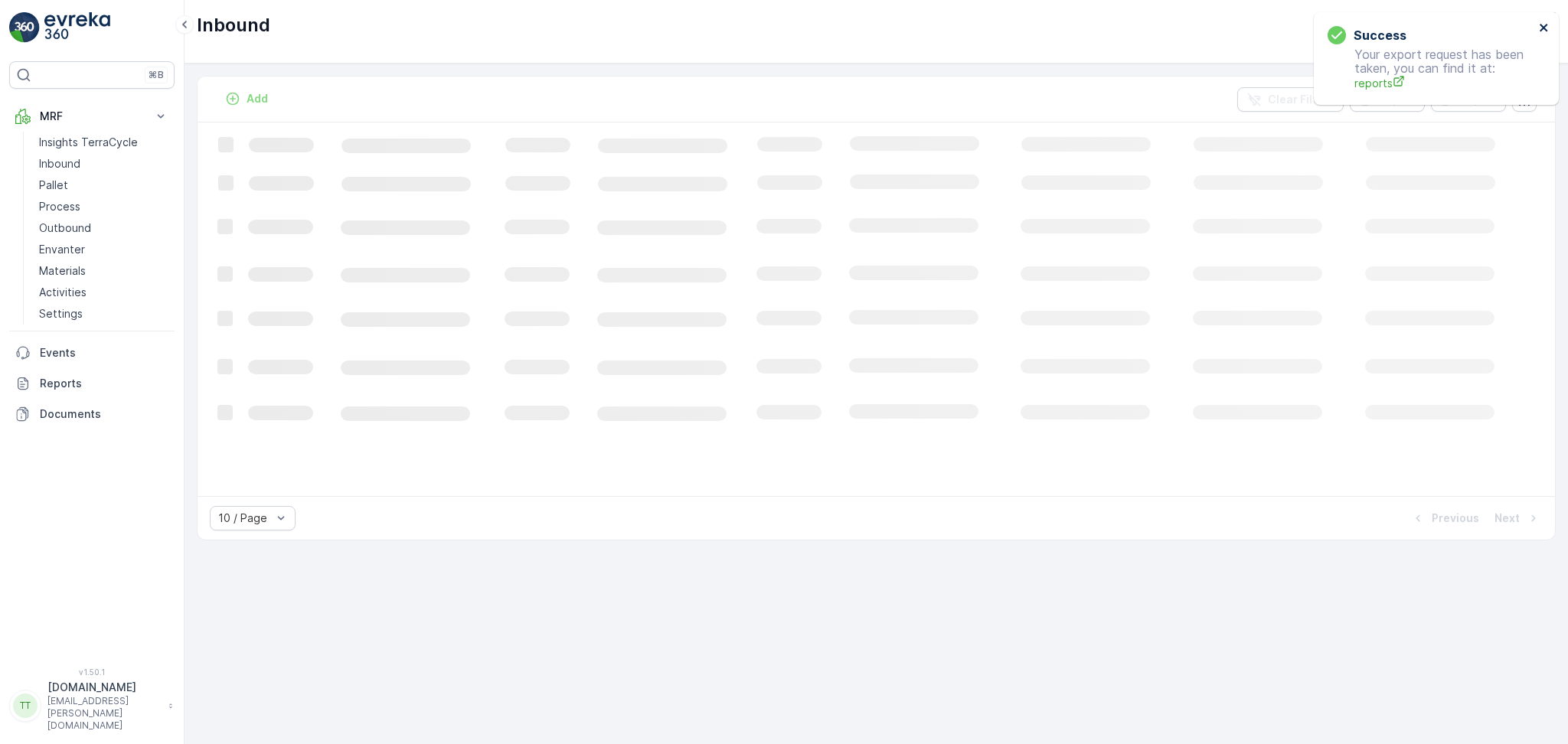
click at [1539, 28] on icon "close" at bounding box center [1544, 27] width 10 height 12
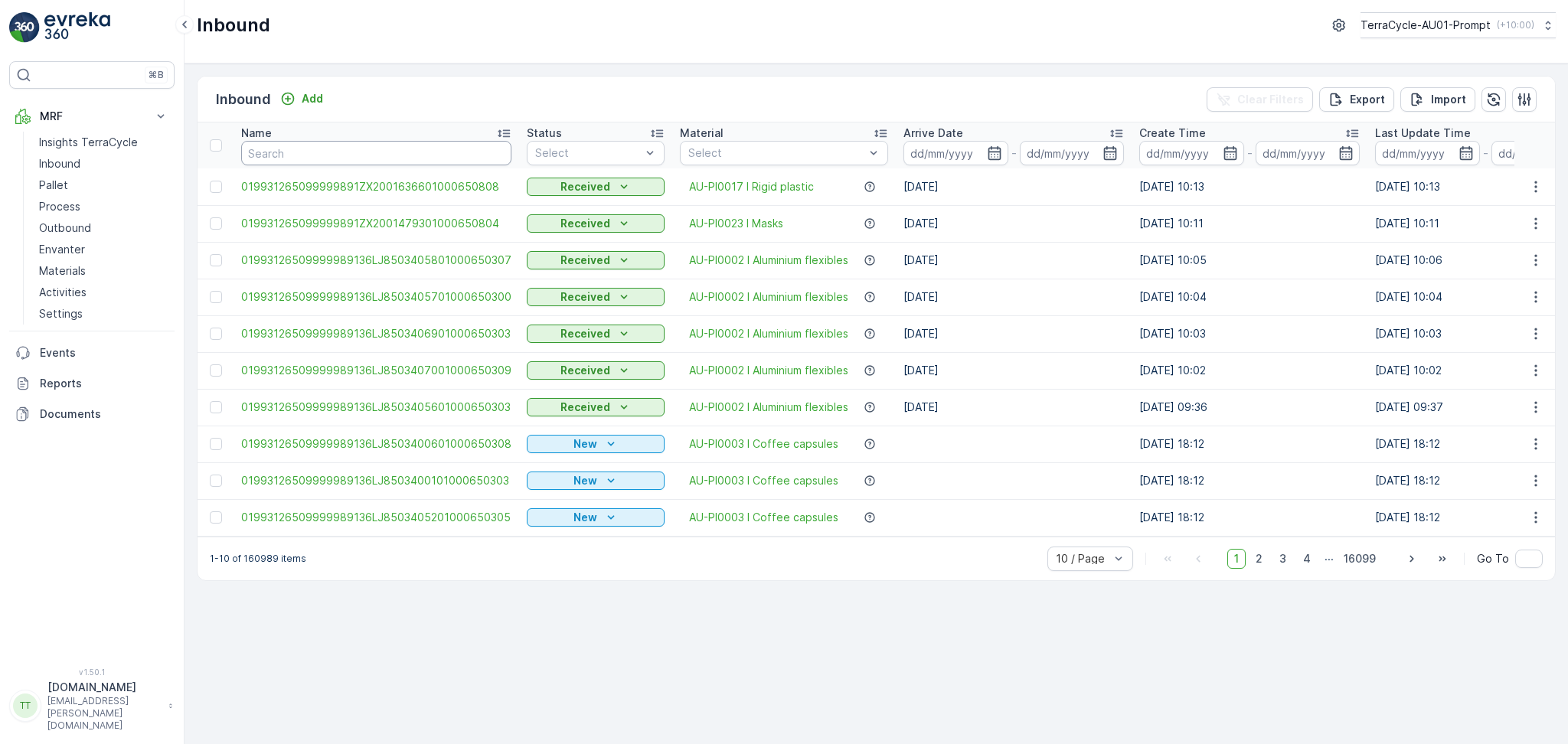
click at [357, 149] on input "text" at bounding box center [377, 153] width 270 height 25
paste input "1661051510673669"
type input "1661051510673669"
